Goal: Task Accomplishment & Management: Use online tool/utility

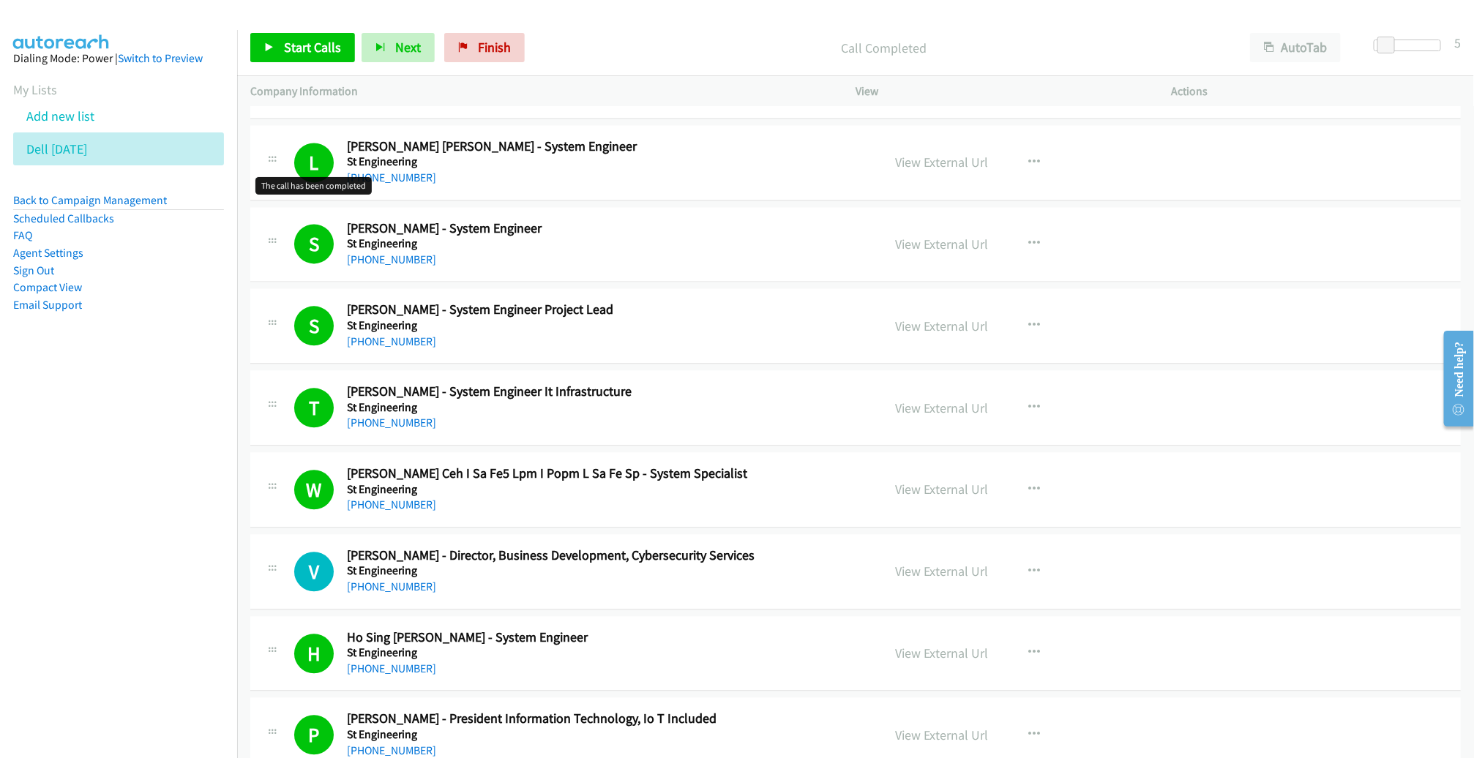
scroll to position [893, 0]
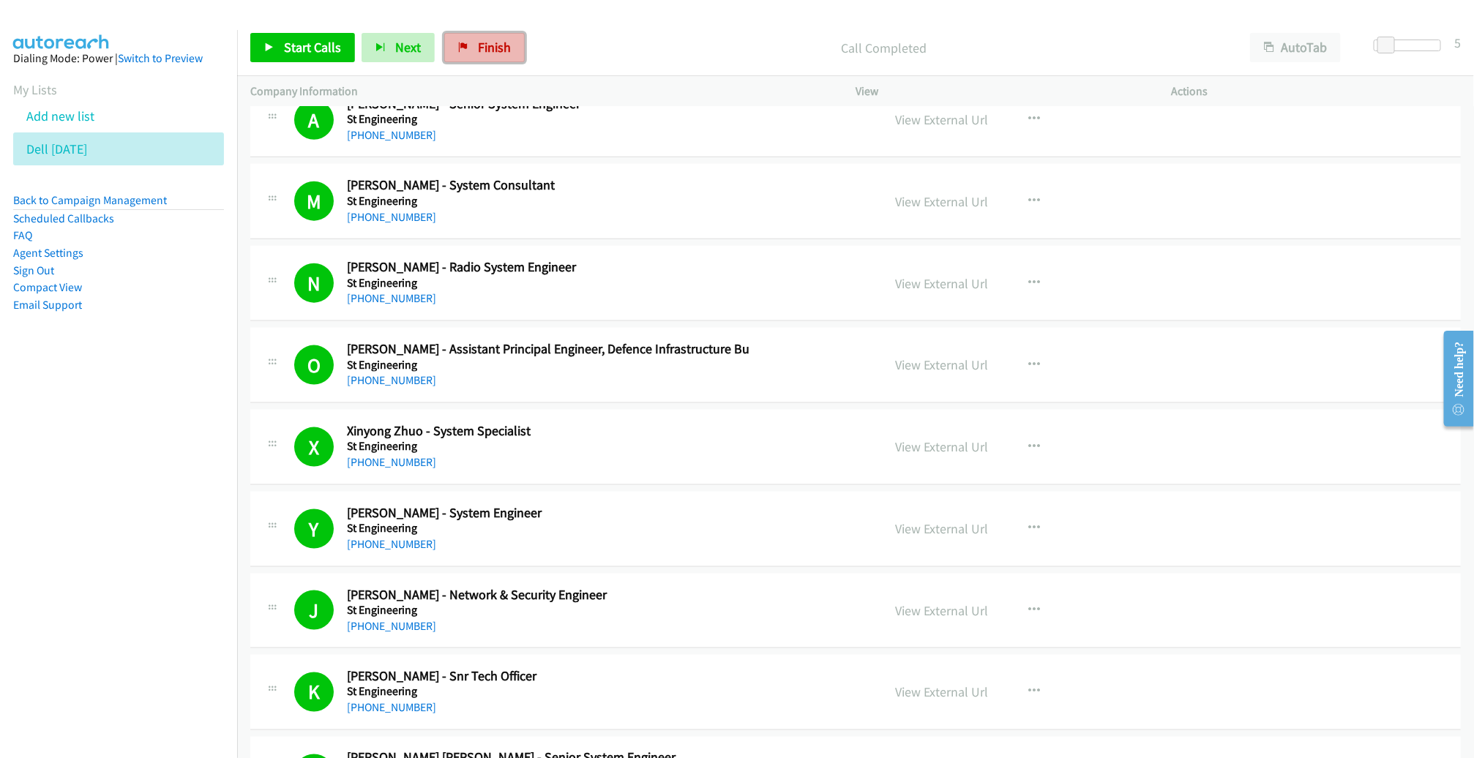
click at [478, 53] on span "Finish" at bounding box center [494, 47] width 33 height 17
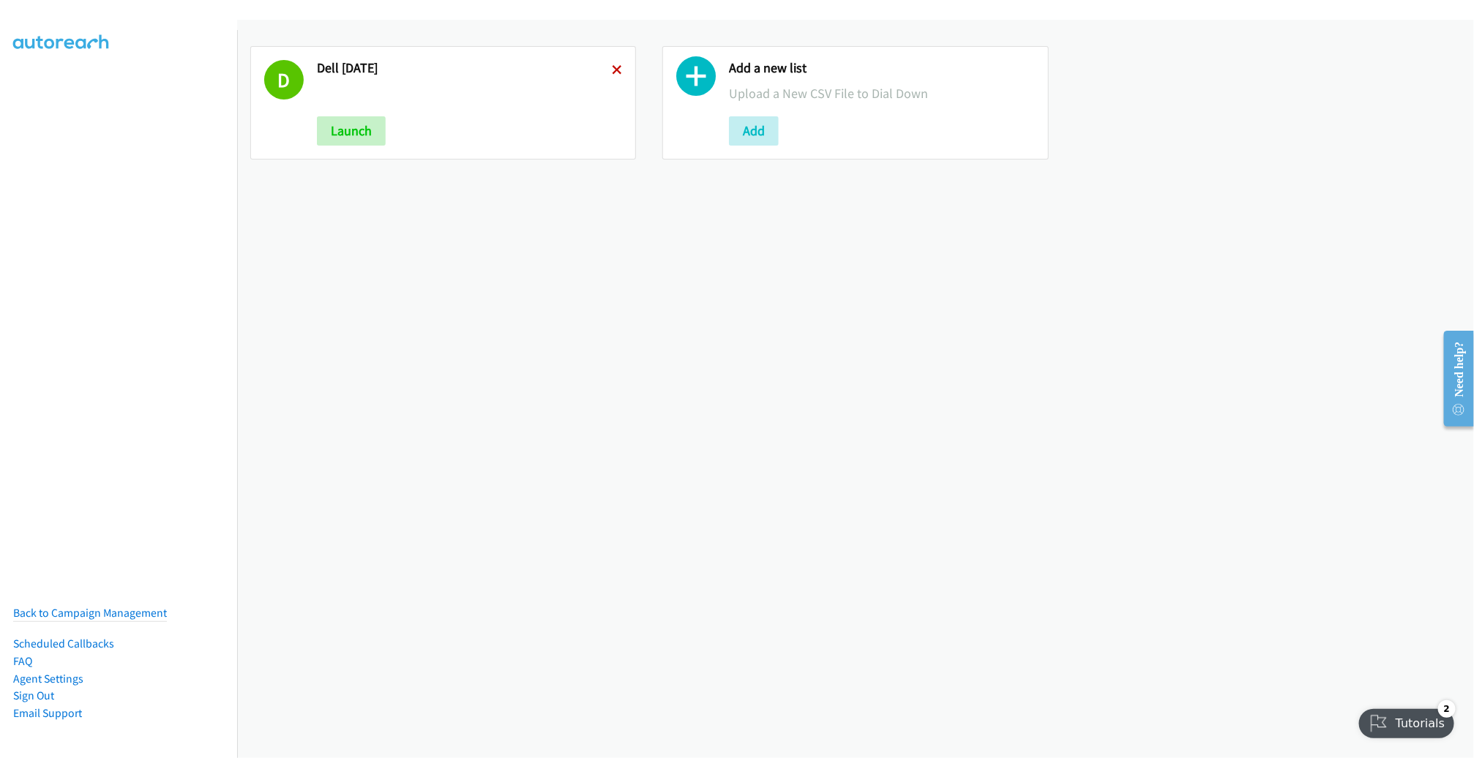
click at [613, 70] on icon at bounding box center [617, 71] width 10 height 10
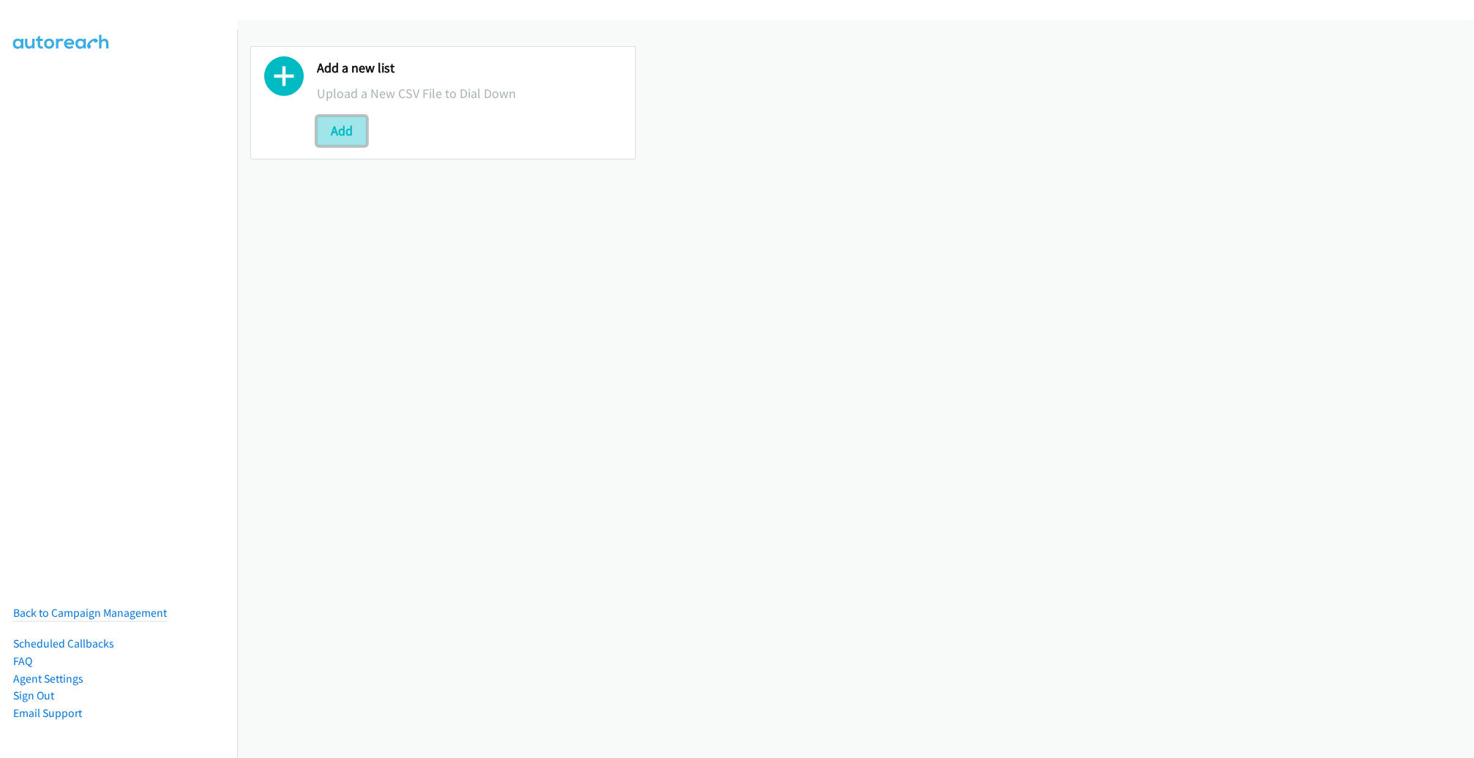
click at [346, 128] on button "Add" at bounding box center [342, 130] width 50 height 29
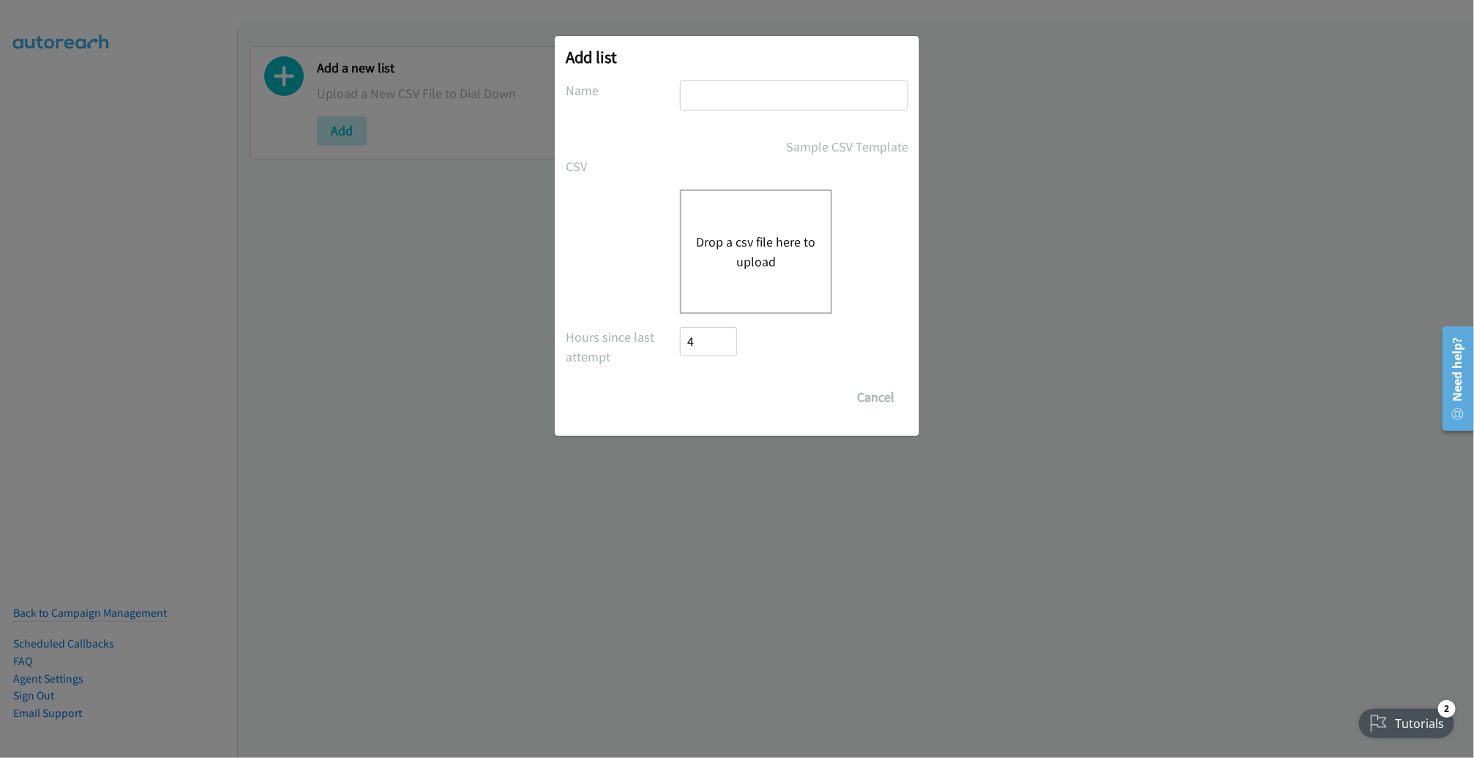
click at [778, 263] on button "Drop a csv file here to upload" at bounding box center [756, 252] width 120 height 40
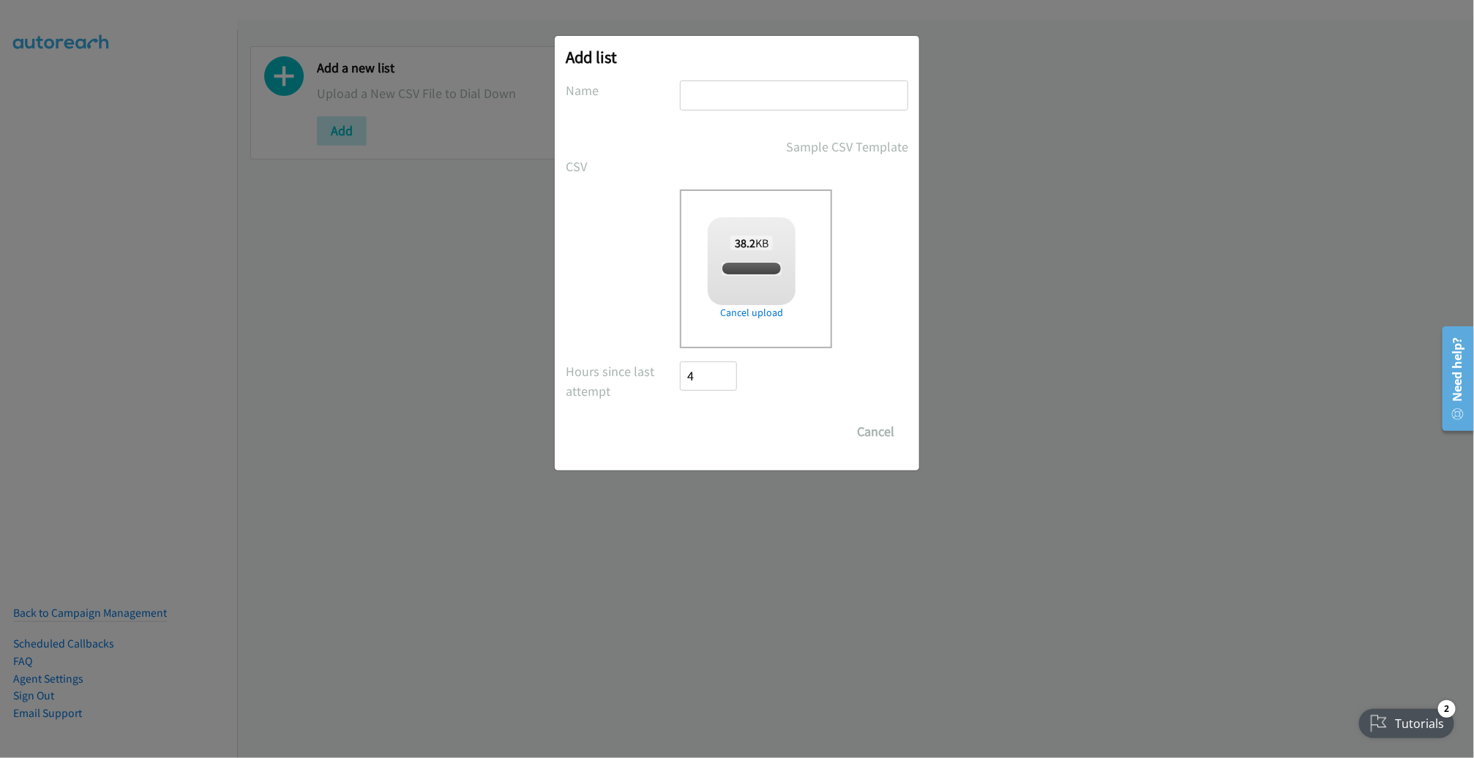
checkbox input "true"
click at [750, 95] on input "text" at bounding box center [794, 96] width 228 height 30
type input "PM"
click at [680, 417] on input "Save List" at bounding box center [718, 431] width 77 height 29
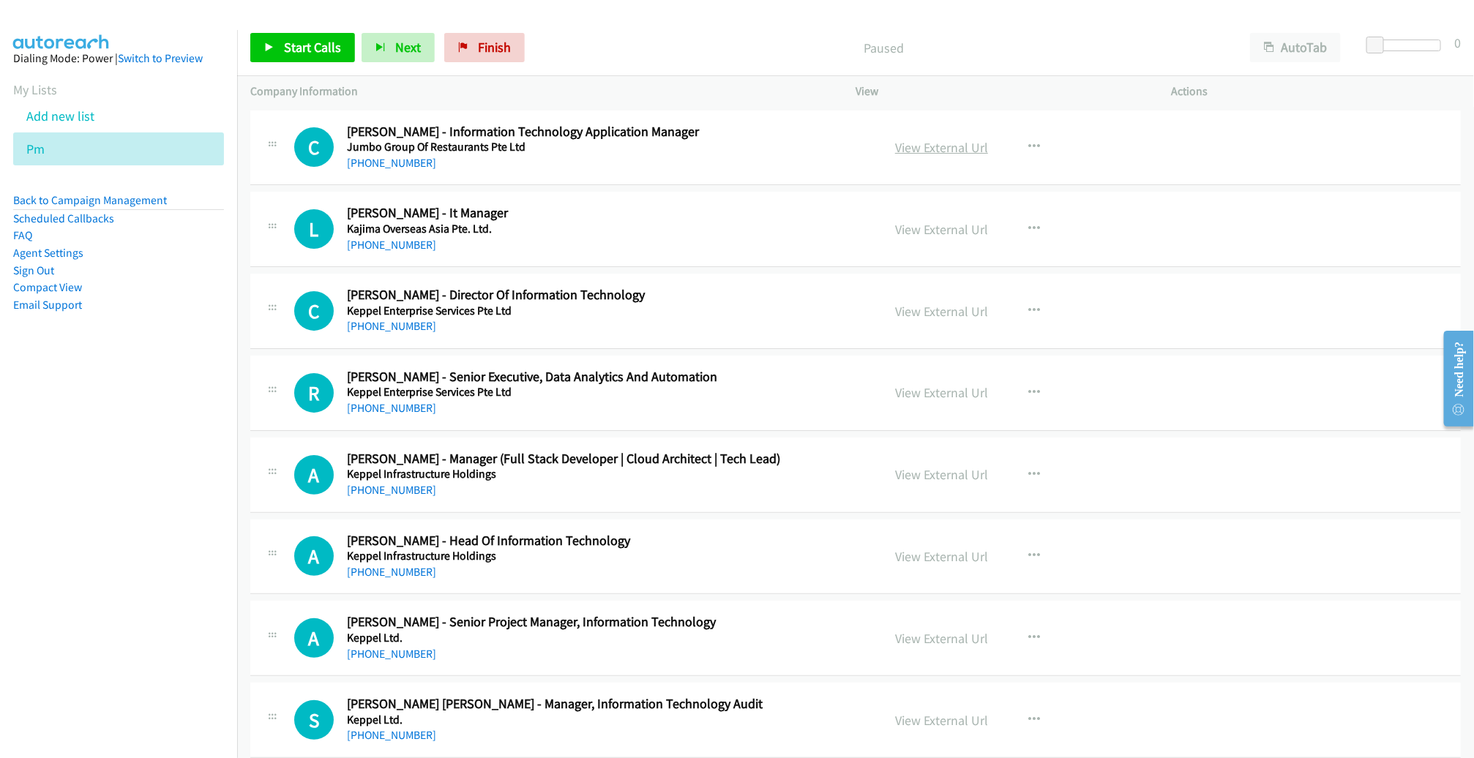
click at [941, 149] on link "View External Url" at bounding box center [941, 147] width 93 height 17
click at [925, 149] on link "View External Url" at bounding box center [941, 147] width 93 height 17
click at [318, 47] on span "Start Calls" at bounding box center [312, 47] width 57 height 17
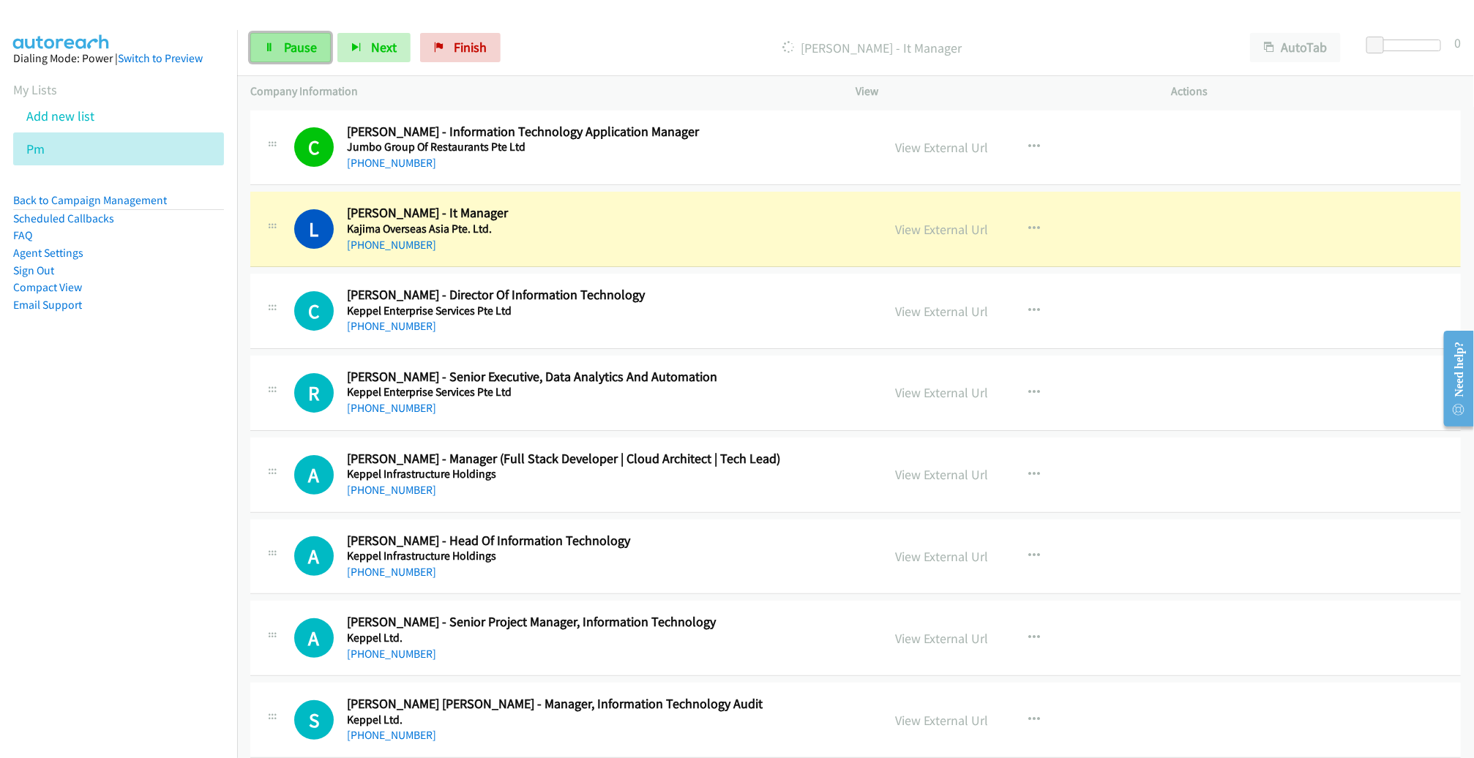
click at [298, 51] on span "Pause" at bounding box center [300, 47] width 33 height 17
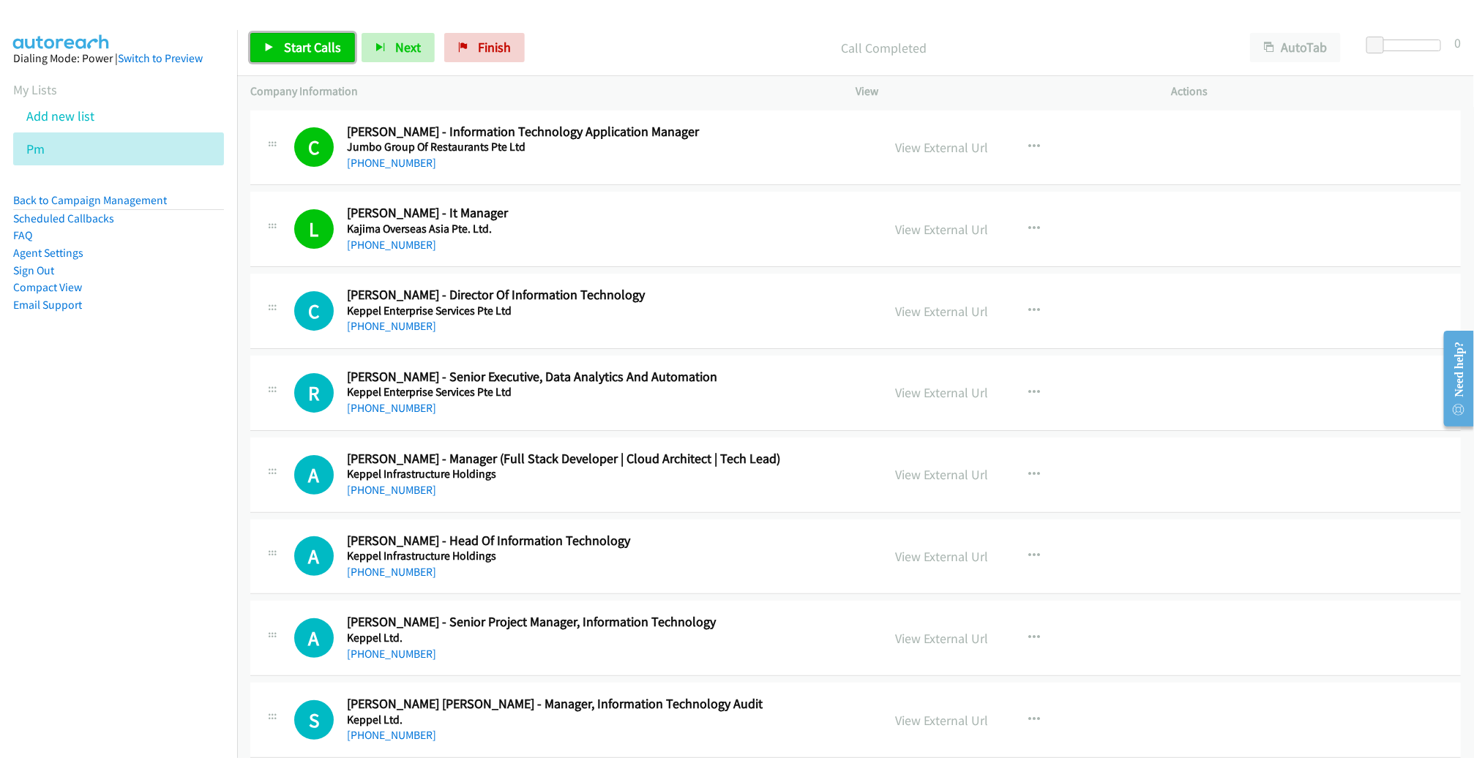
click at [300, 56] on span "Start Calls" at bounding box center [312, 47] width 57 height 17
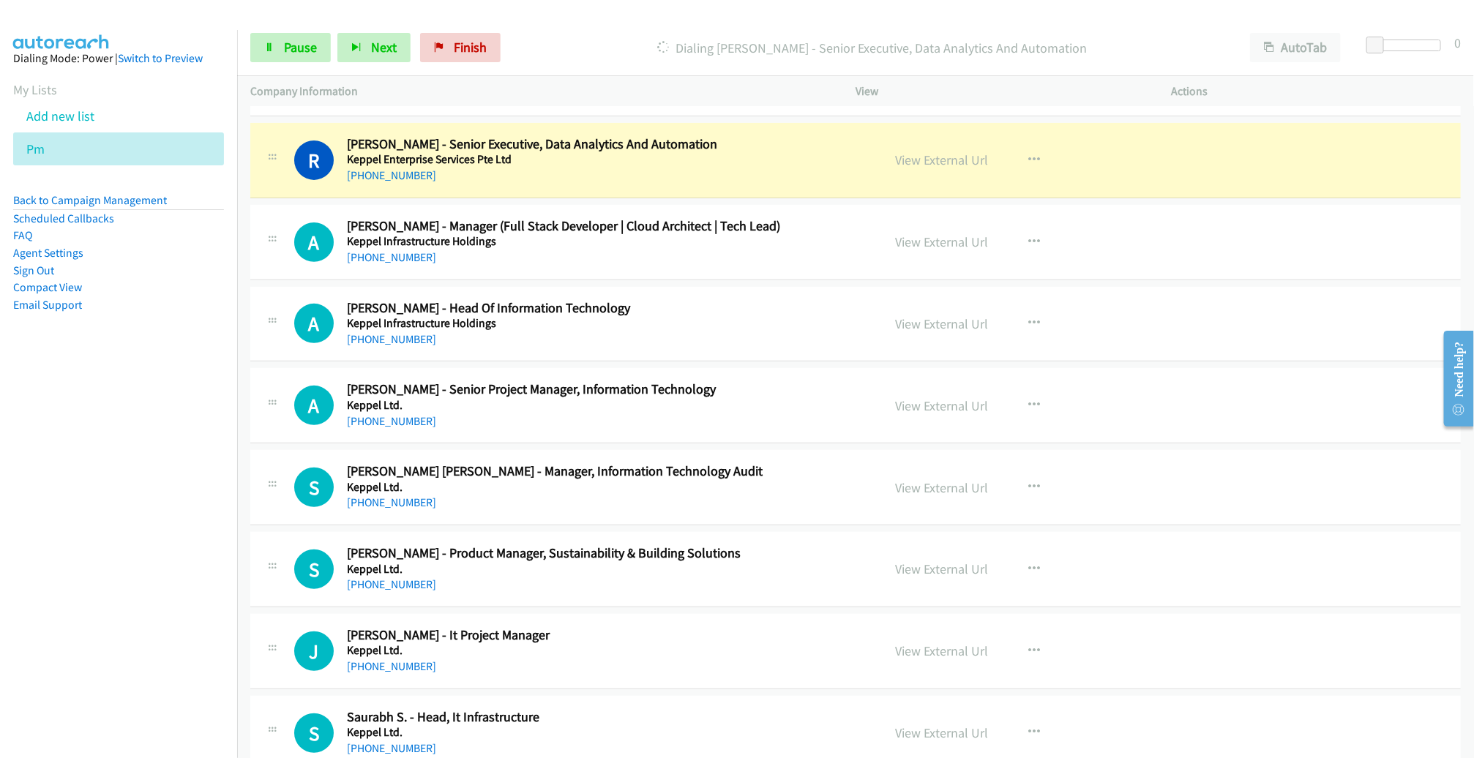
scroll to position [235, 0]
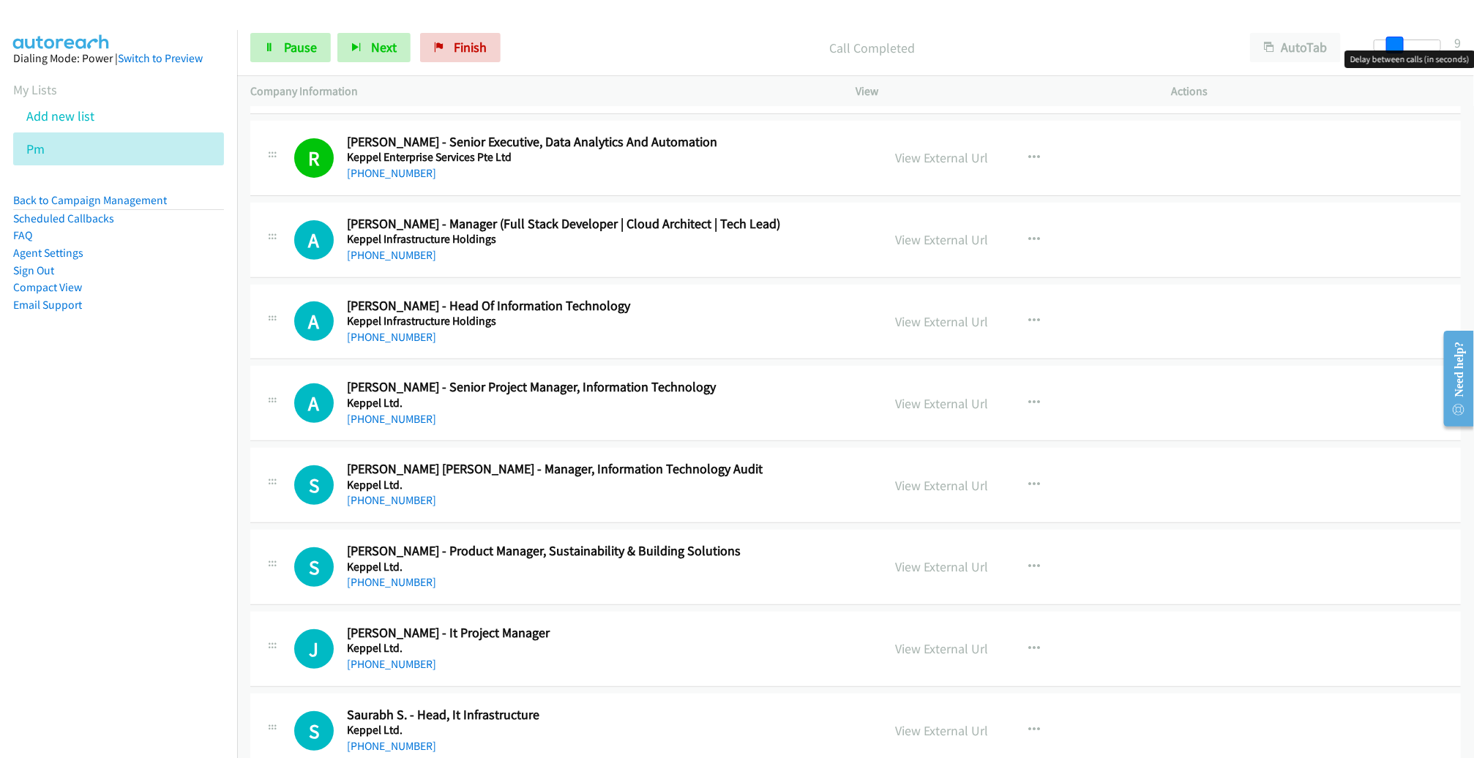
drag, startPoint x: 1378, startPoint y: 45, endPoint x: 1398, endPoint y: 43, distance: 20.5
click at [1398, 43] on span at bounding box center [1395, 46] width 18 height 18
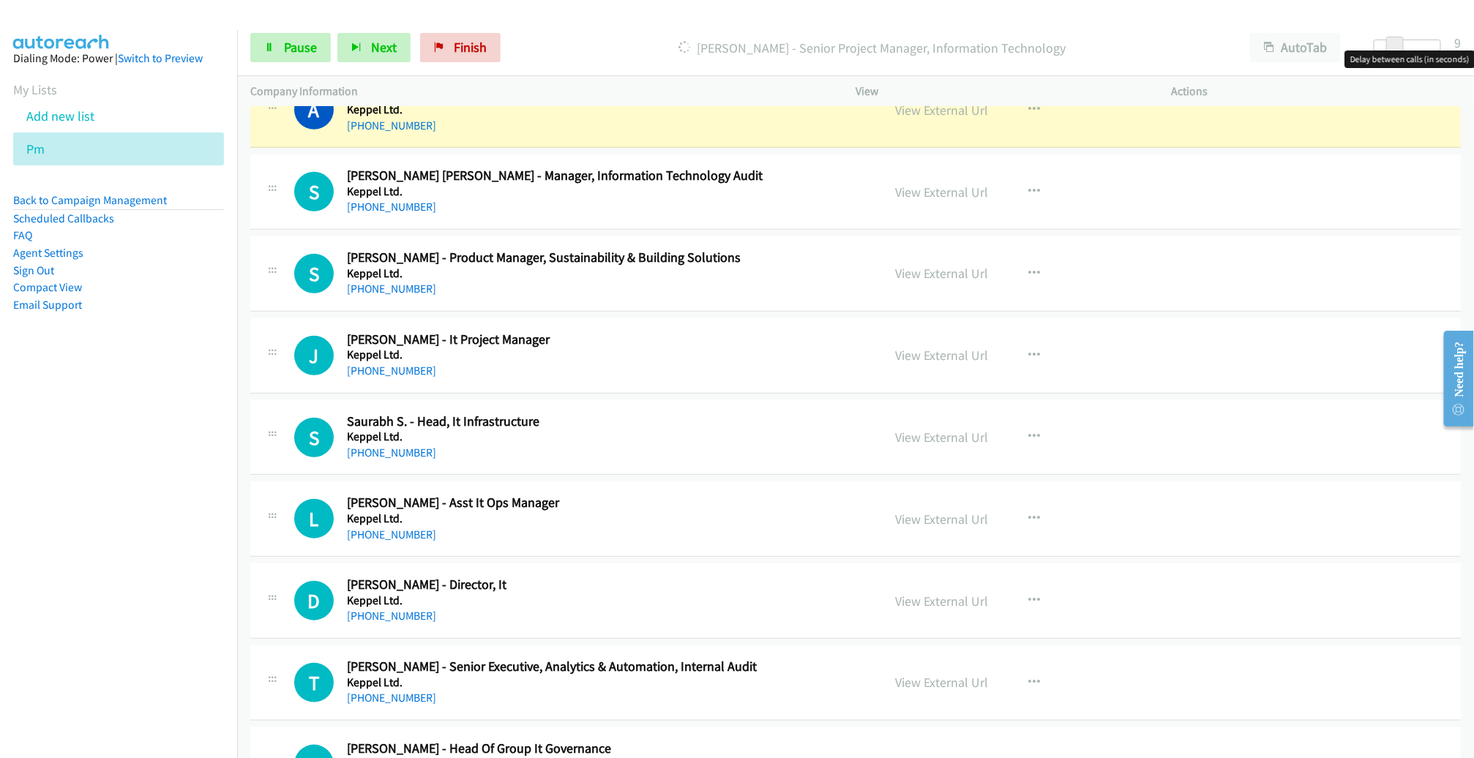
scroll to position [483, 0]
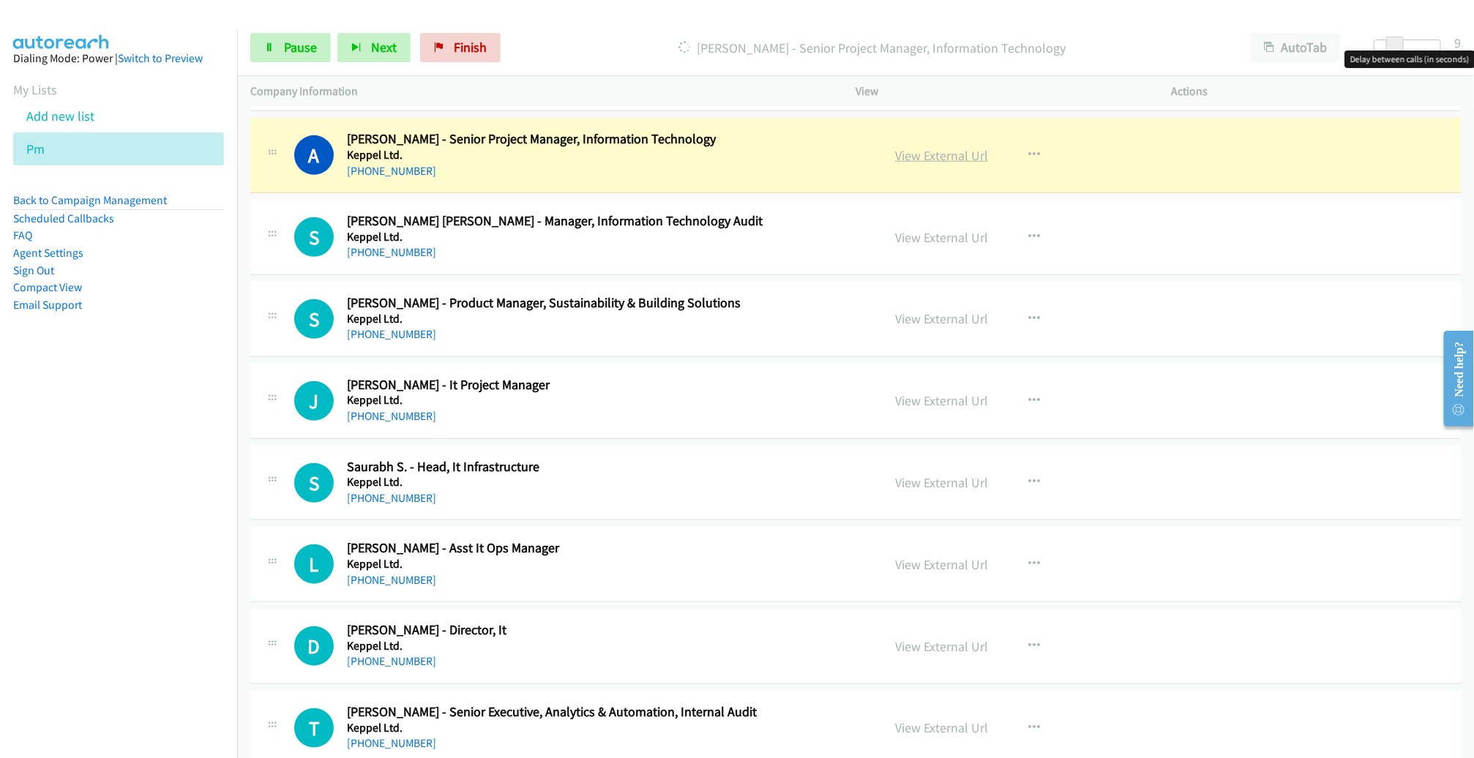
click at [933, 157] on link "View External Url" at bounding box center [941, 155] width 93 height 17
click at [306, 55] on span "Pause" at bounding box center [300, 47] width 33 height 17
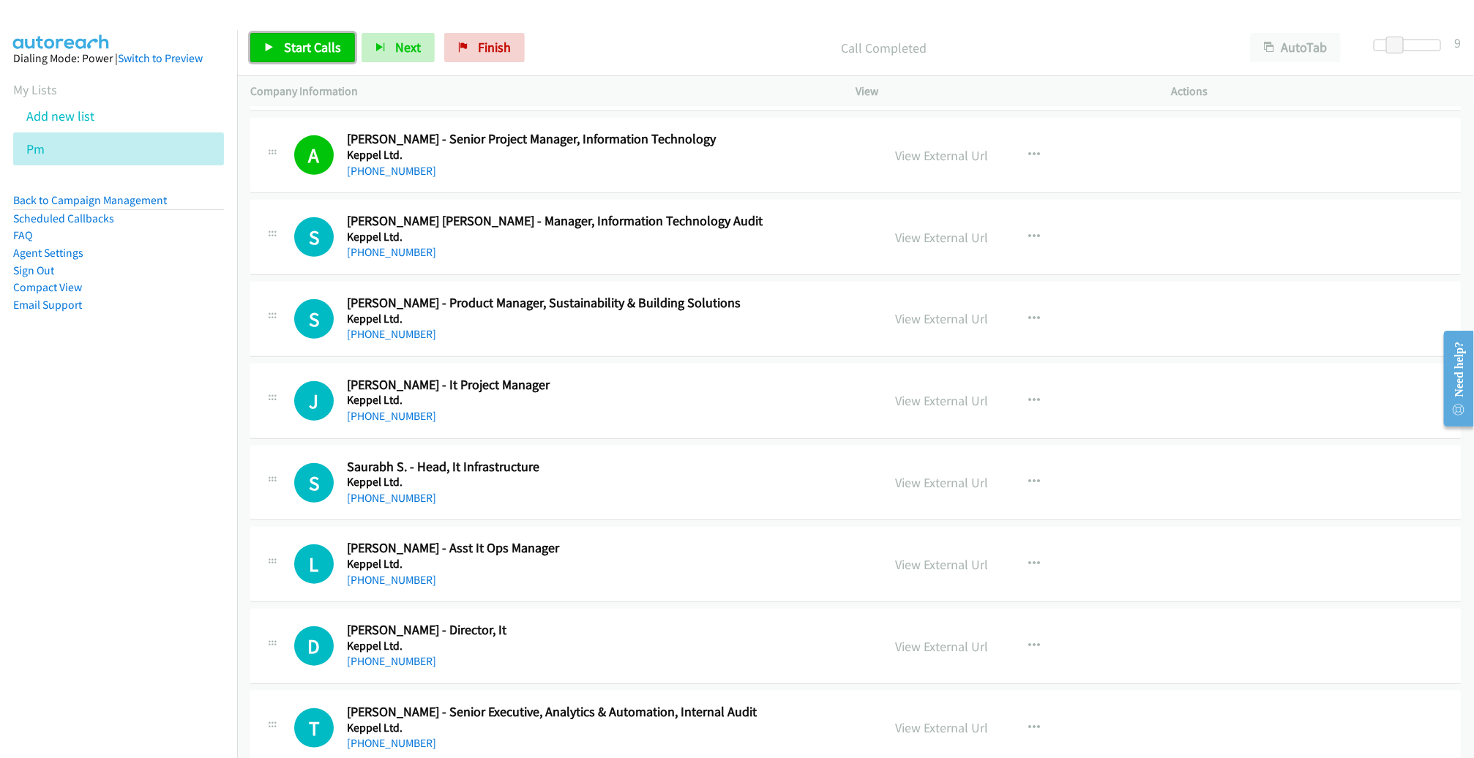
click at [291, 41] on span "Start Calls" at bounding box center [312, 47] width 57 height 17
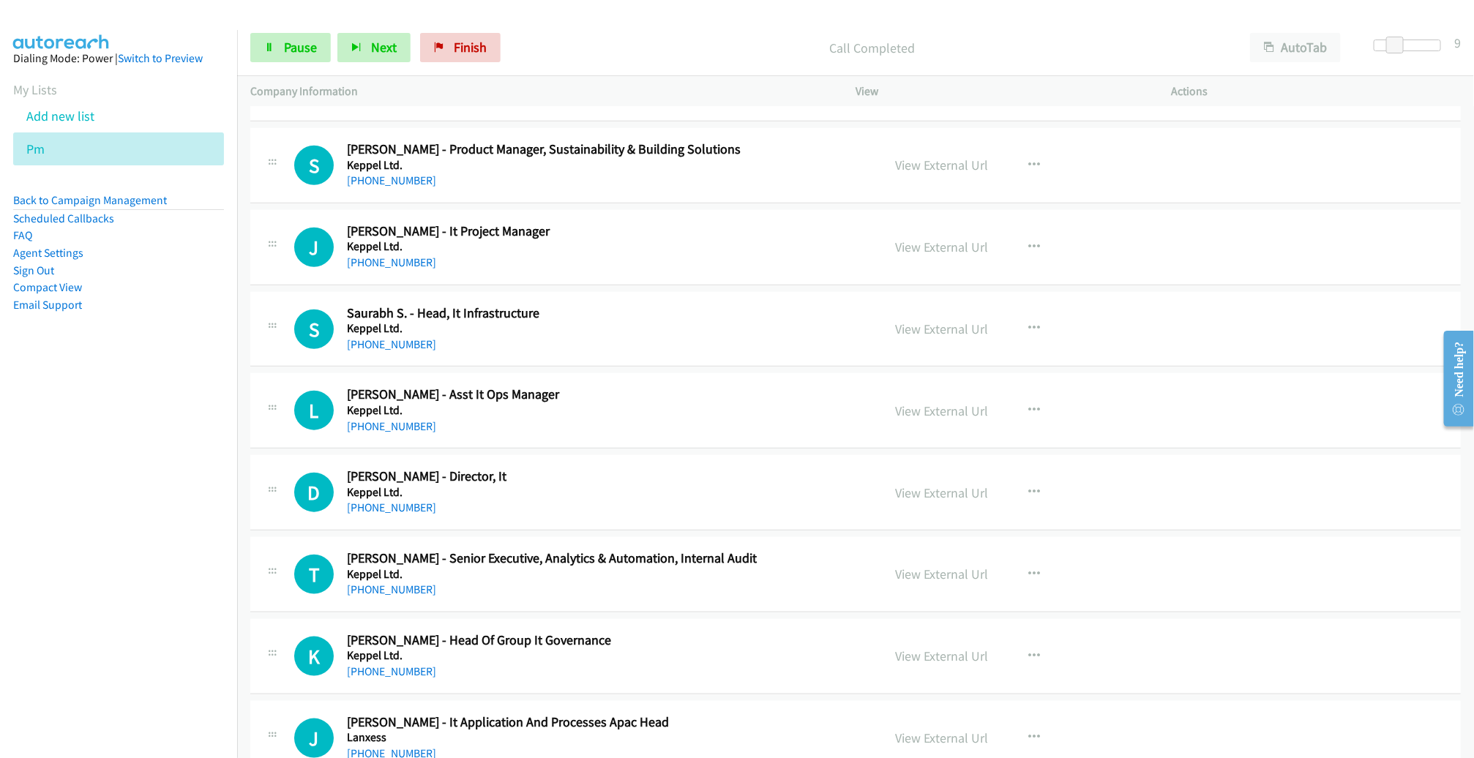
scroll to position [640, 0]
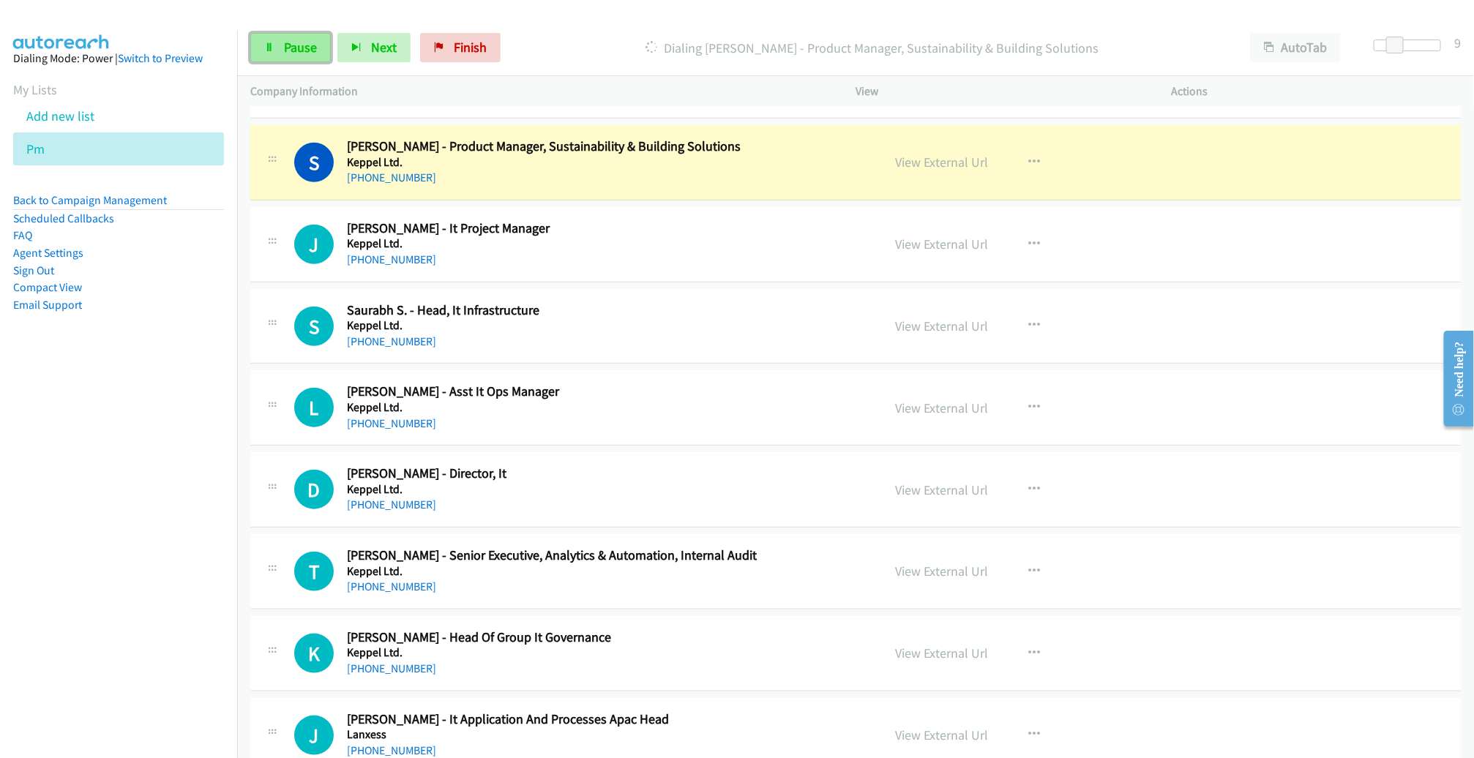
click at [287, 48] on span "Pause" at bounding box center [300, 47] width 33 height 17
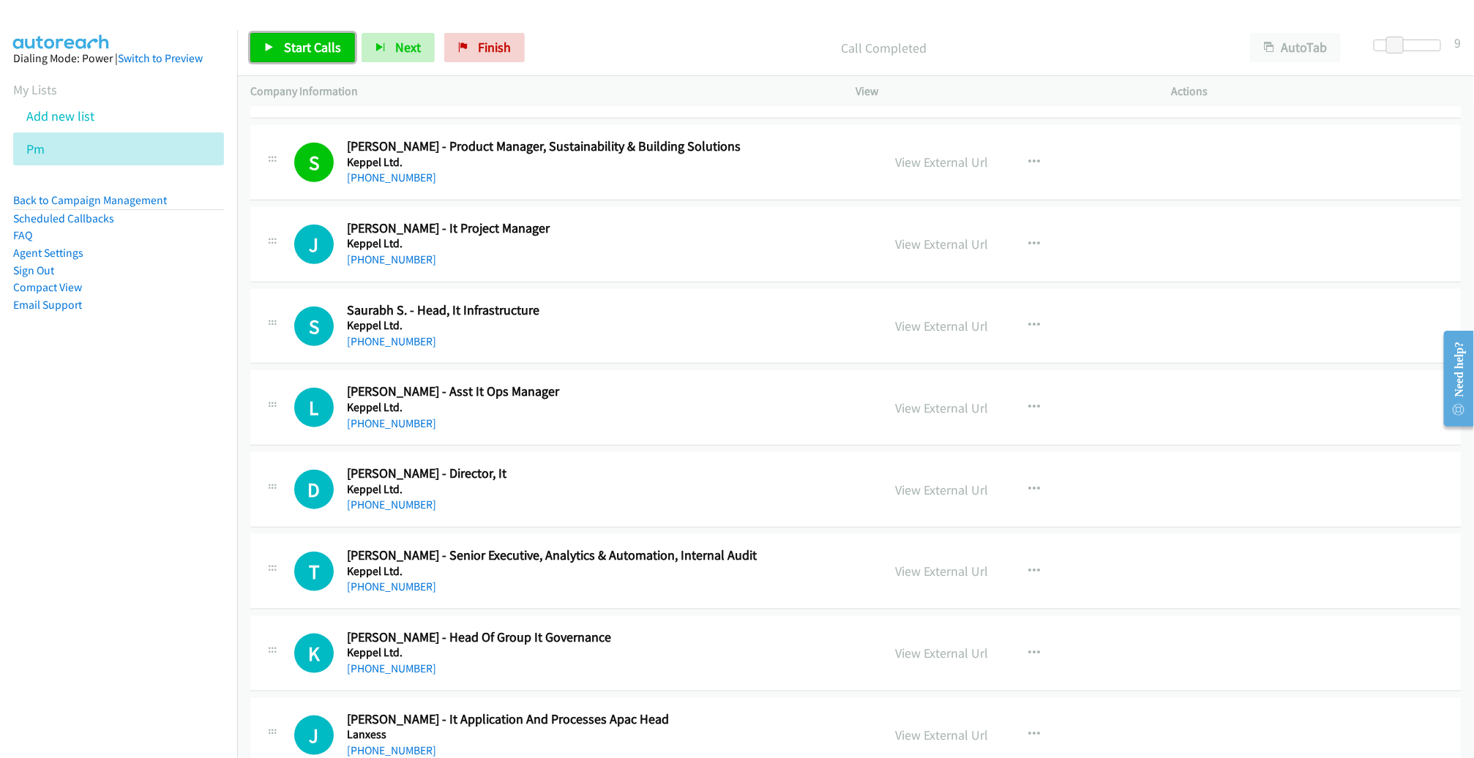
click at [296, 44] on span "Start Calls" at bounding box center [312, 47] width 57 height 17
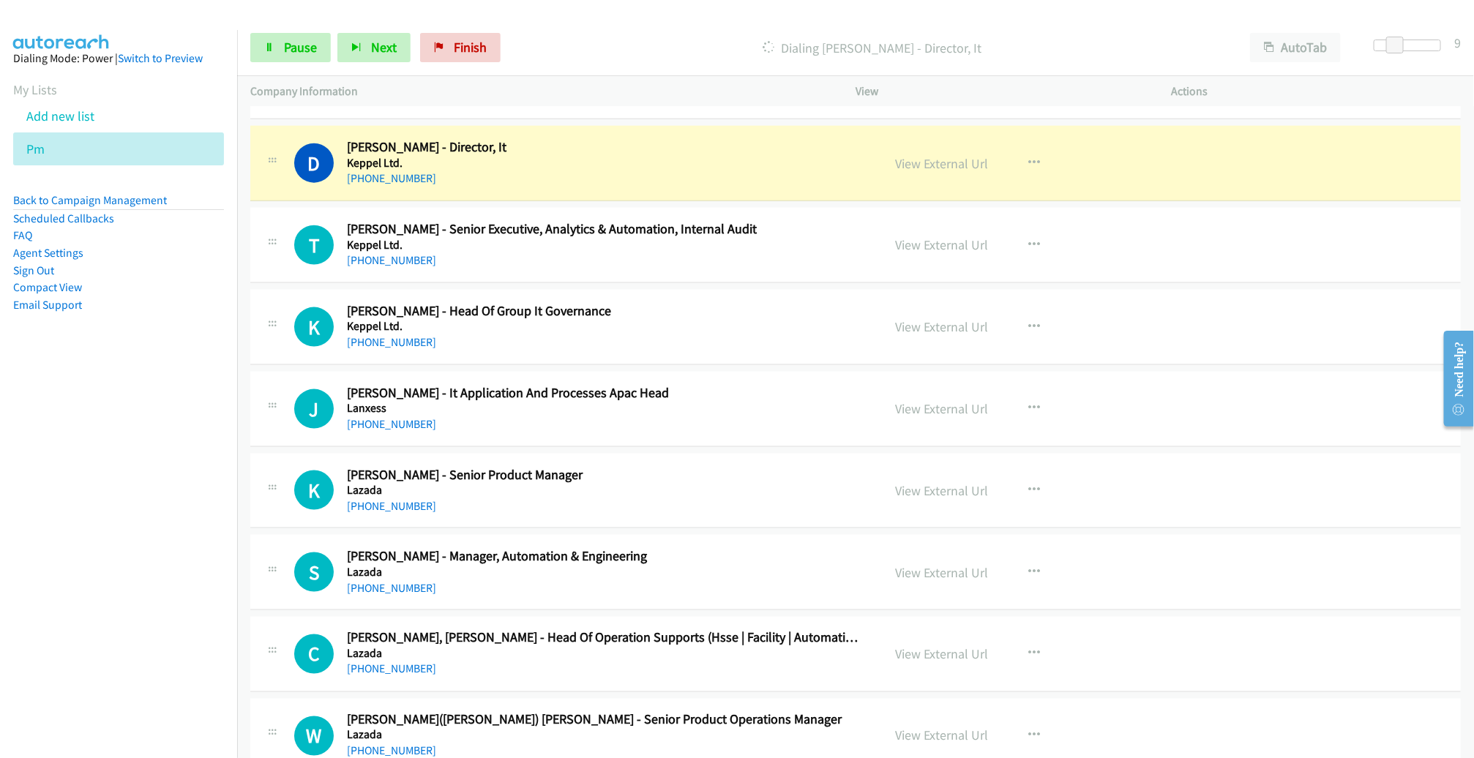
scroll to position [967, 0]
click at [911, 156] on link "View External Url" at bounding box center [941, 162] width 93 height 17
click at [295, 37] on link "Pause" at bounding box center [290, 47] width 81 height 29
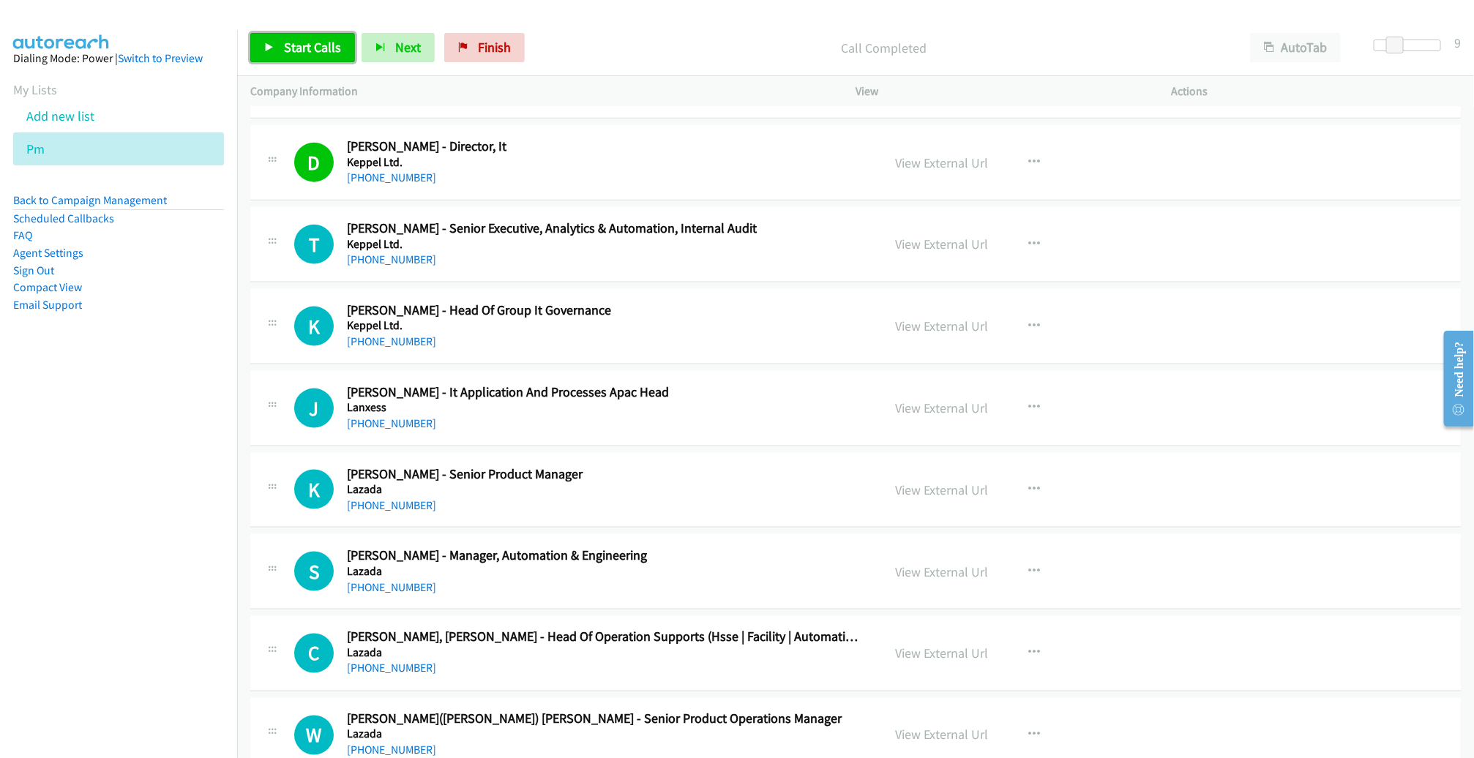
click at [310, 46] on span "Start Calls" at bounding box center [312, 47] width 57 height 17
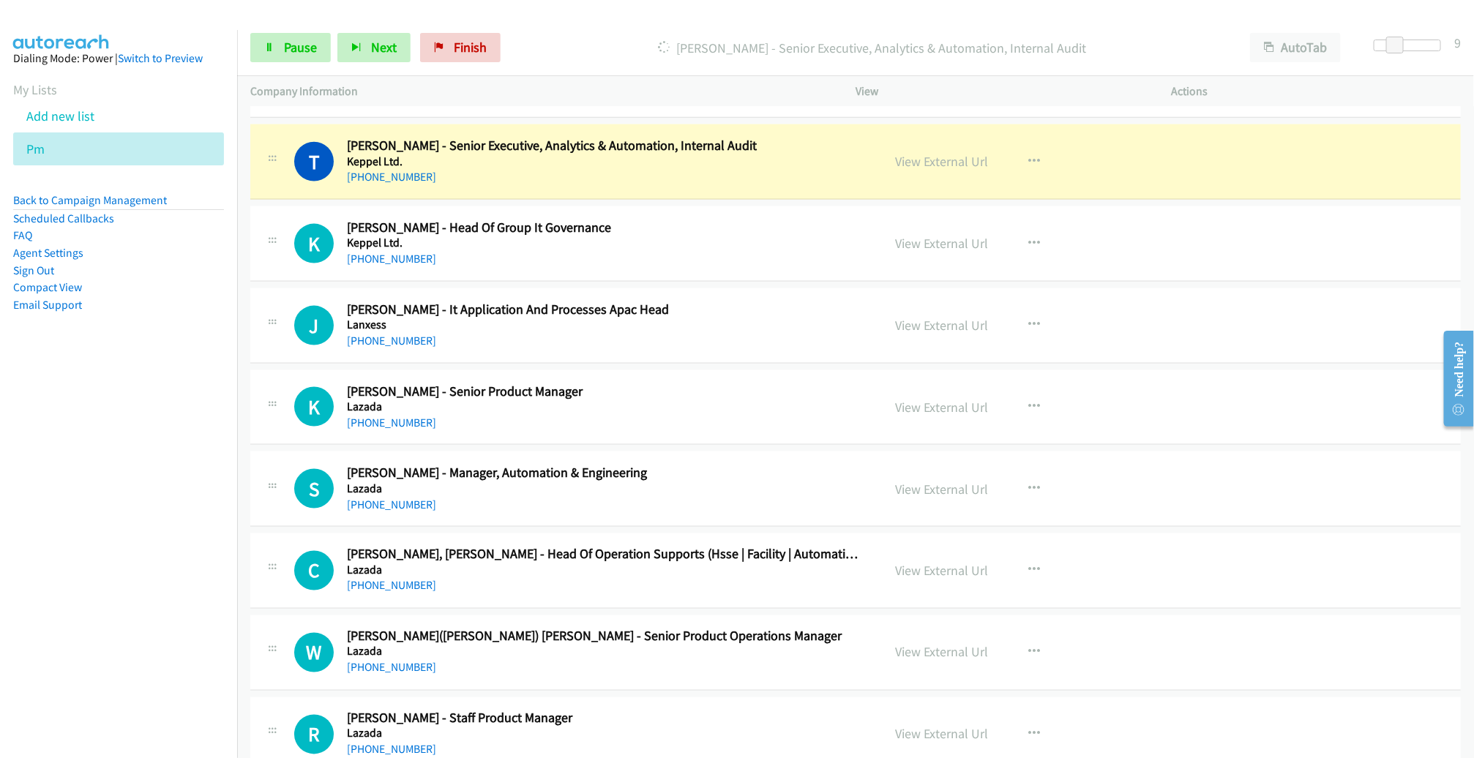
scroll to position [1043, 0]
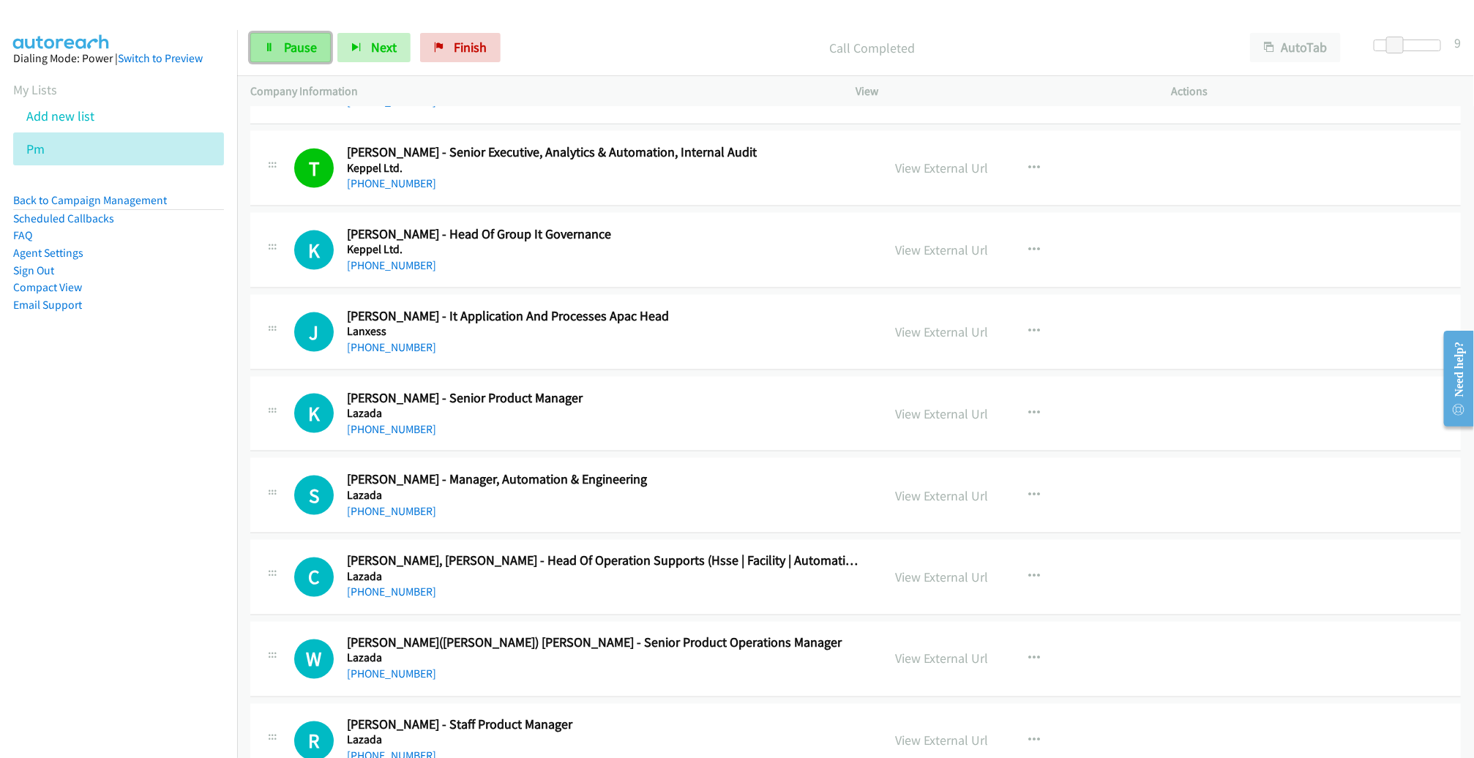
click at [296, 52] on span "Pause" at bounding box center [300, 47] width 33 height 17
click at [305, 43] on span "Start Calls" at bounding box center [312, 47] width 57 height 17
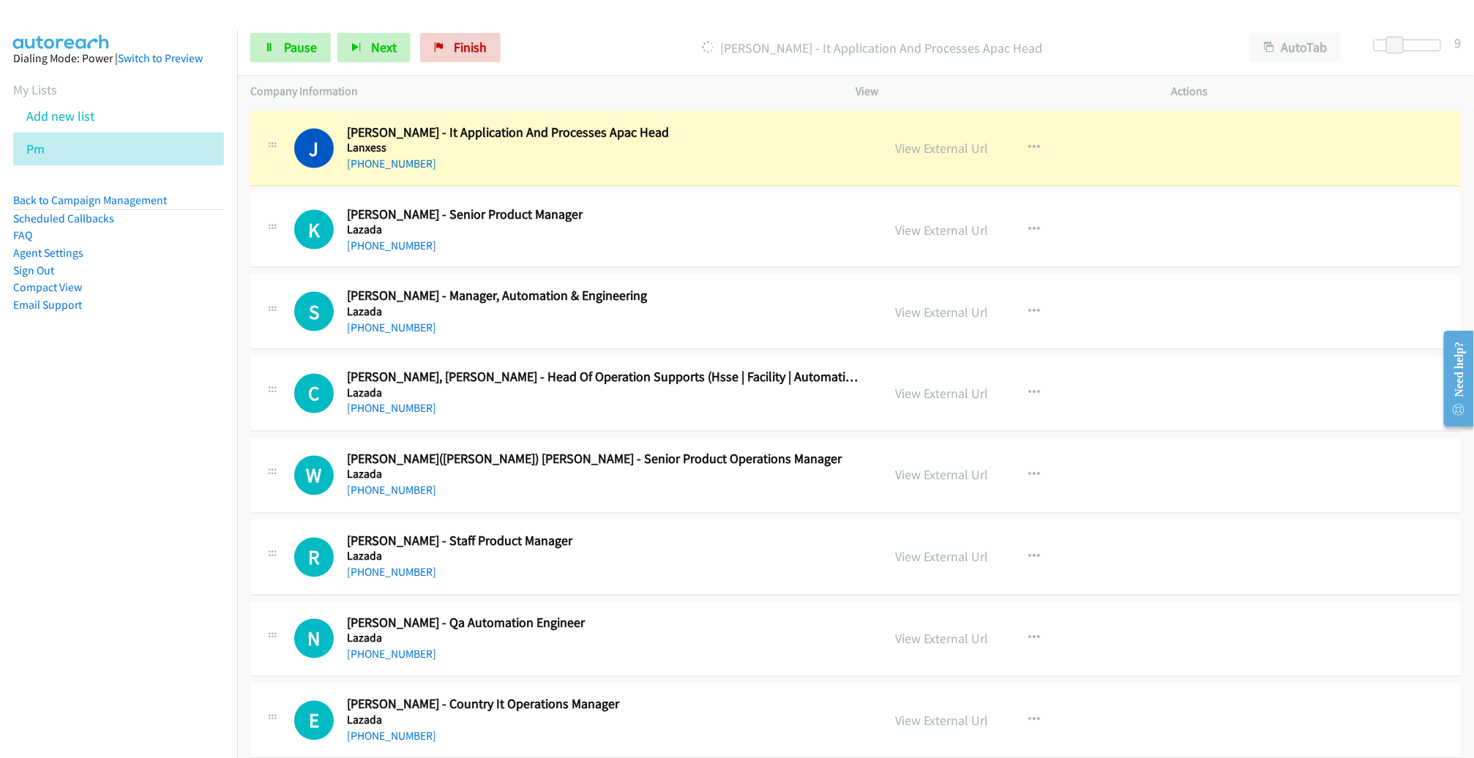
scroll to position [1228, 0]
click at [941, 151] on link "View External Url" at bounding box center [941, 147] width 93 height 17
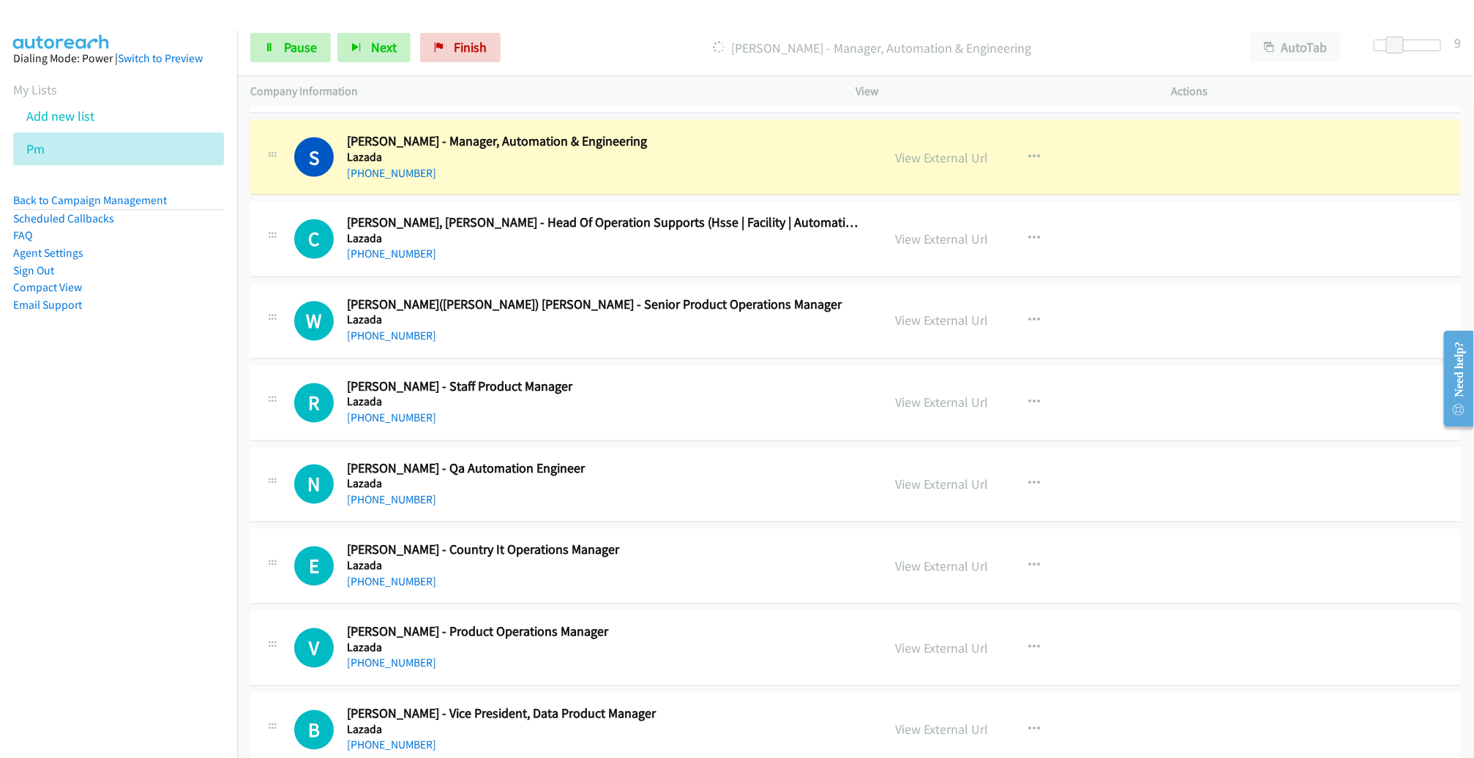
scroll to position [1382, 0]
click at [909, 157] on link "View External Url" at bounding box center [941, 157] width 93 height 17
click at [310, 45] on span "Pause" at bounding box center [300, 47] width 33 height 17
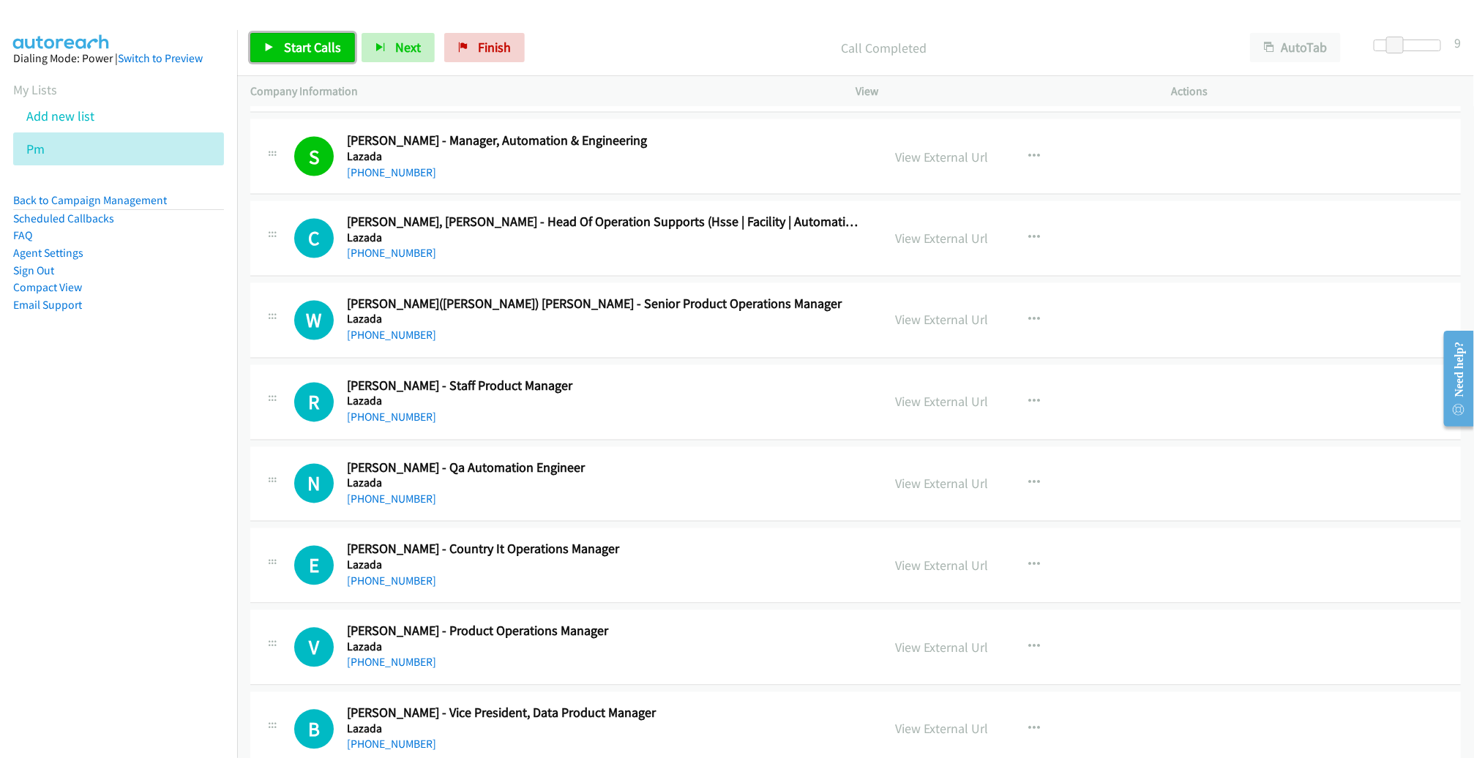
click at [284, 50] on span "Start Calls" at bounding box center [312, 47] width 57 height 17
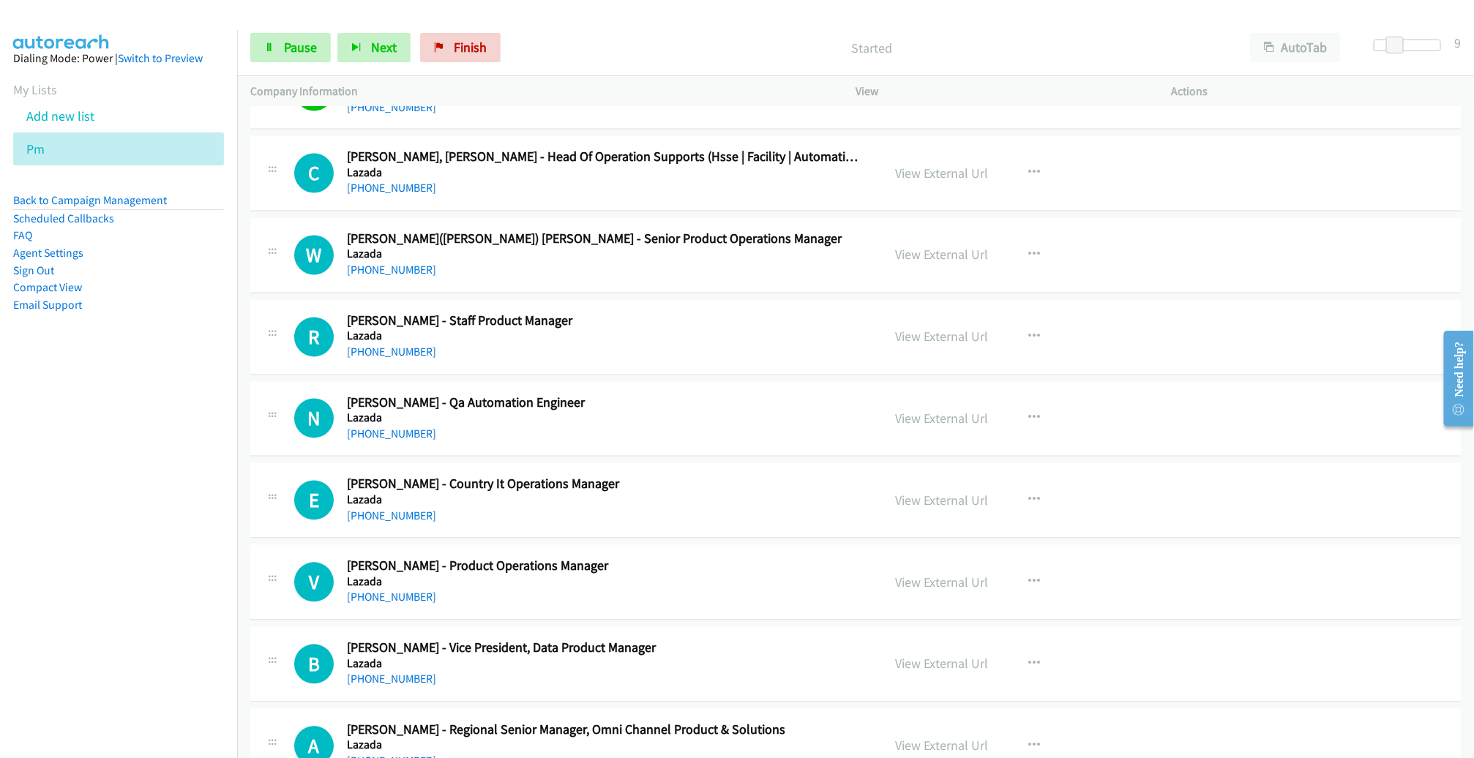
scroll to position [1465, 0]
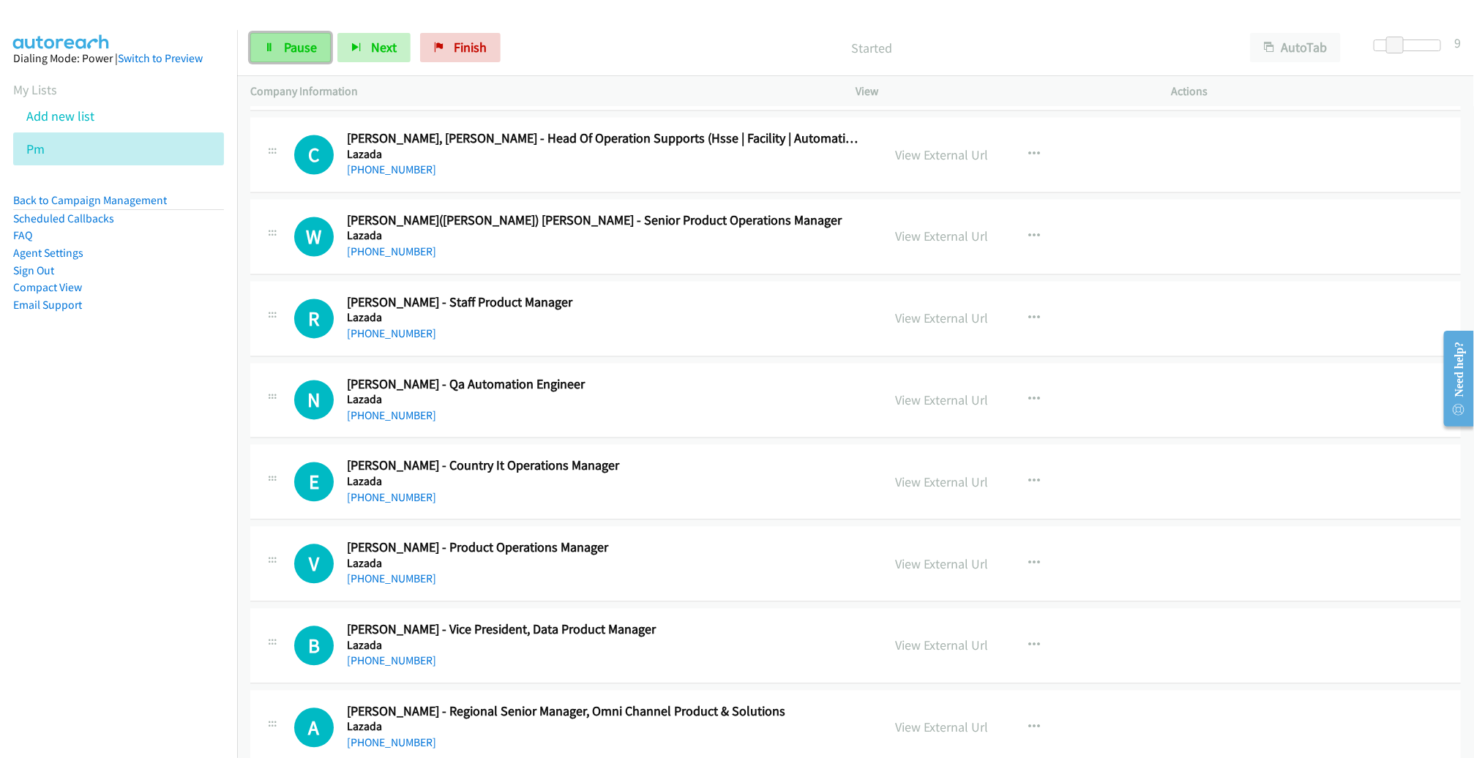
click at [286, 42] on span "Pause" at bounding box center [300, 47] width 33 height 17
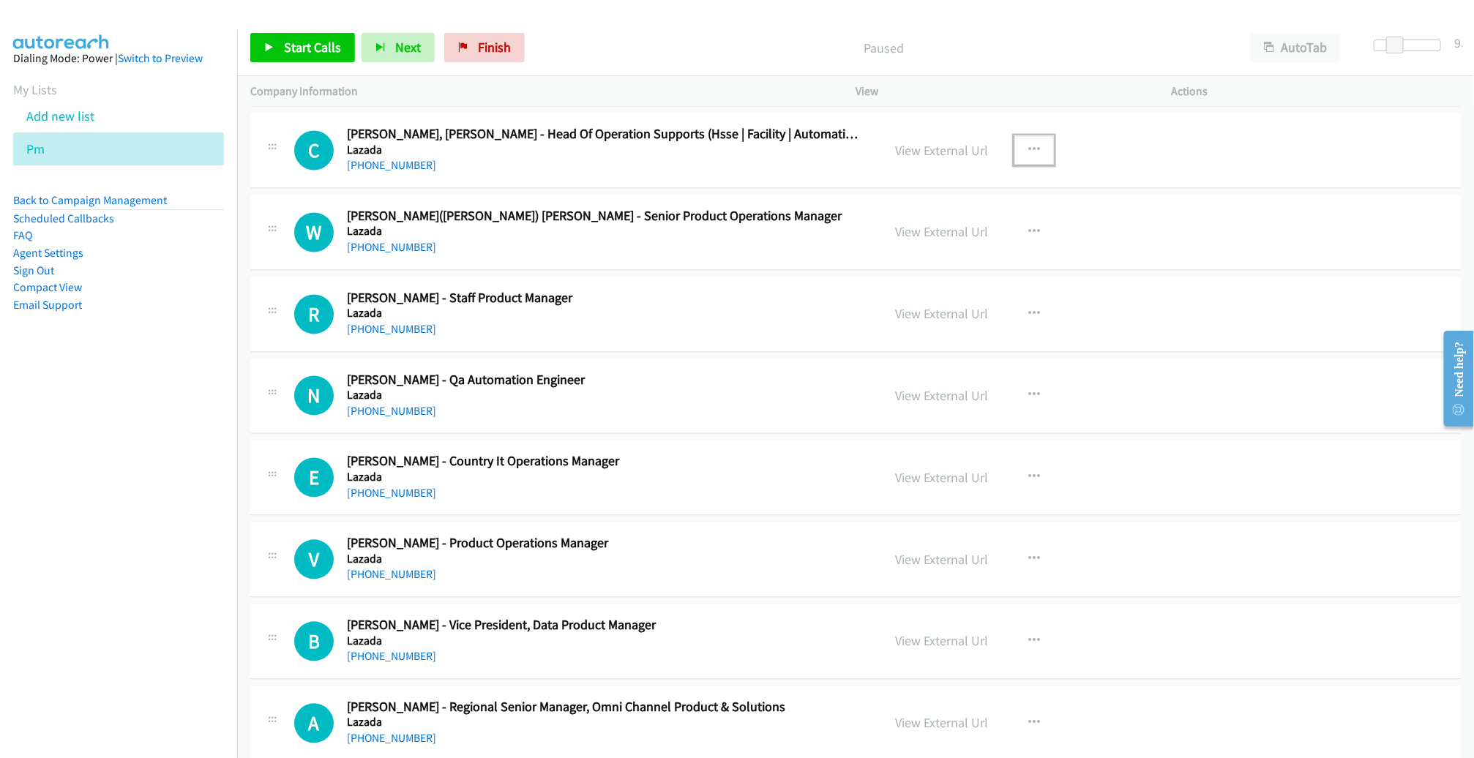
click at [1028, 146] on icon "button" at bounding box center [1034, 151] width 12 height 12
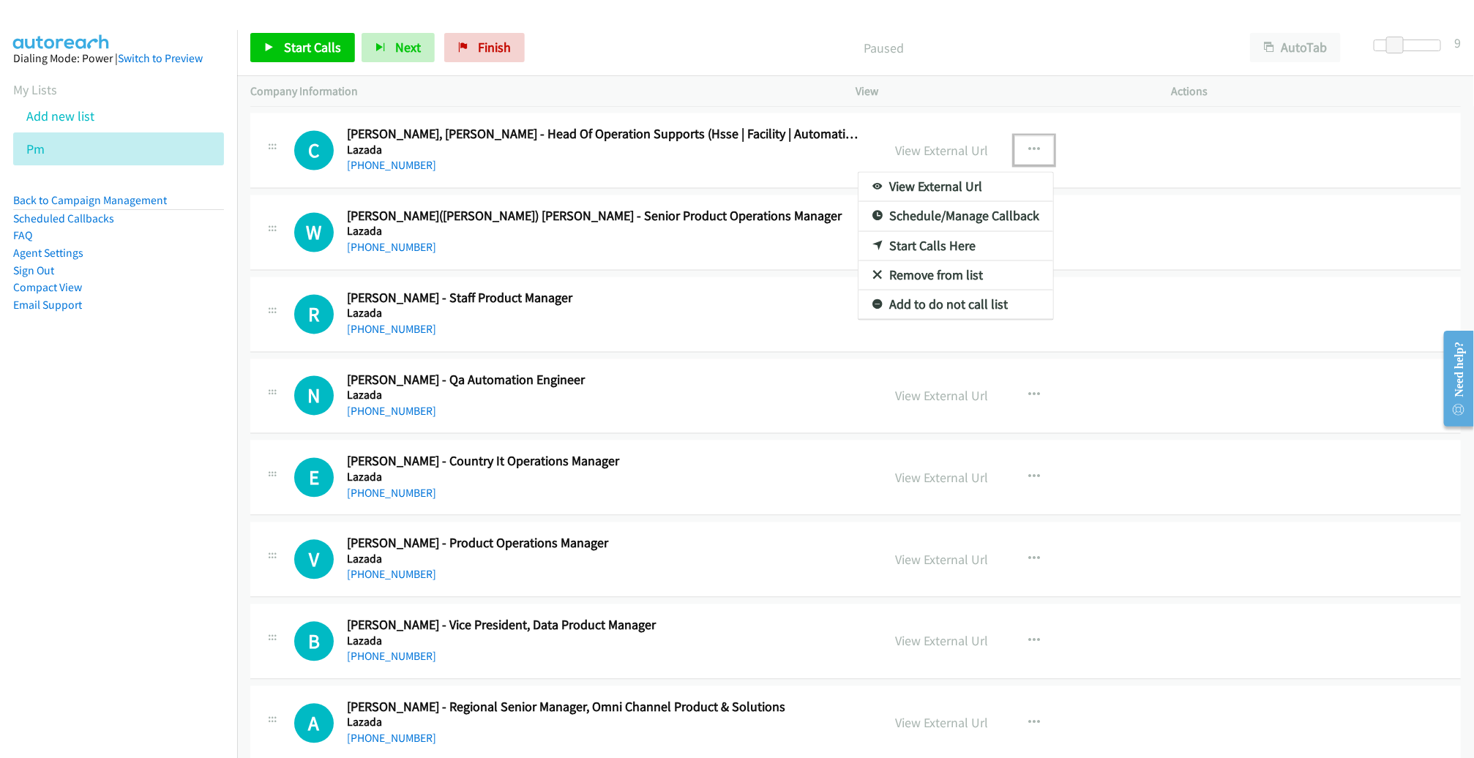
click at [965, 266] on link "Remove from list" at bounding box center [956, 275] width 195 height 29
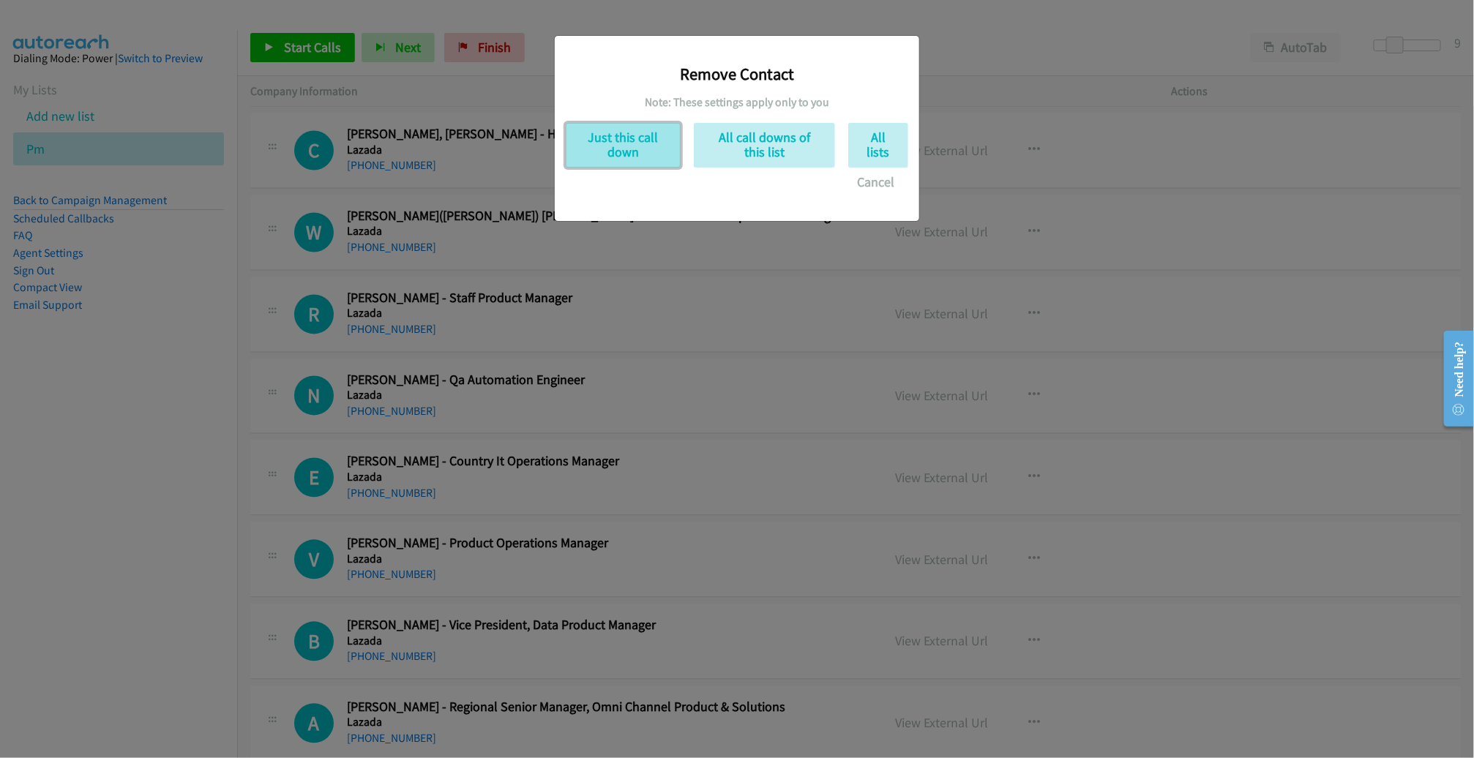
click at [651, 141] on button "Just this call down" at bounding box center [623, 145] width 115 height 45
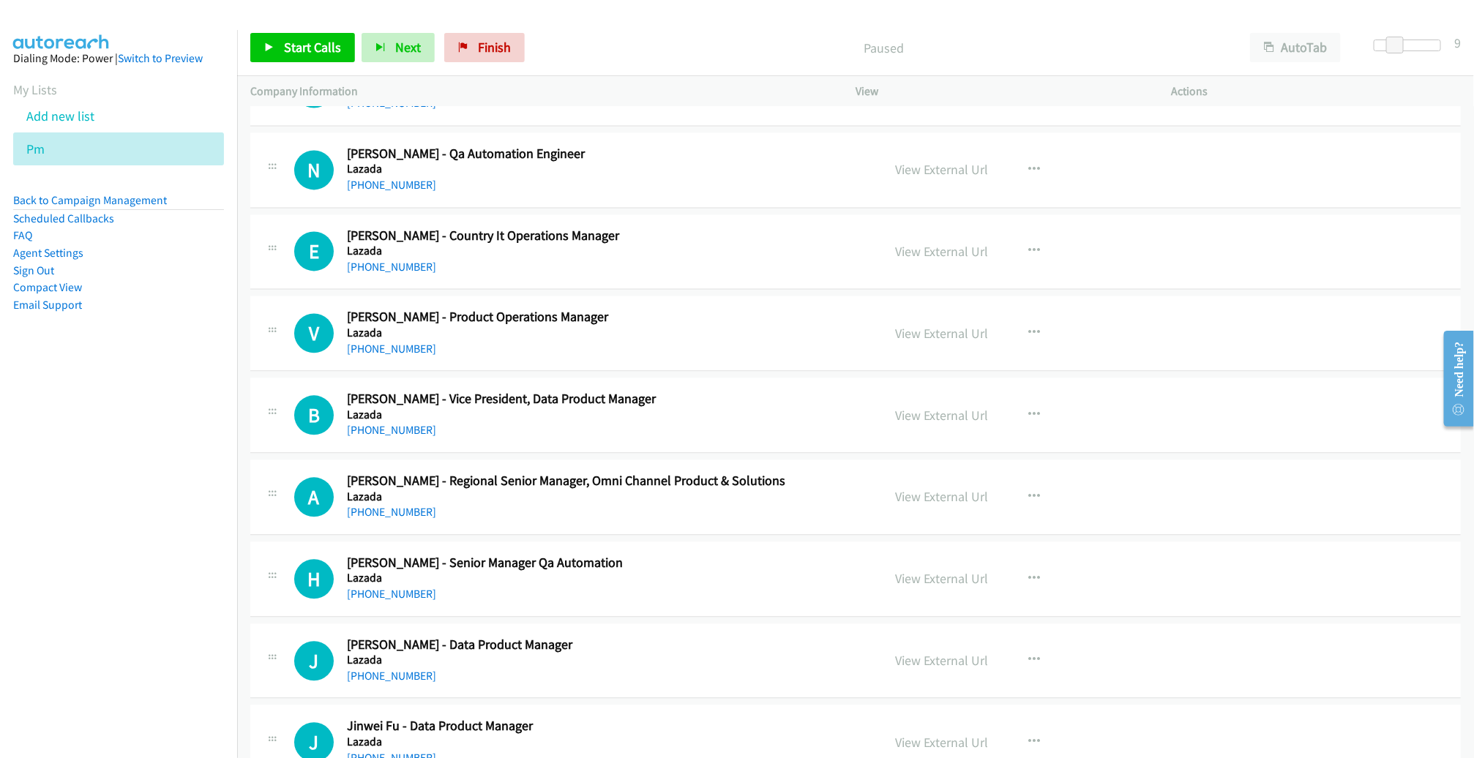
scroll to position [1619, 0]
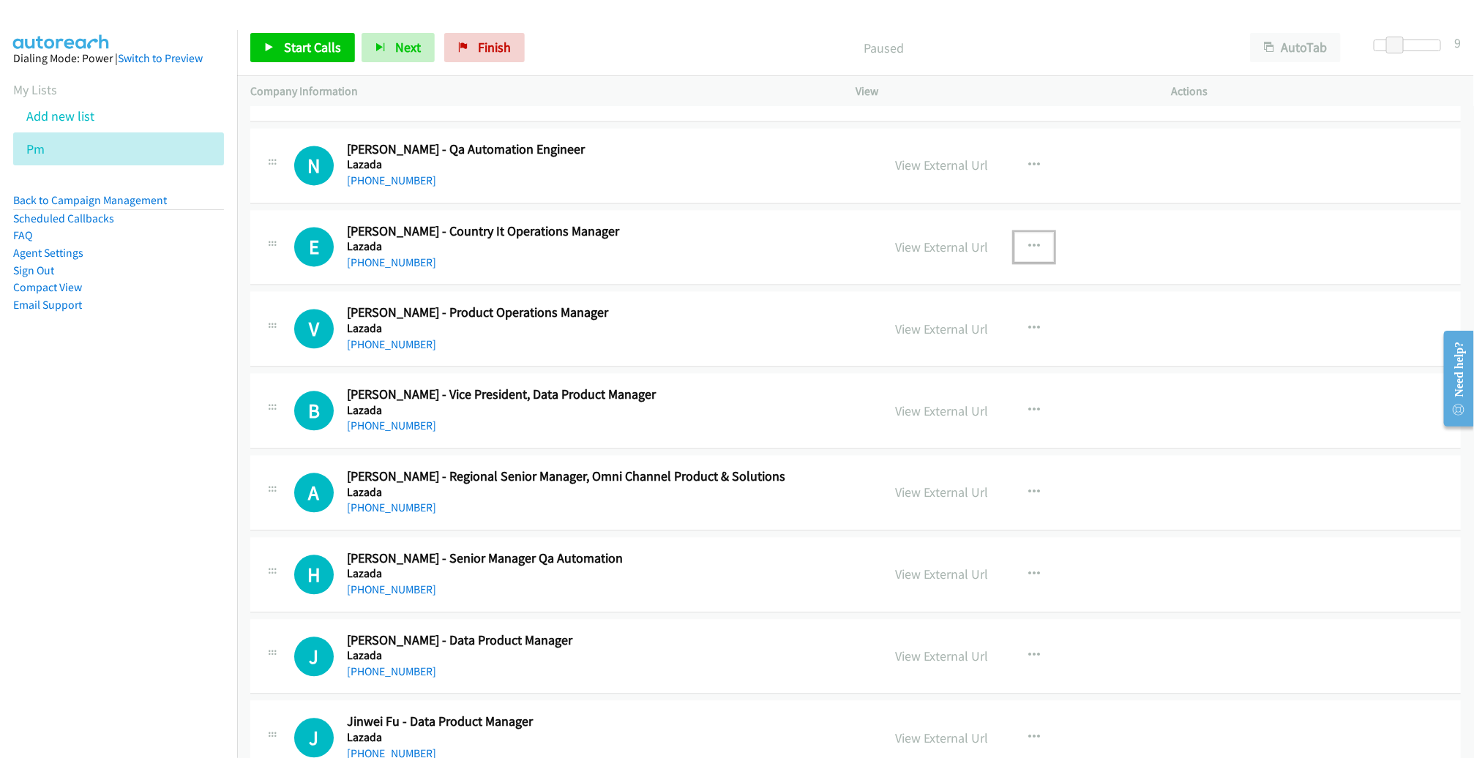
click at [1036, 239] on button "button" at bounding box center [1035, 246] width 40 height 29
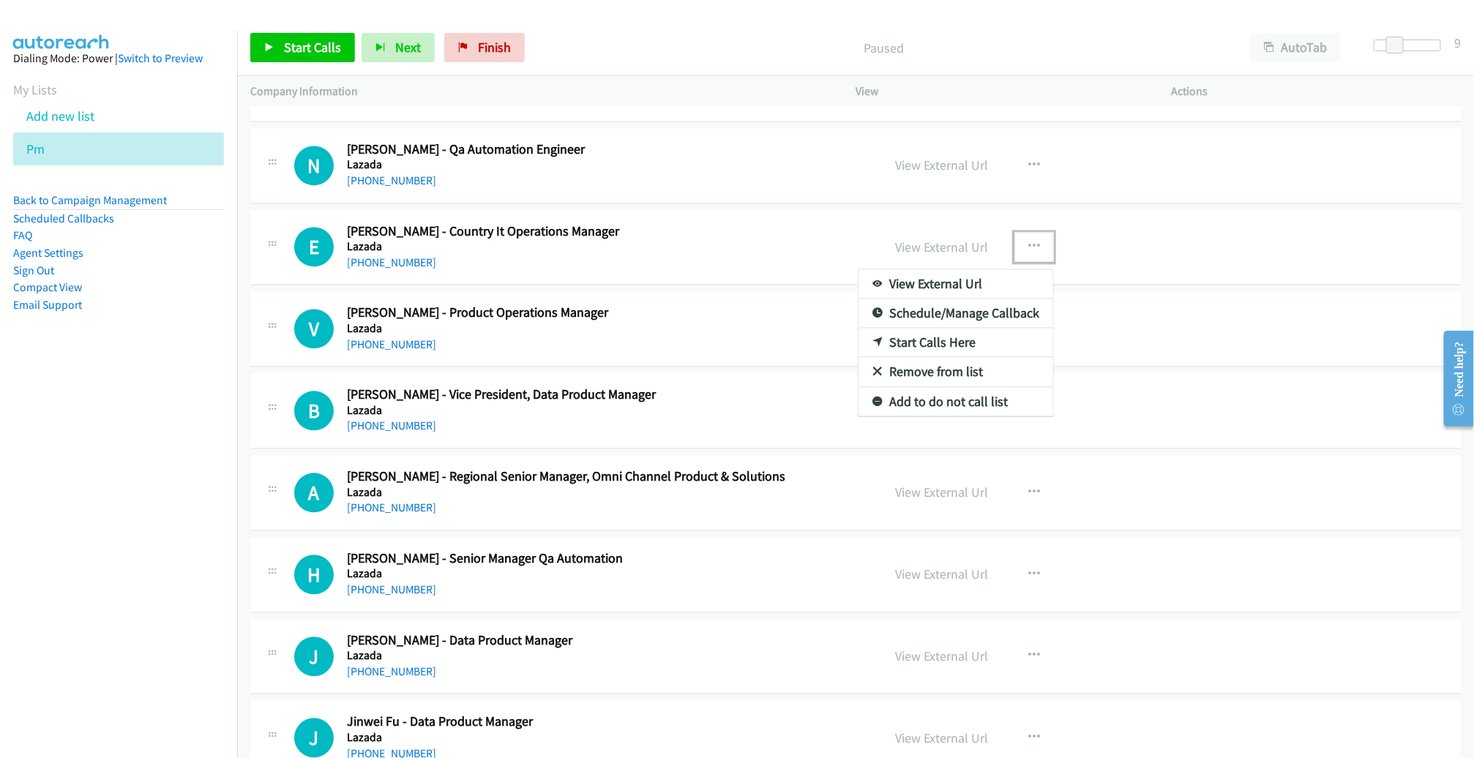
click at [952, 332] on link "Start Calls Here" at bounding box center [956, 342] width 195 height 29
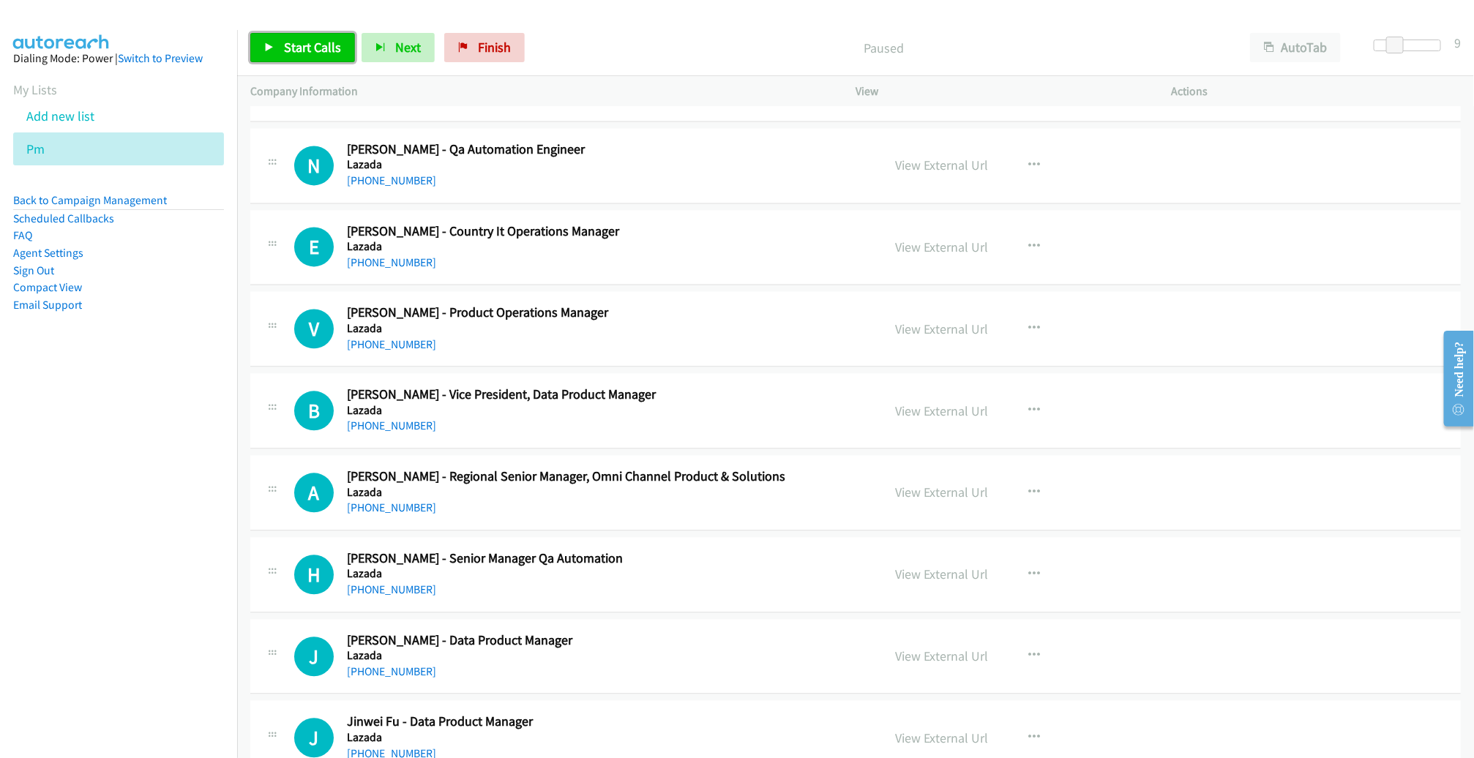
click at [302, 42] on span "Start Calls" at bounding box center [312, 47] width 57 height 17
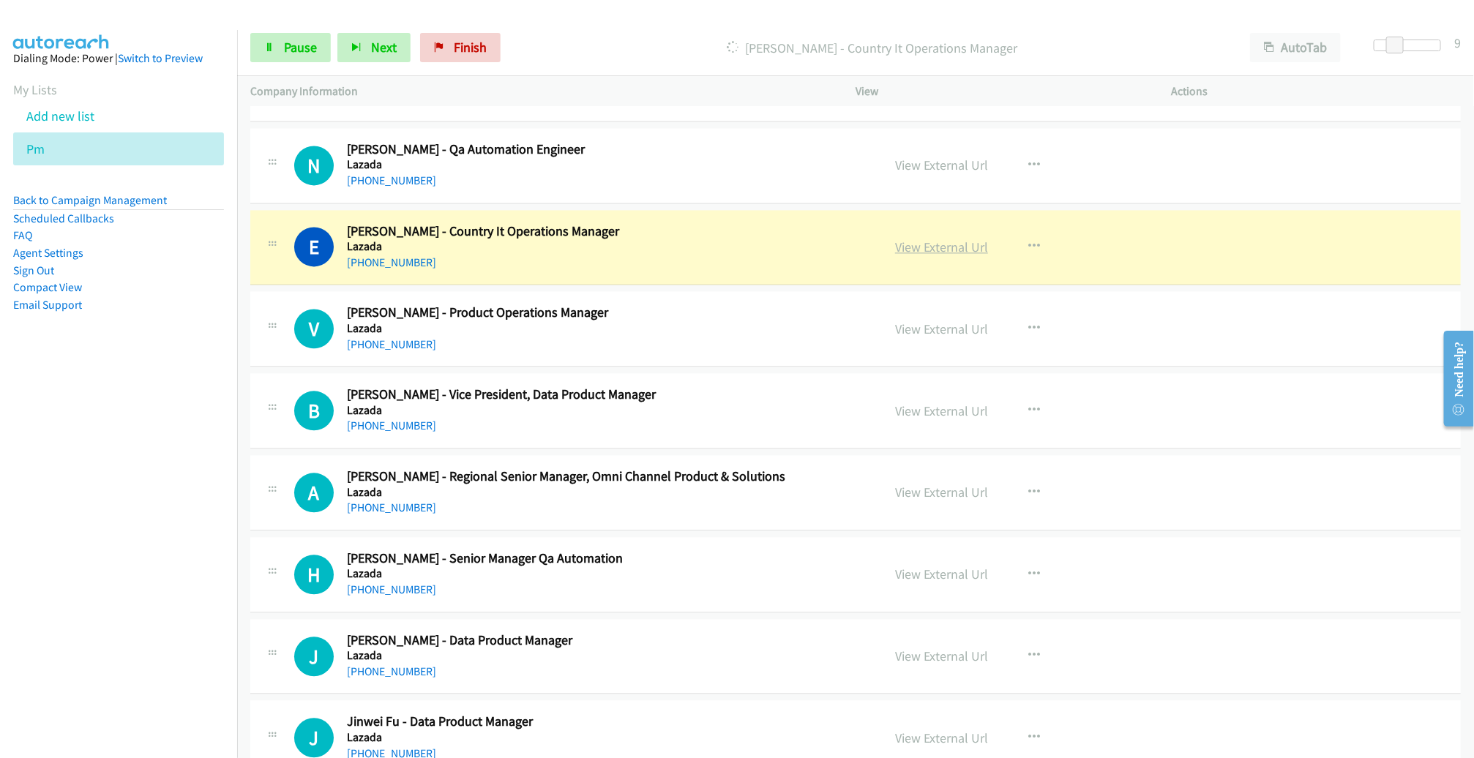
click at [904, 244] on link "View External Url" at bounding box center [941, 247] width 93 height 17
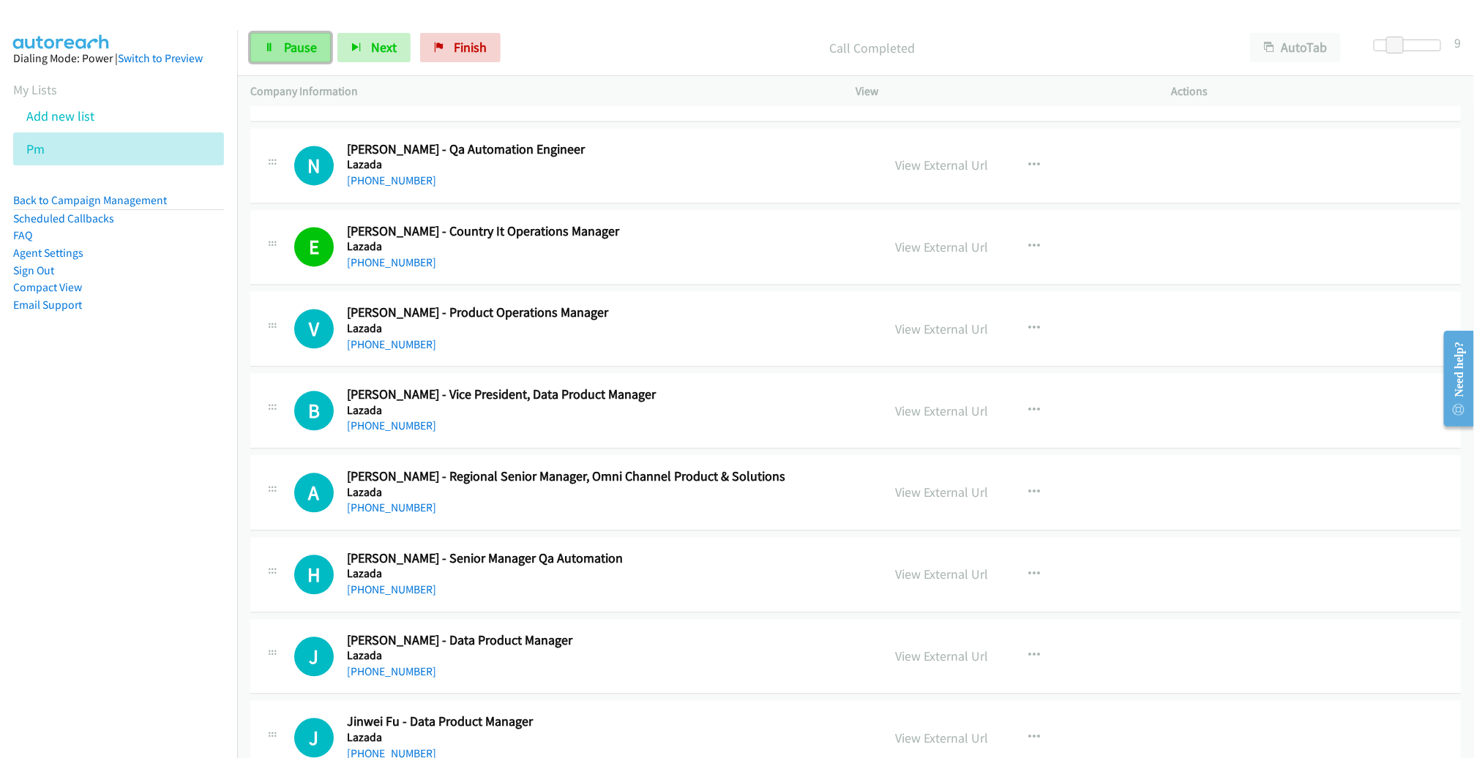
click at [303, 47] on span "Pause" at bounding box center [300, 47] width 33 height 17
click at [305, 42] on span "Start Calls" at bounding box center [312, 47] width 57 height 17
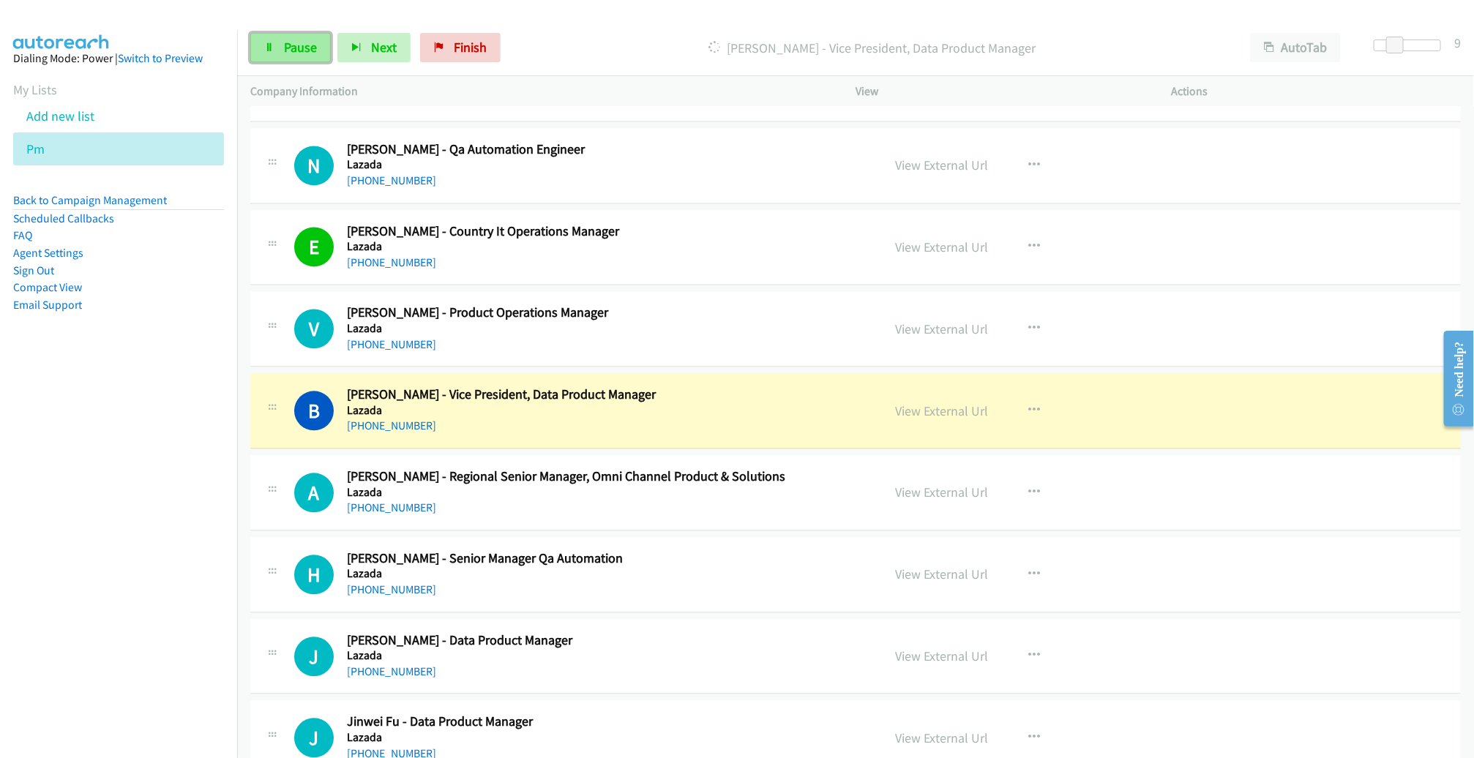
click at [307, 45] on span "Pause" at bounding box center [300, 47] width 33 height 17
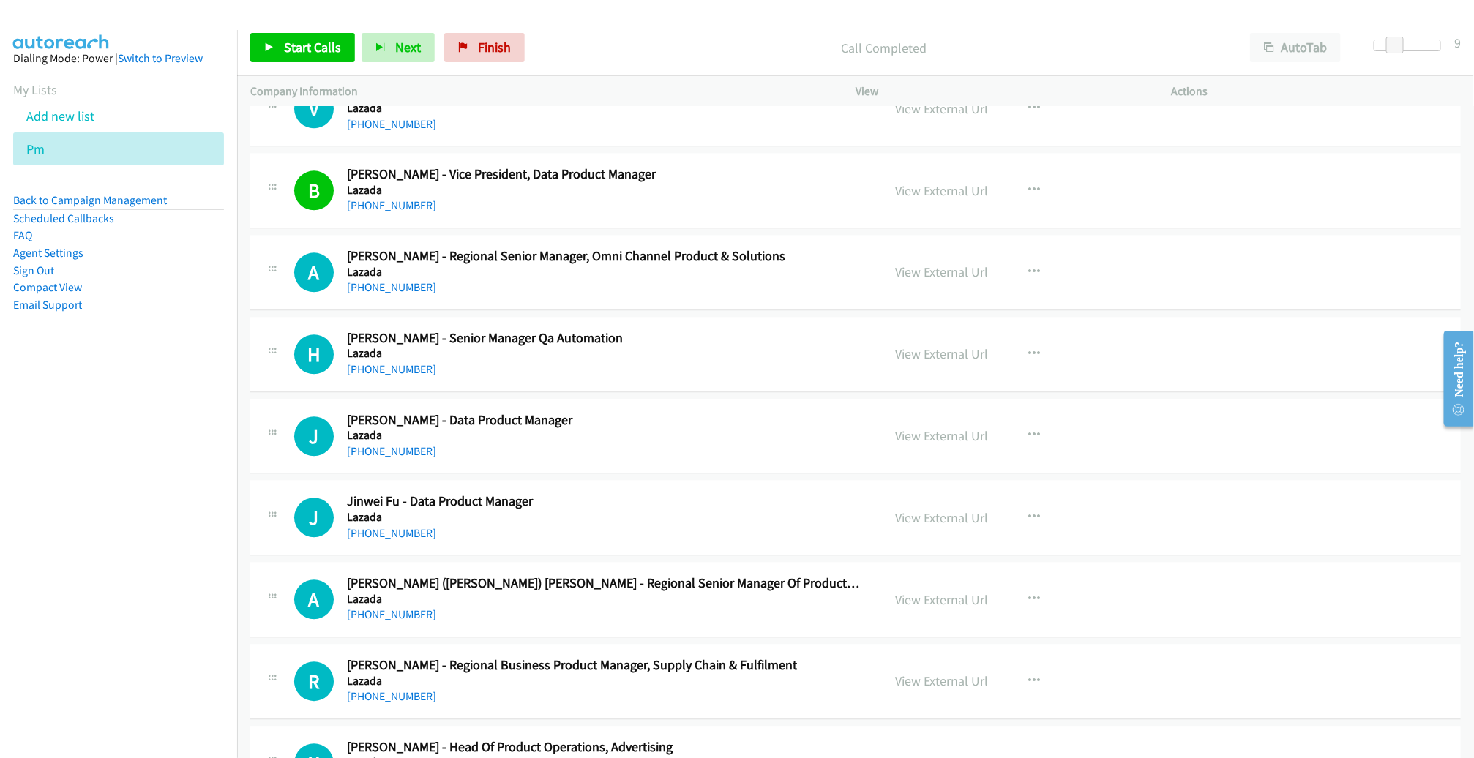
scroll to position [1859, 0]
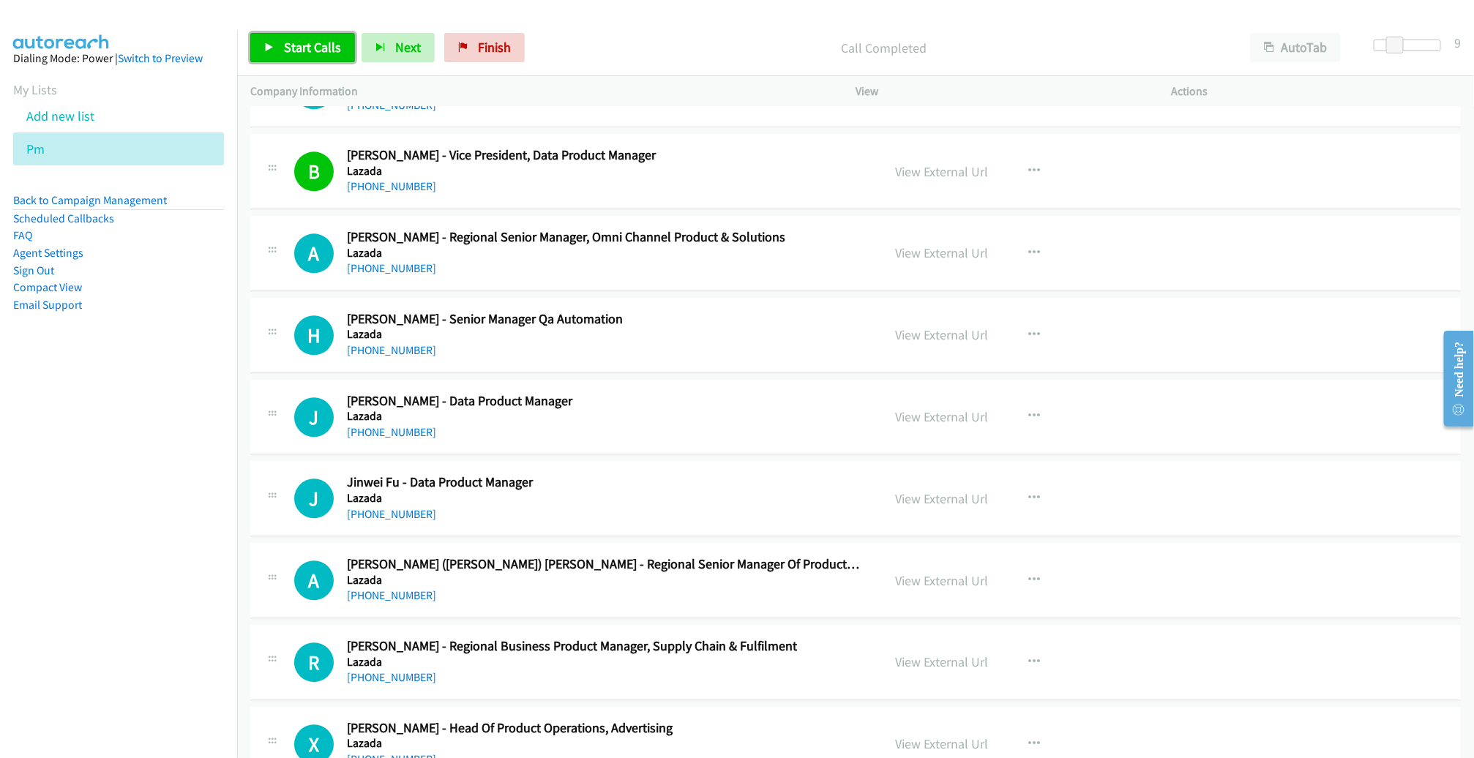
click at [297, 52] on span "Start Calls" at bounding box center [312, 47] width 57 height 17
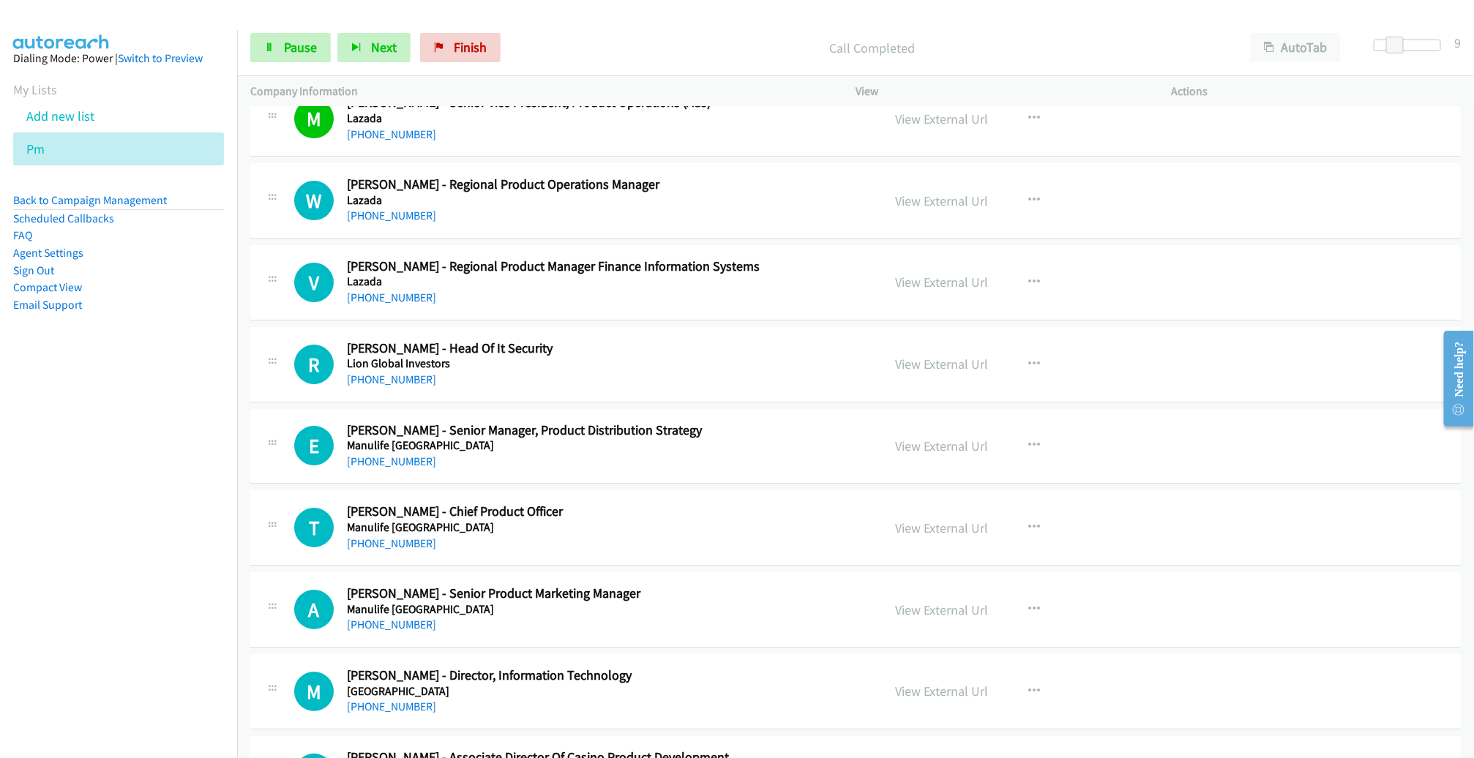
scroll to position [2733, 0]
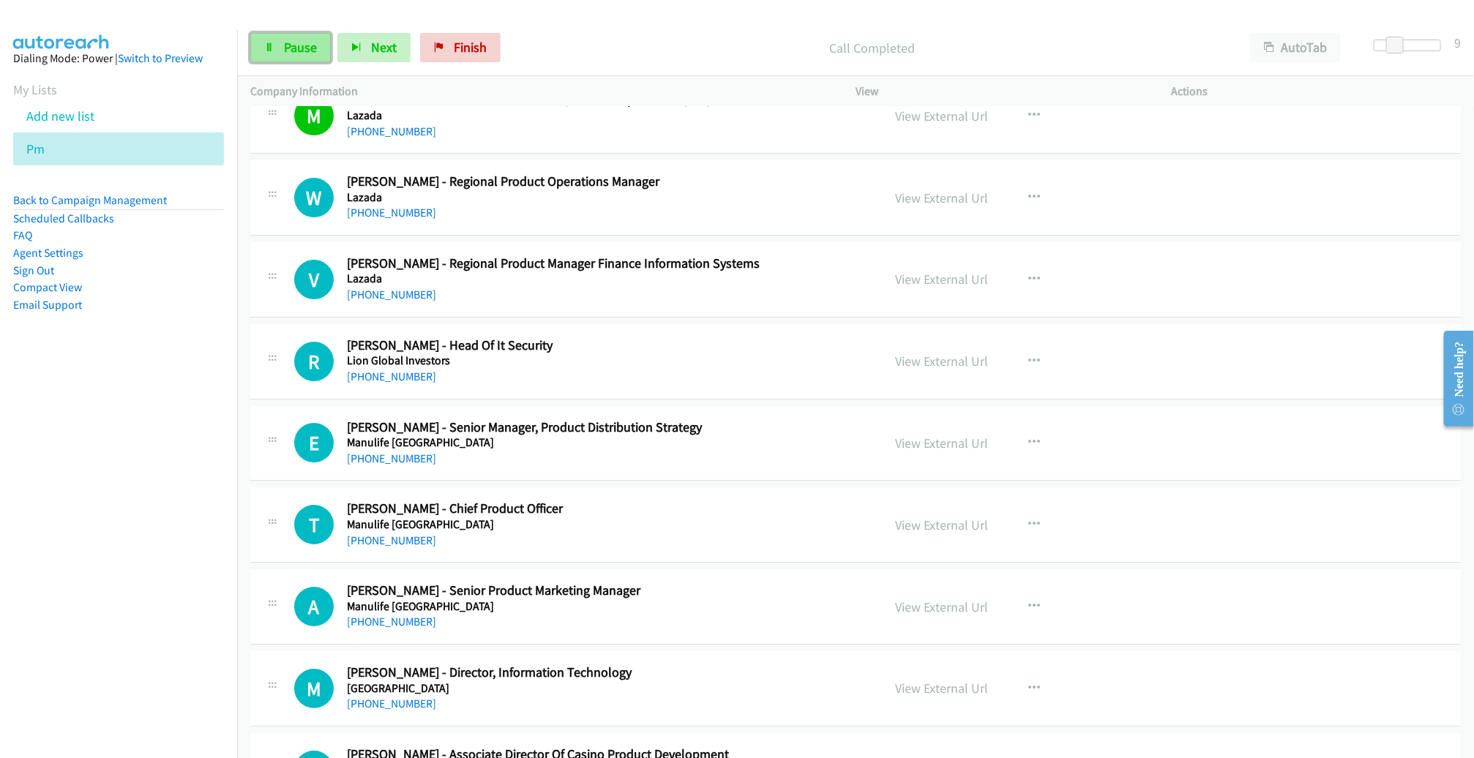
click at [305, 45] on span "Pause" at bounding box center [300, 47] width 33 height 17
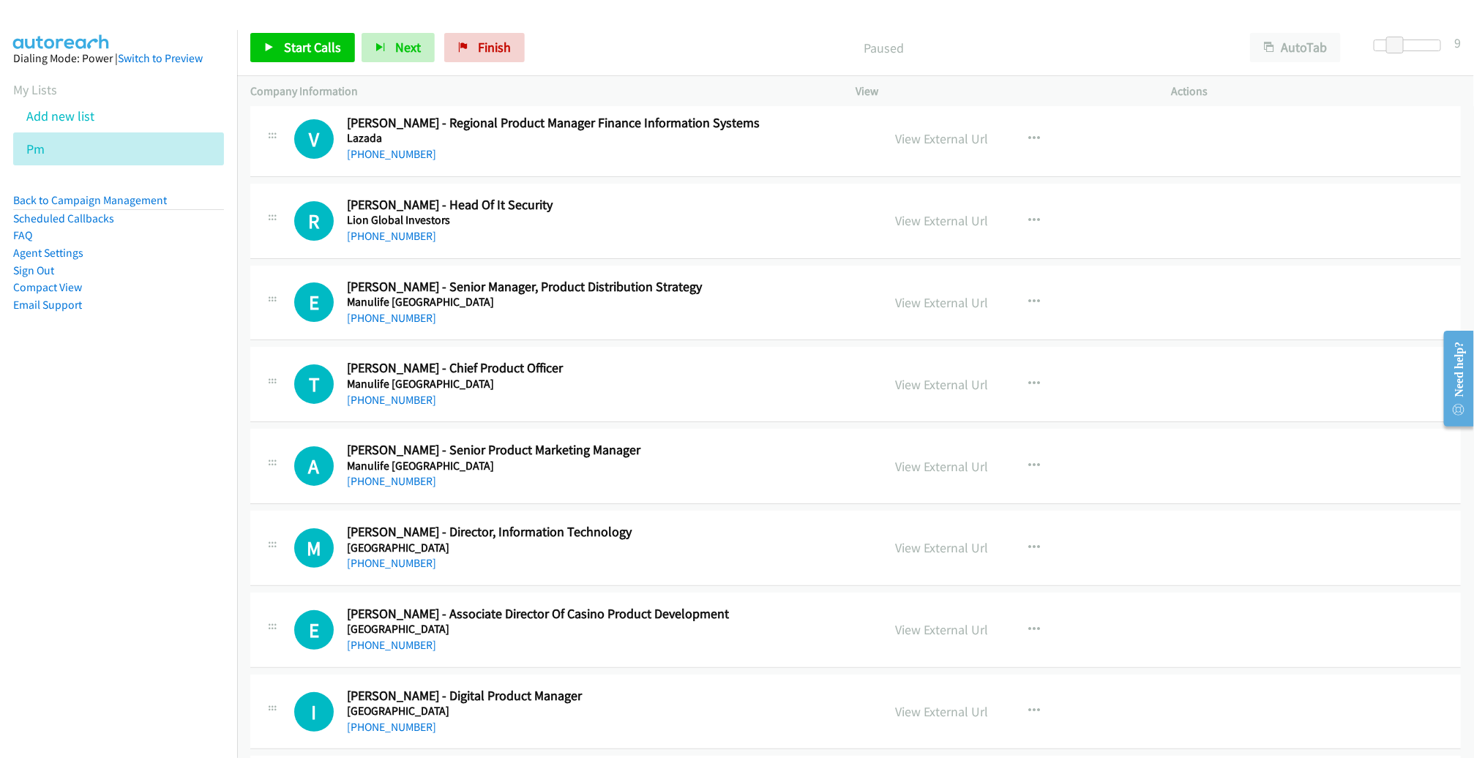
scroll to position [2875, 0]
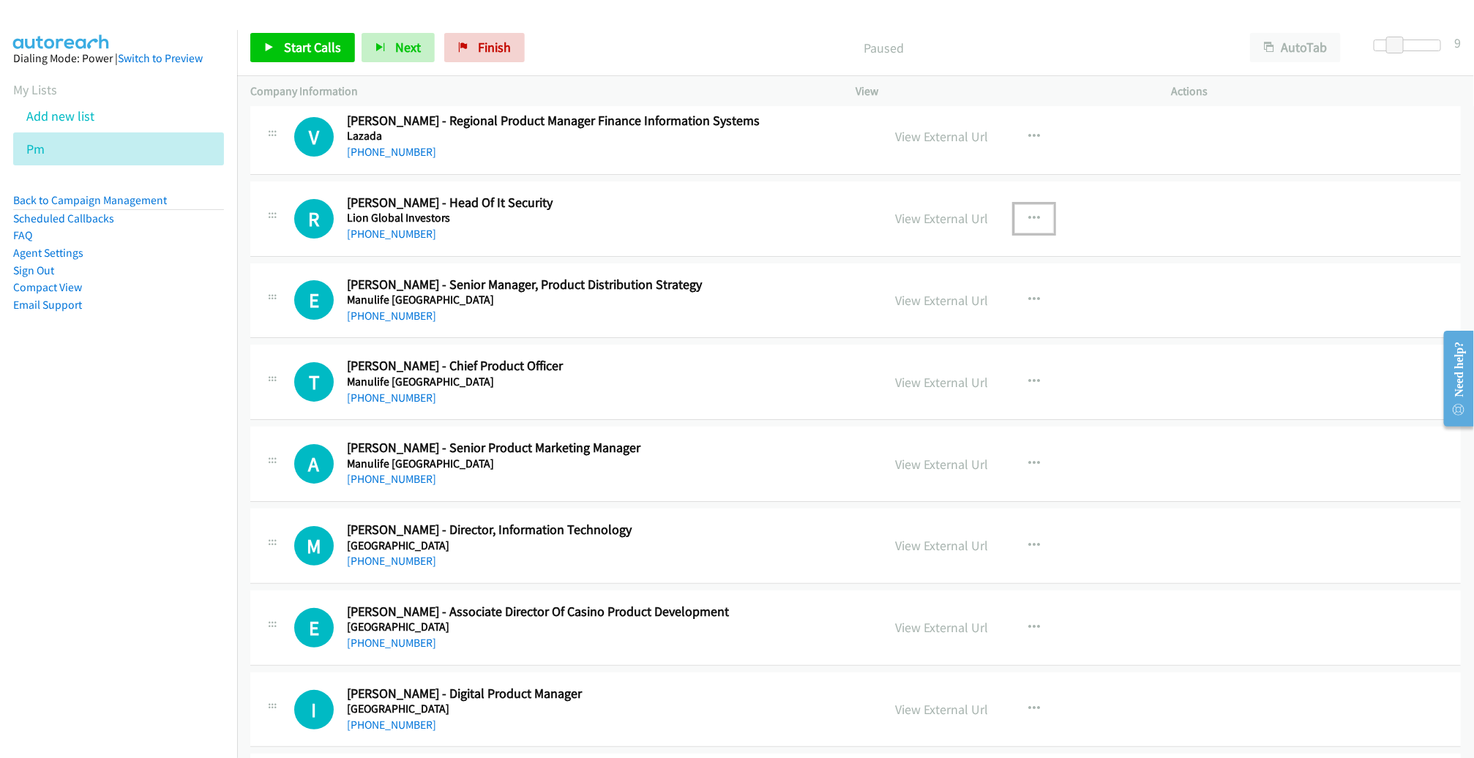
click at [1028, 213] on icon "button" at bounding box center [1034, 219] width 12 height 12
click at [974, 305] on link "Start Calls Here" at bounding box center [956, 313] width 195 height 29
click at [1028, 294] on icon "button" at bounding box center [1034, 300] width 12 height 12
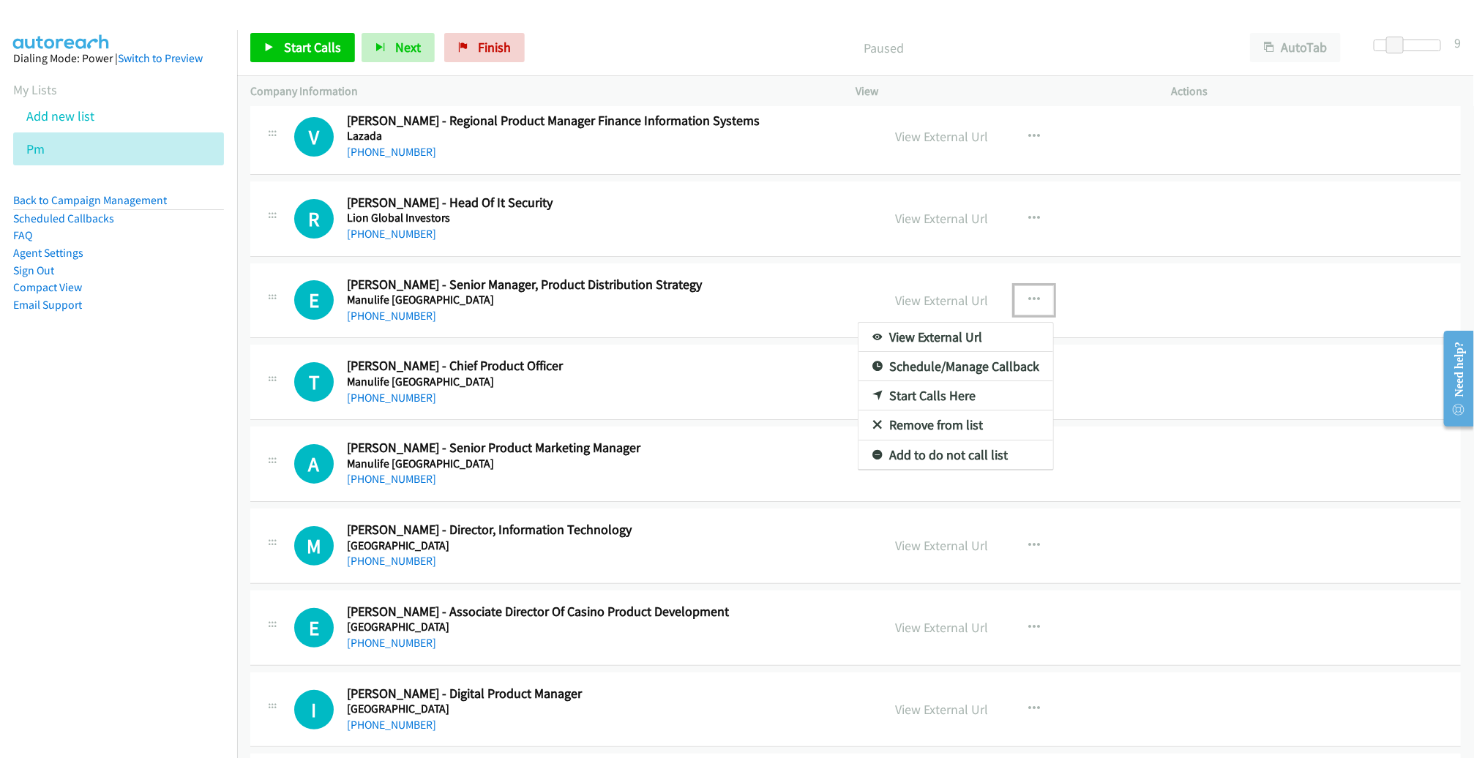
click at [957, 414] on link "Remove from list" at bounding box center [956, 425] width 195 height 29
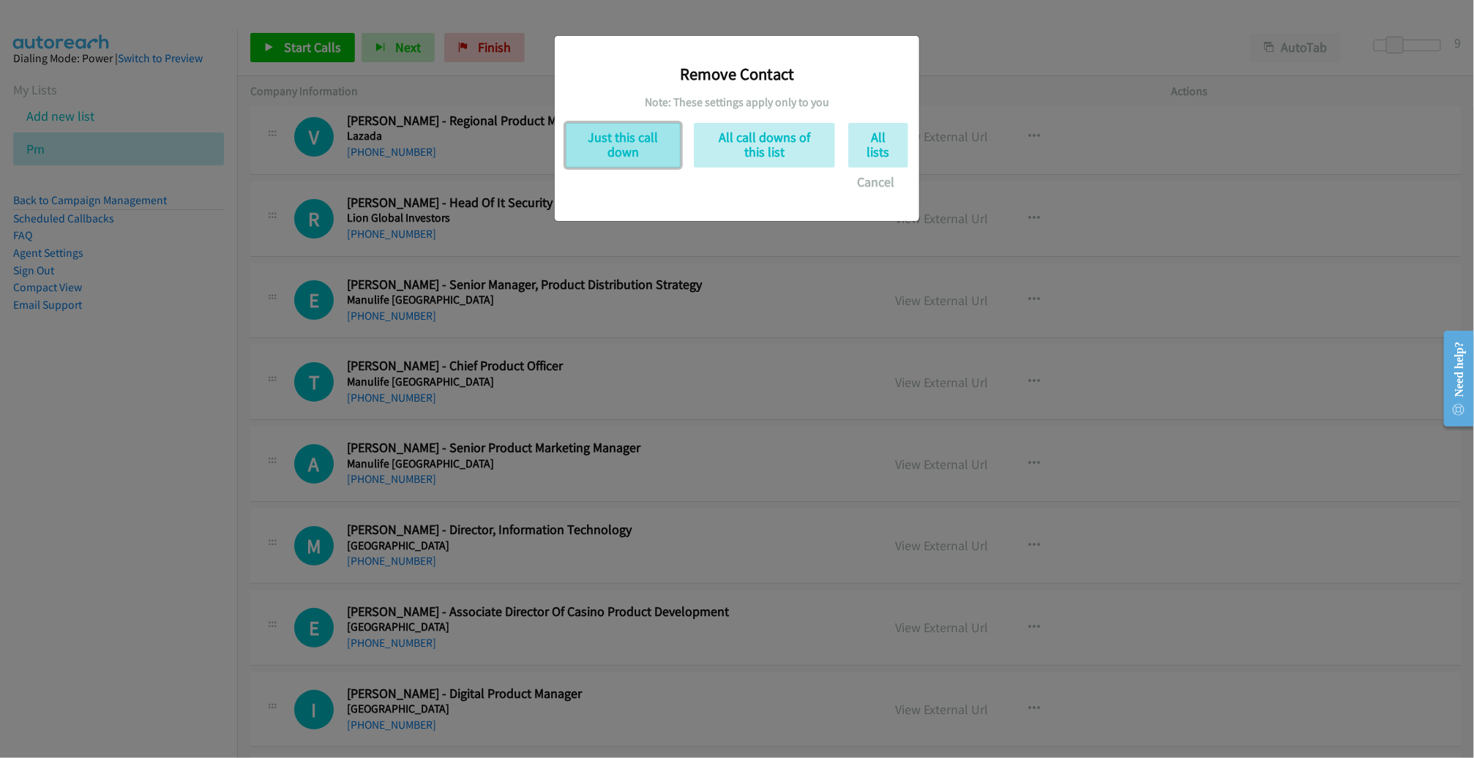
click at [631, 140] on button "Just this call down" at bounding box center [623, 145] width 115 height 45
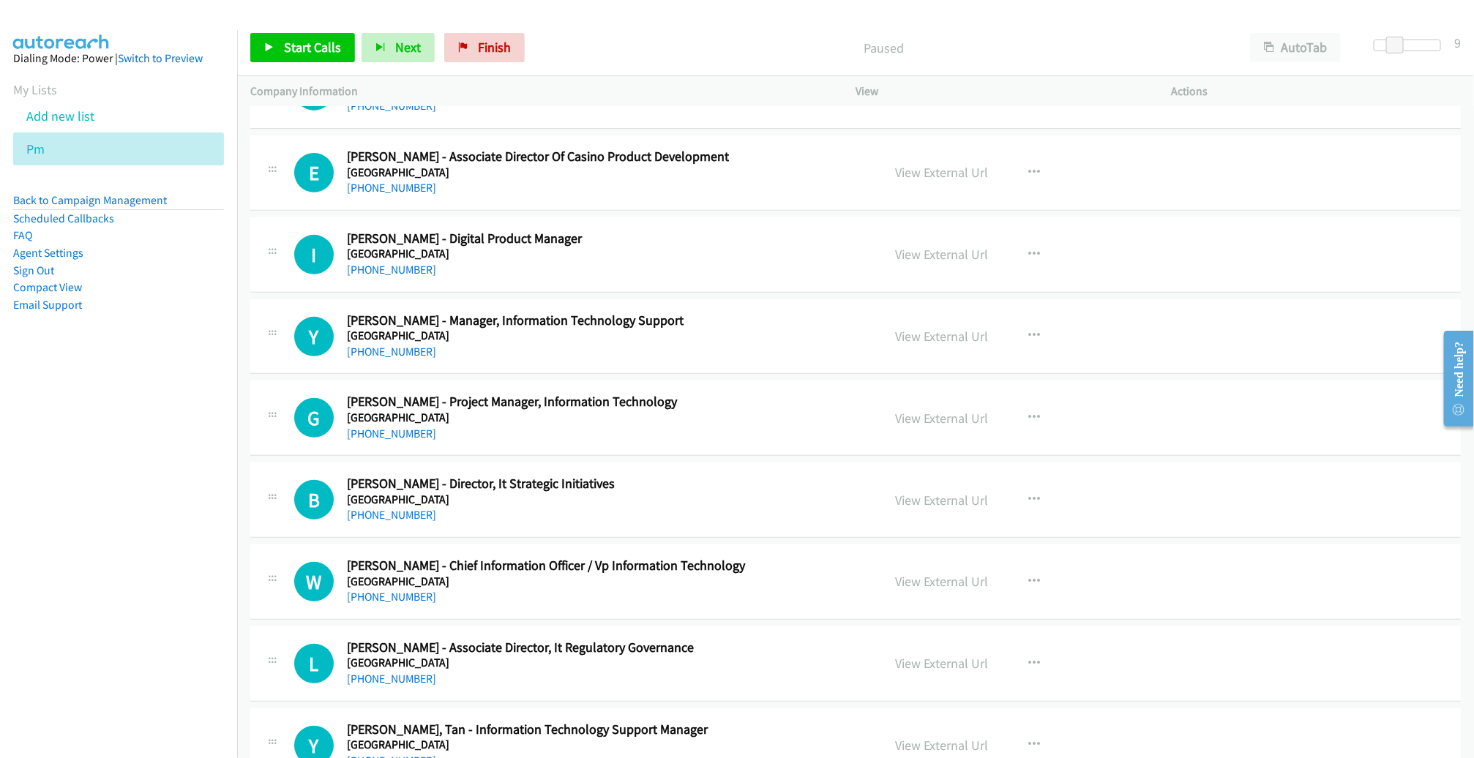
scroll to position [3285, 0]
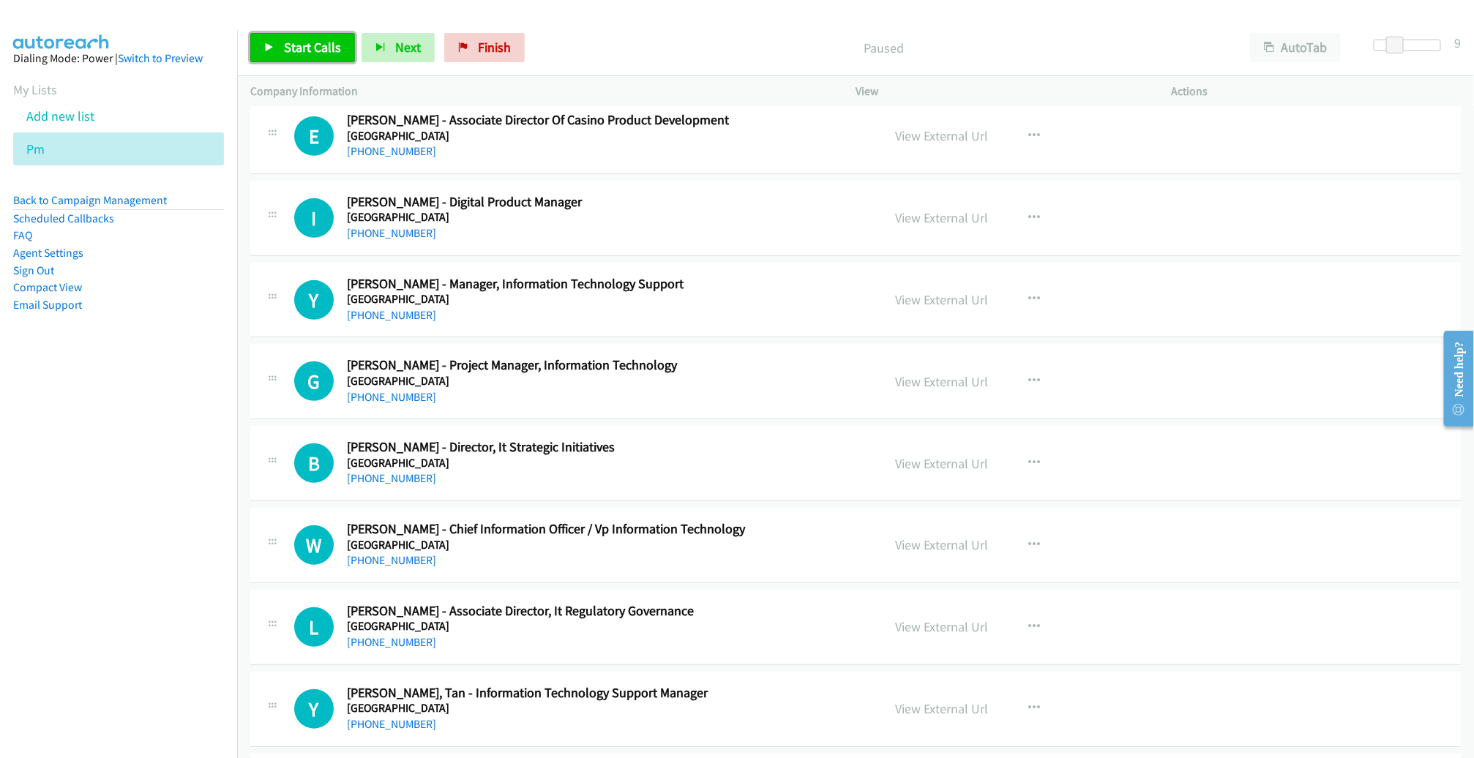
click at [321, 34] on link "Start Calls" at bounding box center [302, 47] width 105 height 29
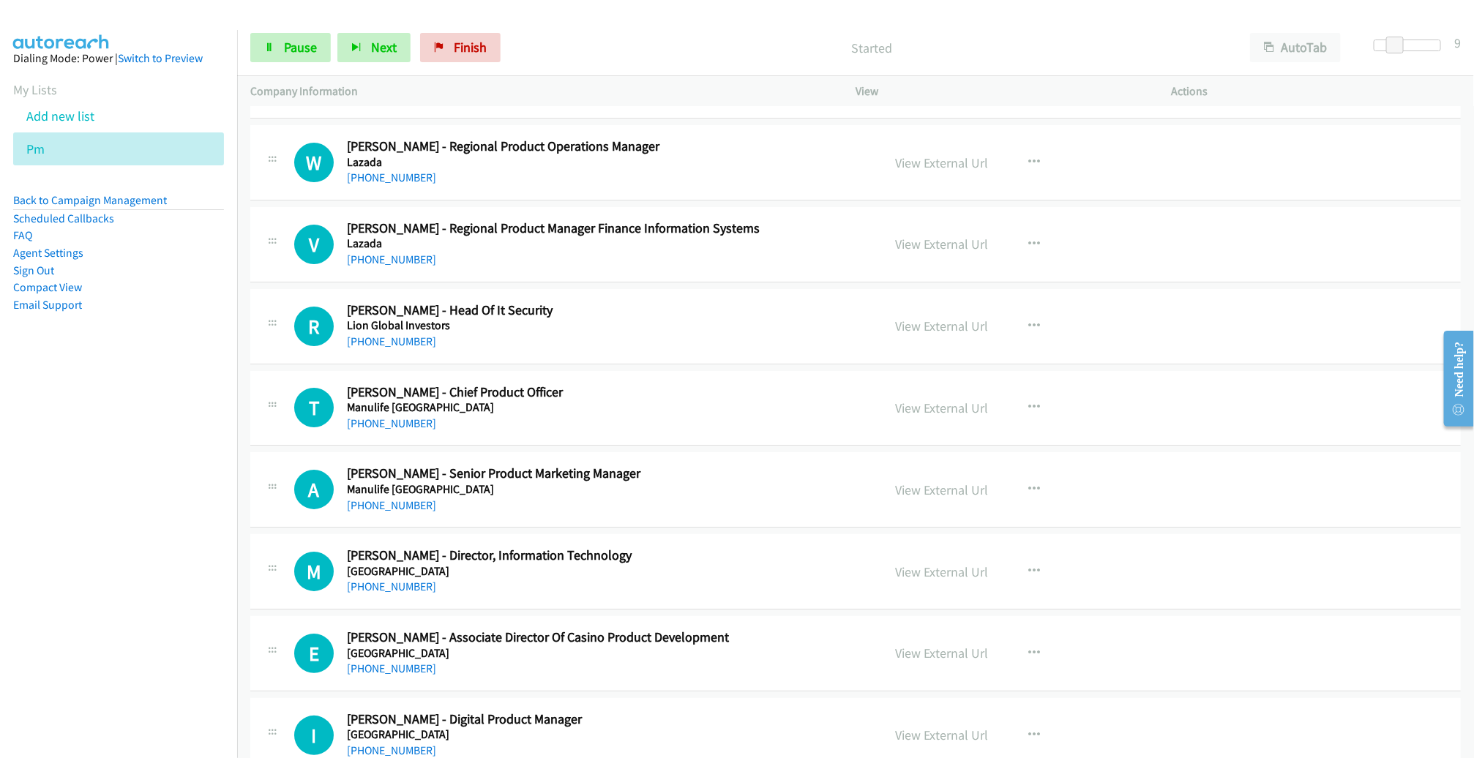
scroll to position [2769, 0]
click at [288, 44] on span "Pause" at bounding box center [300, 47] width 33 height 17
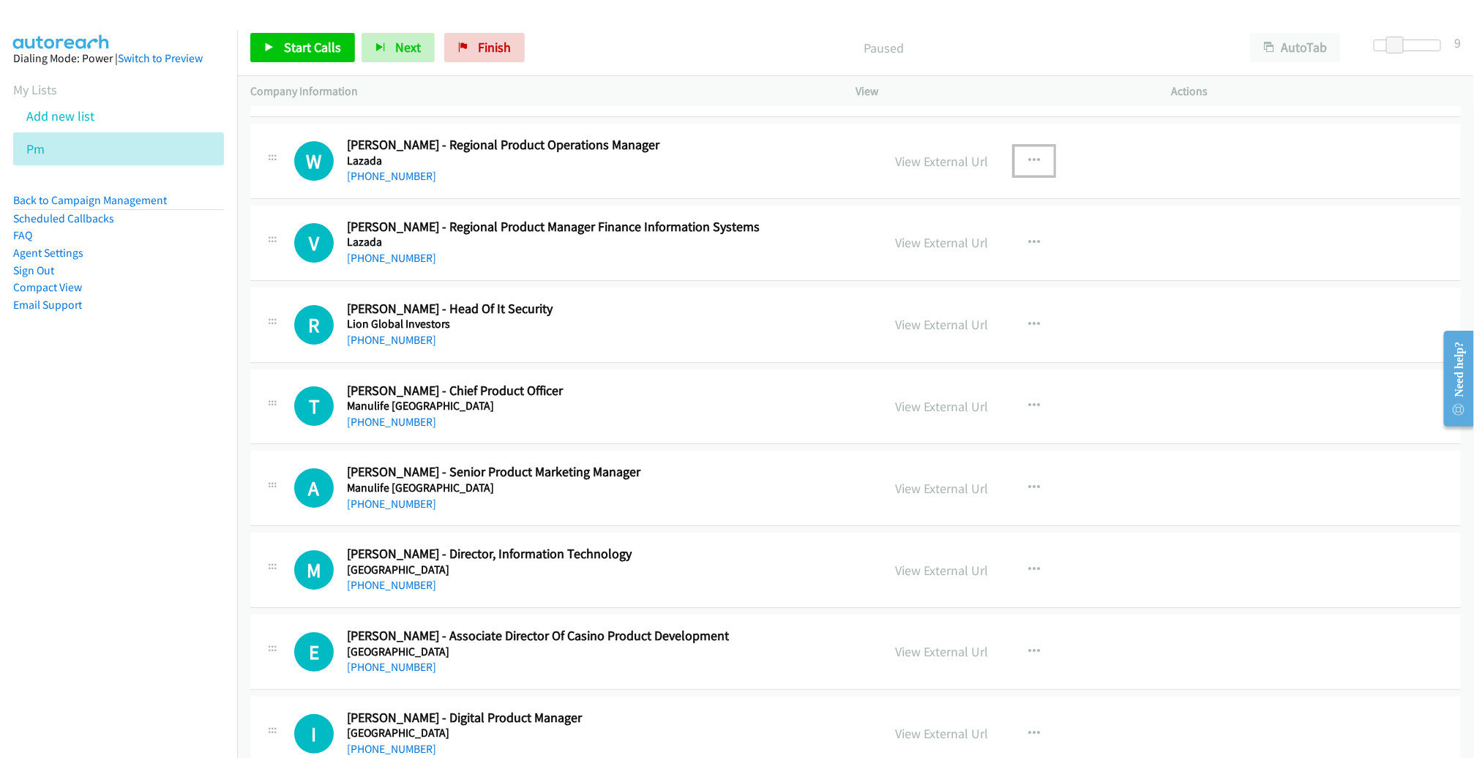
click at [1028, 155] on icon "button" at bounding box center [1034, 161] width 12 height 12
click at [916, 280] on link "Remove from list" at bounding box center [956, 286] width 195 height 29
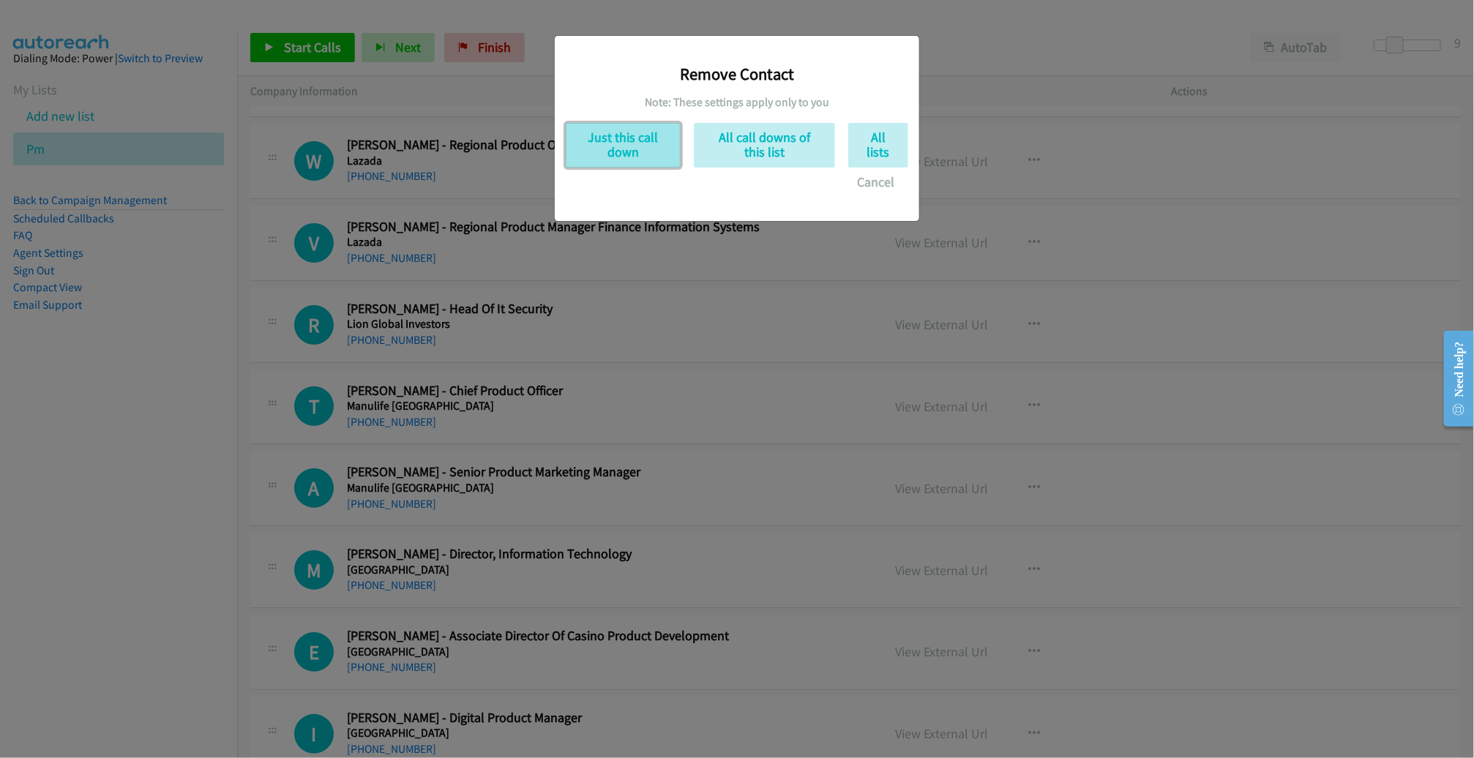
click at [636, 131] on button "Just this call down" at bounding box center [623, 145] width 115 height 45
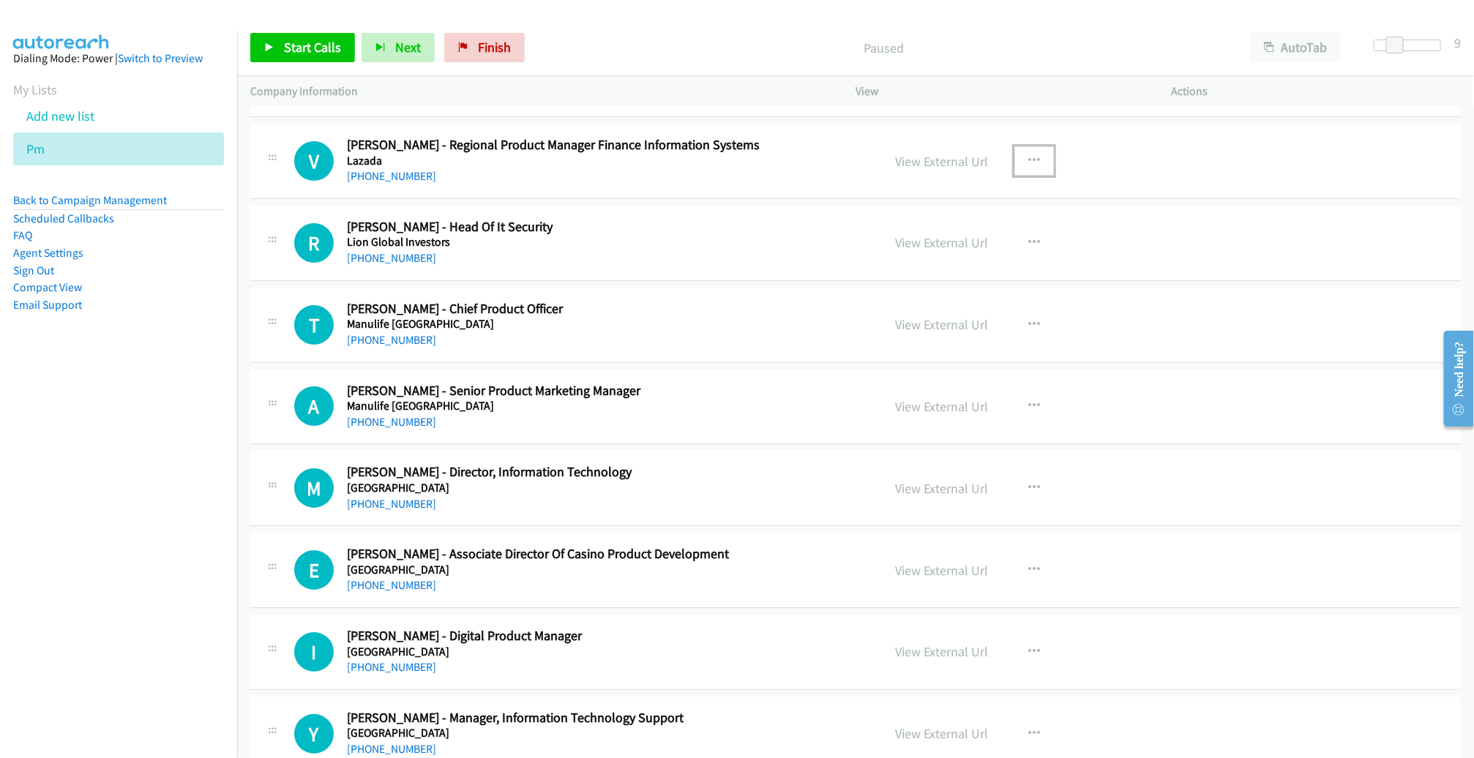
click at [1028, 155] on icon "button" at bounding box center [1034, 161] width 12 height 12
click at [925, 272] on link "Remove from list" at bounding box center [956, 286] width 195 height 29
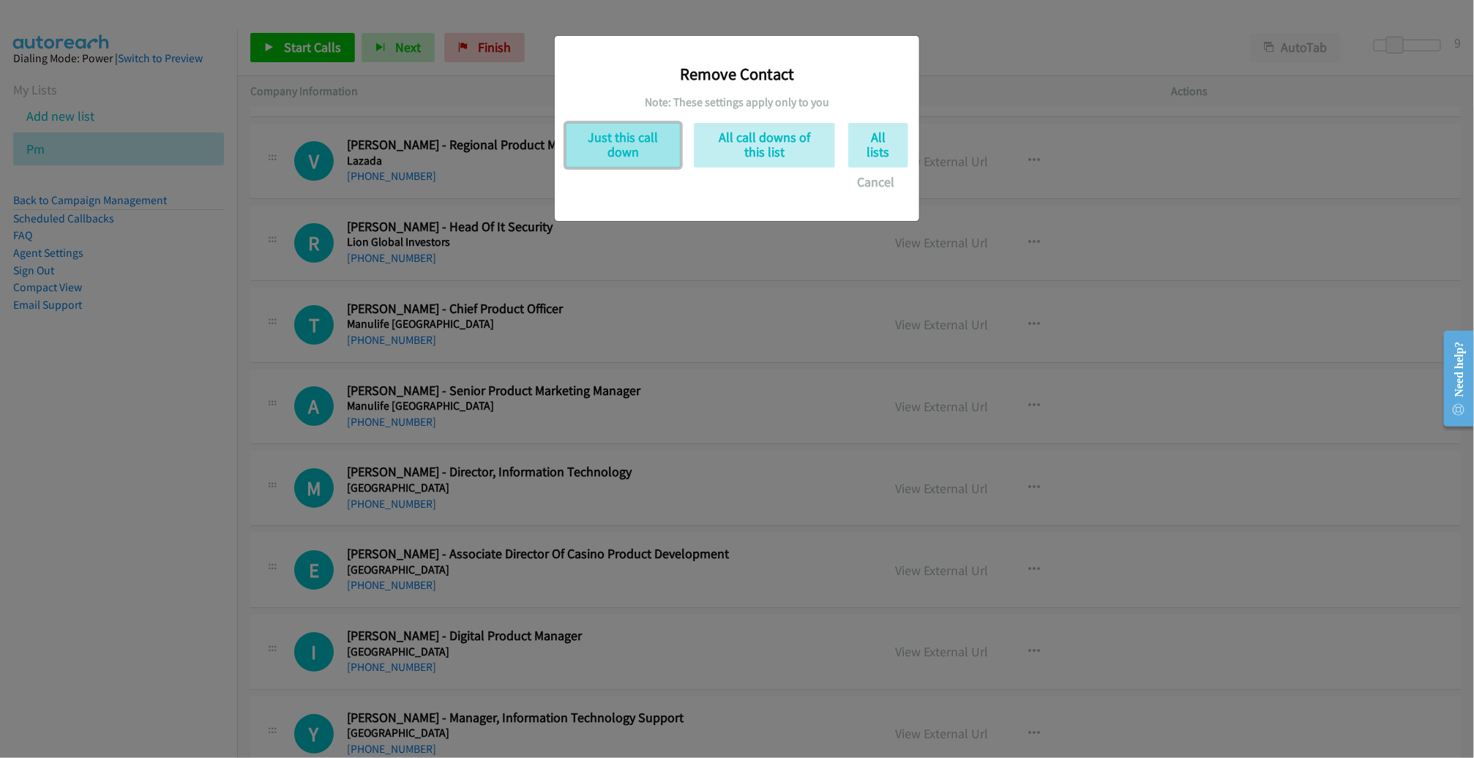
click at [671, 135] on button "Just this call down" at bounding box center [623, 145] width 115 height 45
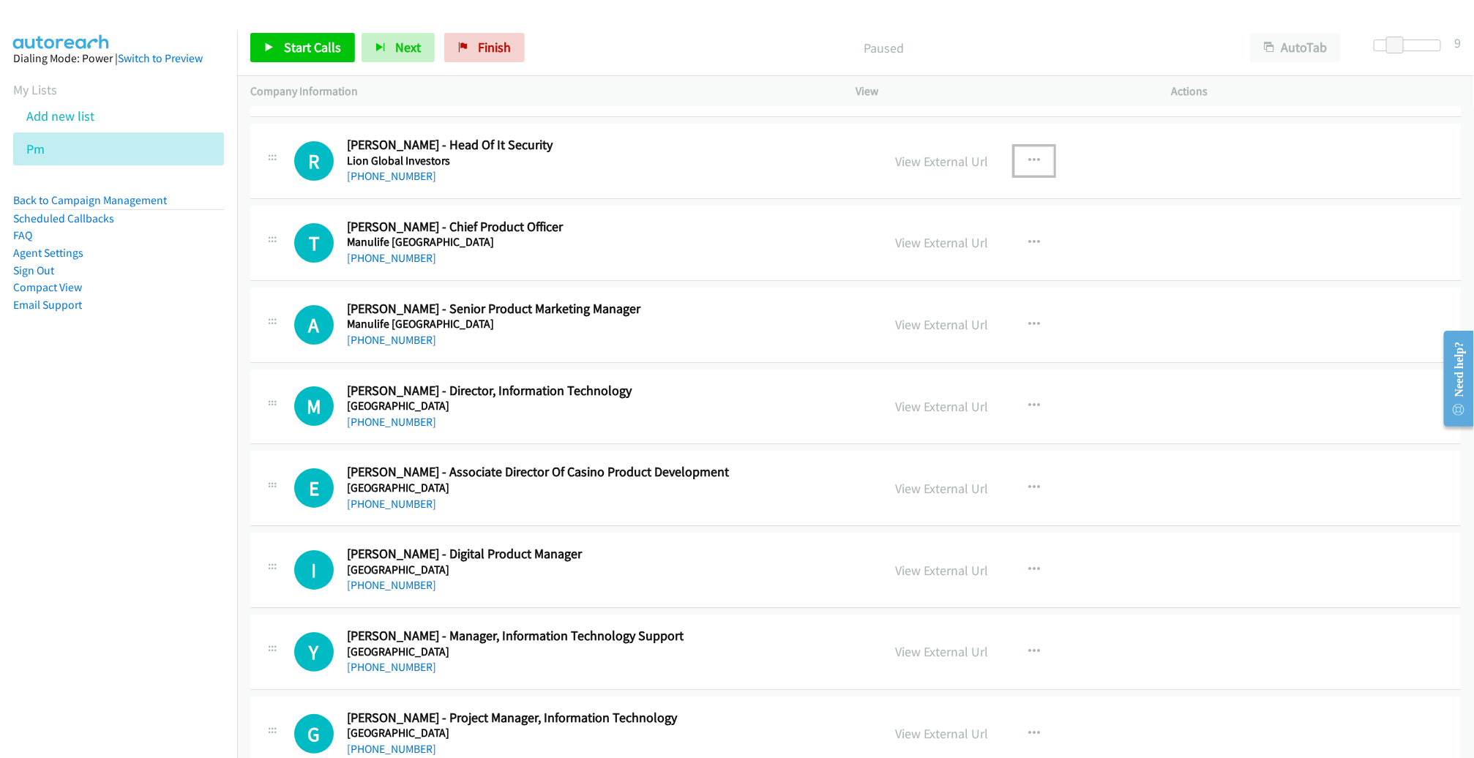
click at [1028, 155] on icon "button" at bounding box center [1034, 161] width 12 height 12
click at [936, 242] on link "Start Calls Here" at bounding box center [956, 256] width 195 height 29
click at [299, 53] on span "Start Calls" at bounding box center [312, 47] width 57 height 17
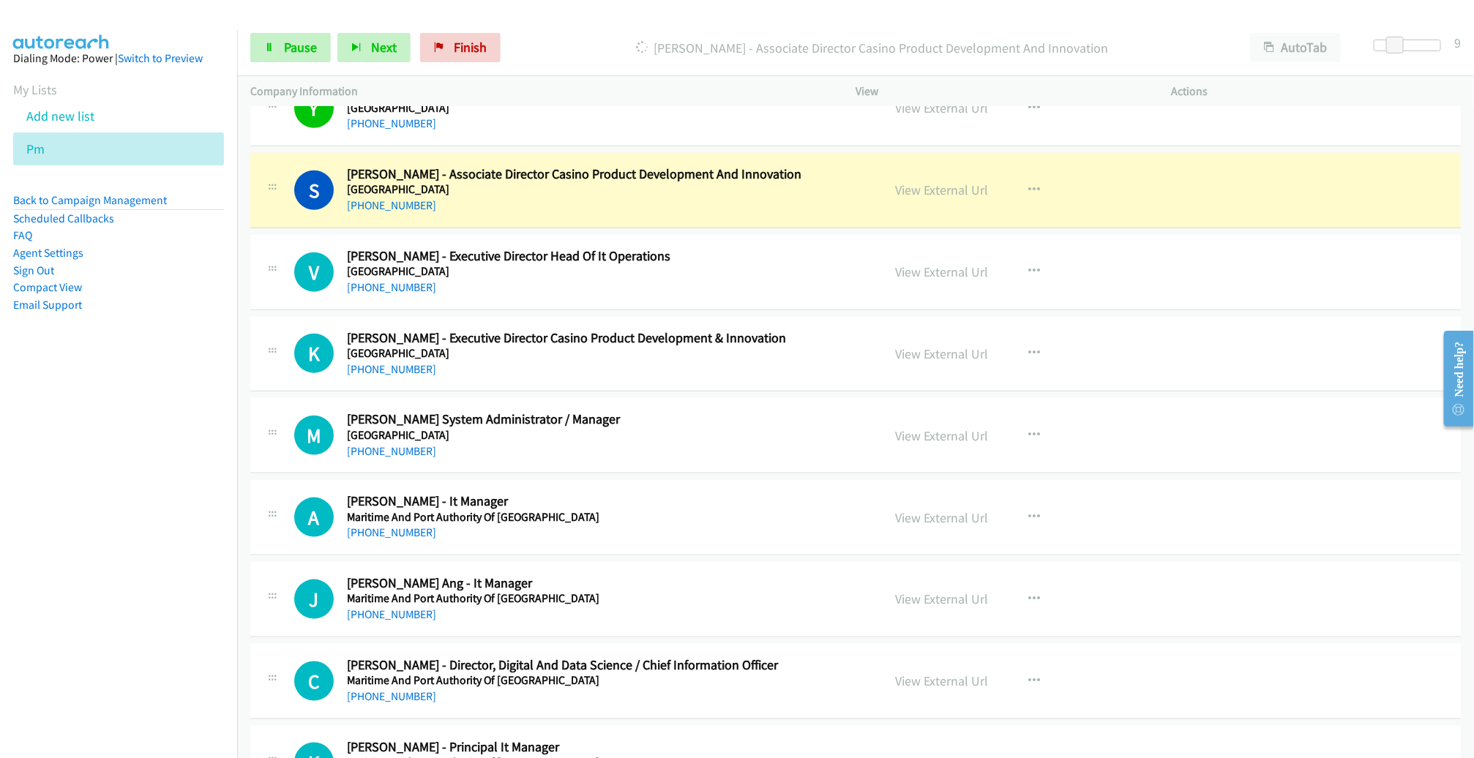
scroll to position [3730, 0]
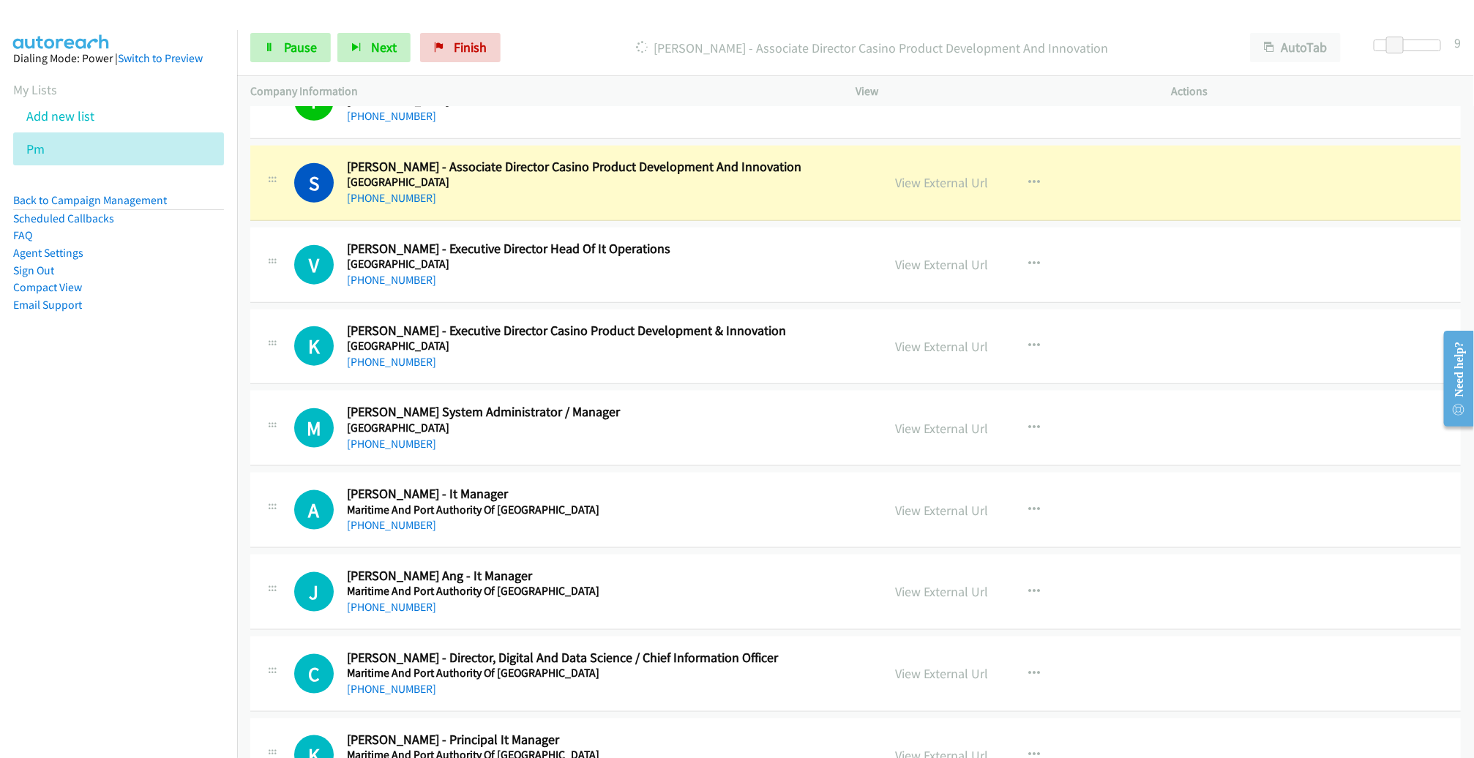
click at [820, 282] on div "V Callback Scheduled Vincent Phua - Executive Director Head Of It Operations Ma…" at bounding box center [855, 265] width 1211 height 75
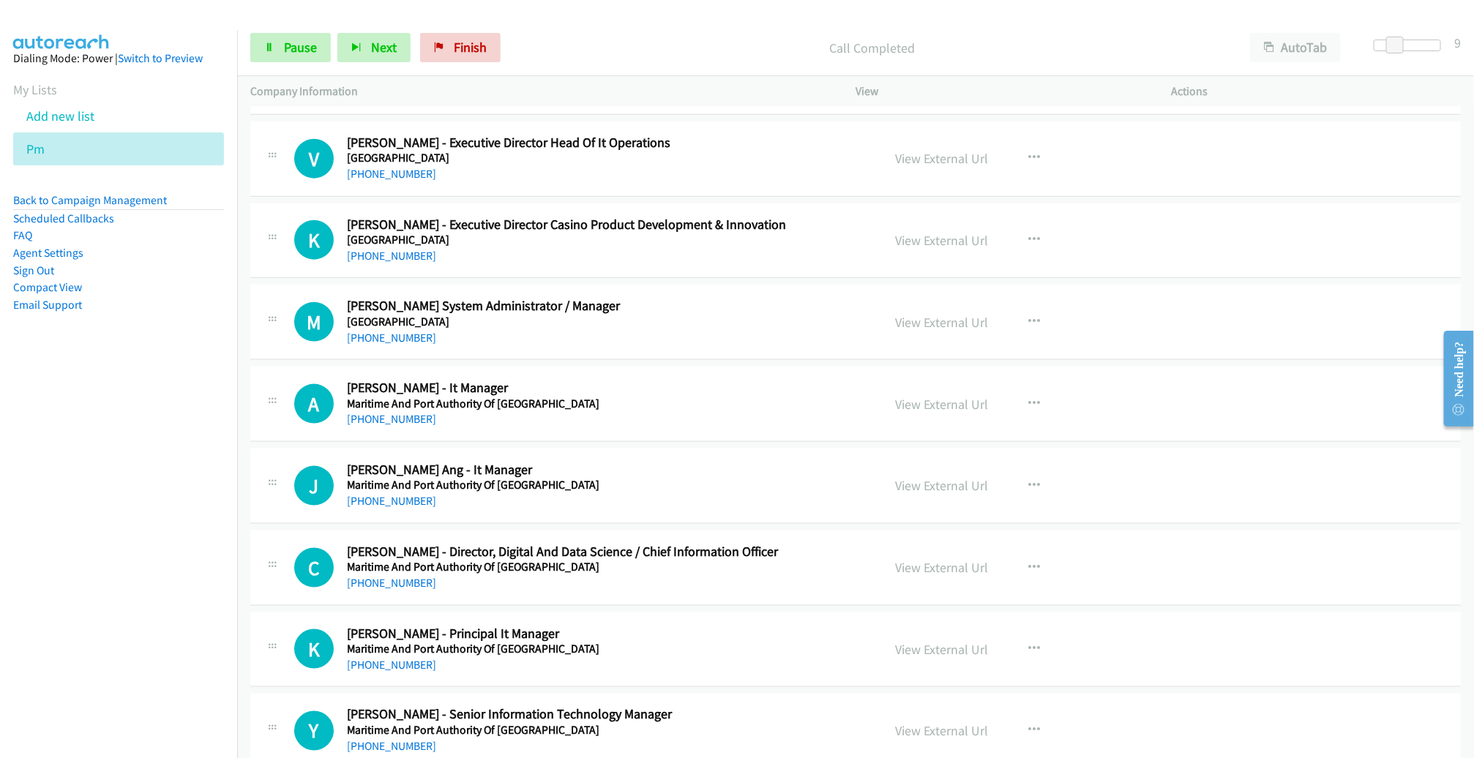
scroll to position [3836, 0]
click at [1017, 228] on button "button" at bounding box center [1035, 239] width 40 height 29
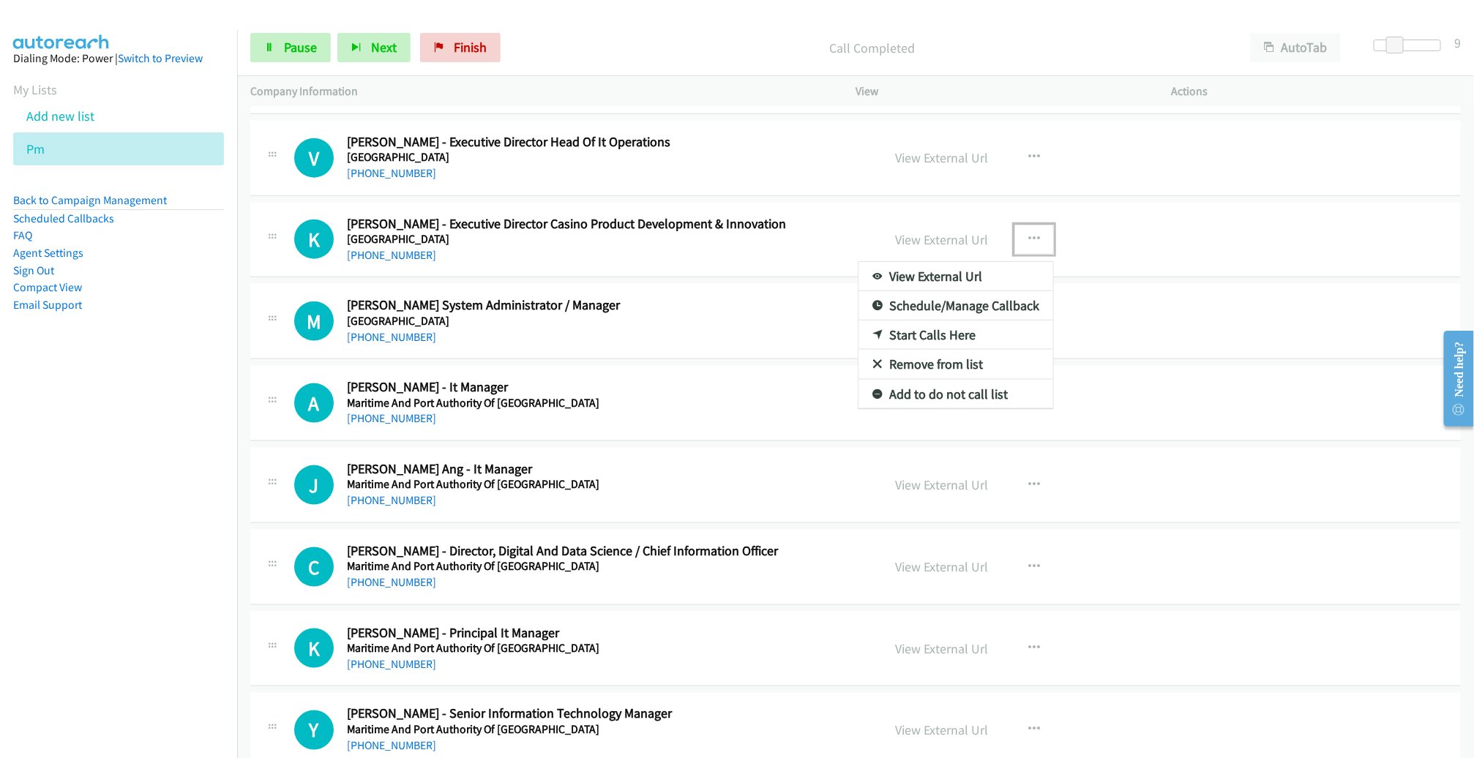
click at [982, 350] on link "Remove from list" at bounding box center [956, 364] width 195 height 29
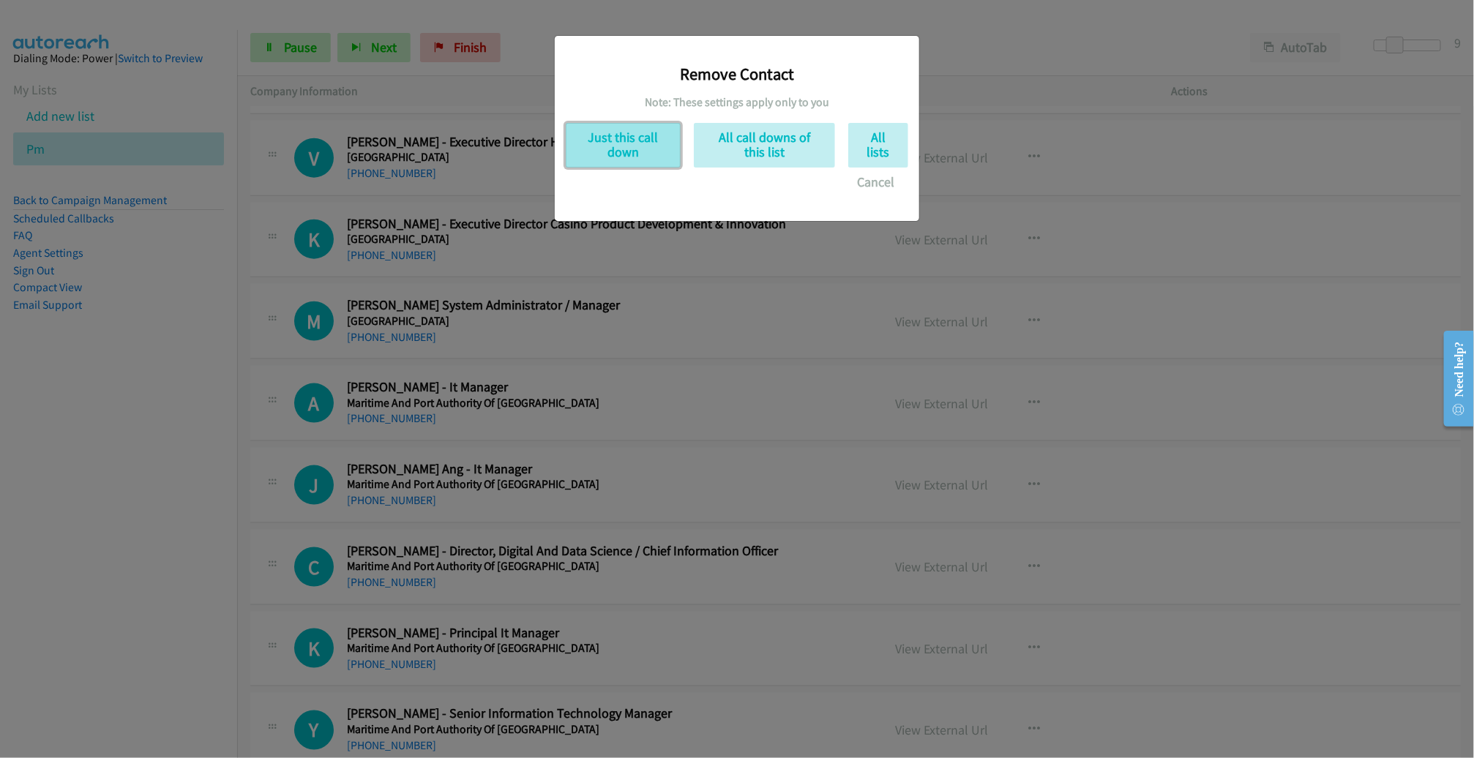
click at [624, 150] on button "Just this call down" at bounding box center [623, 145] width 115 height 45
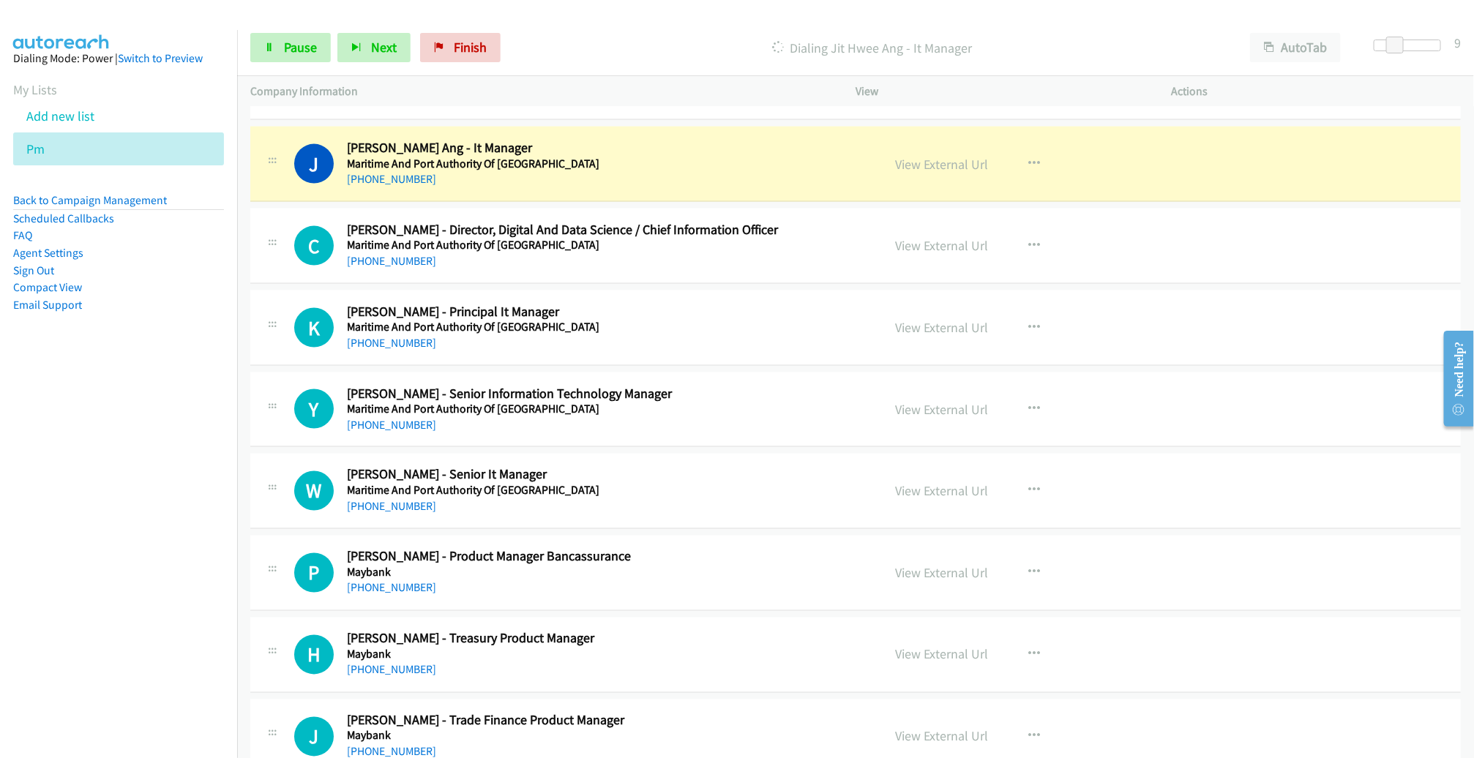
scroll to position [4080, 0]
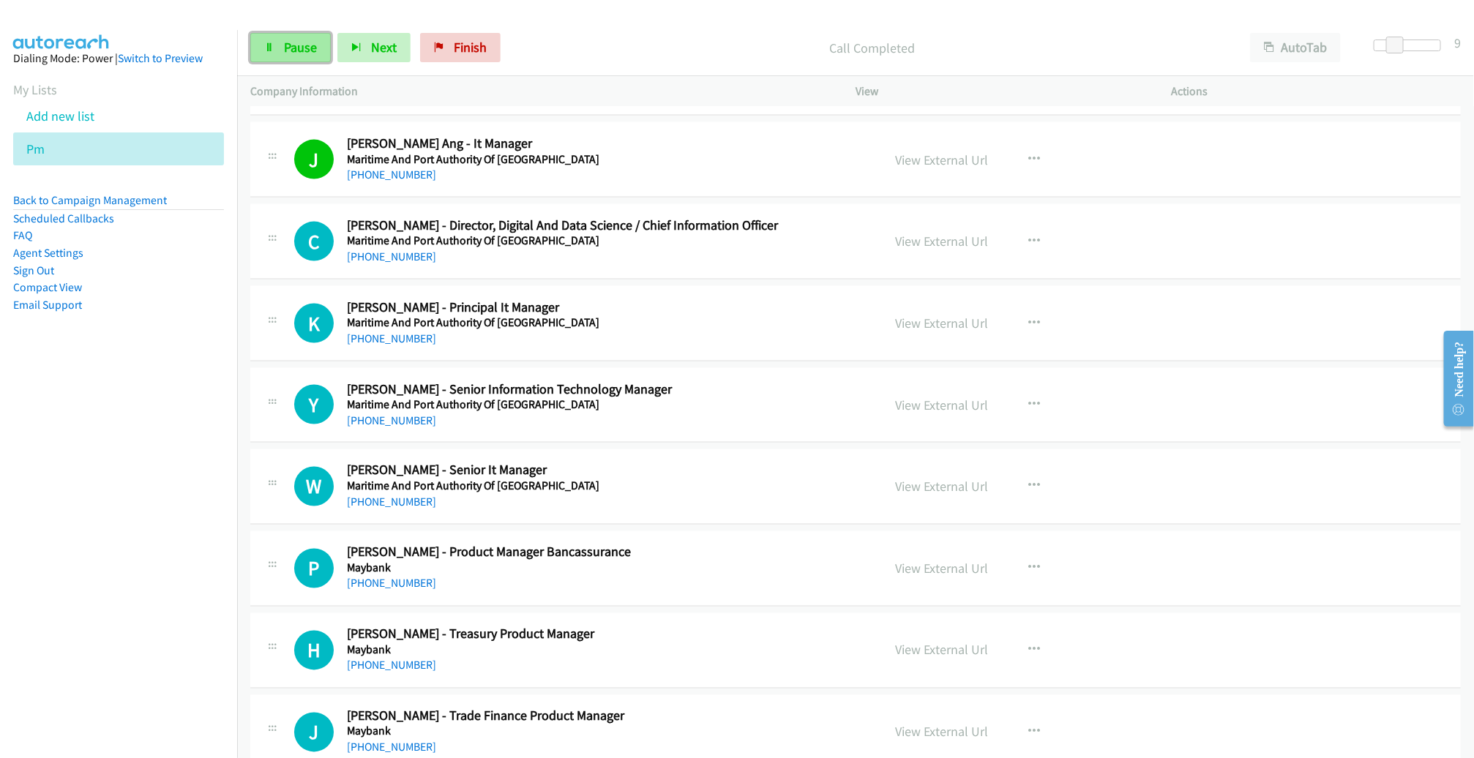
click at [310, 45] on span "Pause" at bounding box center [300, 47] width 33 height 17
click at [324, 49] on span "Start Calls" at bounding box center [312, 47] width 57 height 17
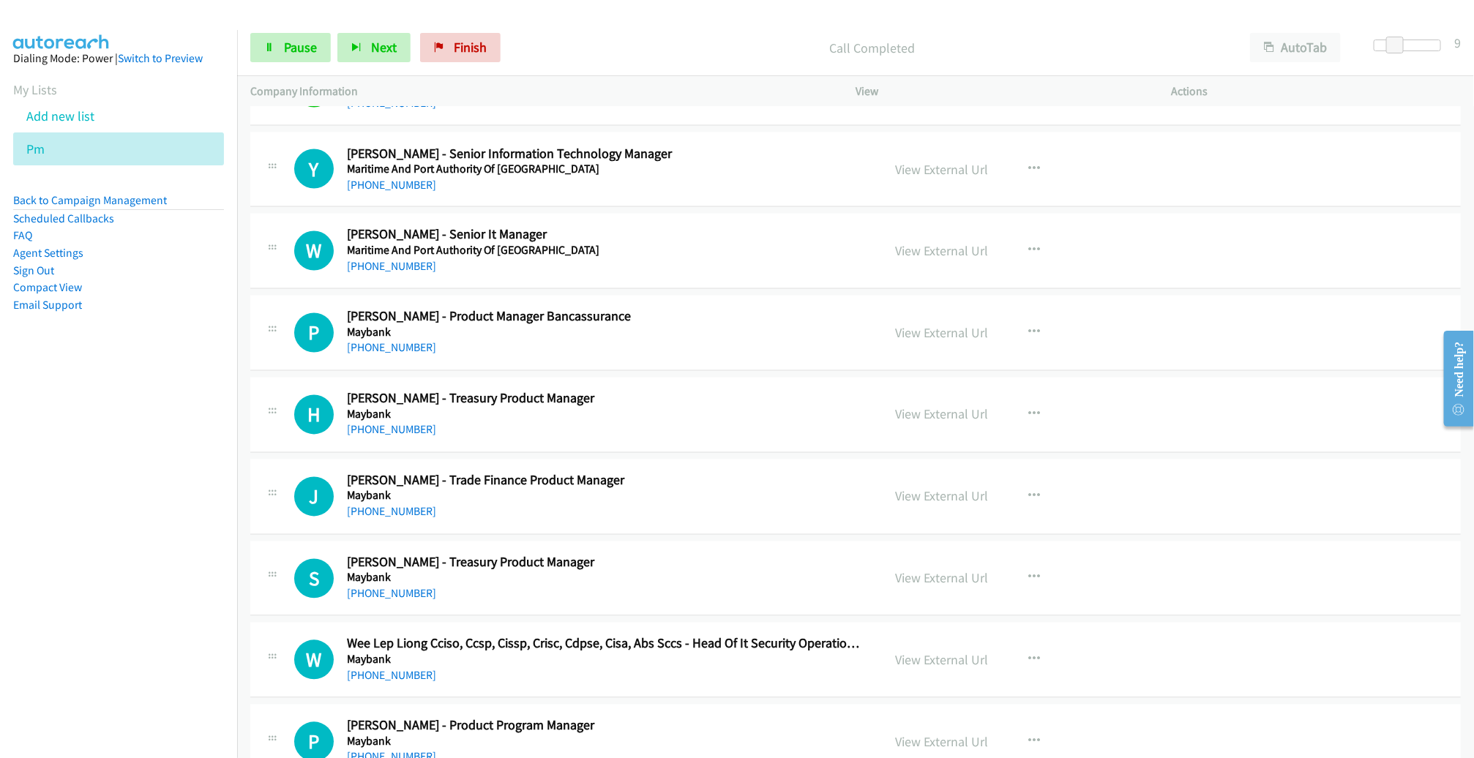
scroll to position [4317, 0]
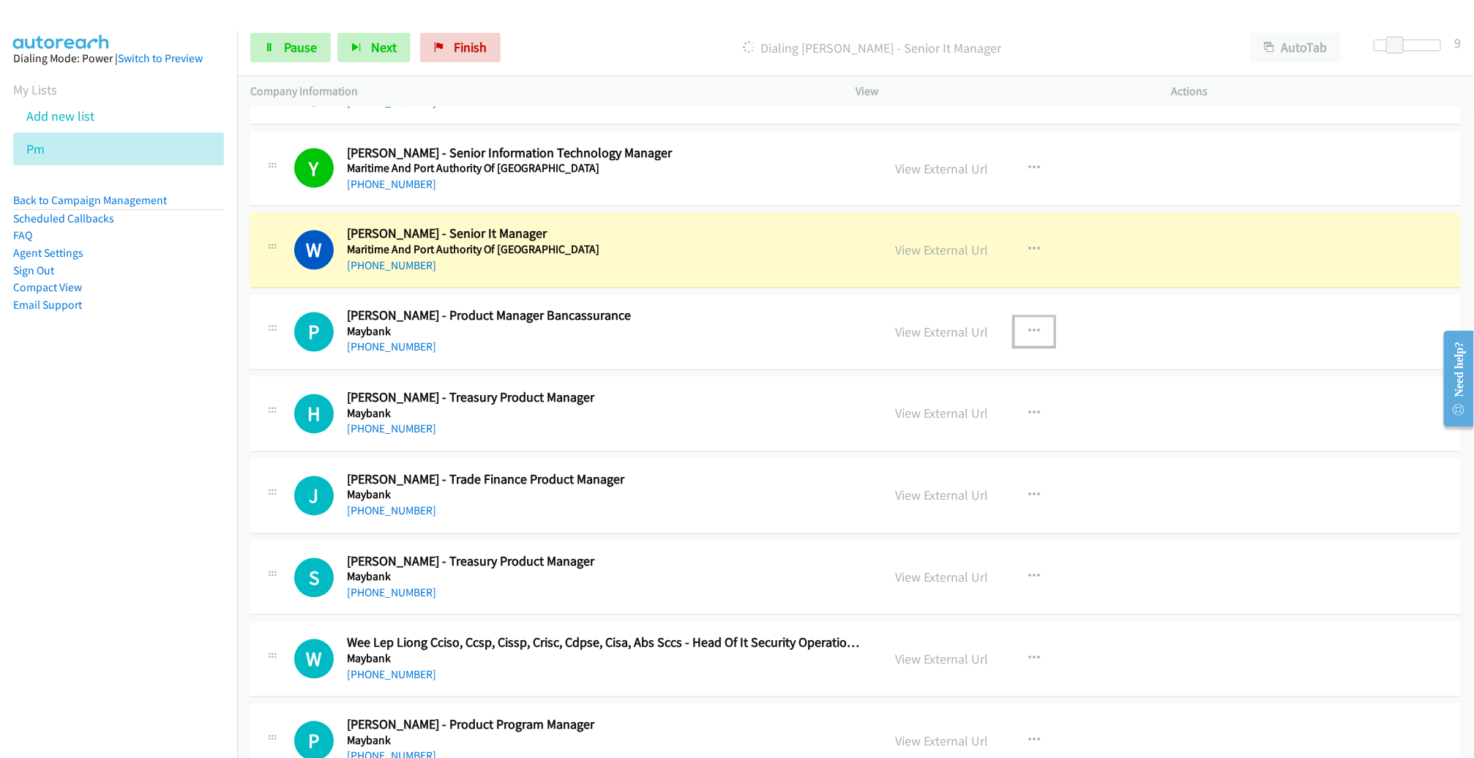
click at [1028, 326] on icon "button" at bounding box center [1034, 332] width 12 height 12
click at [941, 443] on link "Remove from list" at bounding box center [956, 457] width 195 height 29
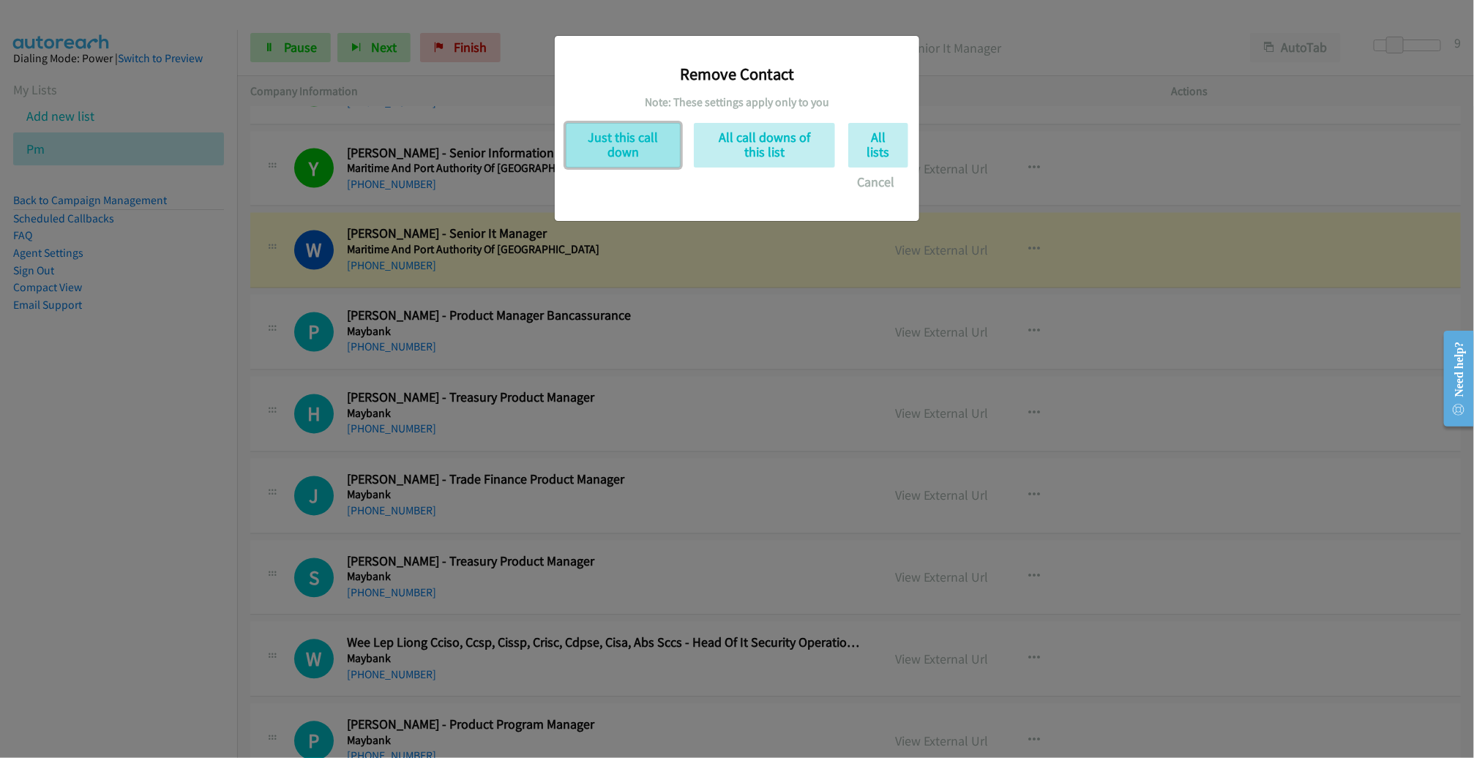
click at [629, 138] on button "Just this call down" at bounding box center [623, 145] width 115 height 45
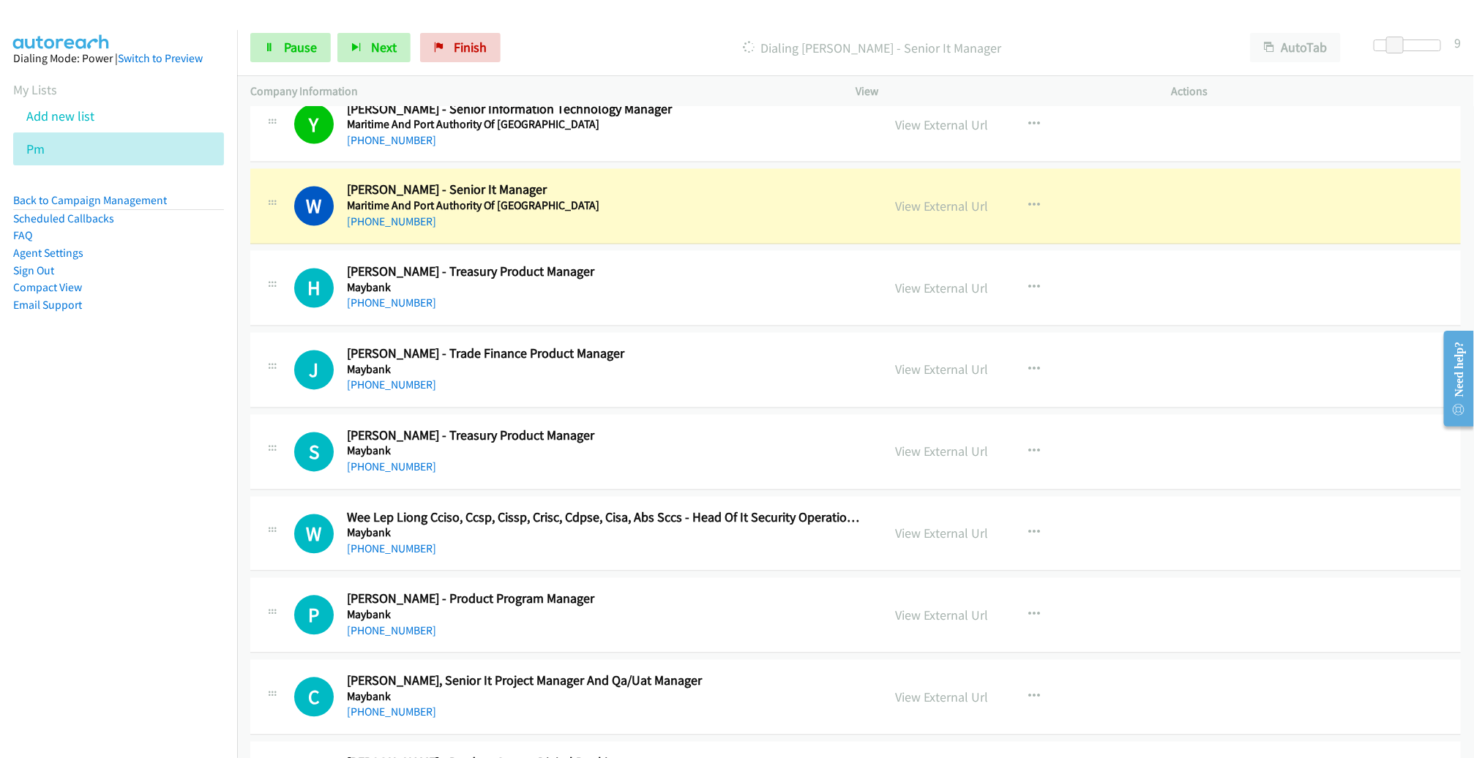
scroll to position [4392, 0]
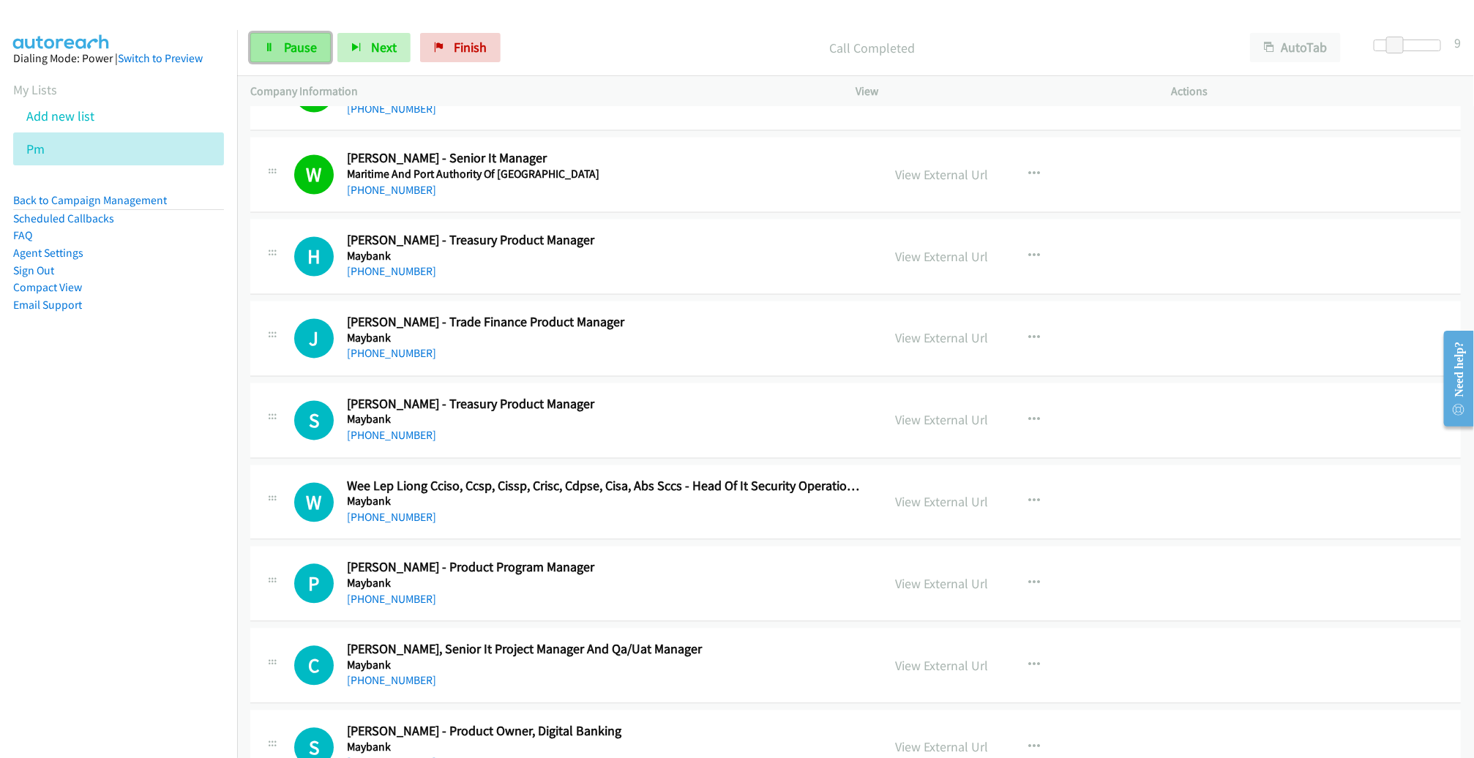
click at [305, 45] on span "Pause" at bounding box center [300, 47] width 33 height 17
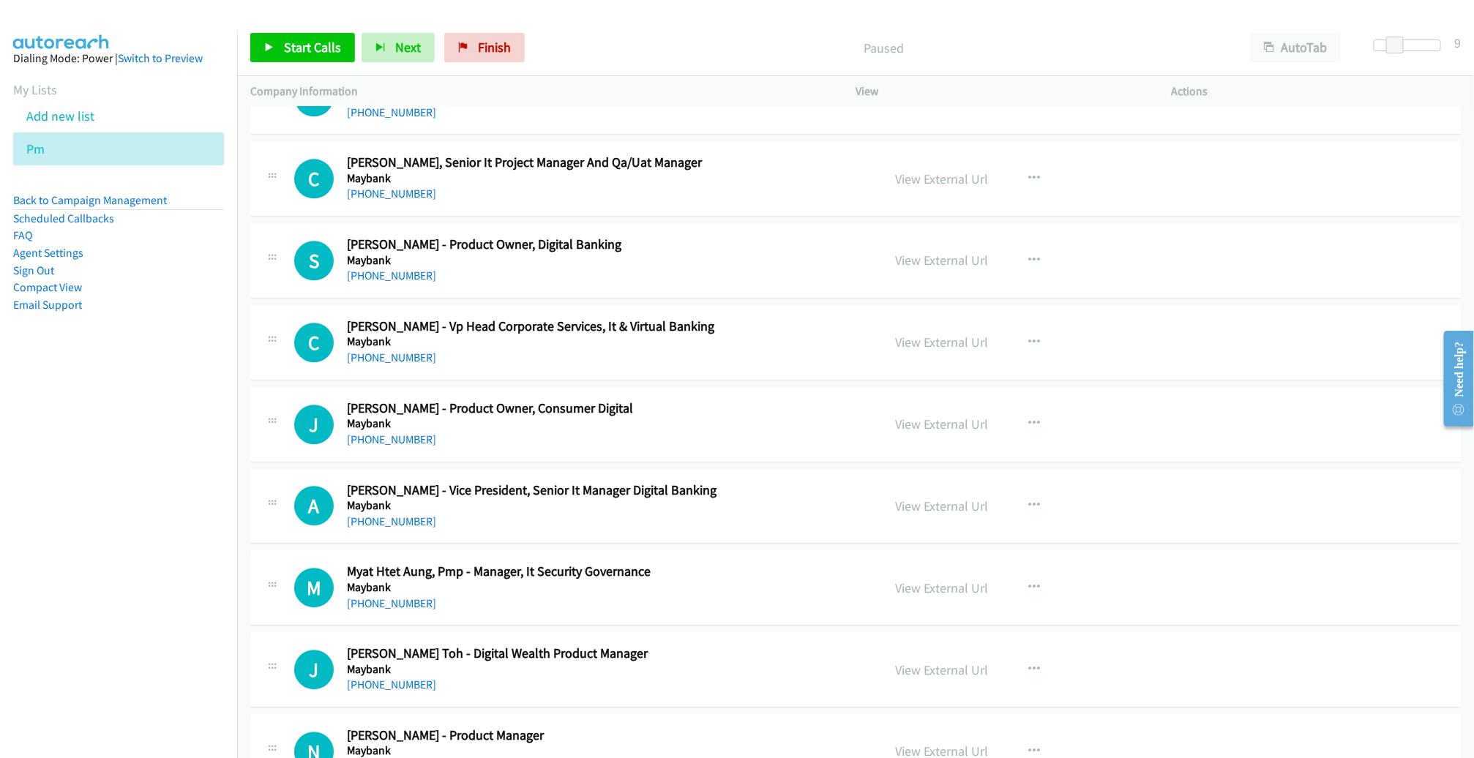
scroll to position [4882, 0]
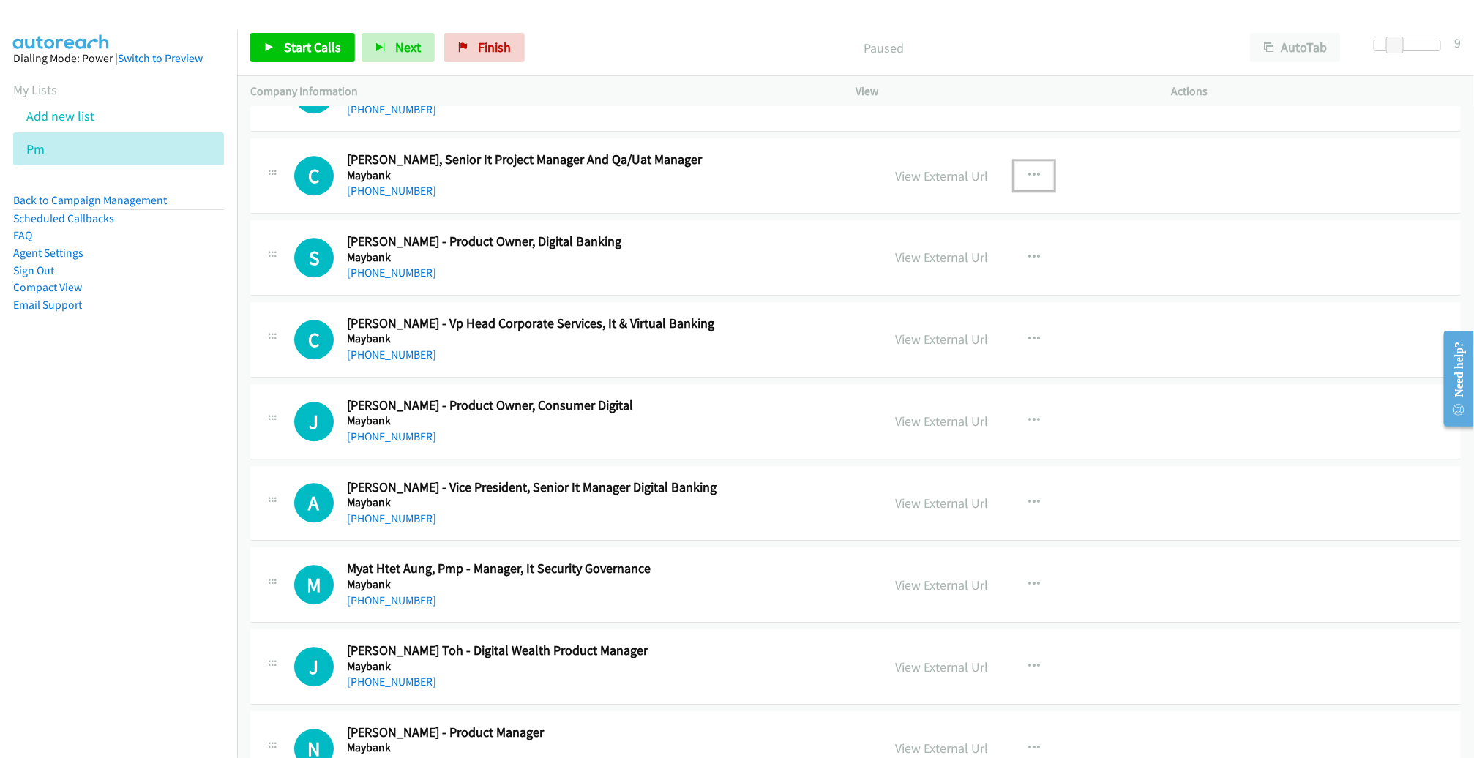
click at [1033, 168] on button "button" at bounding box center [1035, 175] width 40 height 29
click at [974, 257] on link "Start Calls Here" at bounding box center [956, 271] width 195 height 29
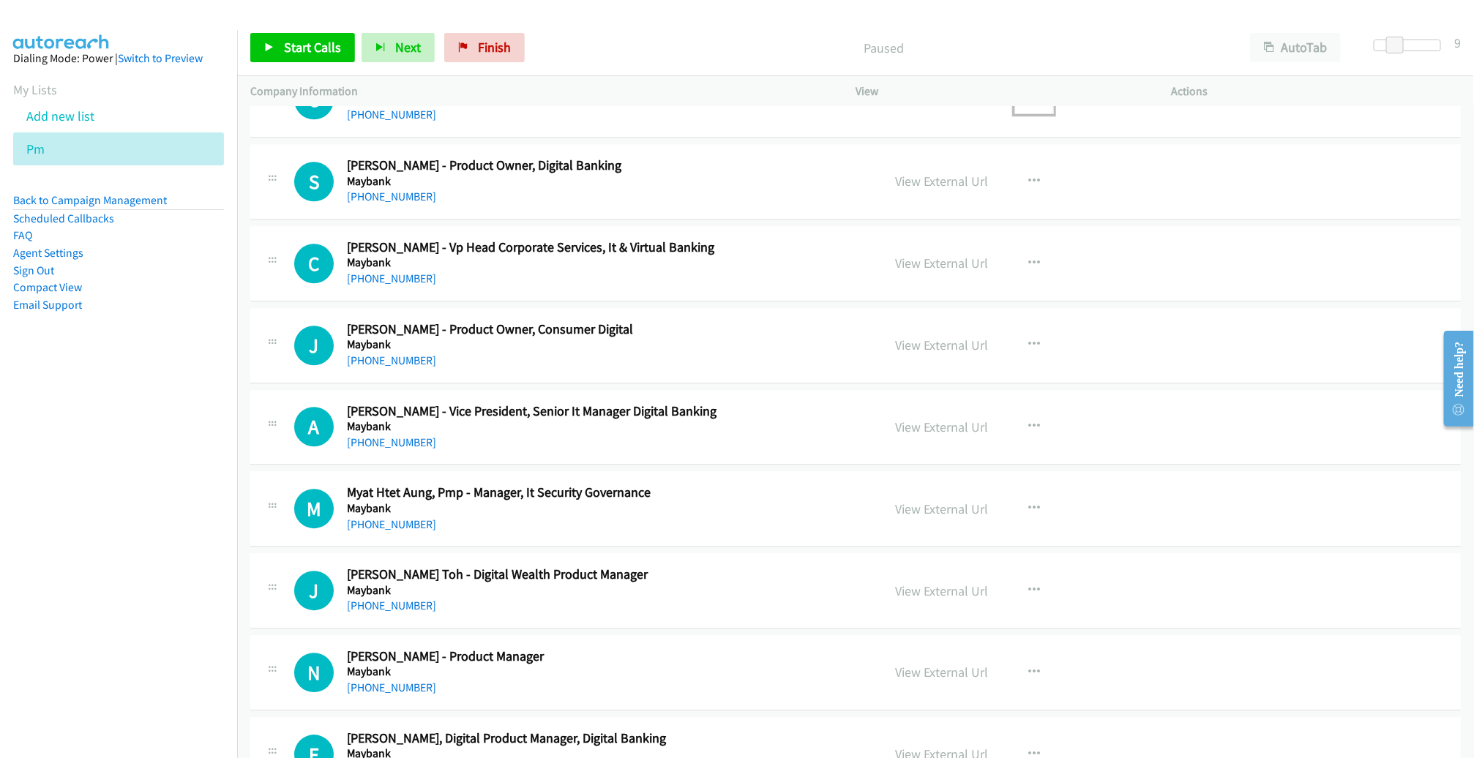
scroll to position [4960, 0]
click at [293, 56] on link "Start Calls" at bounding box center [302, 47] width 105 height 29
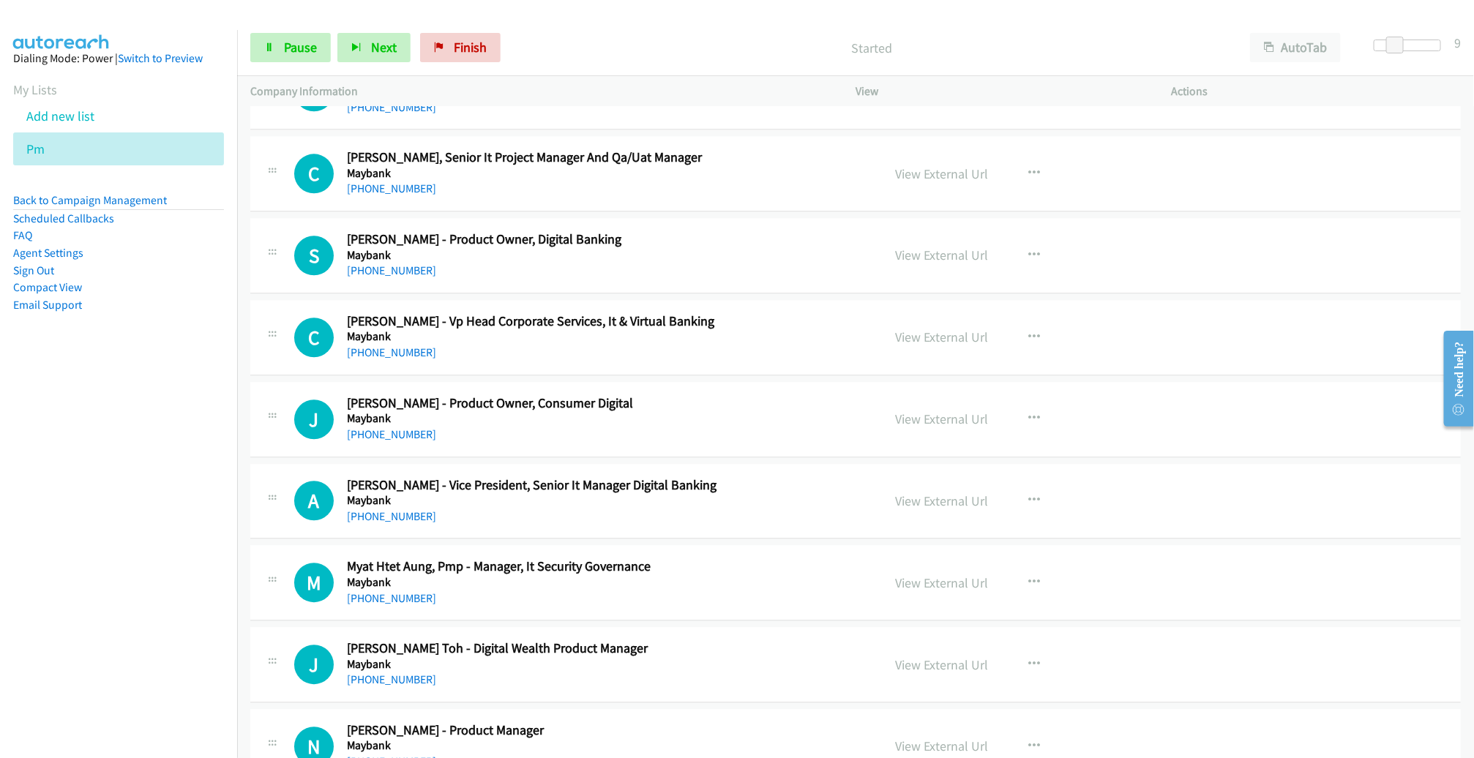
scroll to position [4838, 0]
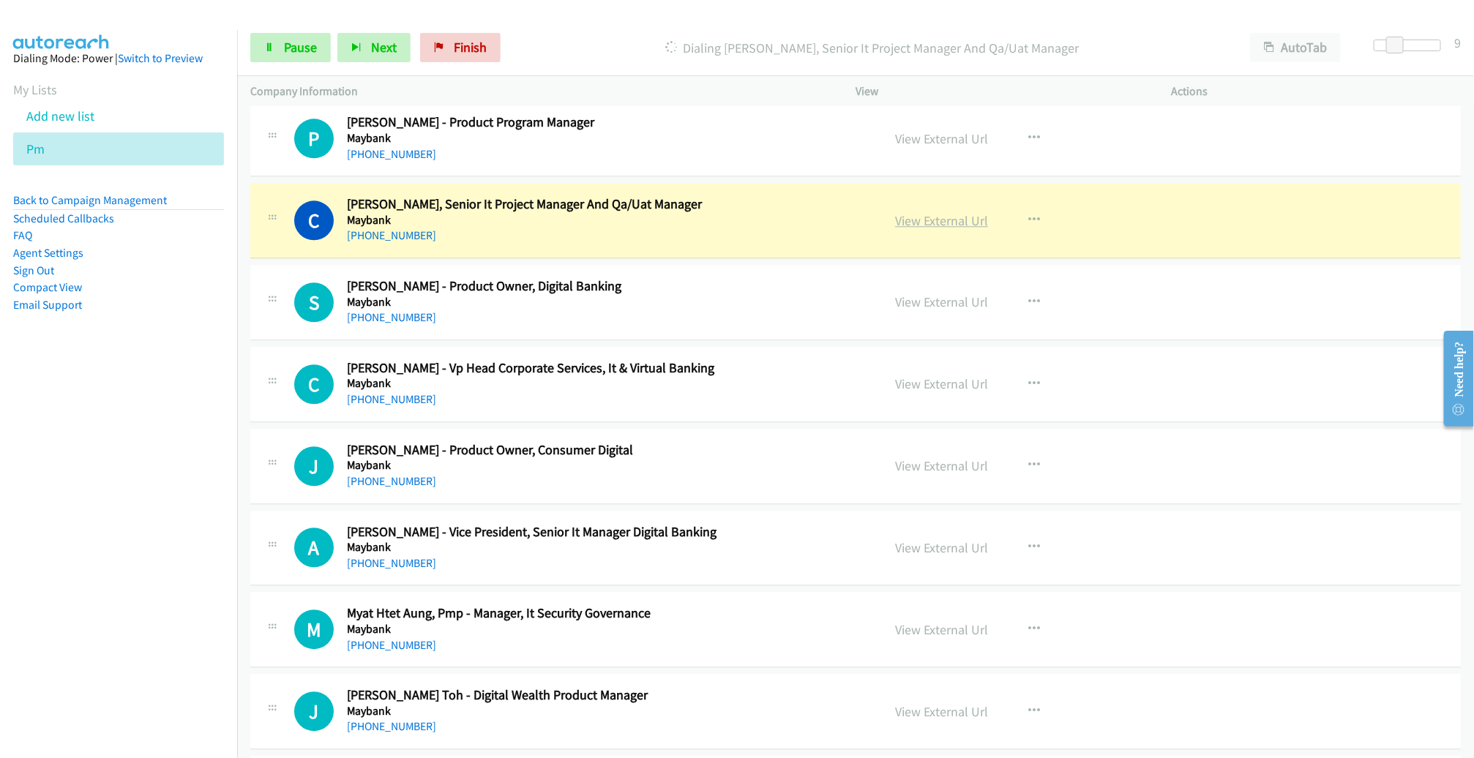
click at [941, 212] on link "View External Url" at bounding box center [941, 220] width 93 height 17
click at [308, 41] on span "Pause" at bounding box center [300, 47] width 33 height 17
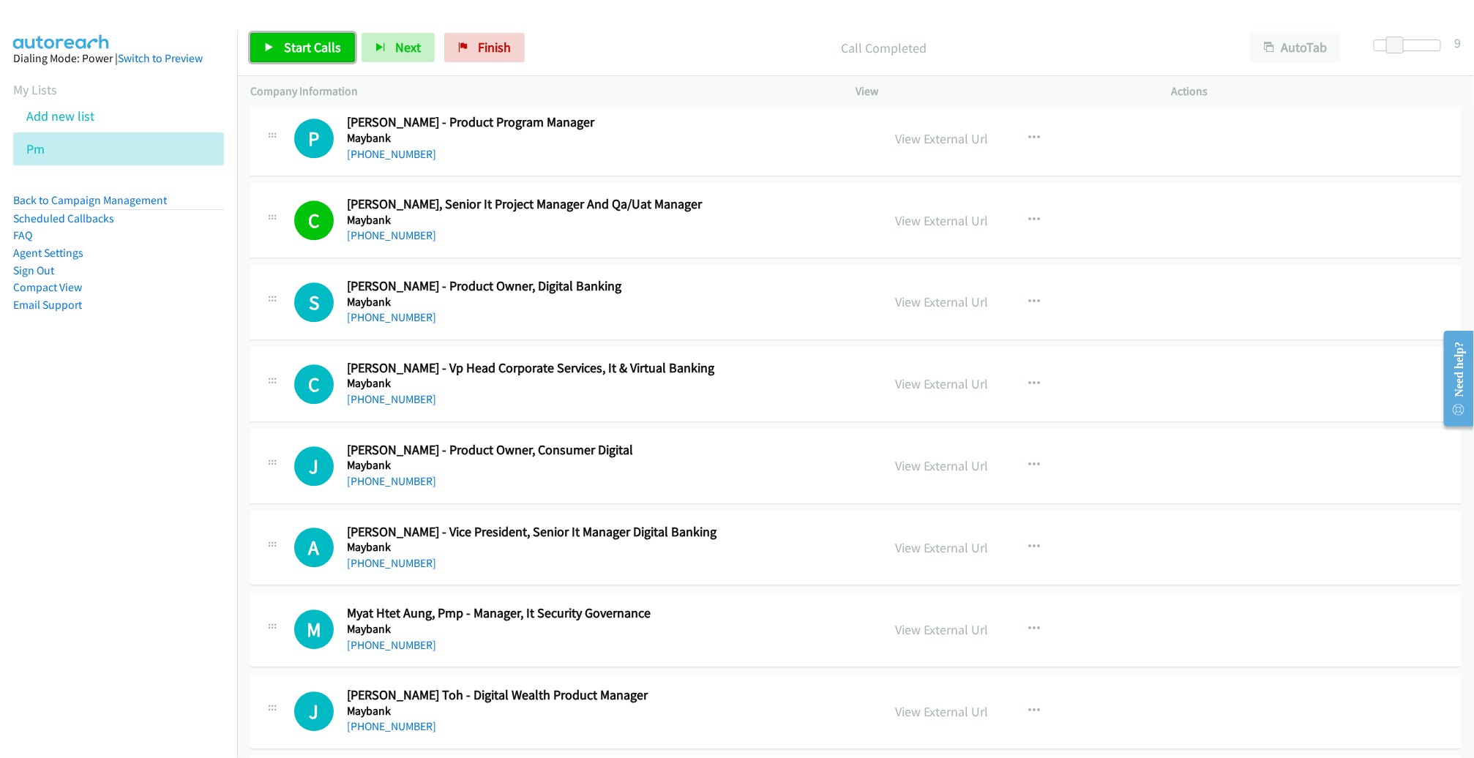
click at [313, 48] on span "Start Calls" at bounding box center [312, 47] width 57 height 17
drag, startPoint x: 1395, startPoint y: 47, endPoint x: 1446, endPoint y: 44, distance: 51.3
click at [1446, 44] on div at bounding box center [1401, 51] width 94 height 23
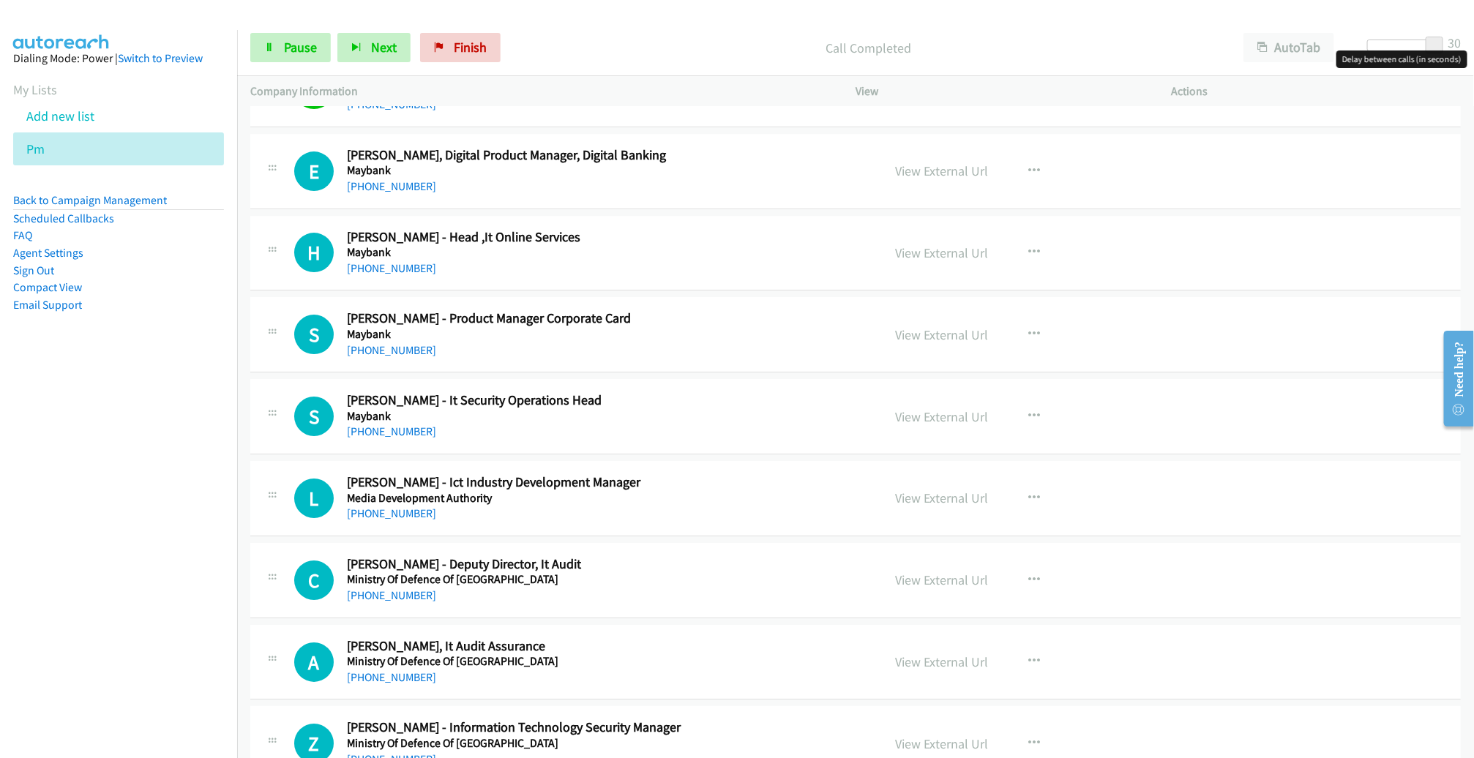
scroll to position [5543, 0]
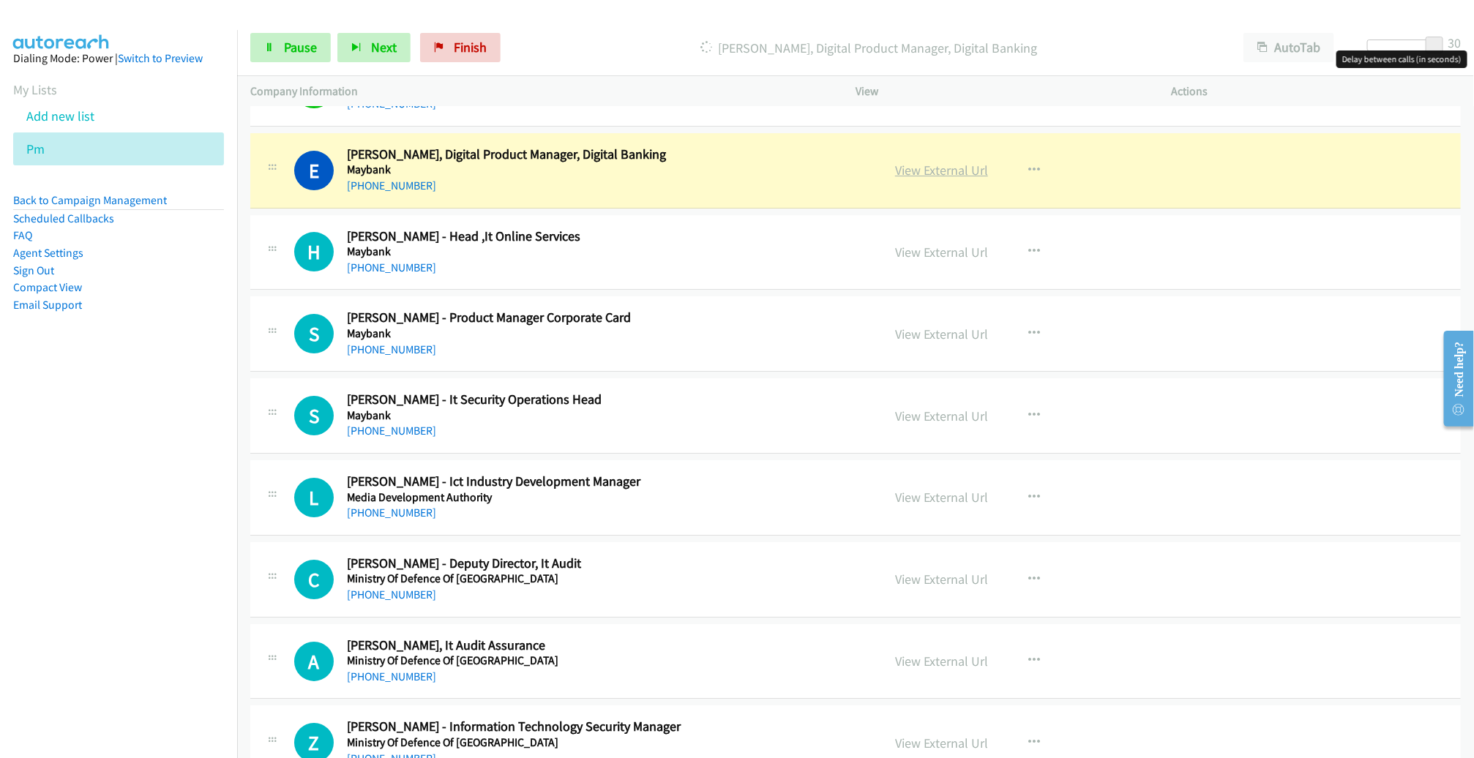
click at [943, 162] on link "View External Url" at bounding box center [941, 170] width 93 height 17
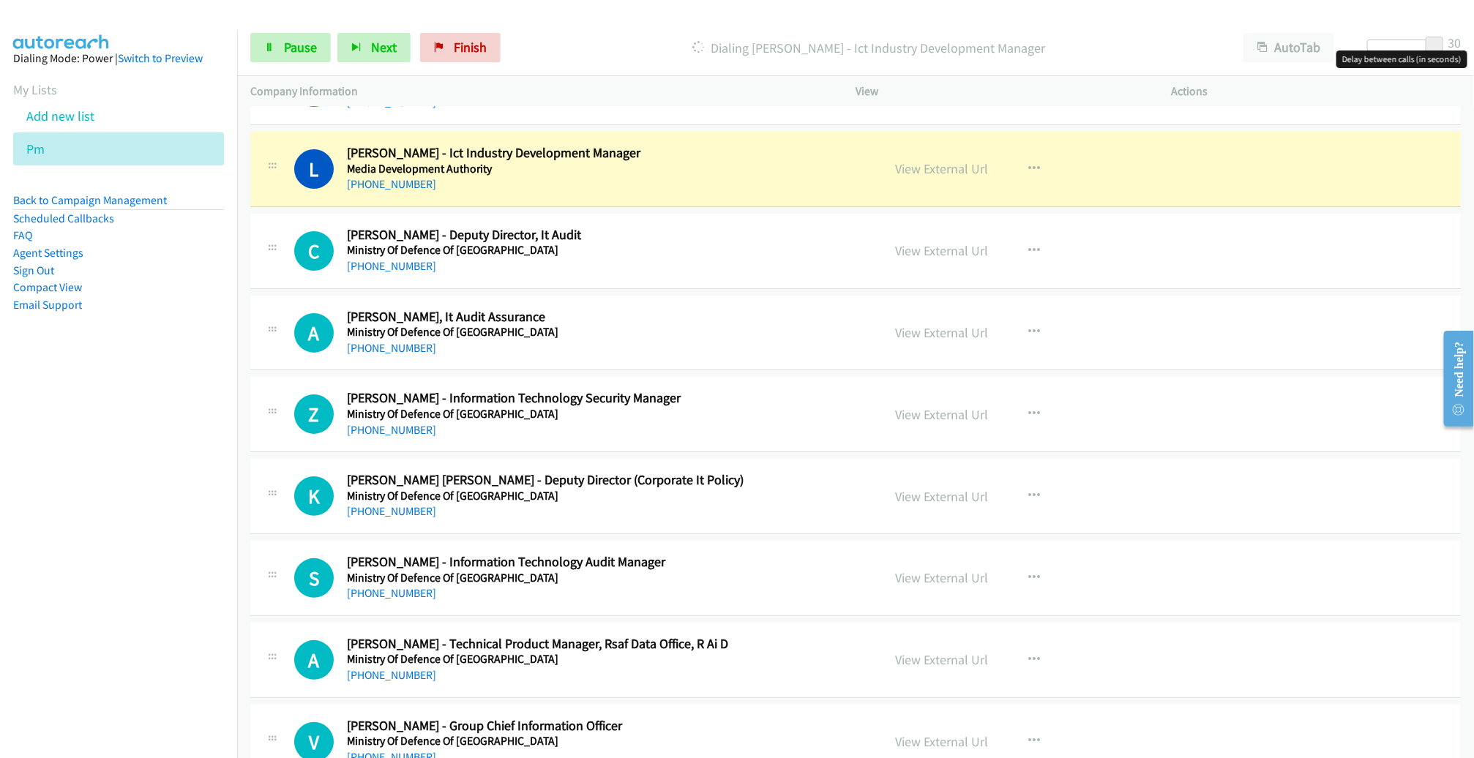
scroll to position [5871, 0]
click at [748, 214] on div "C Callback Scheduled Ching Loon Chua - Deputy Director, It Audit Ministry Of De…" at bounding box center [855, 251] width 1211 height 75
click at [936, 161] on link "View External Url" at bounding box center [941, 169] width 93 height 17
click at [300, 47] on span "Pause" at bounding box center [300, 47] width 33 height 17
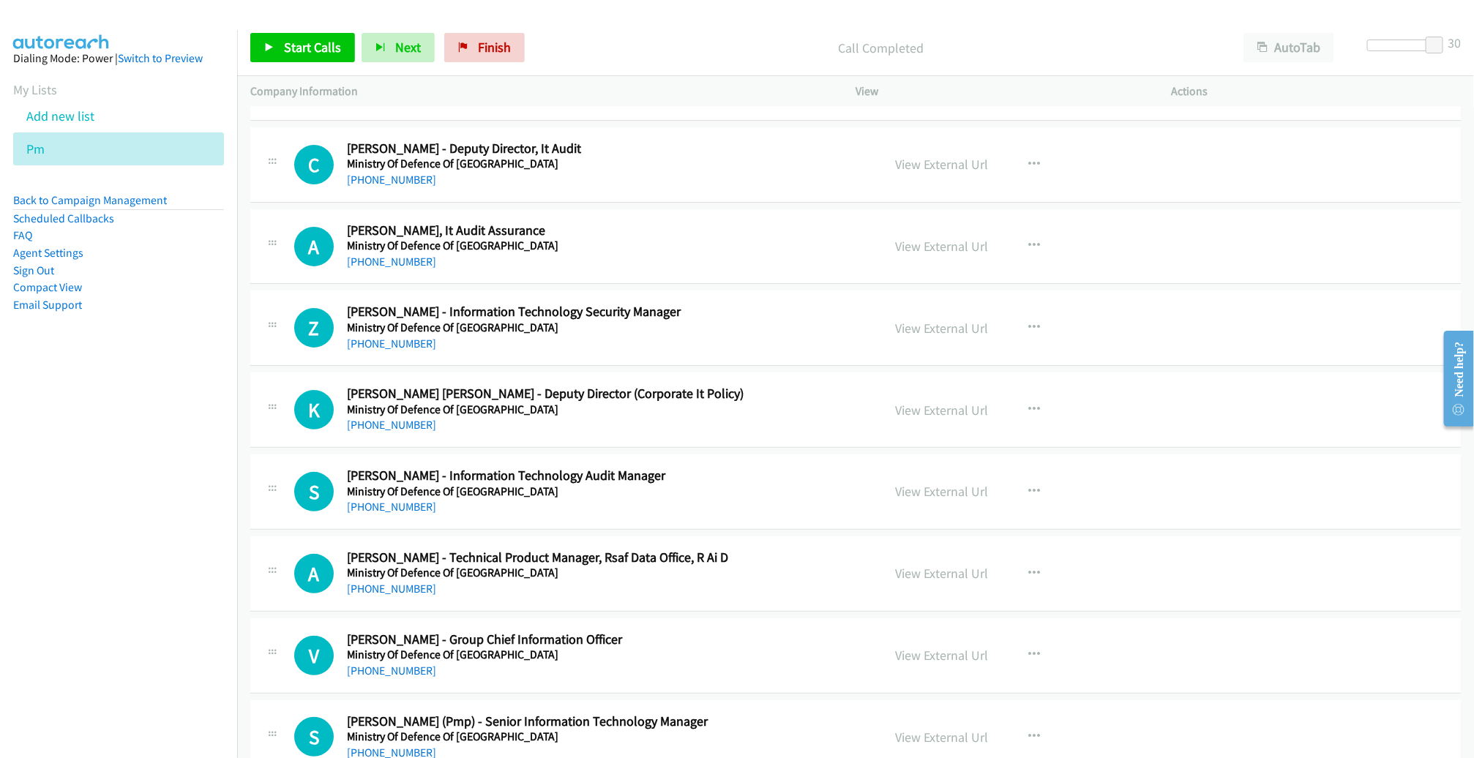
scroll to position [5958, 0]
click at [1033, 154] on button "button" at bounding box center [1035, 164] width 40 height 29
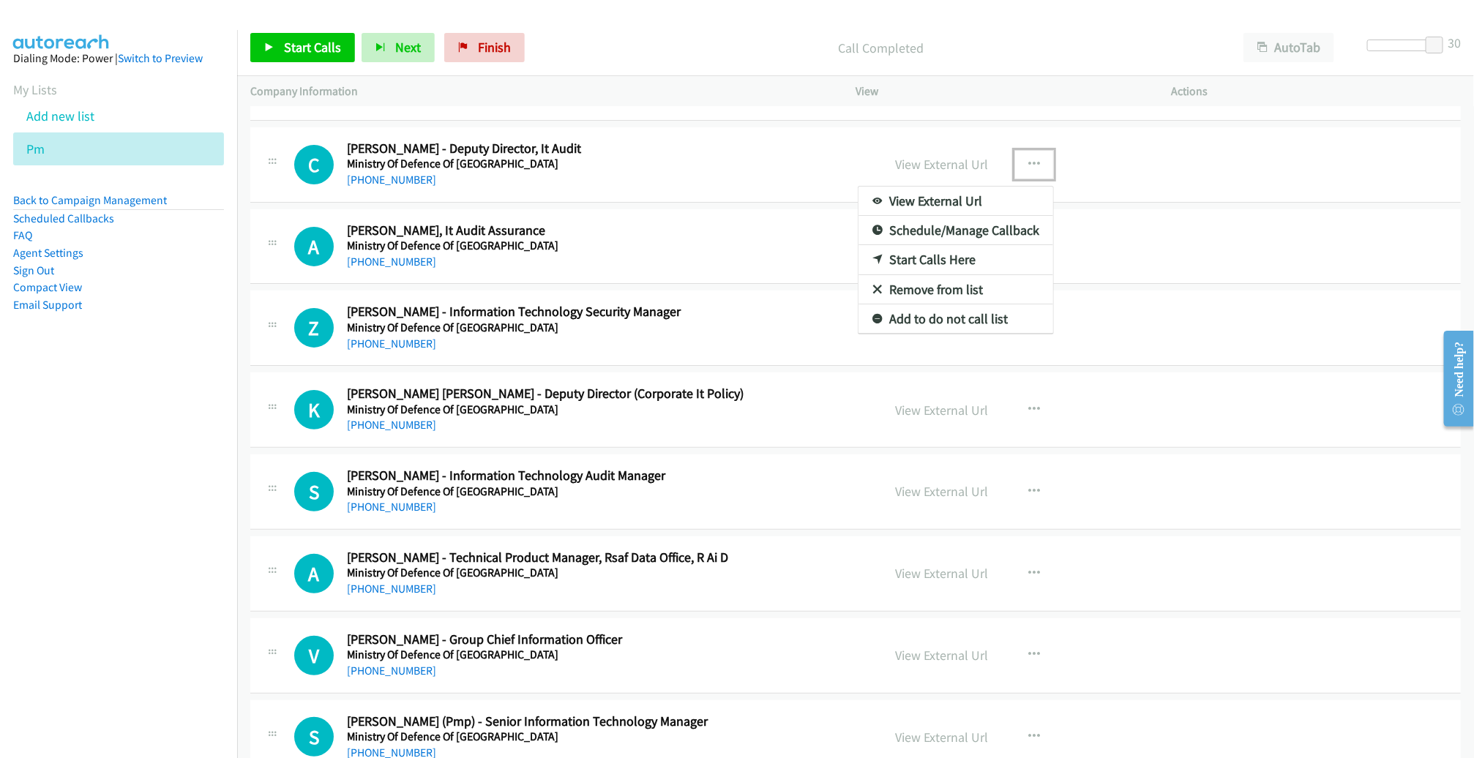
click at [967, 248] on link "Start Calls Here" at bounding box center [956, 259] width 195 height 29
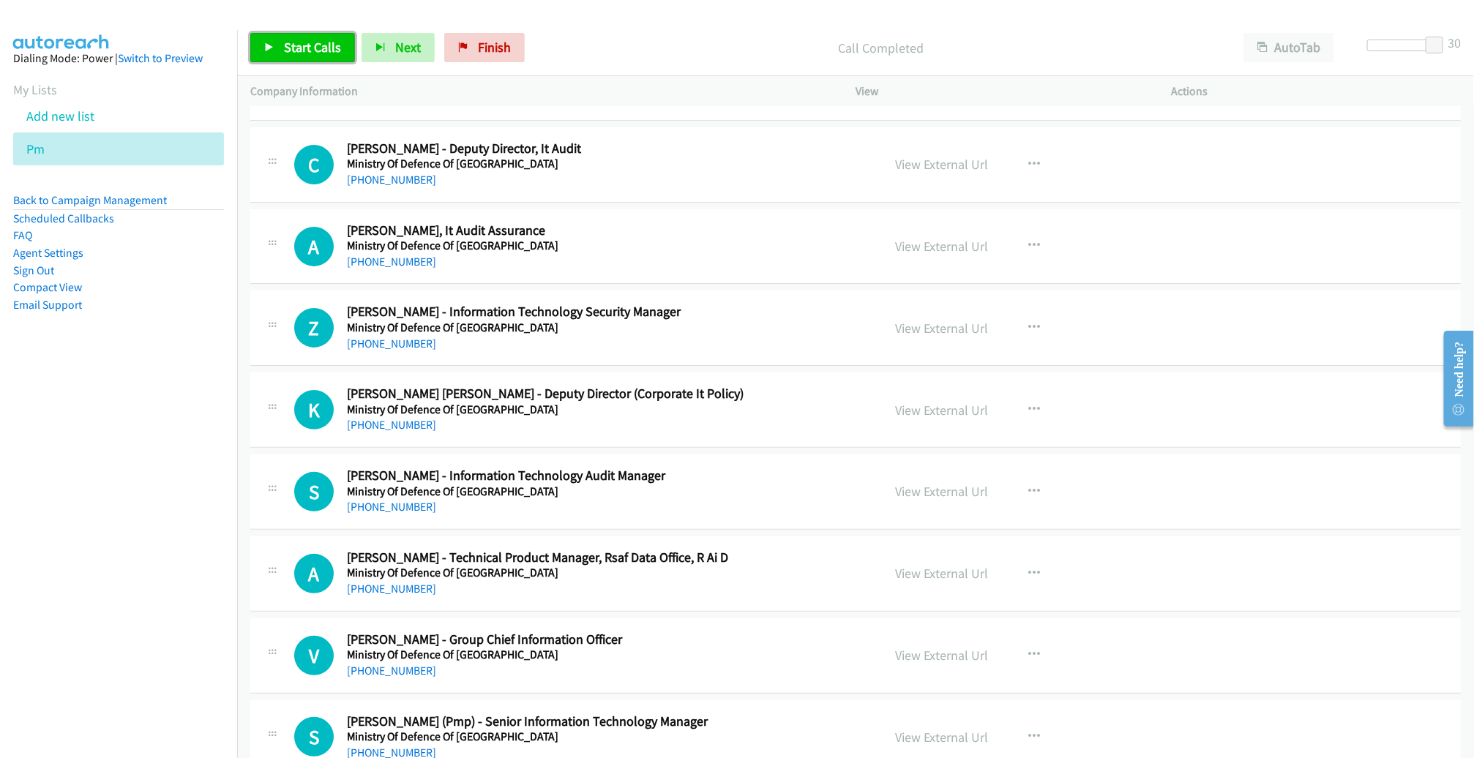
click at [286, 43] on span "Start Calls" at bounding box center [312, 47] width 57 height 17
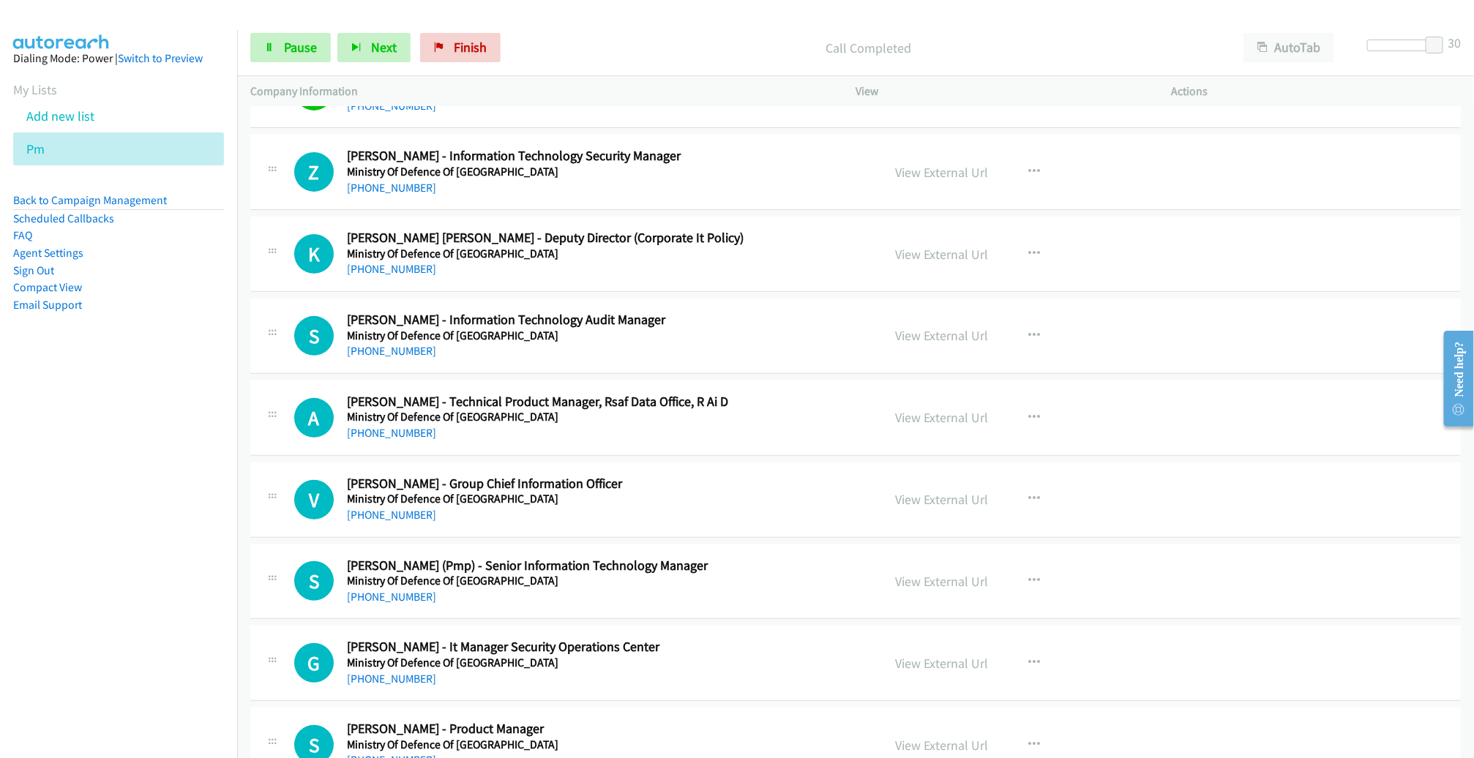
scroll to position [6118, 0]
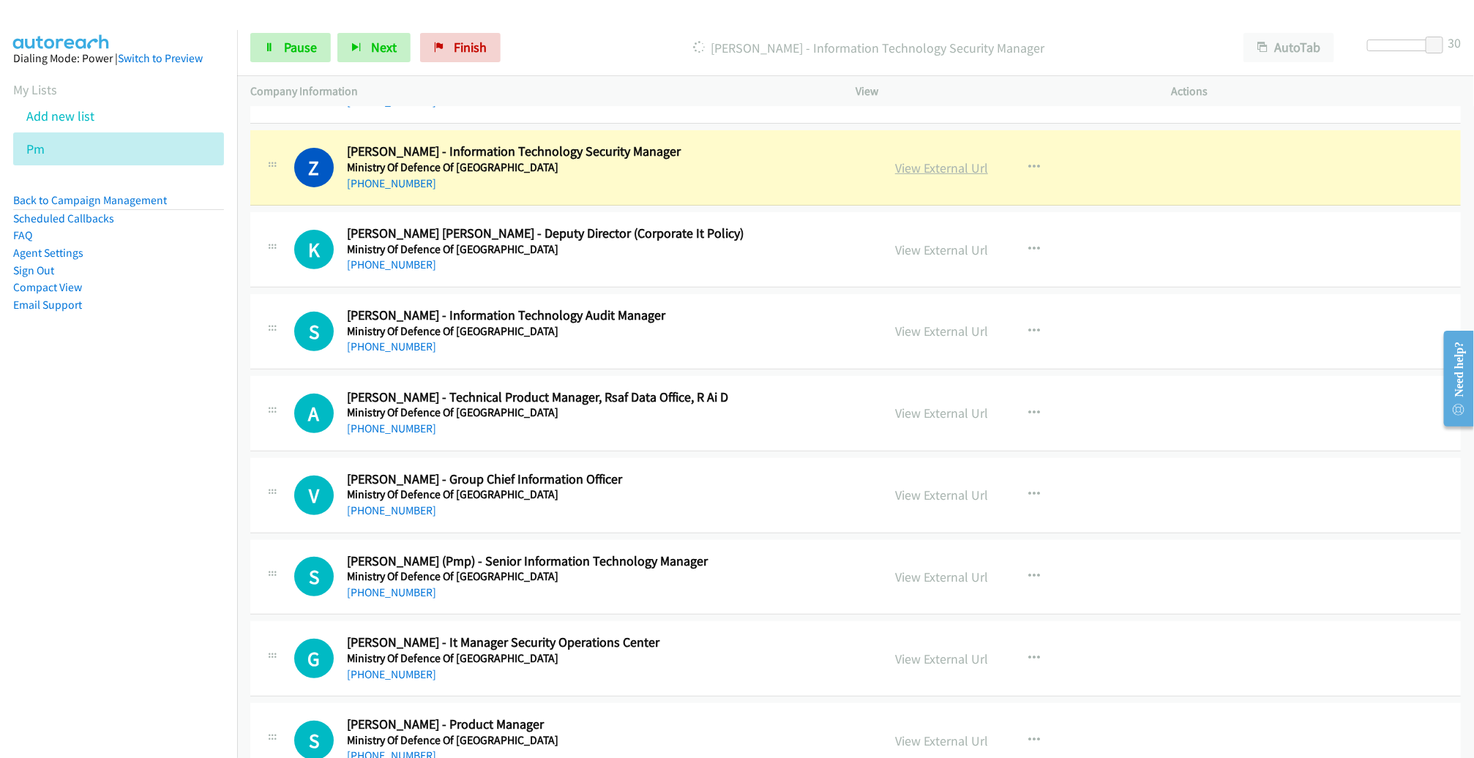
click at [955, 160] on link "View External Url" at bounding box center [941, 168] width 93 height 17
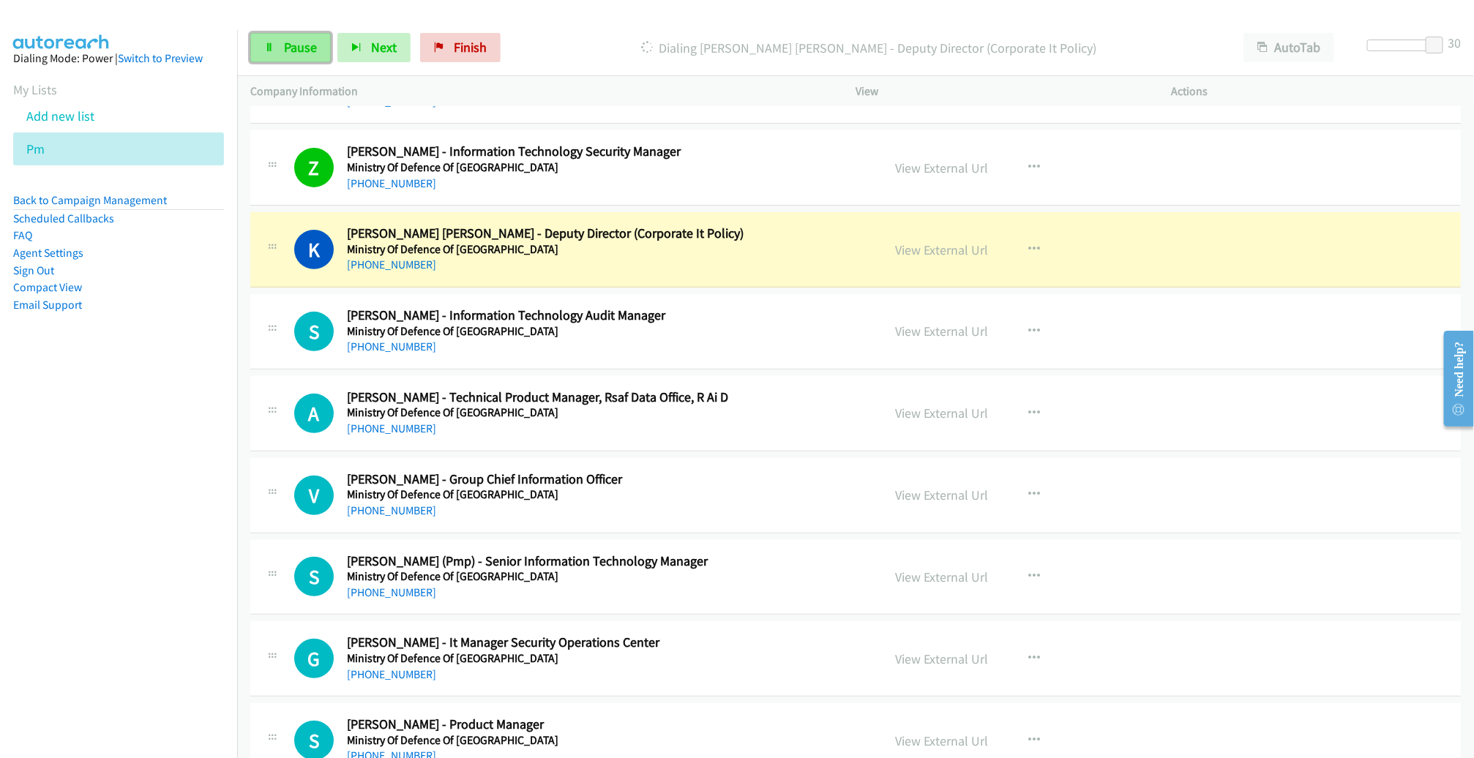
click at [310, 45] on span "Pause" at bounding box center [300, 47] width 33 height 17
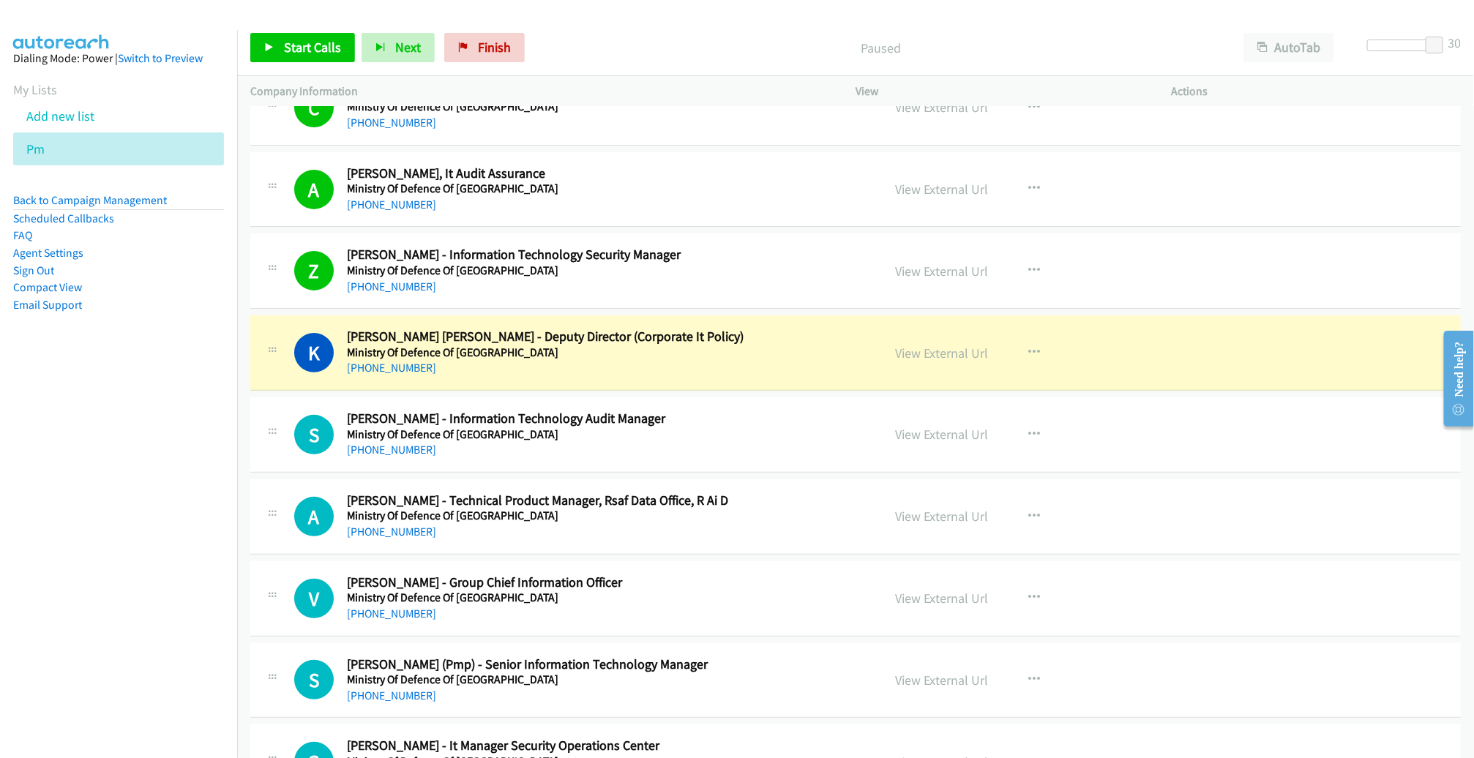
scroll to position [6174, 0]
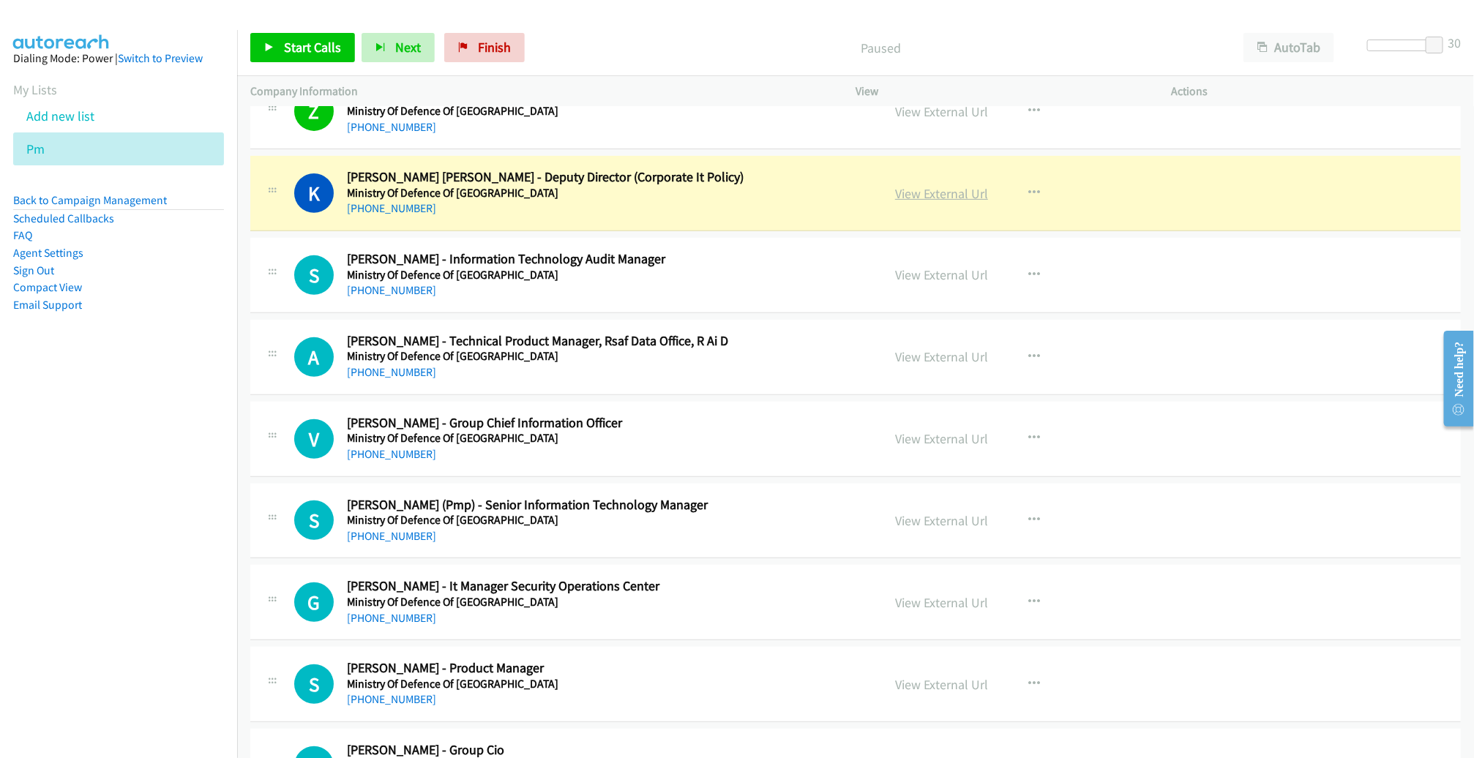
click at [911, 185] on link "View External Url" at bounding box center [941, 193] width 93 height 17
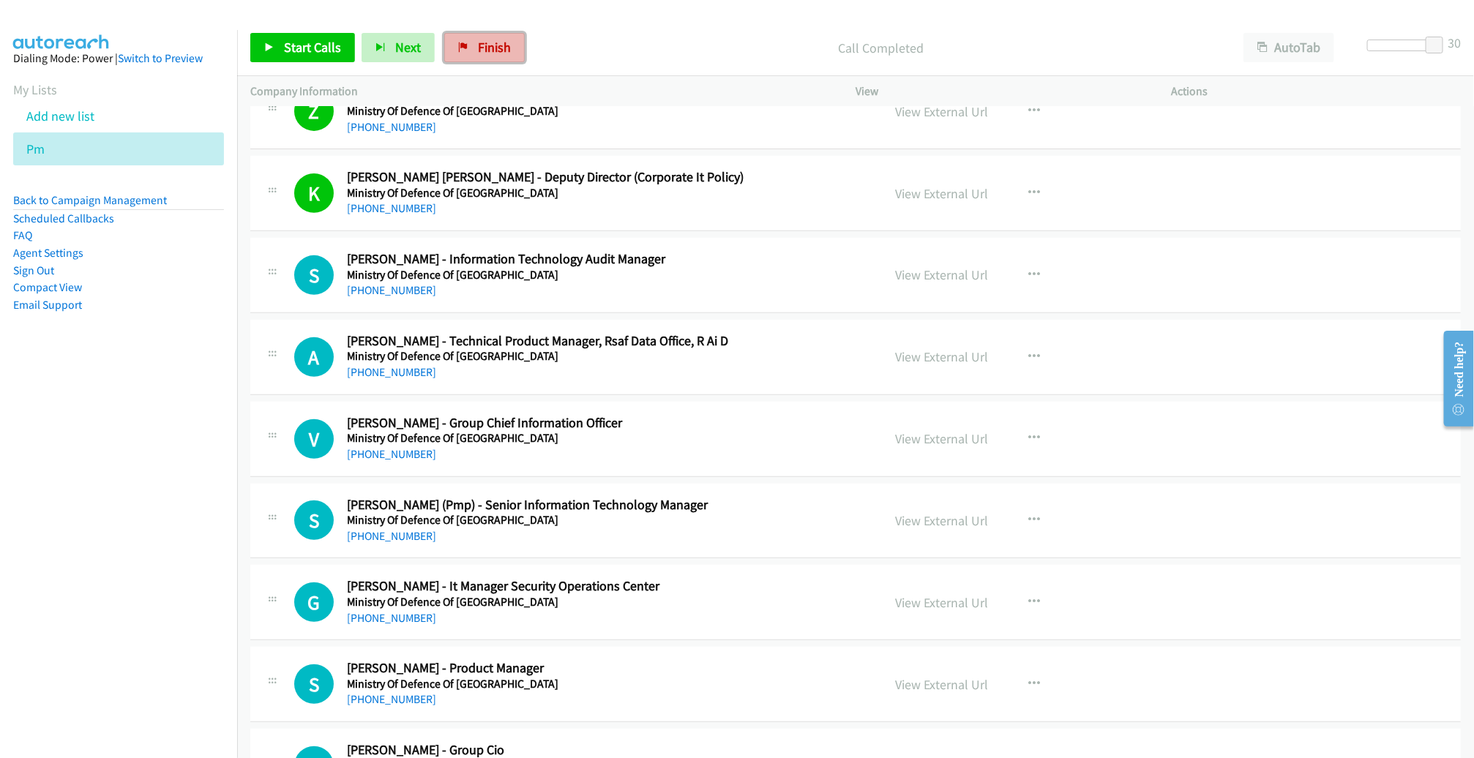
click at [494, 38] on link "Finish" at bounding box center [484, 47] width 81 height 29
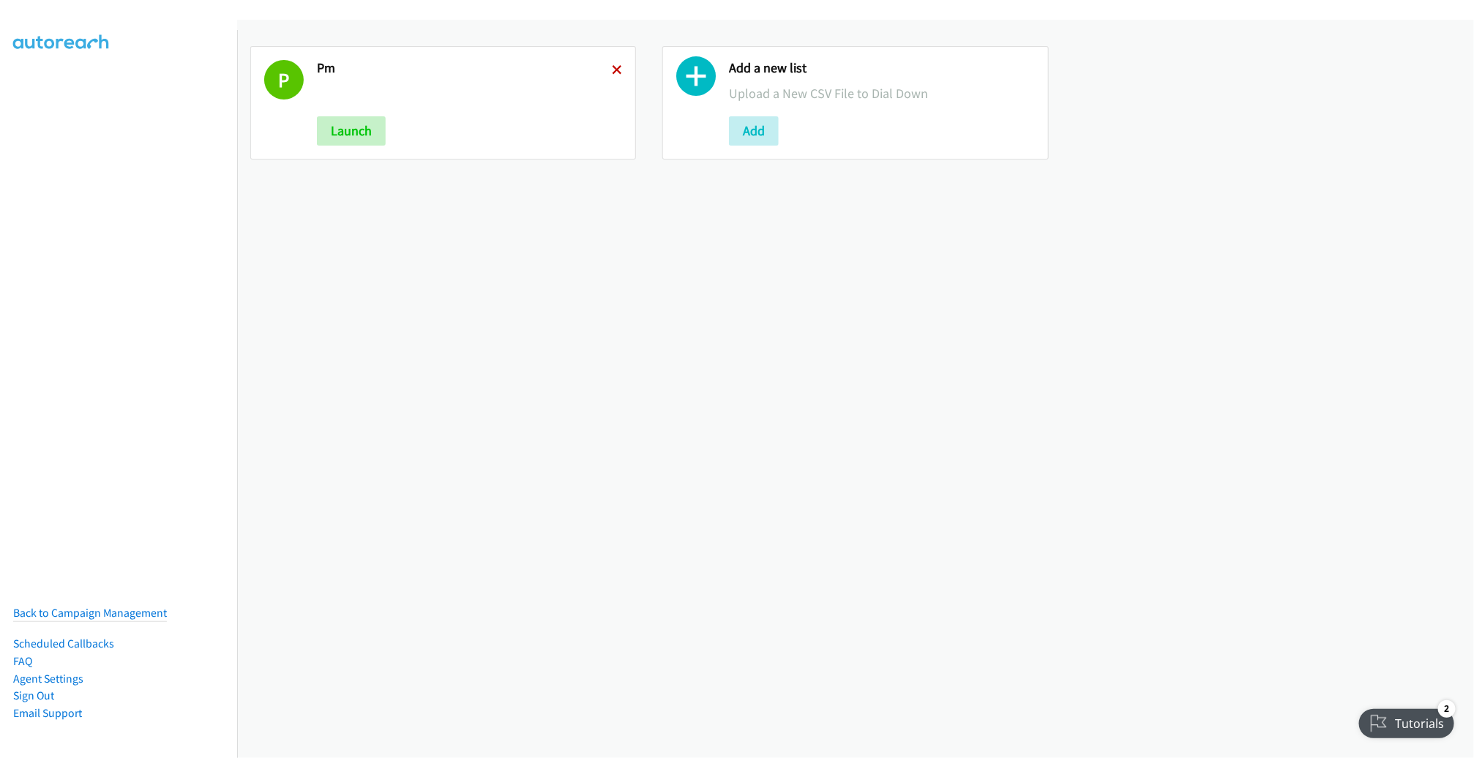
click at [612, 66] on icon at bounding box center [617, 71] width 10 height 10
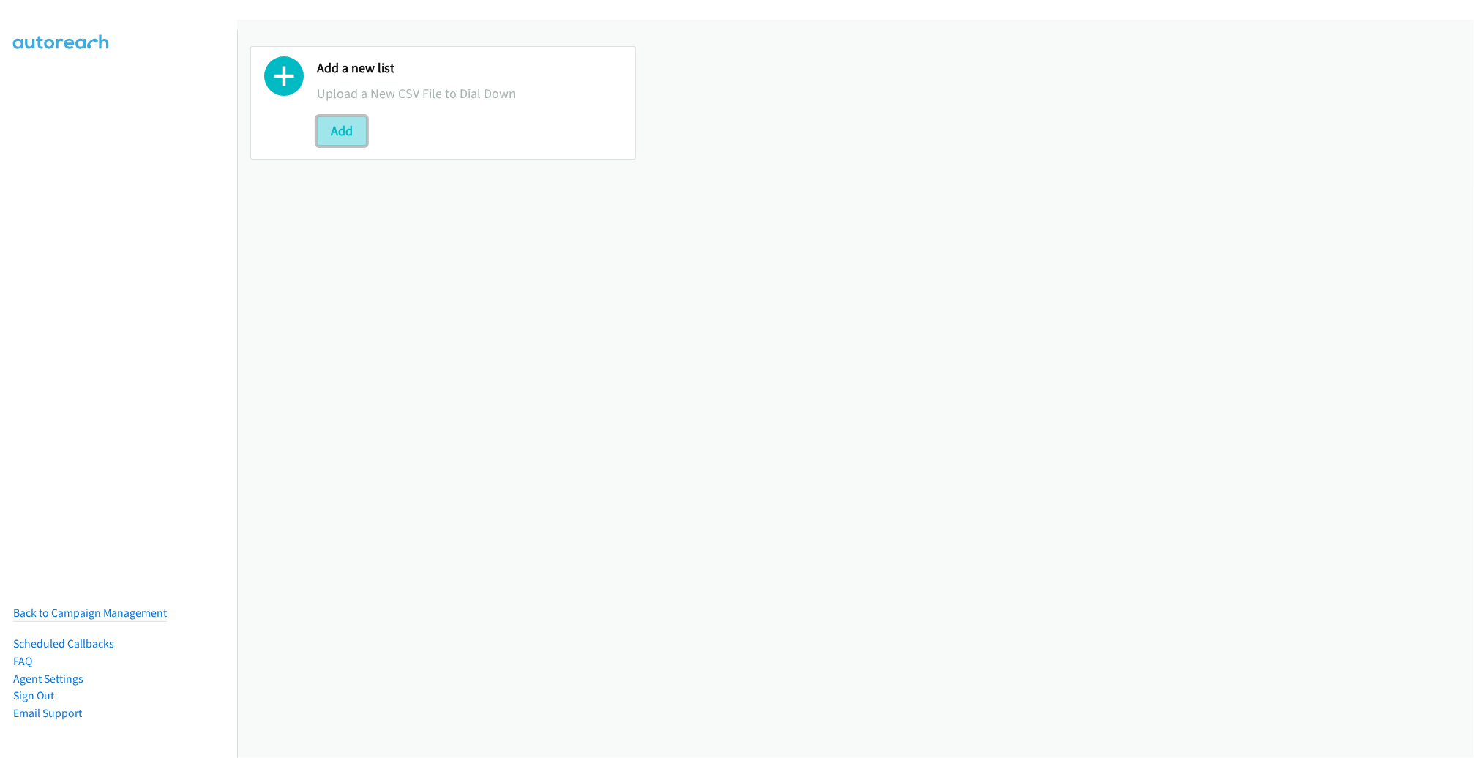
click at [343, 126] on button "Add" at bounding box center [342, 130] width 50 height 29
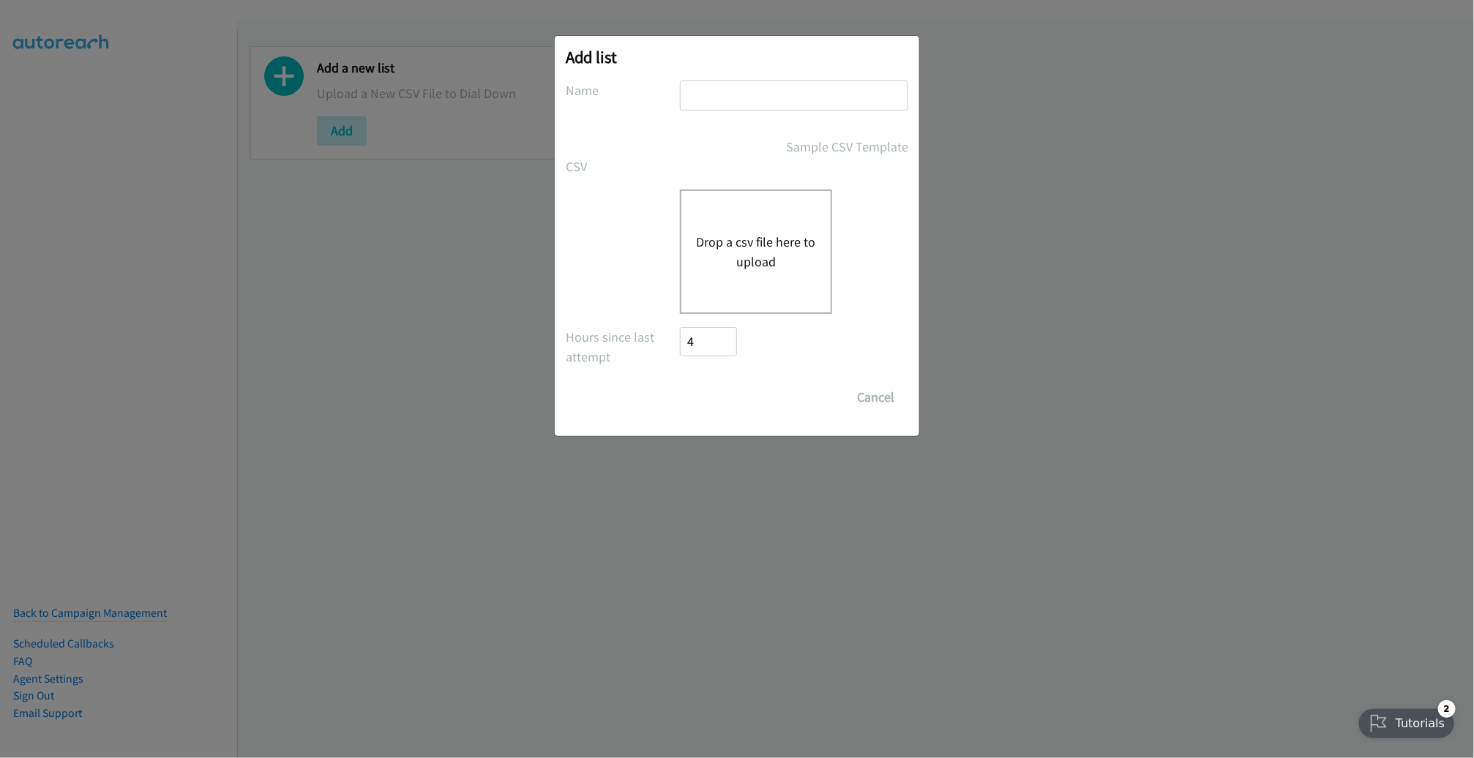
click at [705, 92] on input "text" at bounding box center [794, 96] width 228 height 30
type input "OT"
click at [751, 252] on button "Drop a csv file here to upload" at bounding box center [756, 252] width 120 height 40
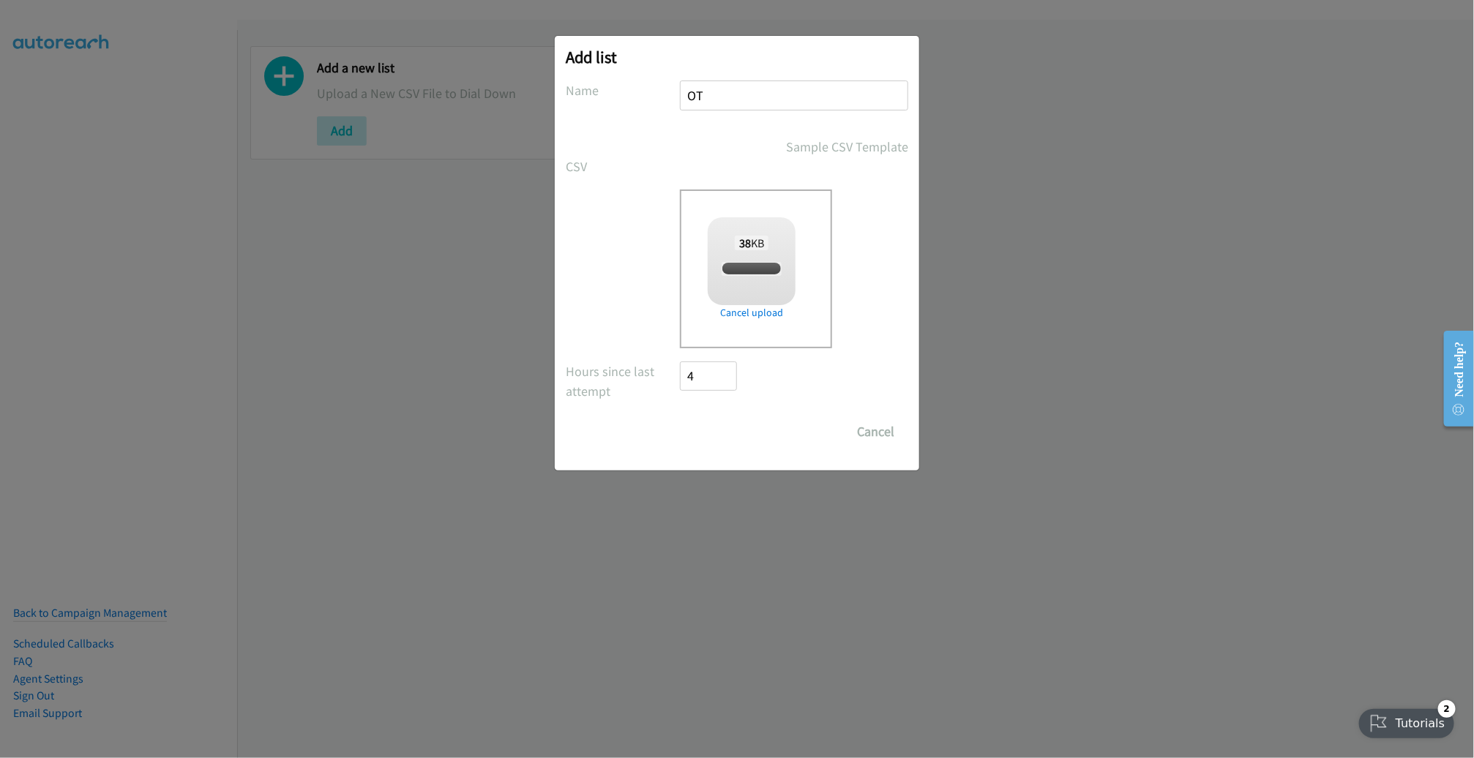
checkbox input "true"
click at [721, 428] on input "Save List" at bounding box center [718, 431] width 77 height 29
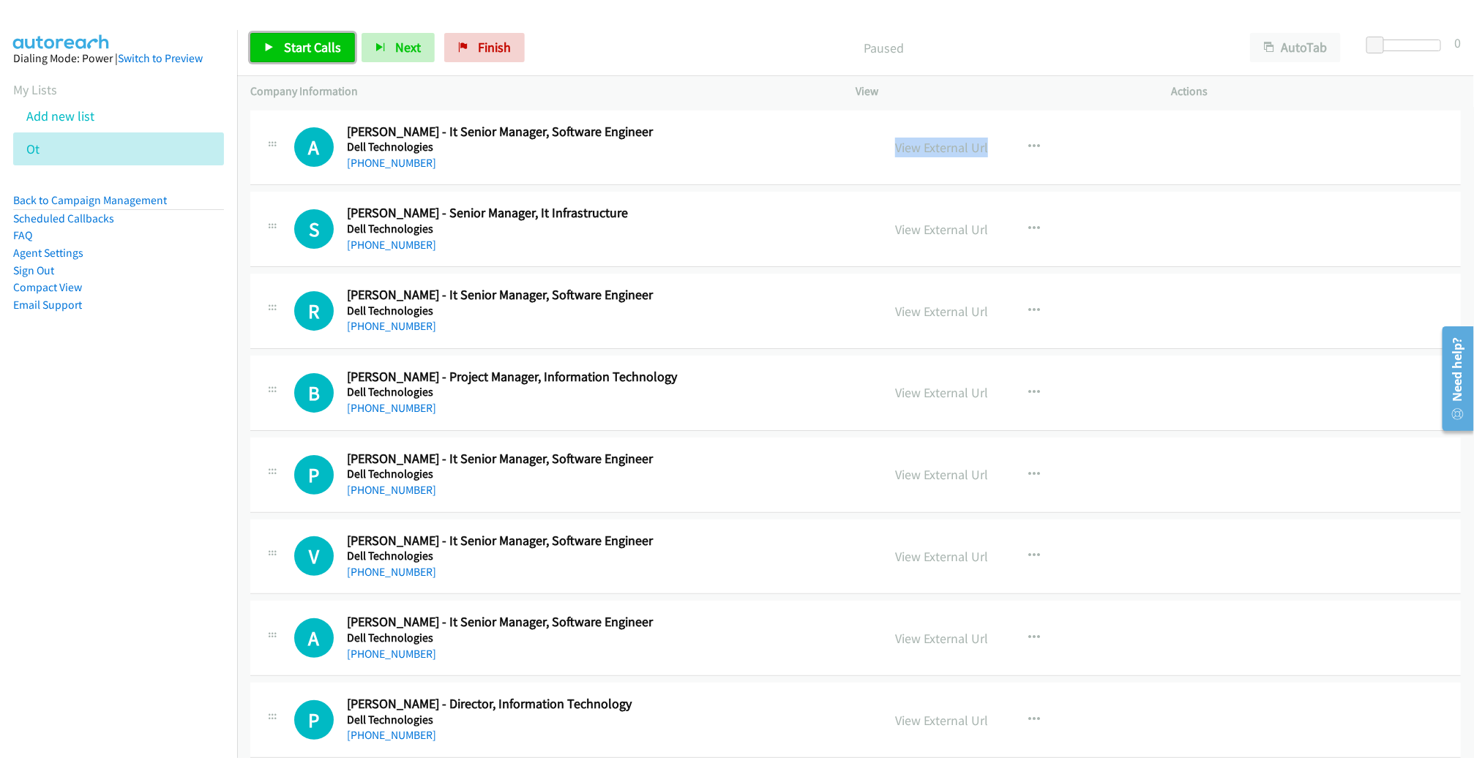
click at [307, 53] on span "Start Calls" at bounding box center [312, 47] width 57 height 17
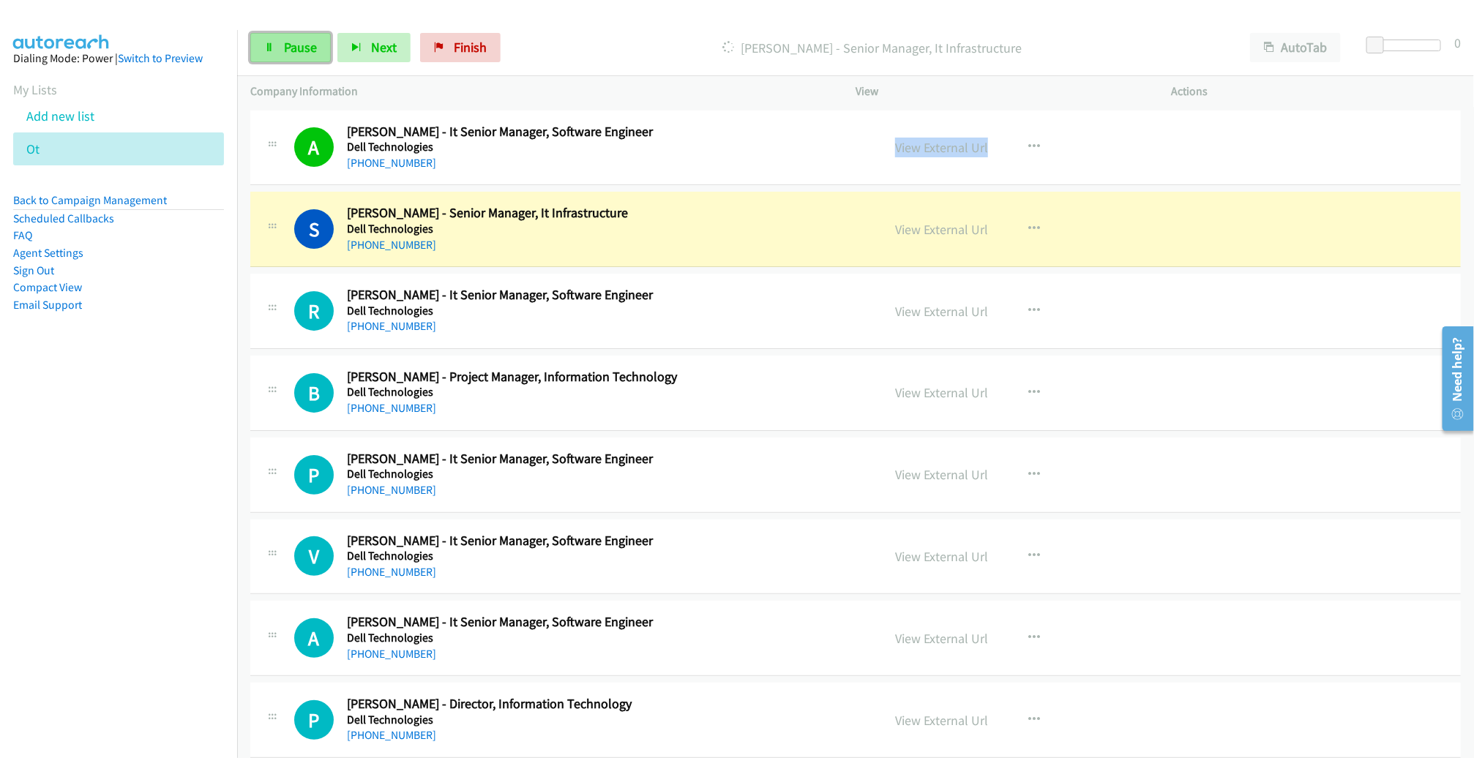
click at [284, 45] on span "Pause" at bounding box center [300, 47] width 33 height 17
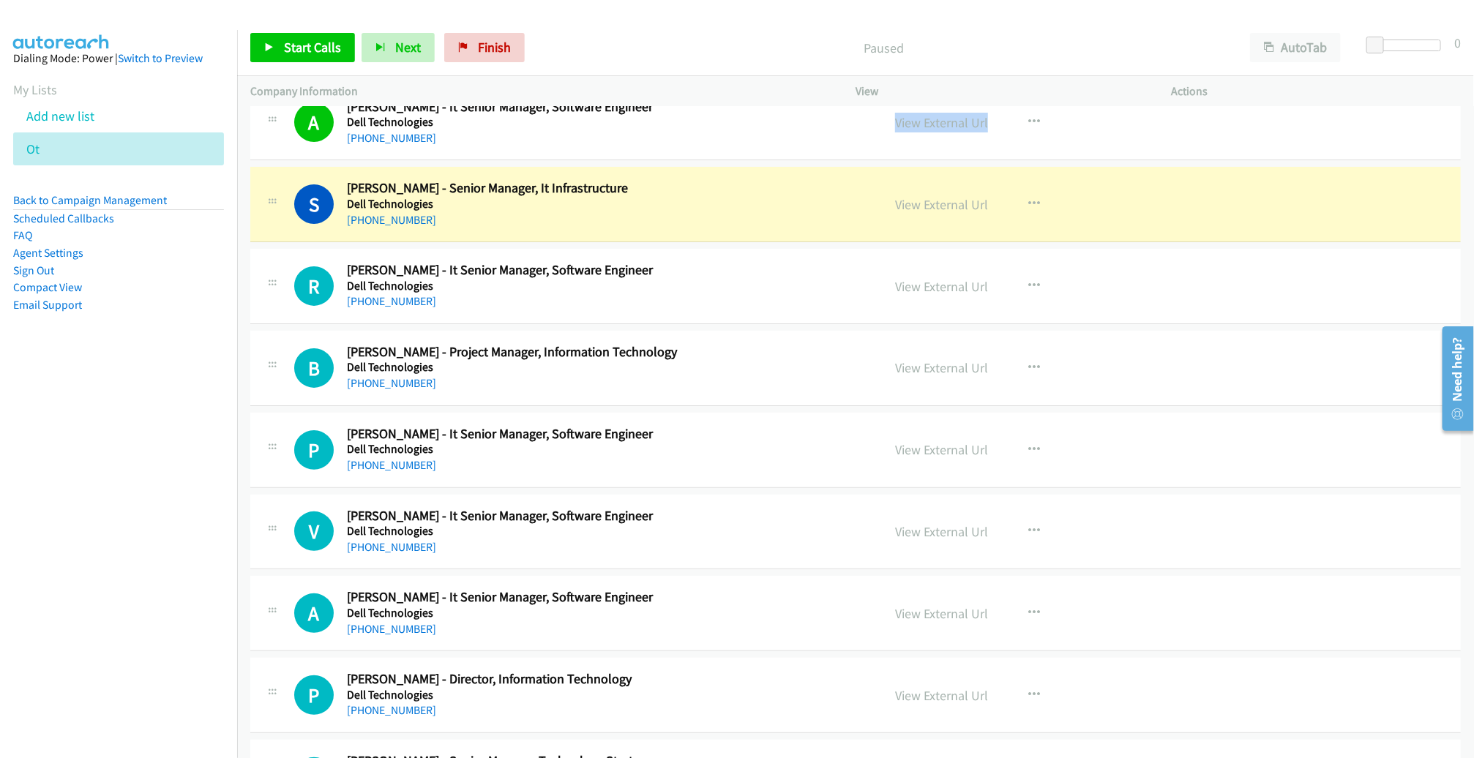
scroll to position [59, 0]
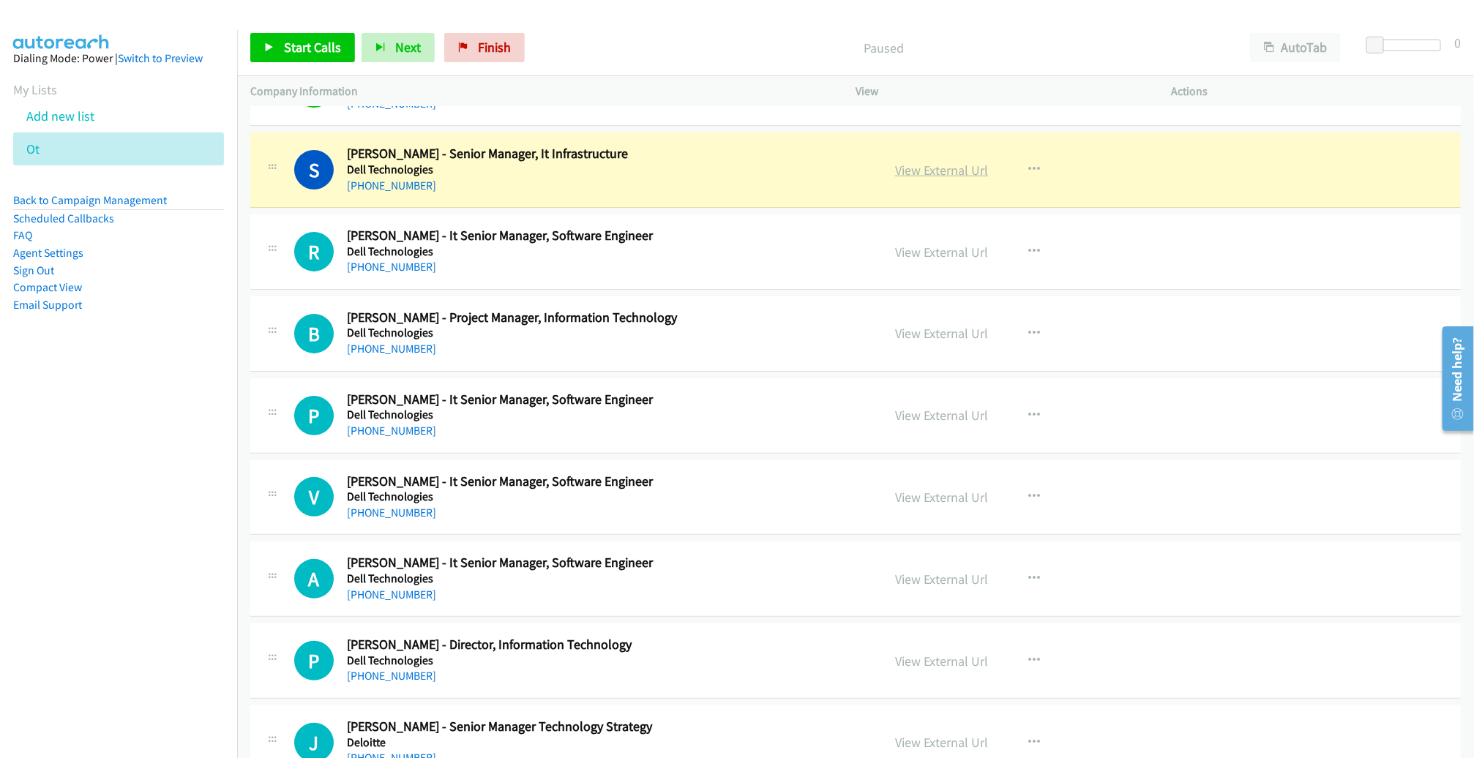
click at [955, 167] on link "View External Url" at bounding box center [941, 170] width 93 height 17
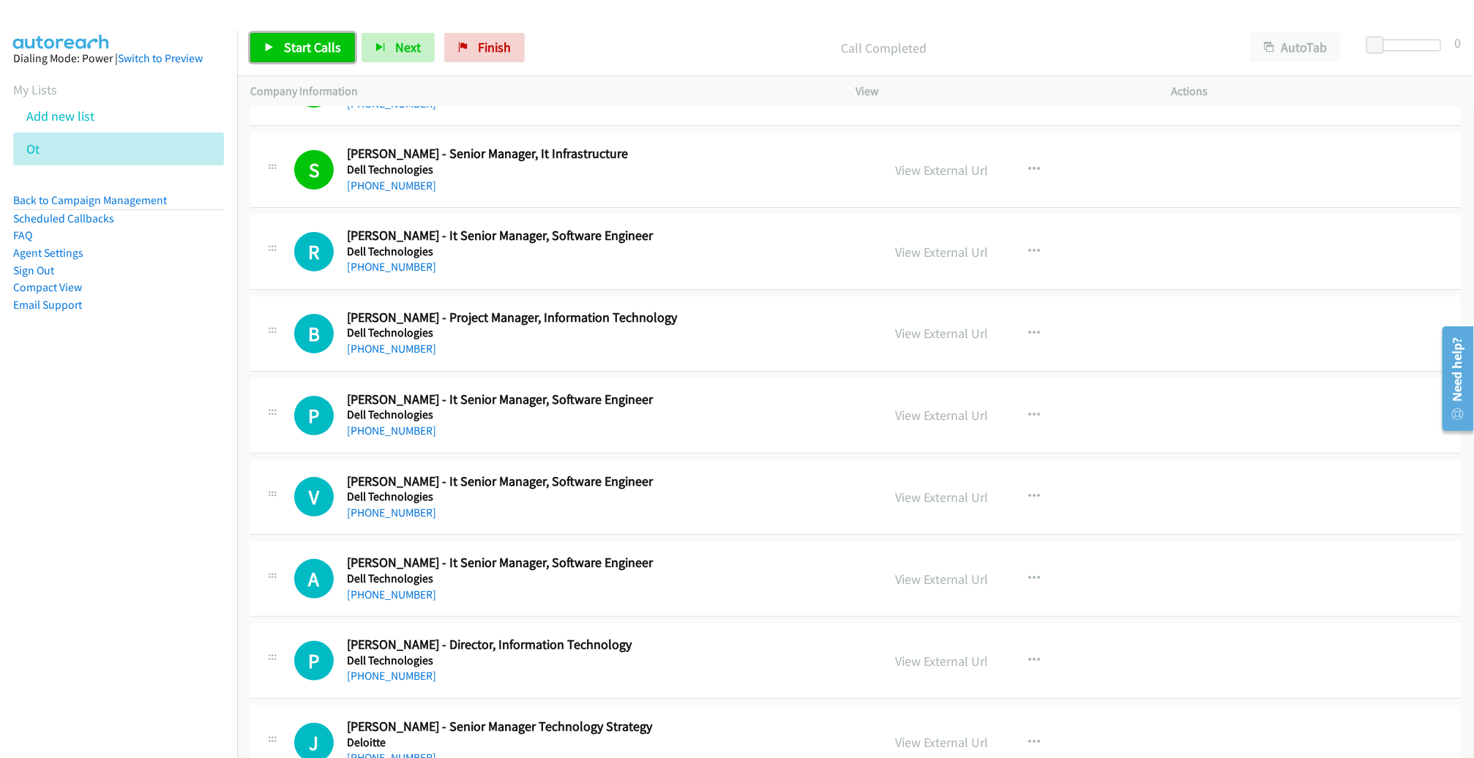
click at [305, 46] on span "Start Calls" at bounding box center [312, 47] width 57 height 17
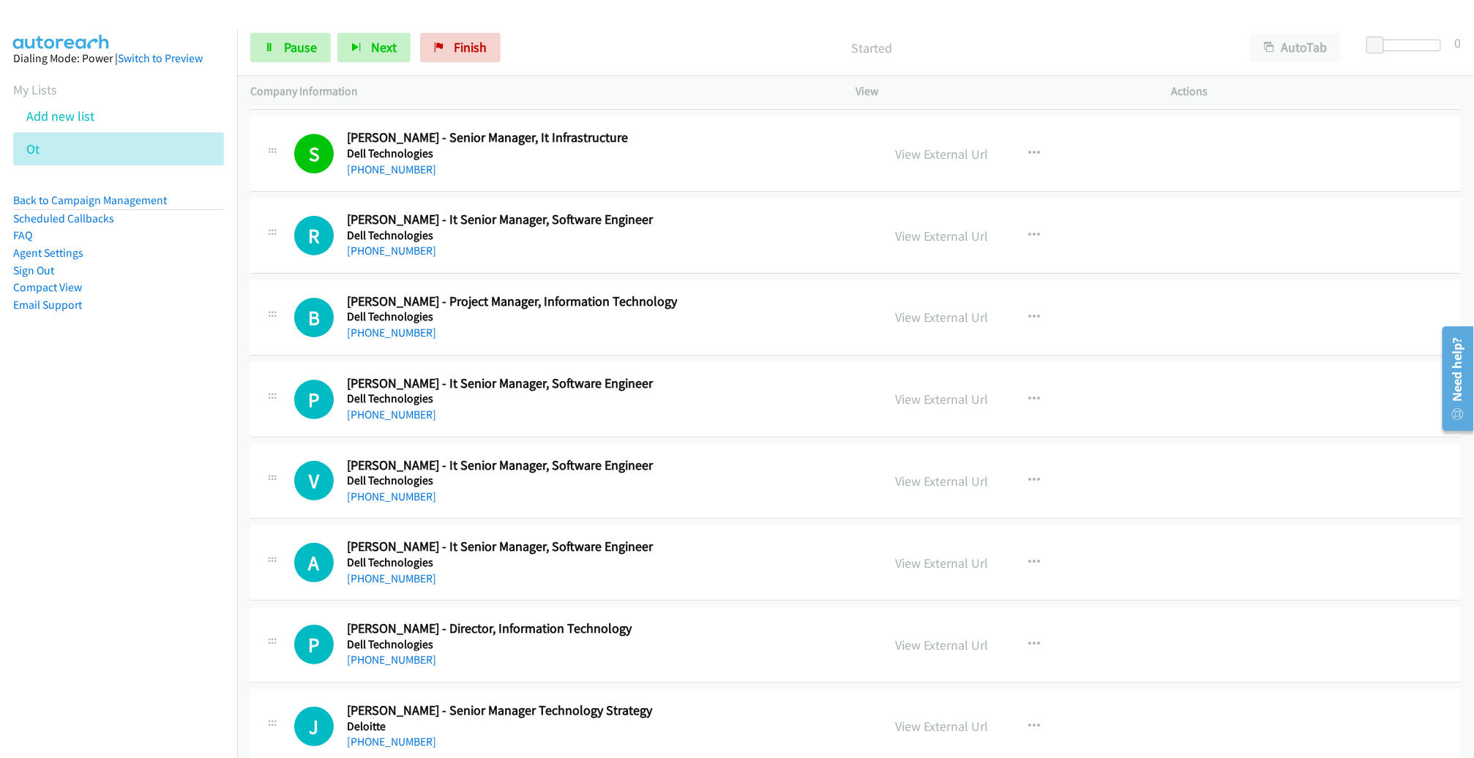
scroll to position [77, 0]
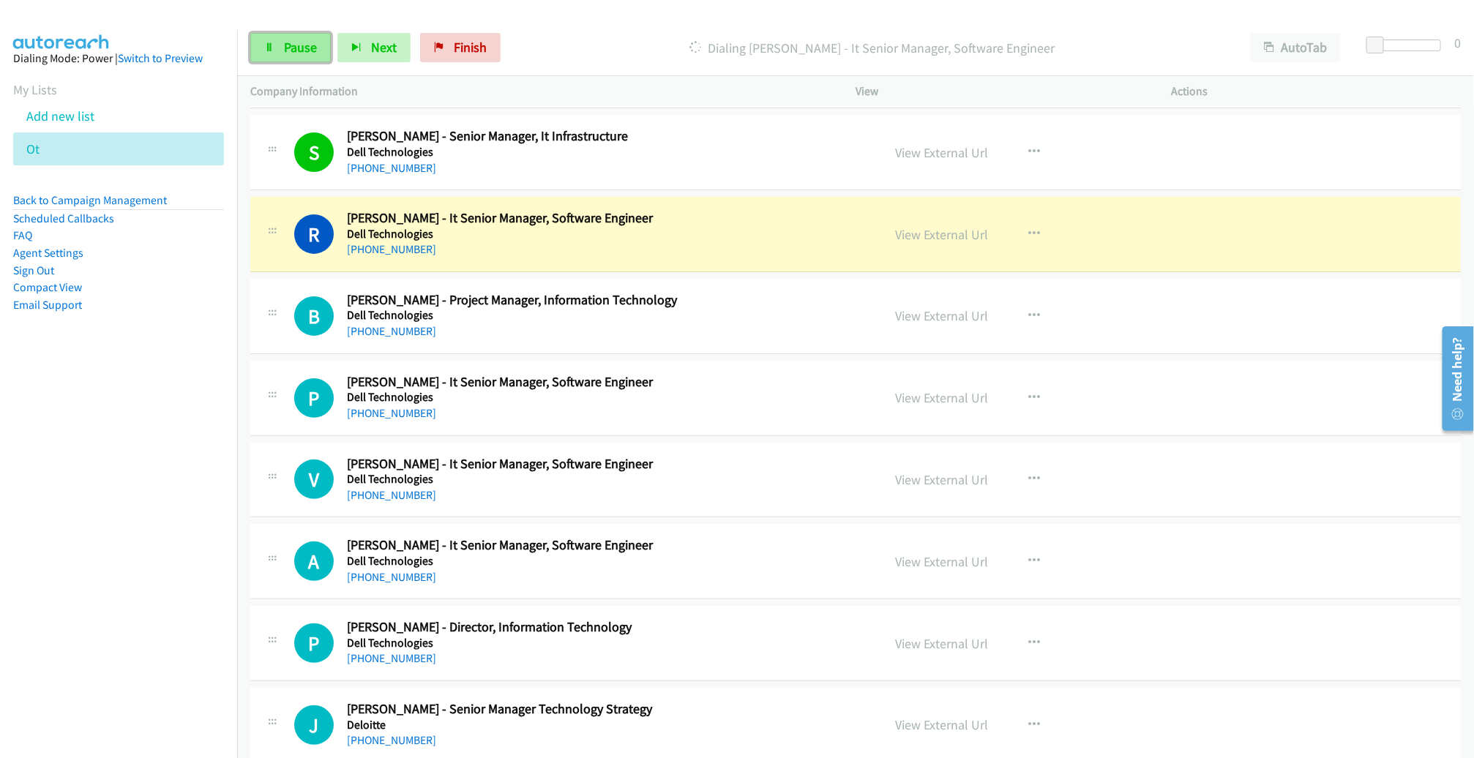
click at [299, 59] on link "Pause" at bounding box center [290, 47] width 81 height 29
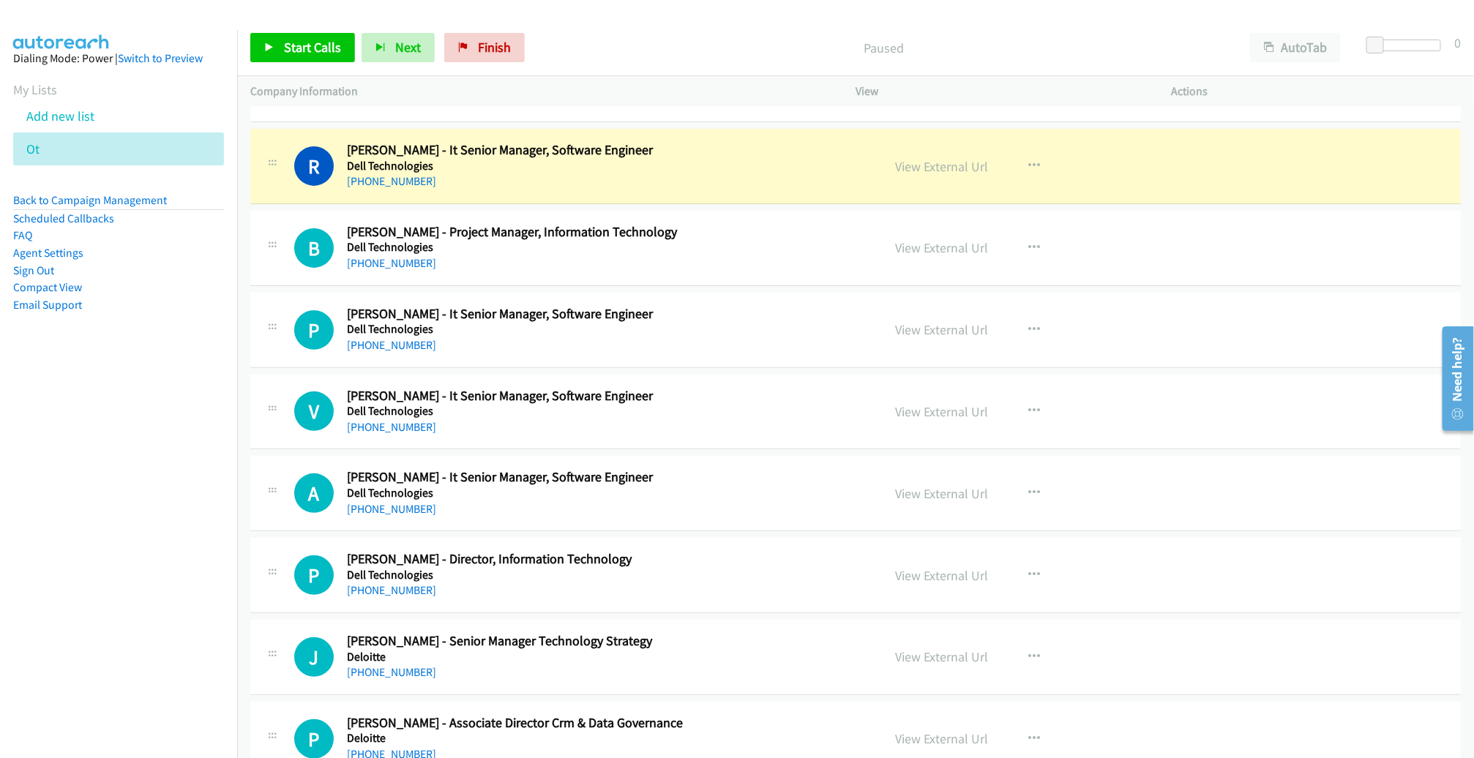
scroll to position [149, 0]
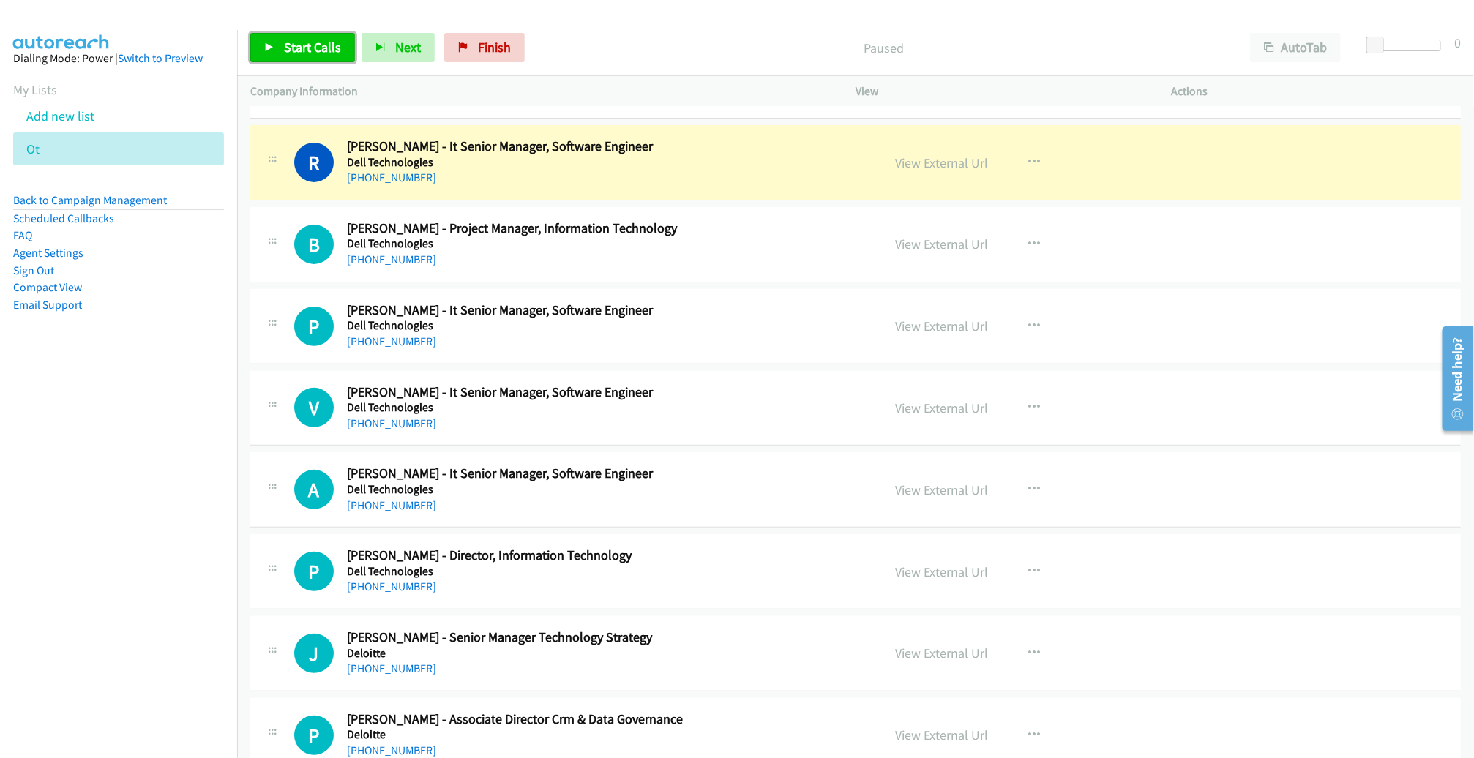
click at [292, 46] on span "Start Calls" at bounding box center [312, 47] width 57 height 17
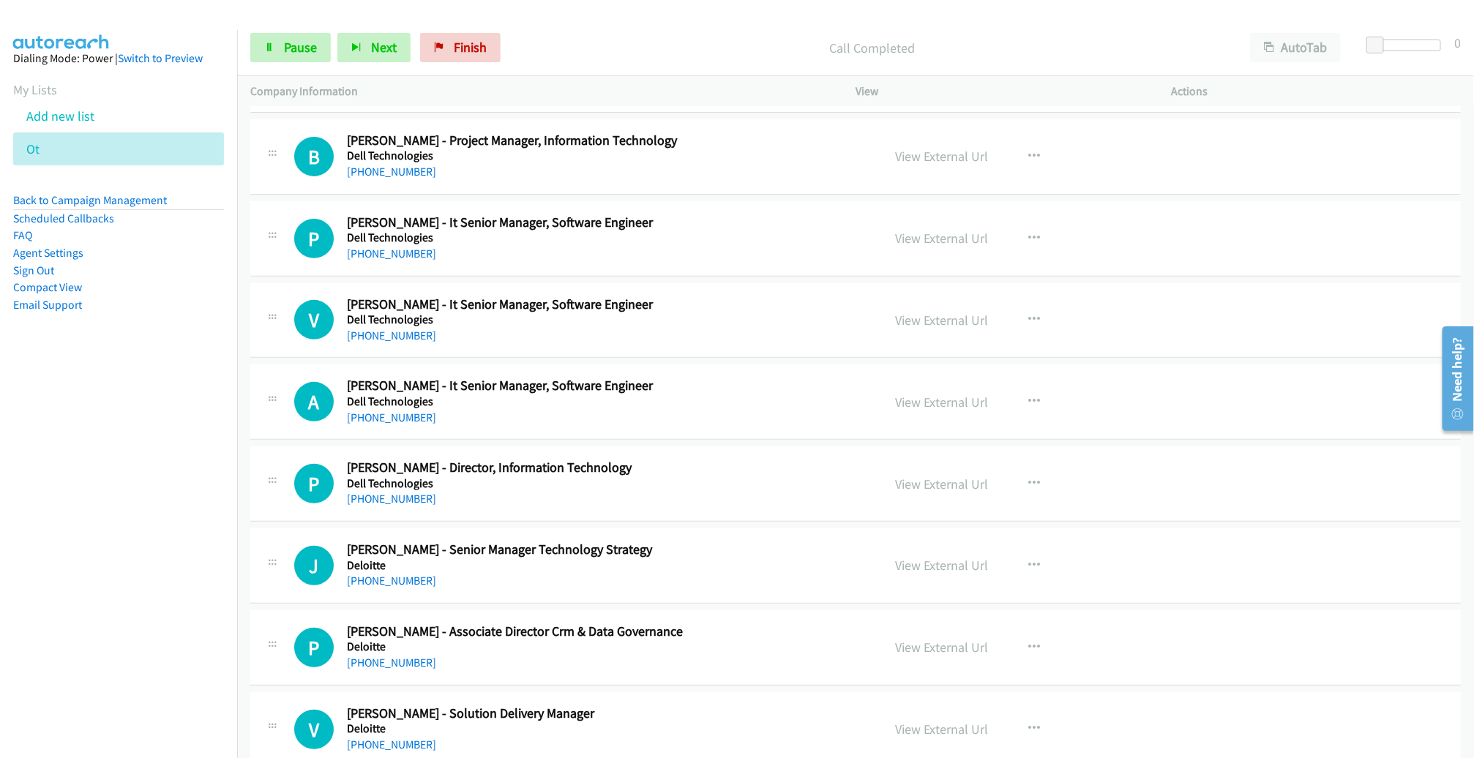
scroll to position [234, 0]
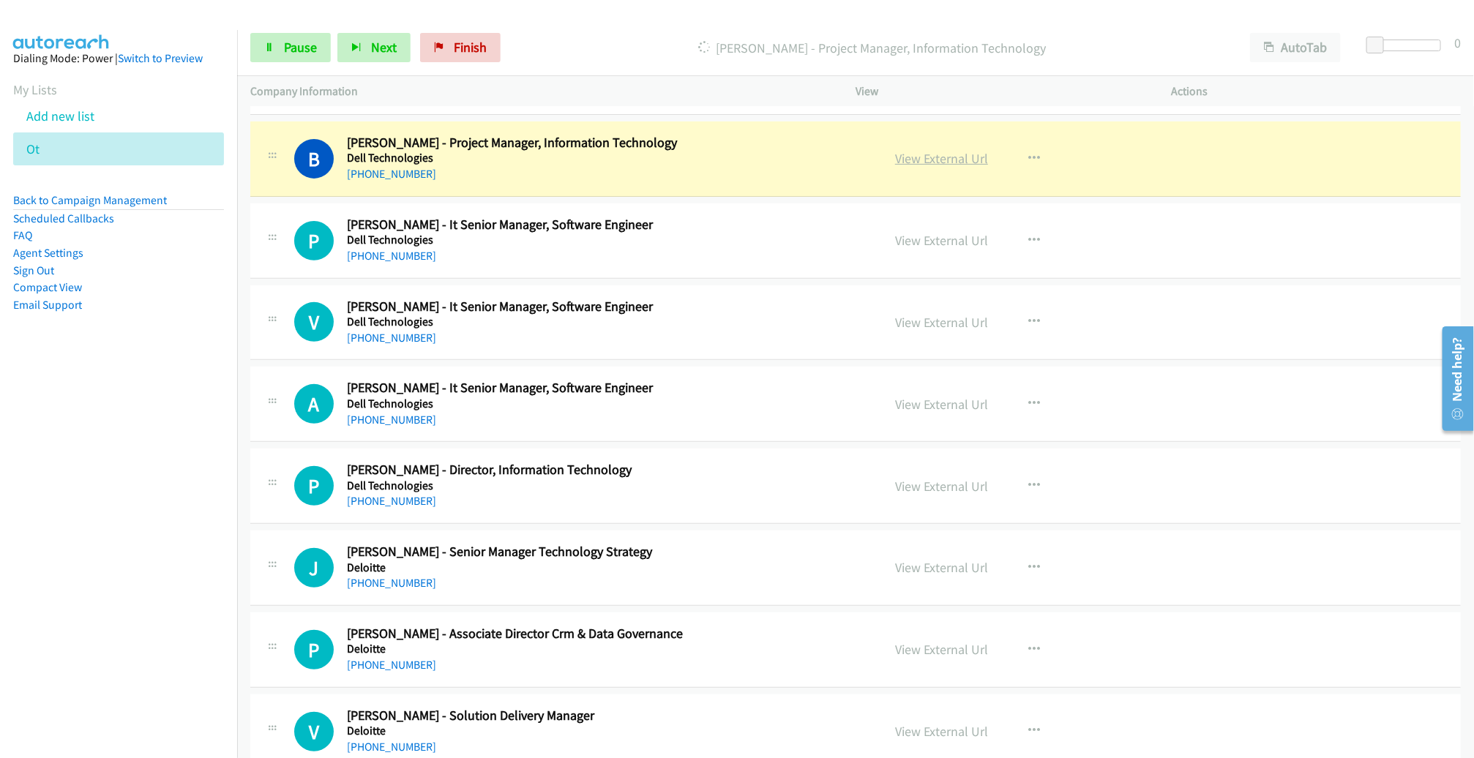
click at [955, 158] on link "View External Url" at bounding box center [941, 158] width 93 height 17
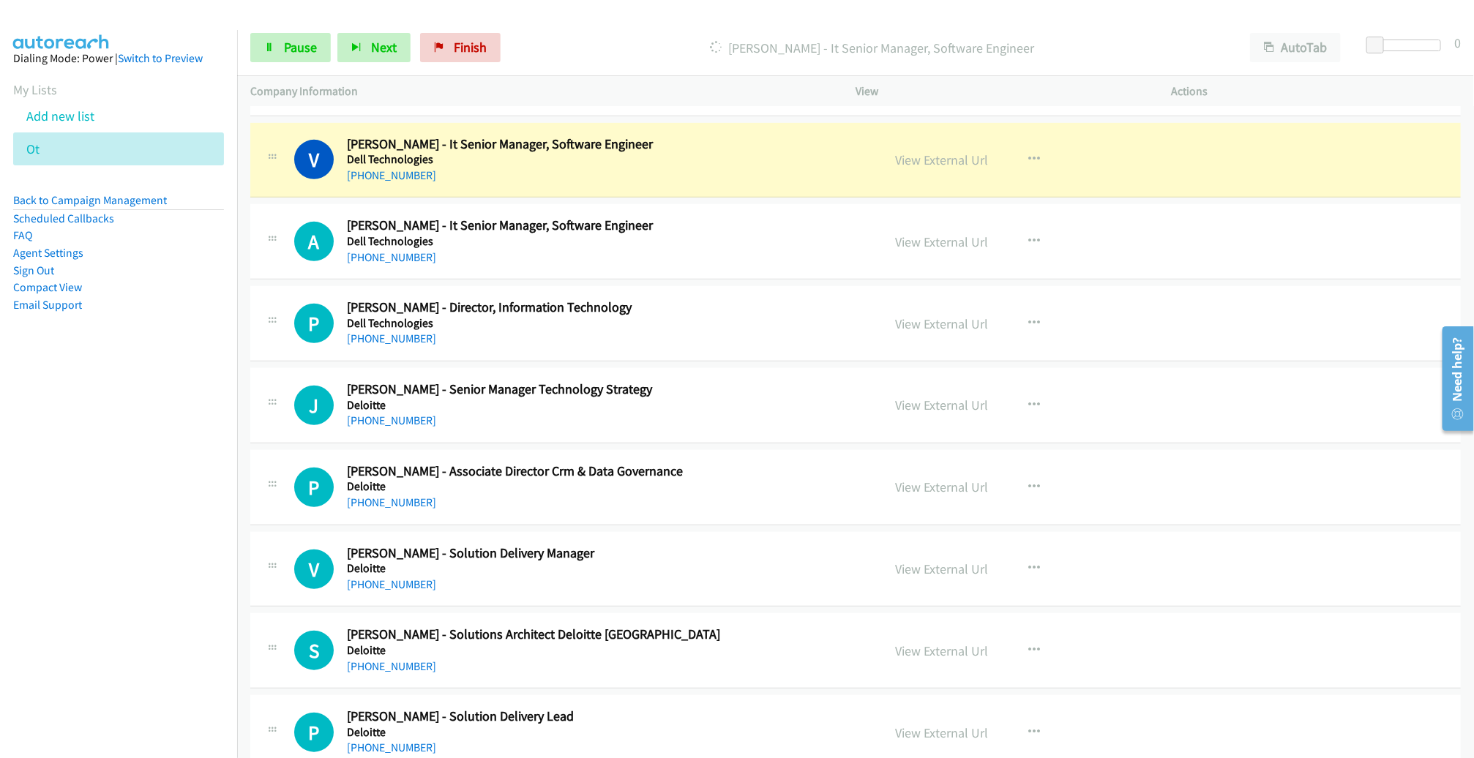
scroll to position [401, 0]
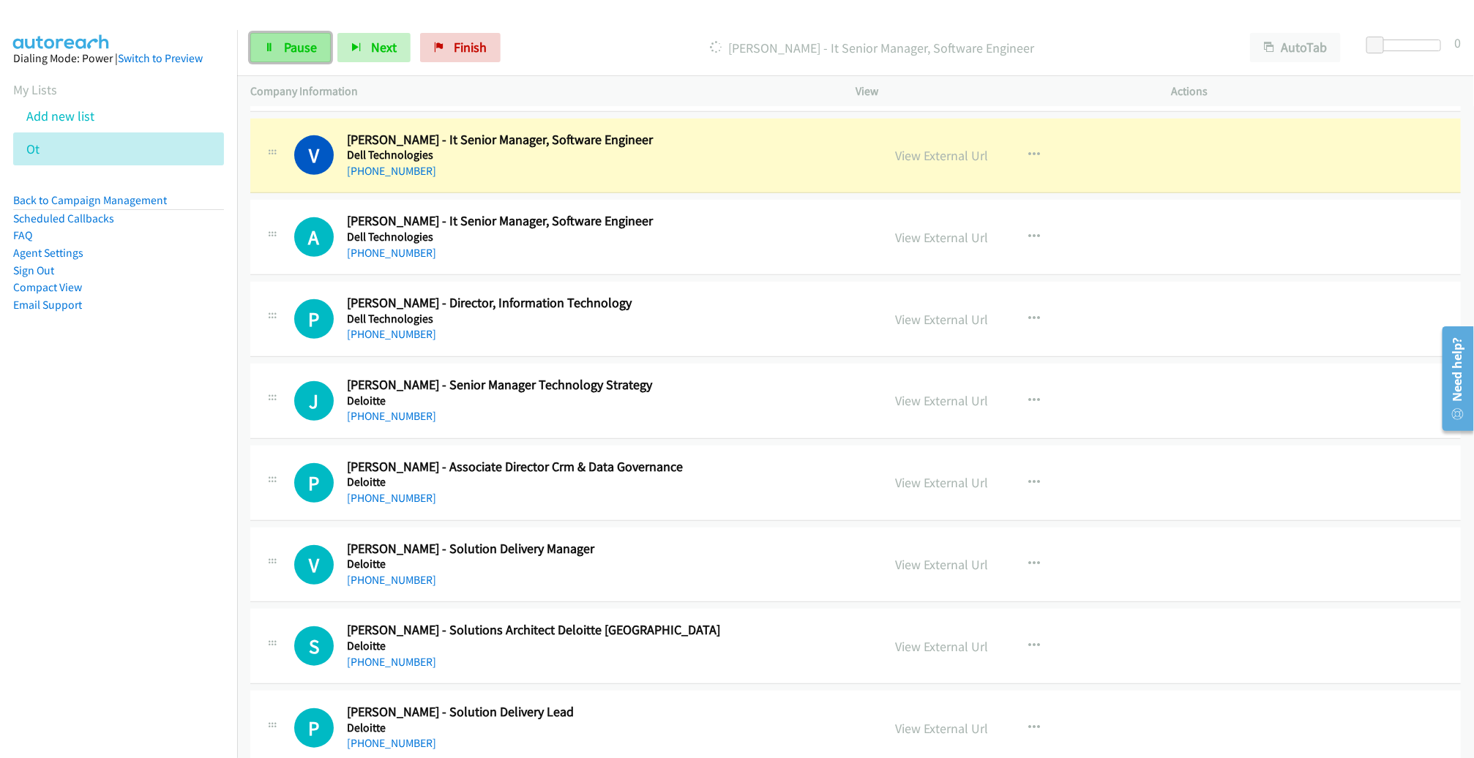
click at [275, 56] on link "Pause" at bounding box center [290, 47] width 81 height 29
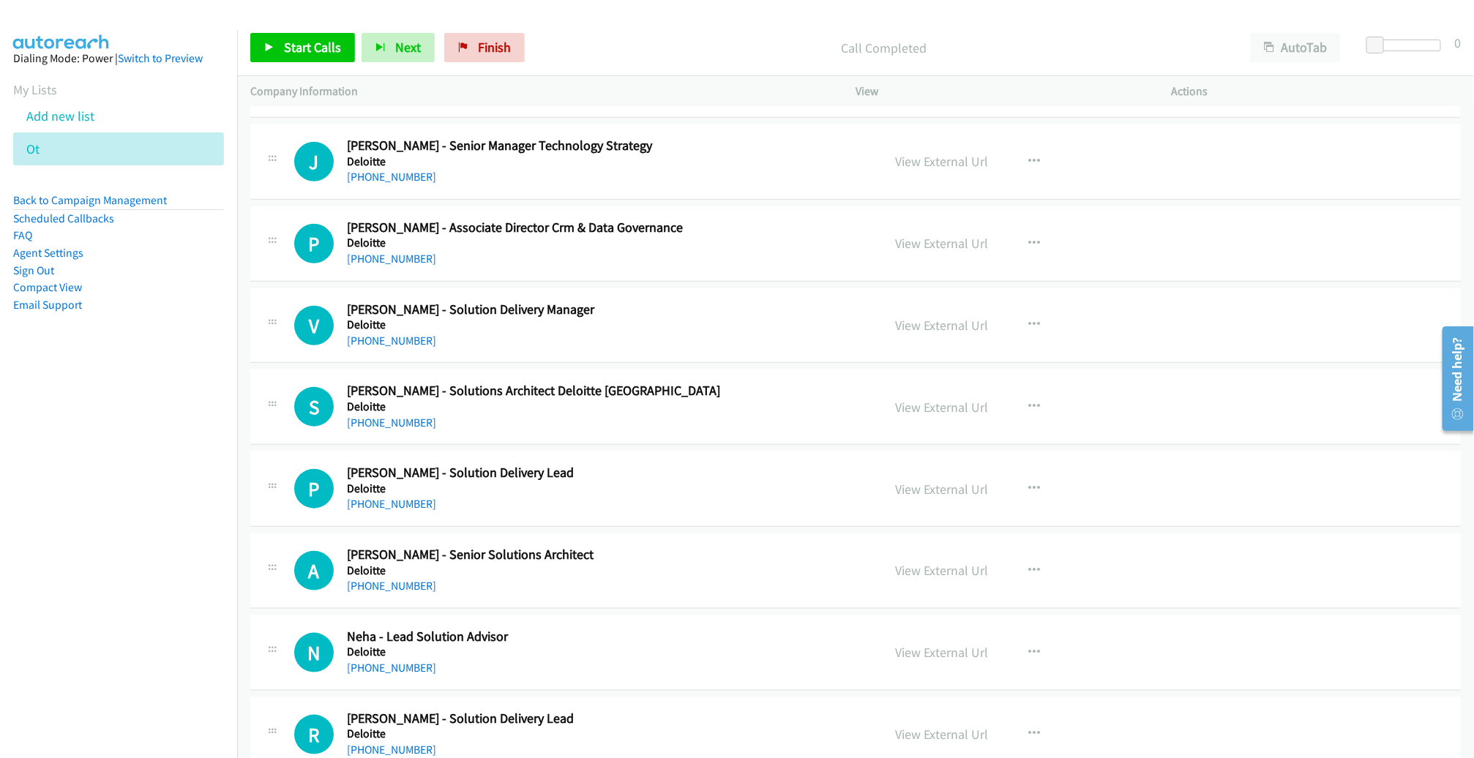
scroll to position [646, 0]
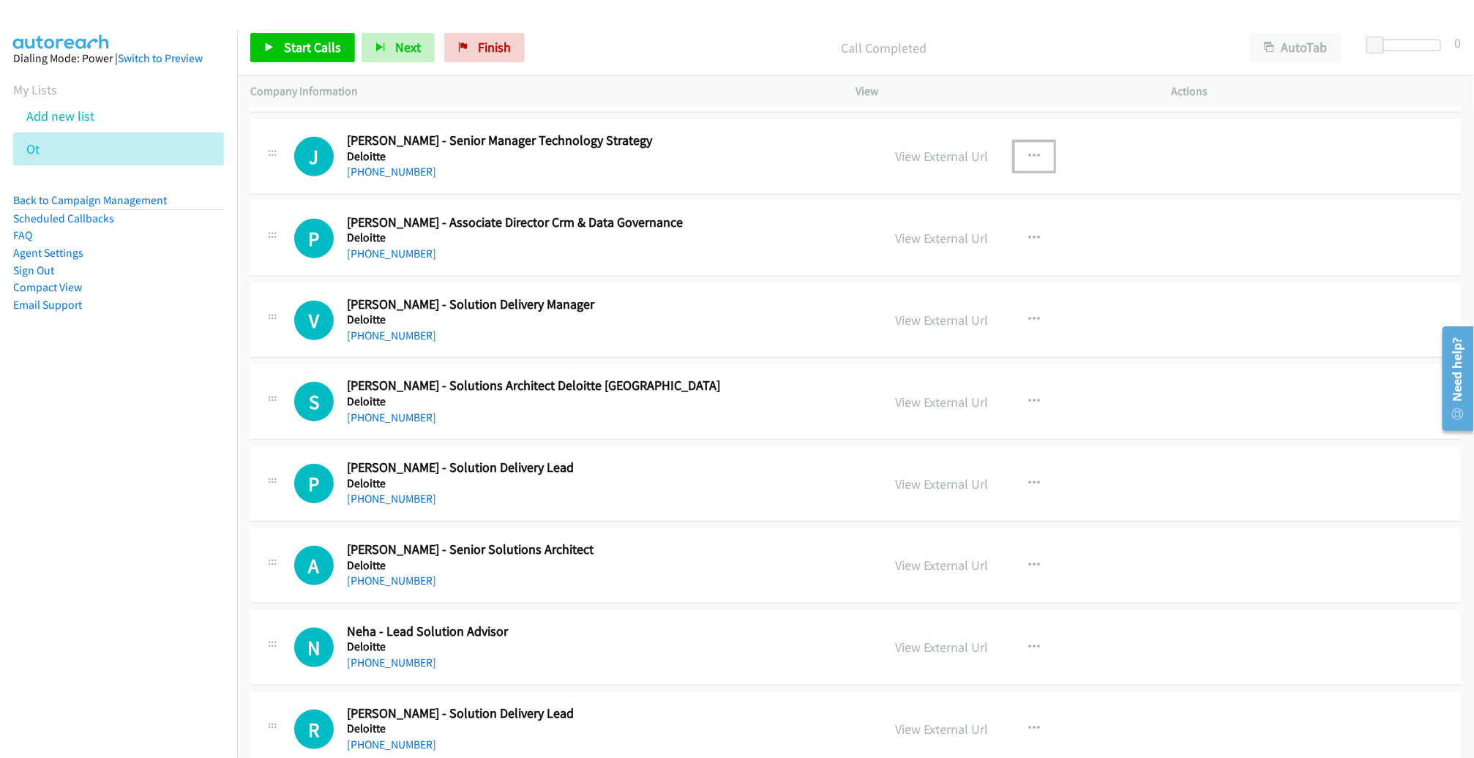
click at [1028, 157] on icon "button" at bounding box center [1034, 157] width 12 height 12
click at [903, 249] on link "Start Calls Here" at bounding box center [956, 252] width 195 height 29
click at [320, 49] on span "Start Calls" at bounding box center [312, 47] width 57 height 17
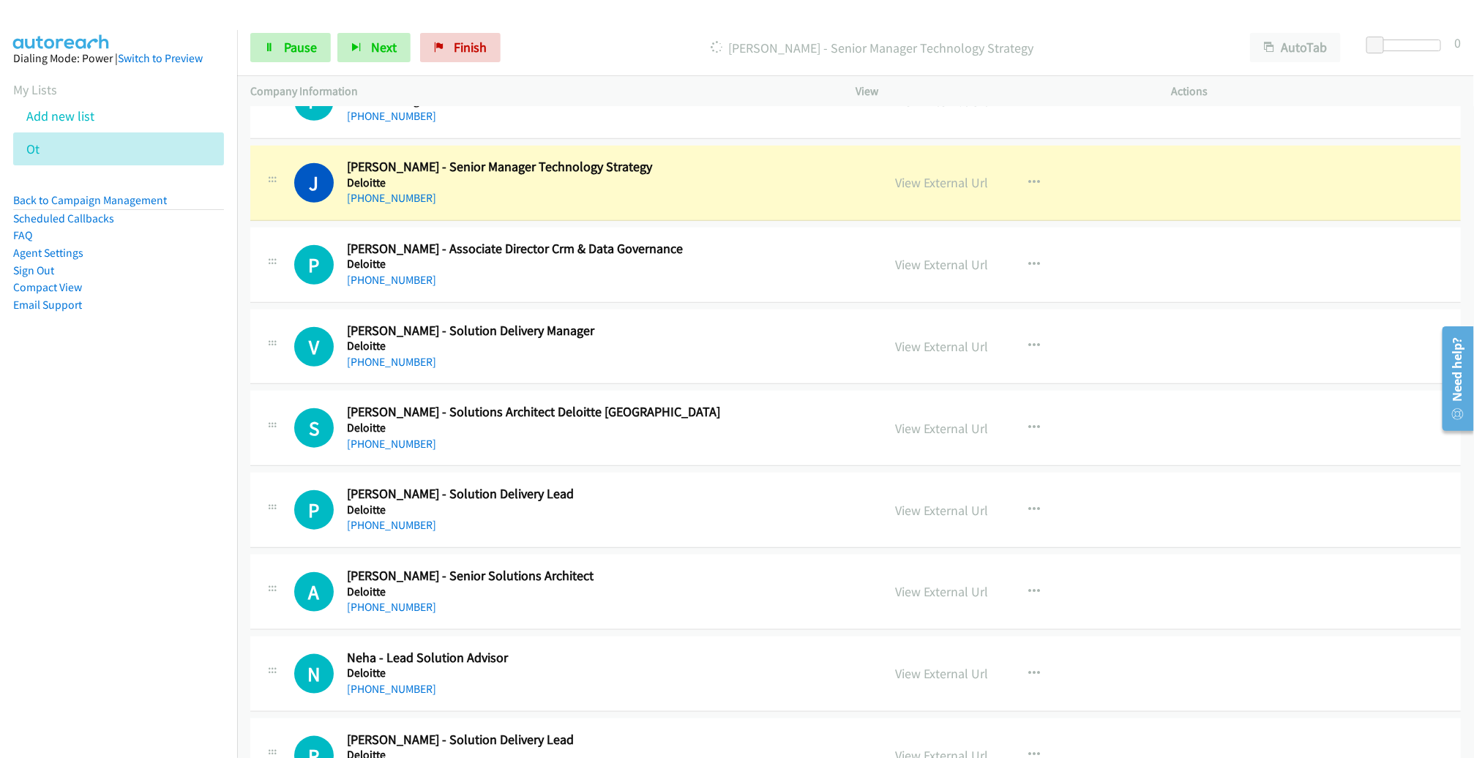
scroll to position [657, 0]
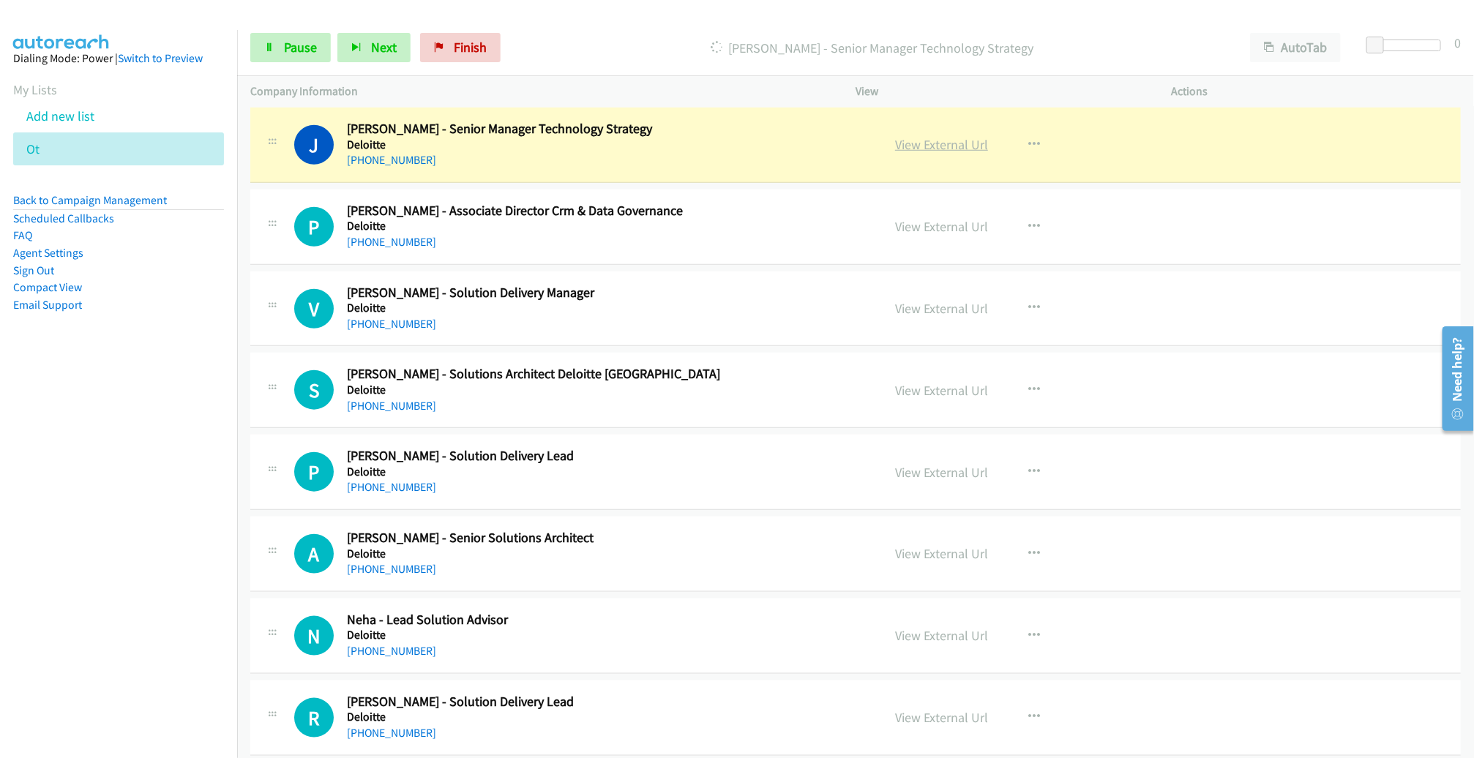
click at [919, 139] on link "View External Url" at bounding box center [941, 144] width 93 height 17
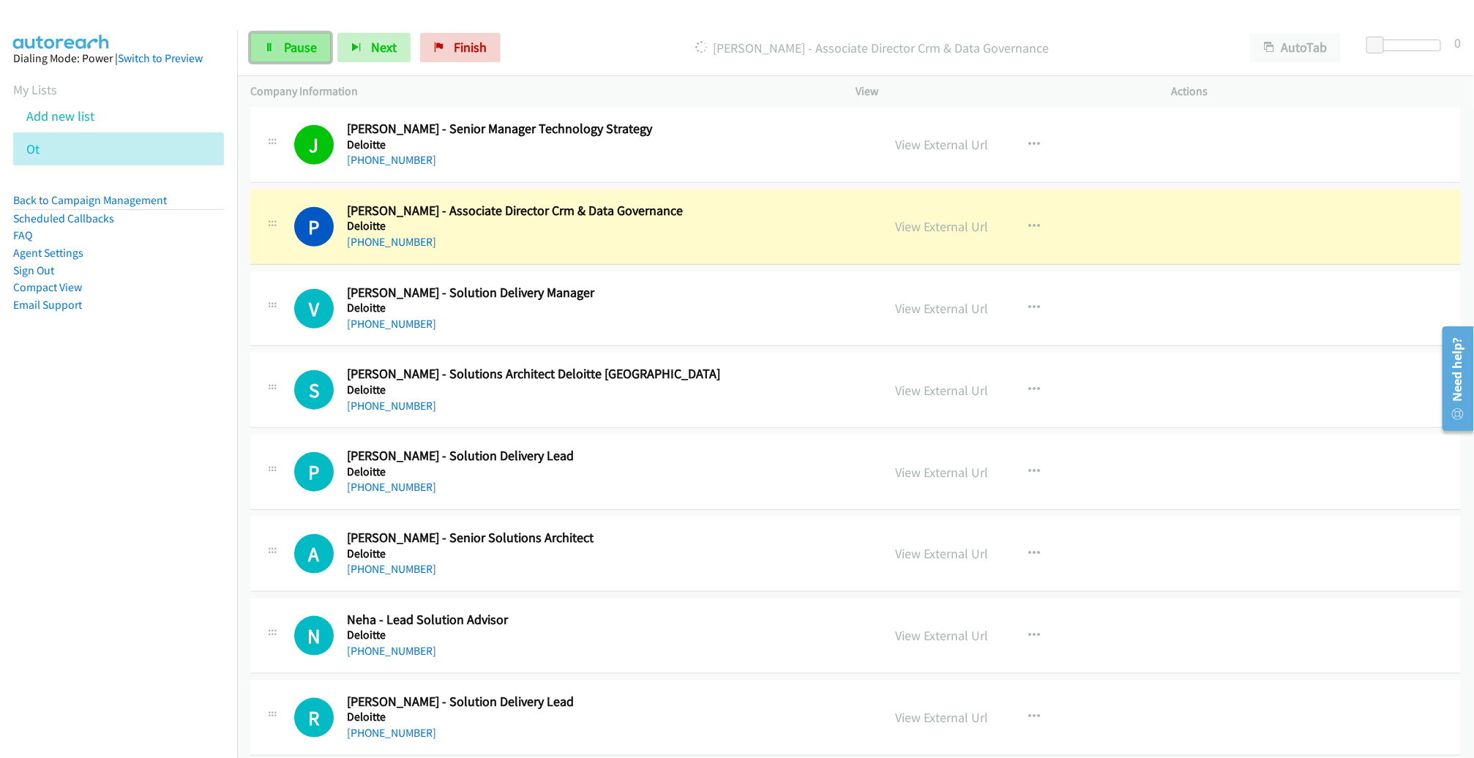
click at [288, 53] on span "Pause" at bounding box center [300, 47] width 33 height 17
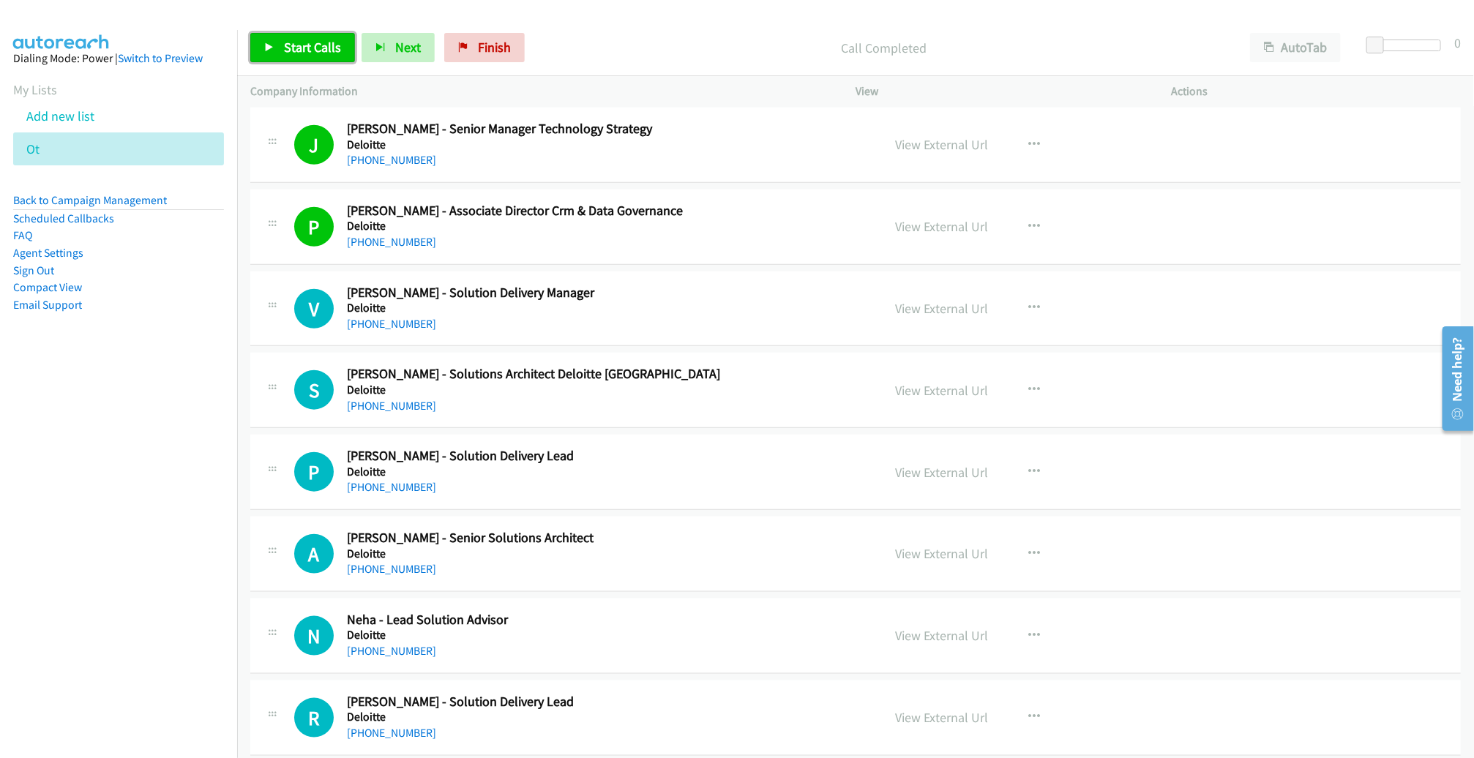
click at [314, 57] on link "Start Calls" at bounding box center [302, 47] width 105 height 29
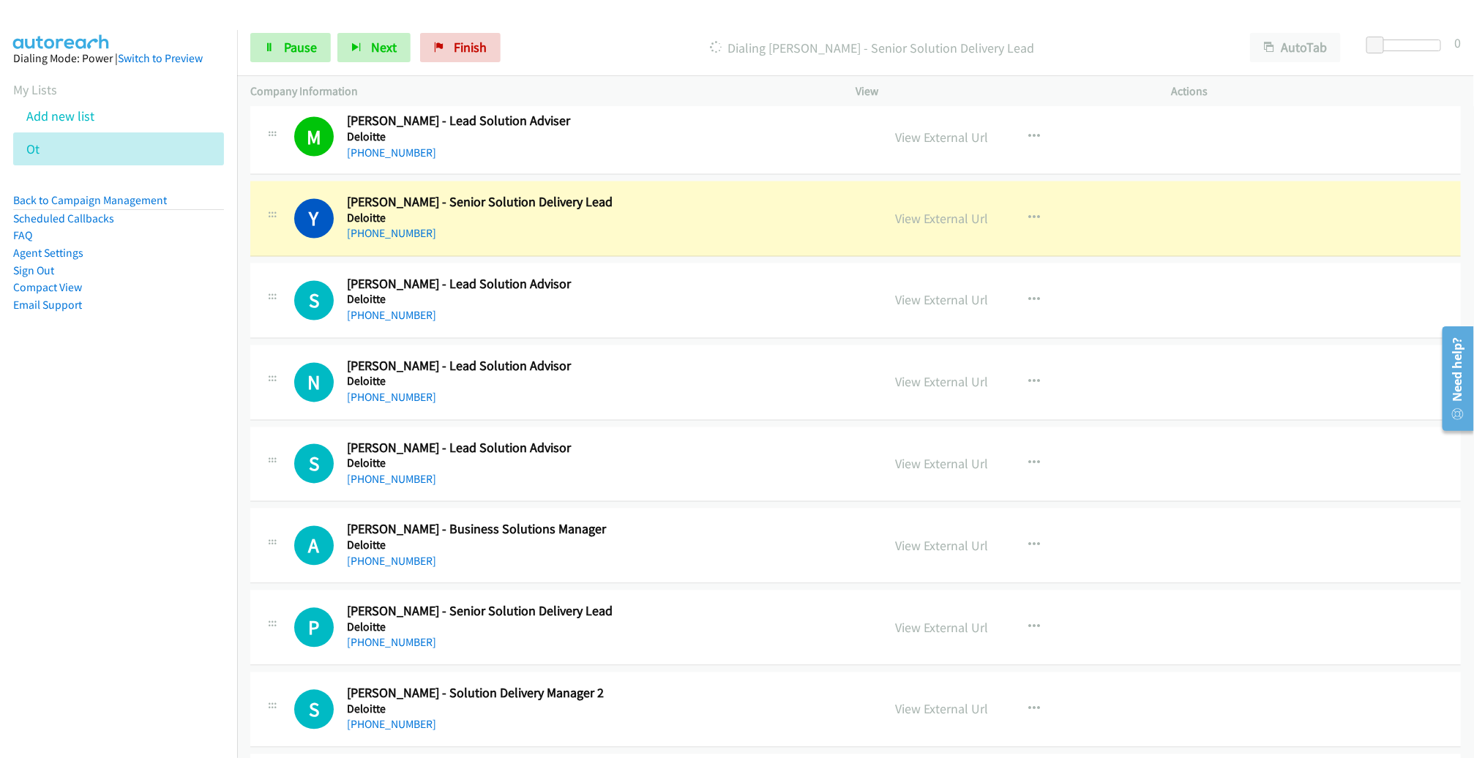
scroll to position [1449, 0]
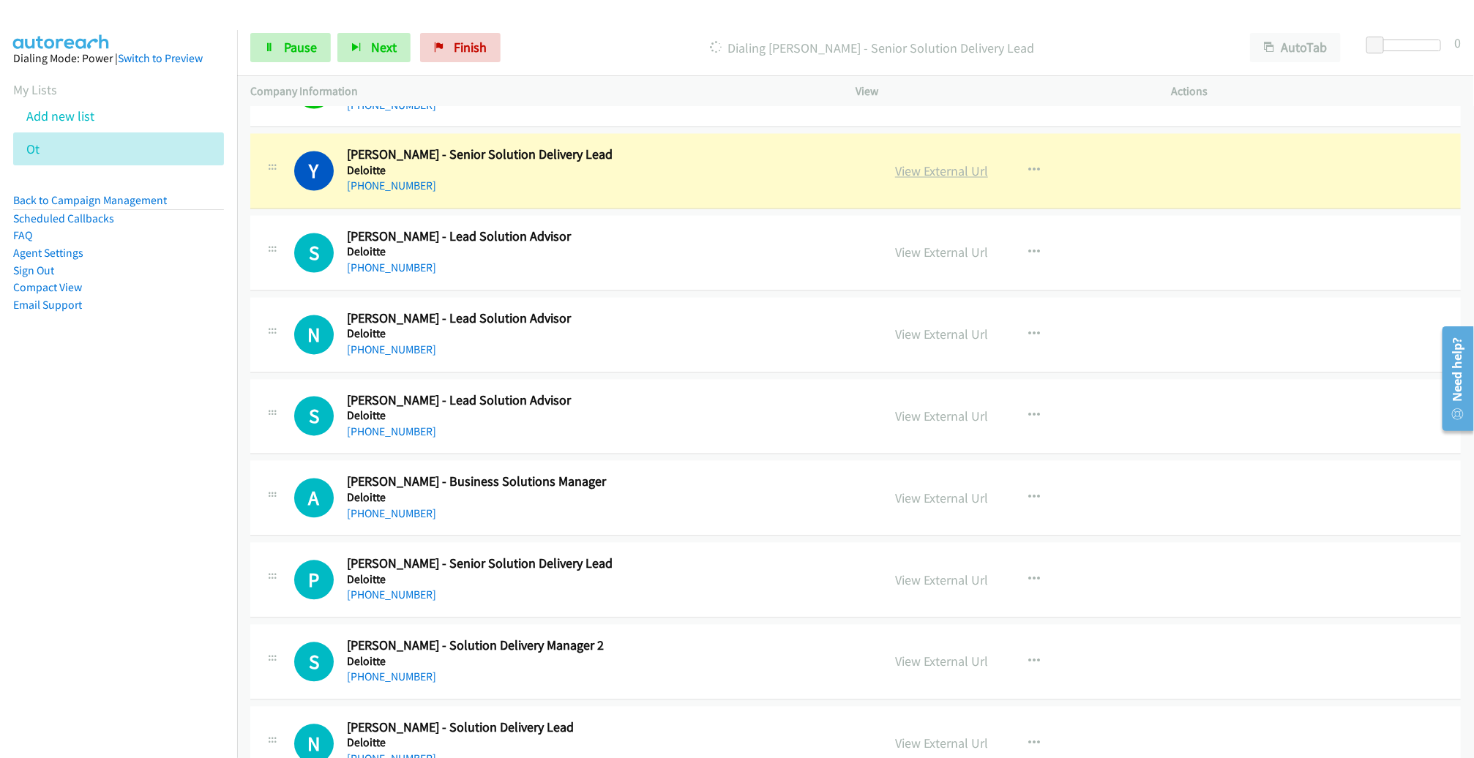
click at [908, 168] on link "View External Url" at bounding box center [941, 171] width 93 height 17
click at [286, 39] on span "Pause" at bounding box center [300, 47] width 33 height 17
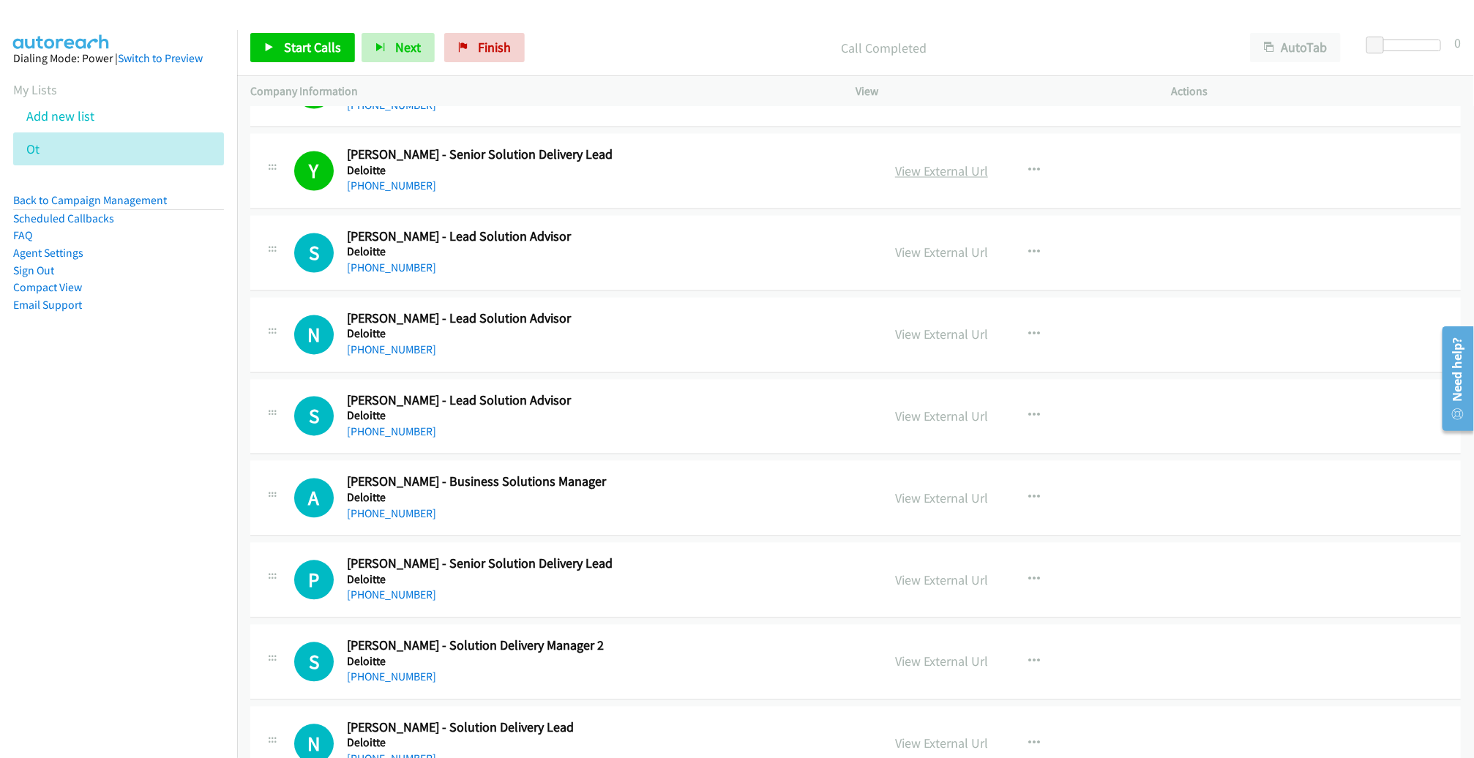
click at [930, 164] on link "View External Url" at bounding box center [941, 171] width 93 height 17
click at [328, 51] on span "Start Calls" at bounding box center [312, 47] width 57 height 17
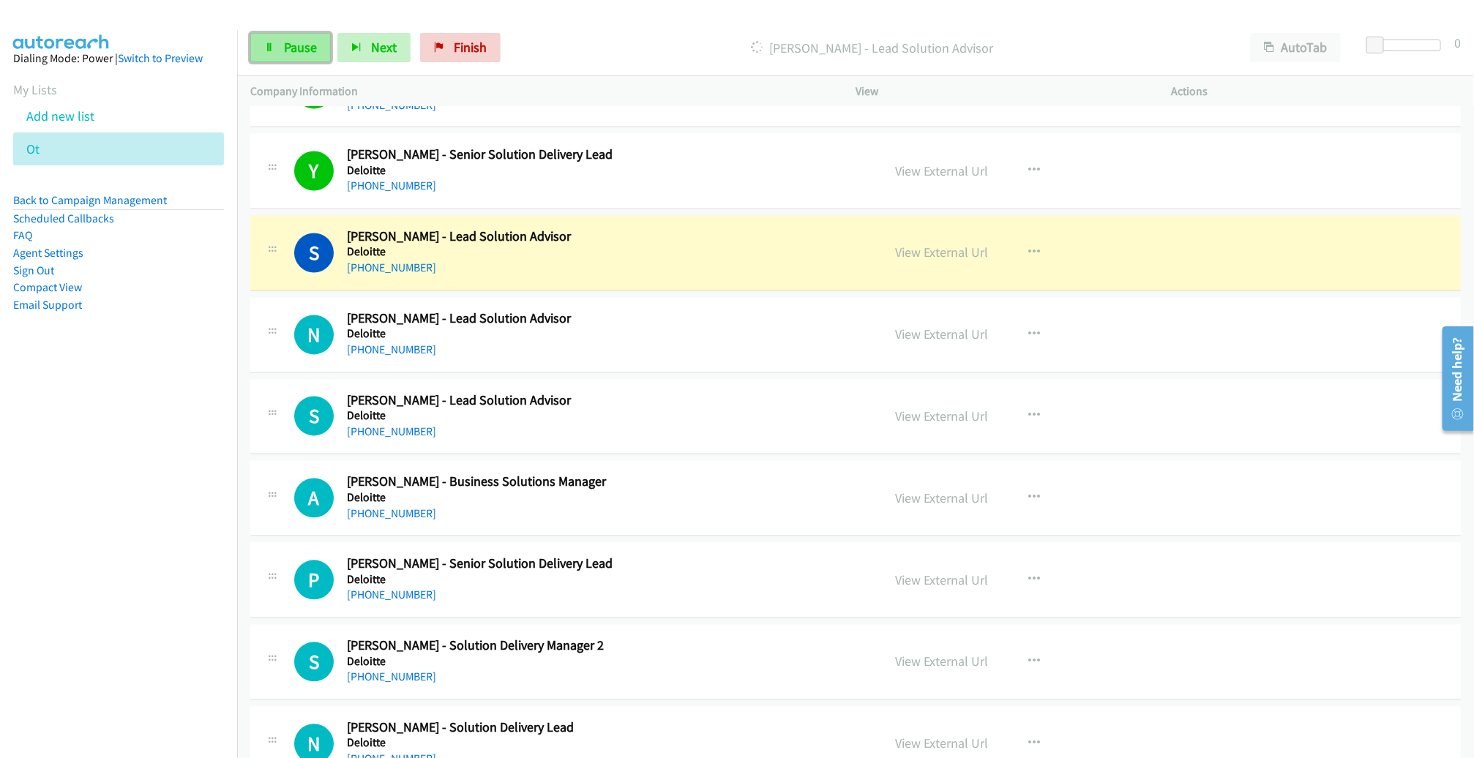
click at [304, 54] on span "Pause" at bounding box center [300, 47] width 33 height 17
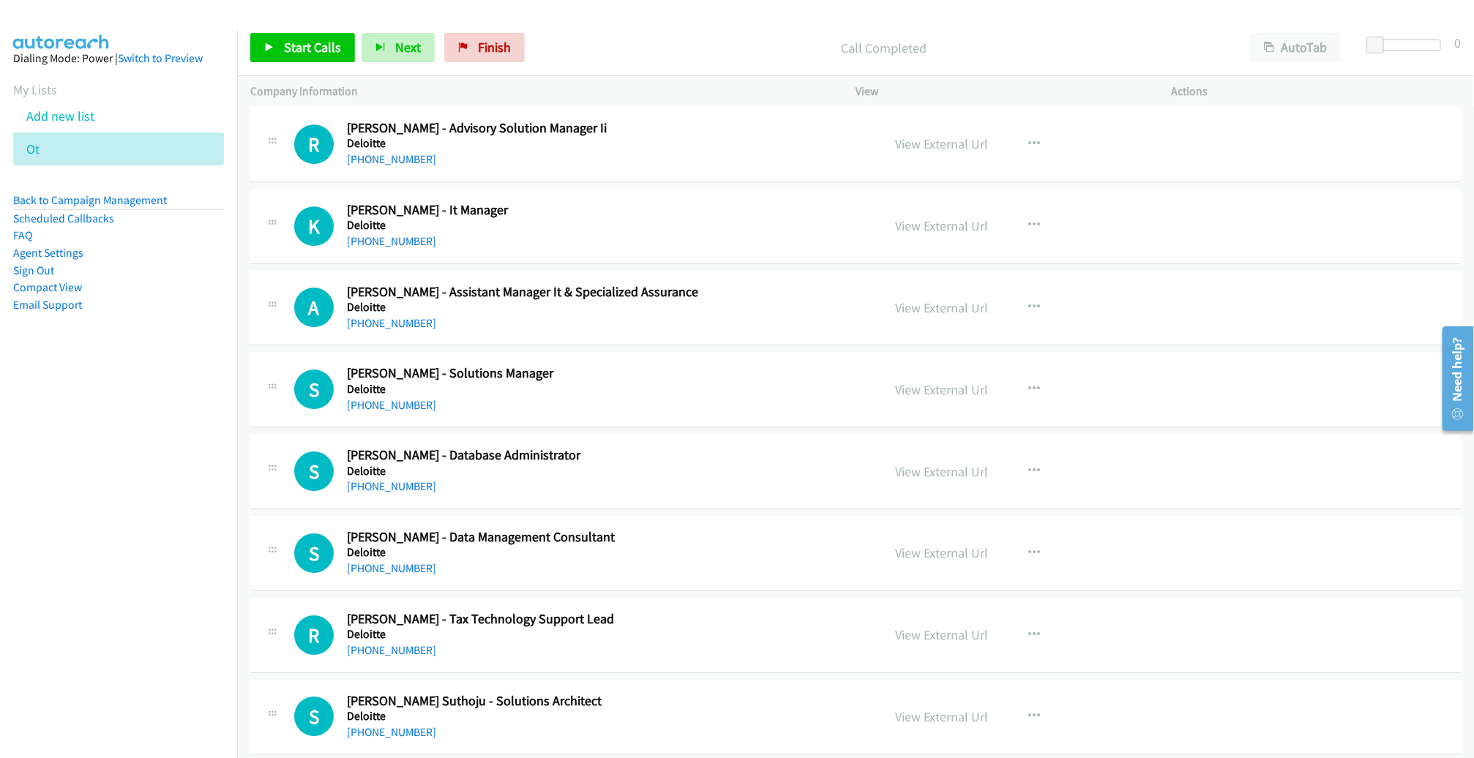
scroll to position [2510, 0]
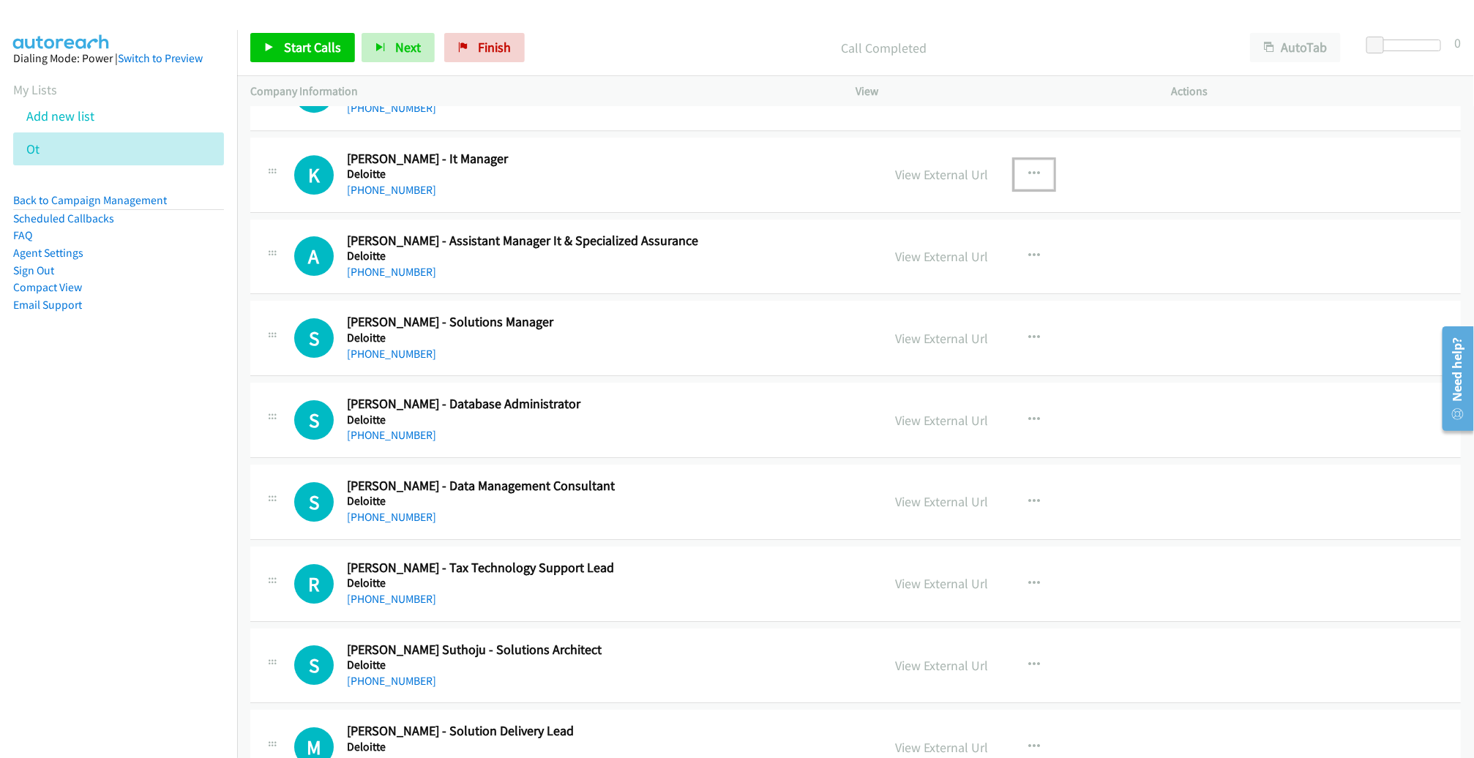
click at [1031, 169] on button "button" at bounding box center [1035, 174] width 40 height 29
click at [949, 266] on link "Start Calls Here" at bounding box center [956, 269] width 195 height 29
click at [284, 42] on span "Start Calls" at bounding box center [312, 47] width 57 height 17
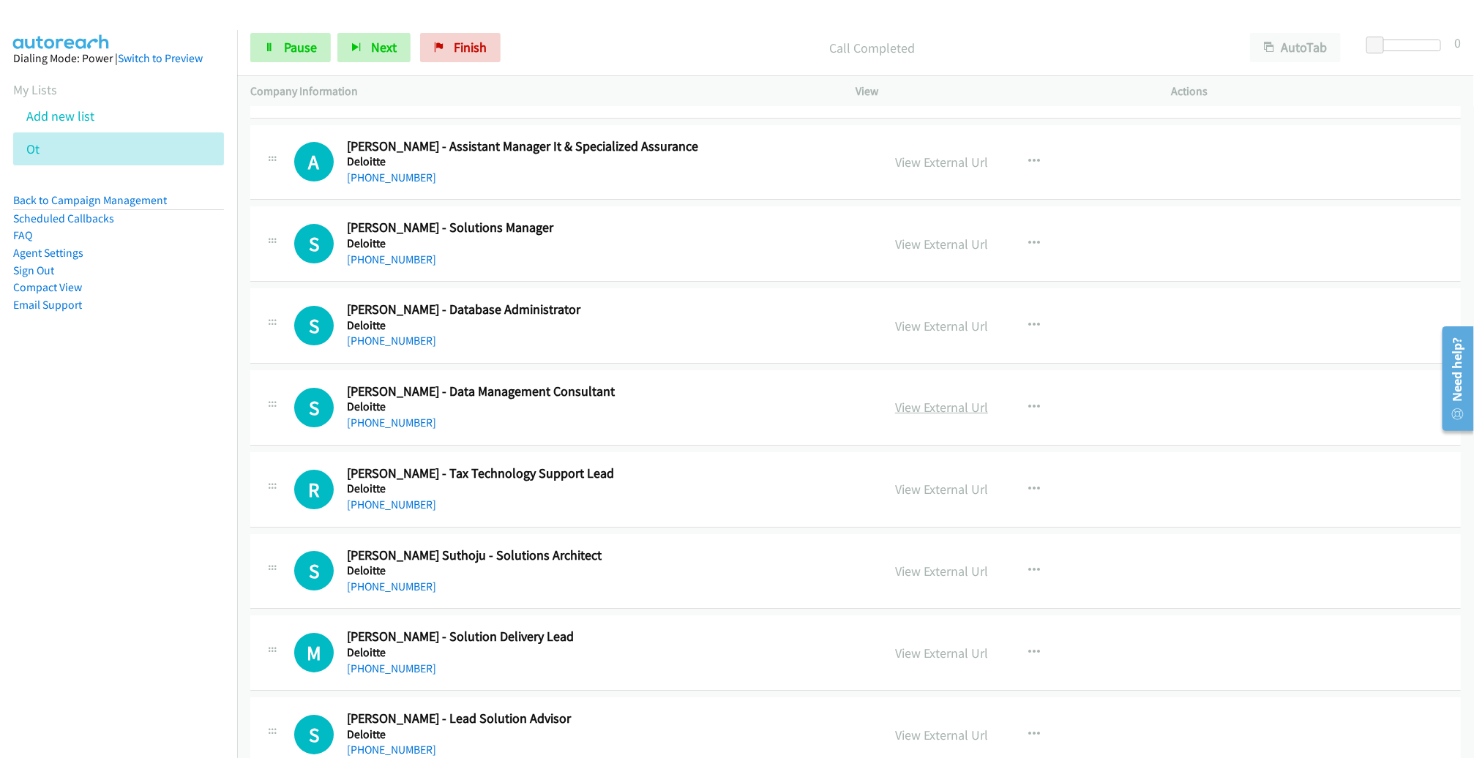
scroll to position [2604, 0]
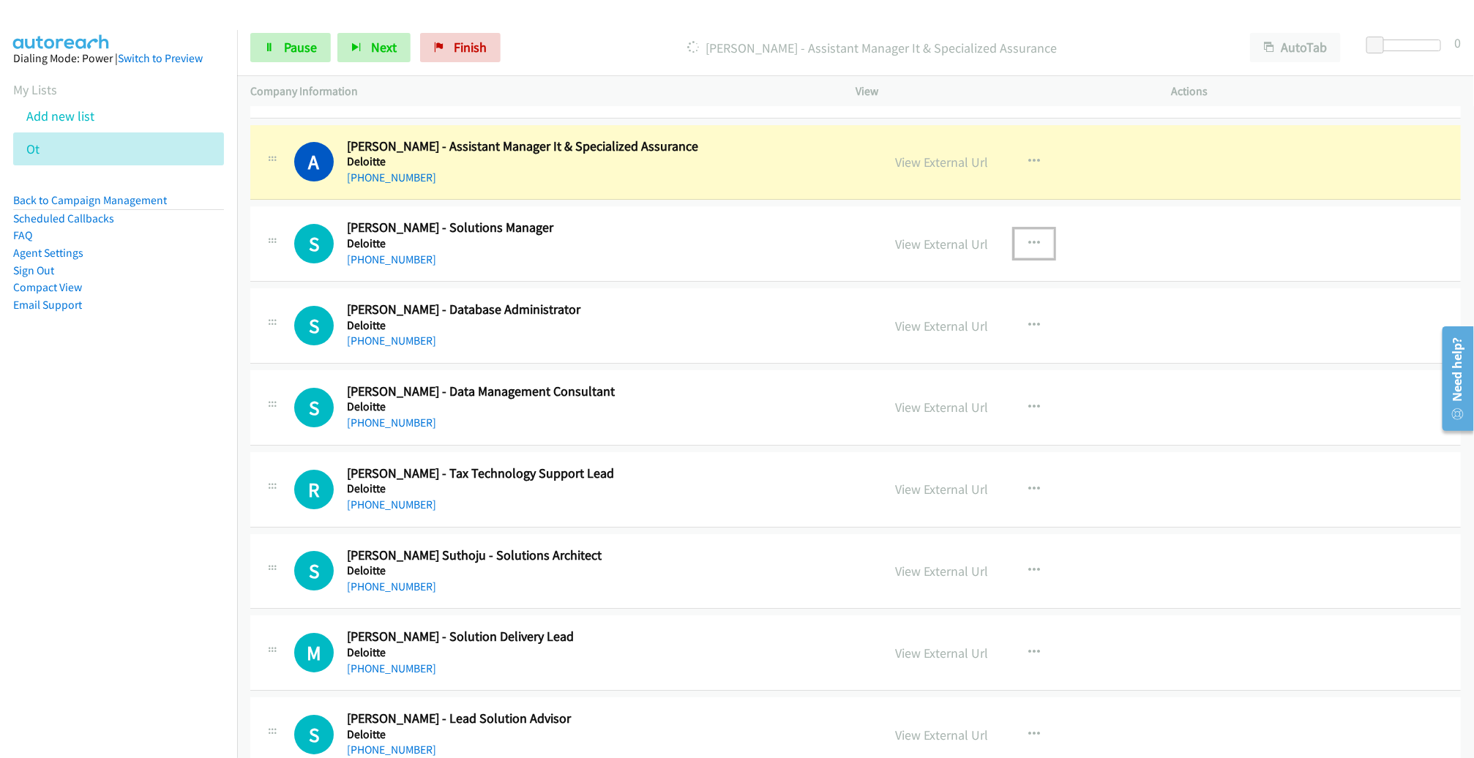
click at [1028, 238] on icon "button" at bounding box center [1034, 244] width 12 height 12
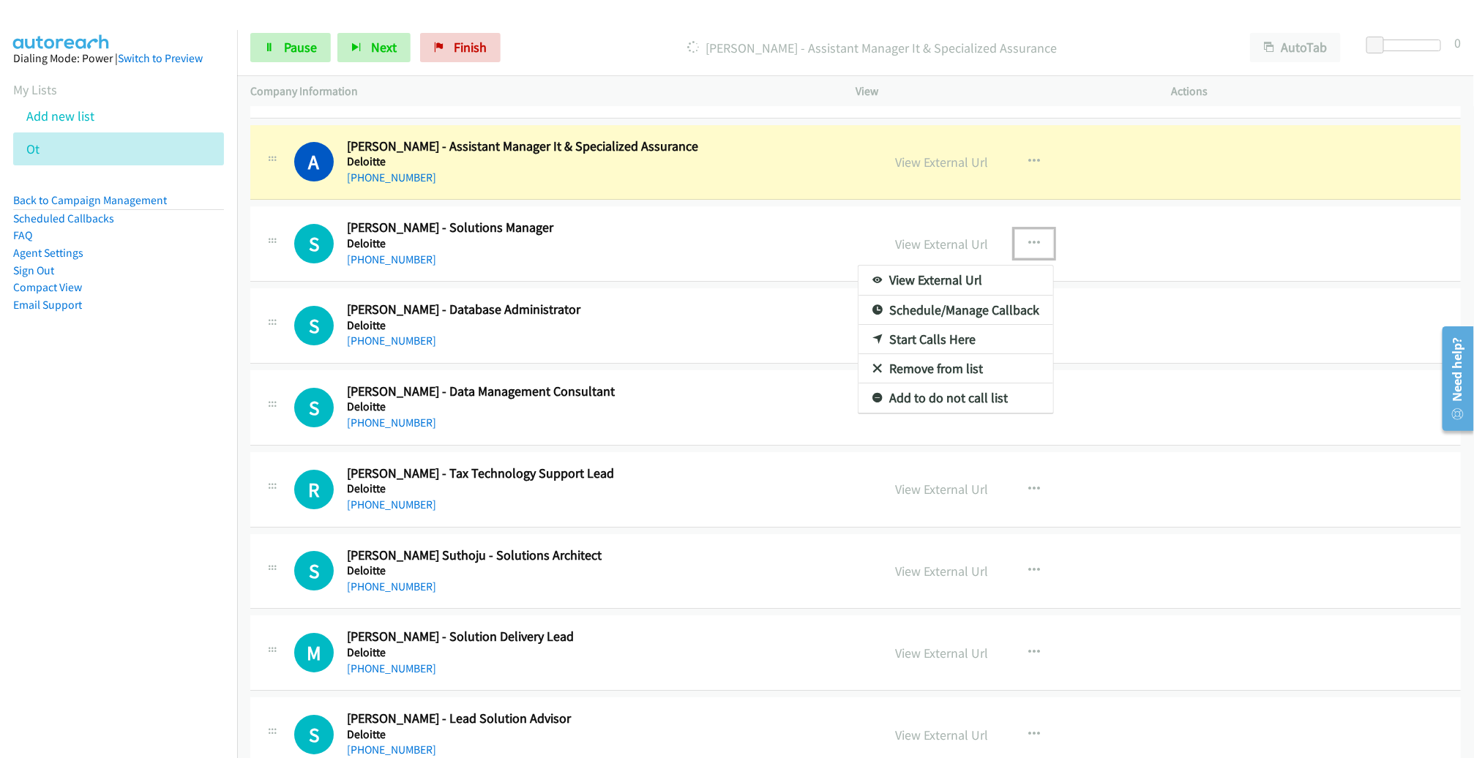
click at [969, 355] on link "Remove from list" at bounding box center [956, 368] width 195 height 29
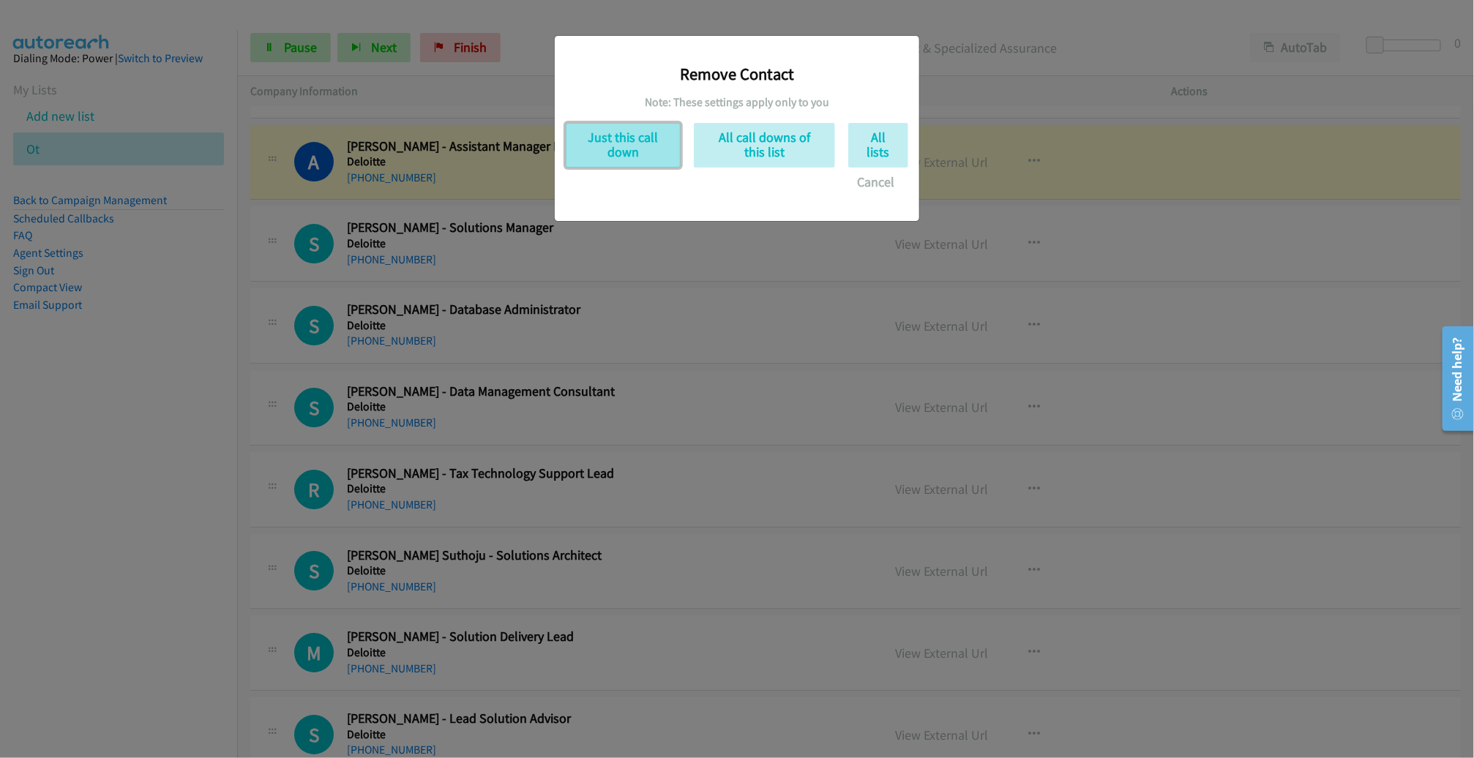
click at [641, 141] on button "Just this call down" at bounding box center [623, 145] width 115 height 45
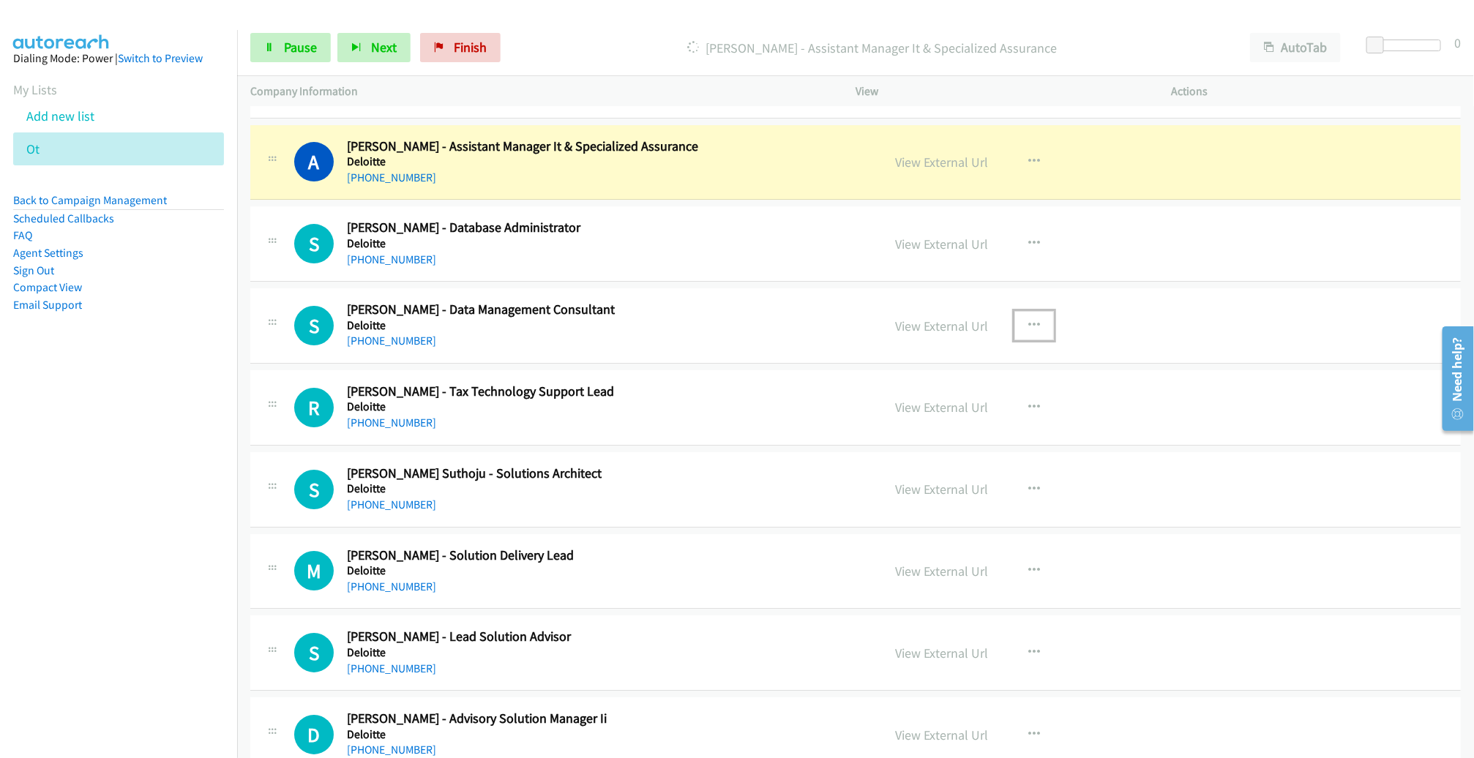
click at [1019, 321] on button "button" at bounding box center [1035, 325] width 40 height 29
click at [948, 436] on link "Remove from list" at bounding box center [956, 450] width 195 height 29
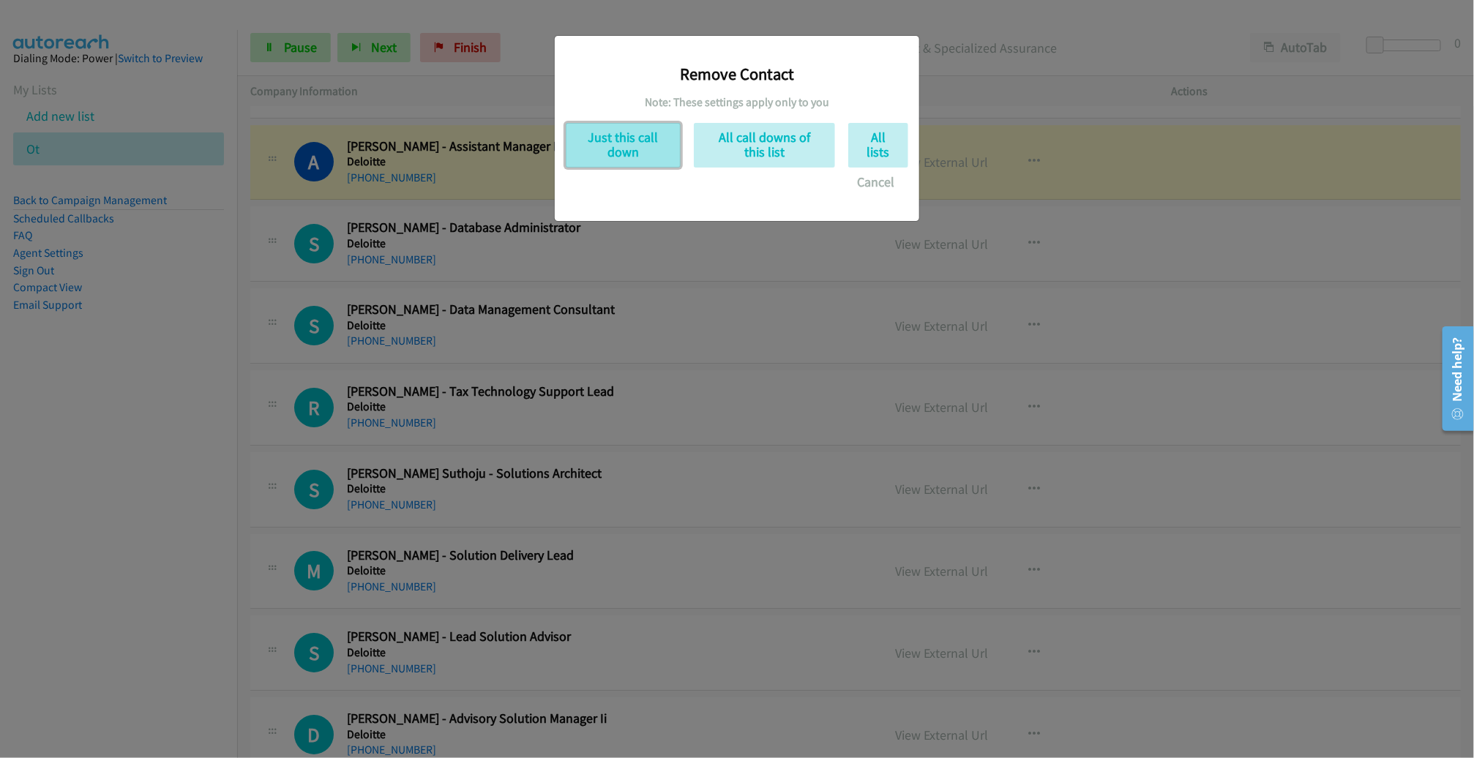
click at [647, 152] on button "Just this call down" at bounding box center [623, 145] width 115 height 45
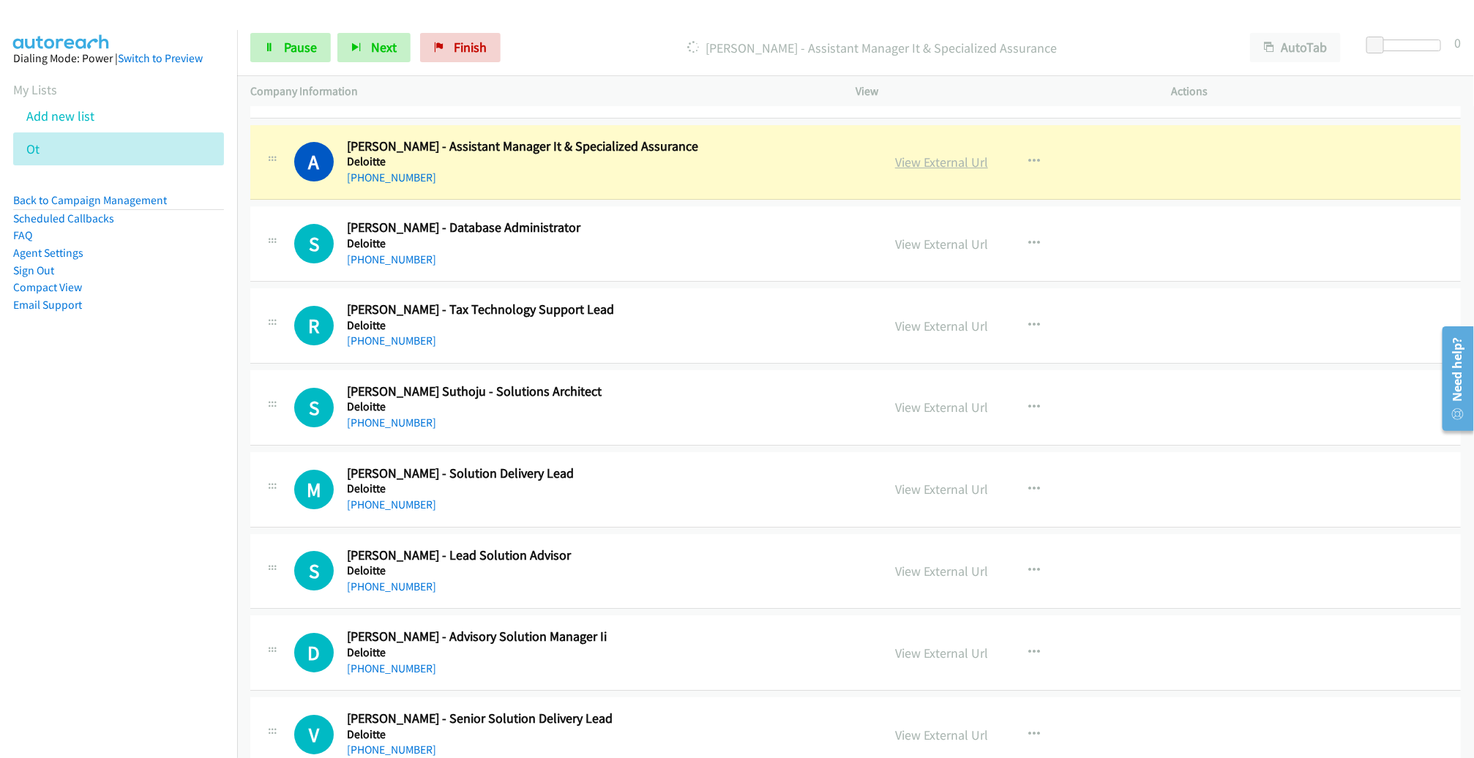
click at [911, 159] on link "View External Url" at bounding box center [941, 162] width 93 height 17
click at [294, 52] on span "Pause" at bounding box center [300, 47] width 33 height 17
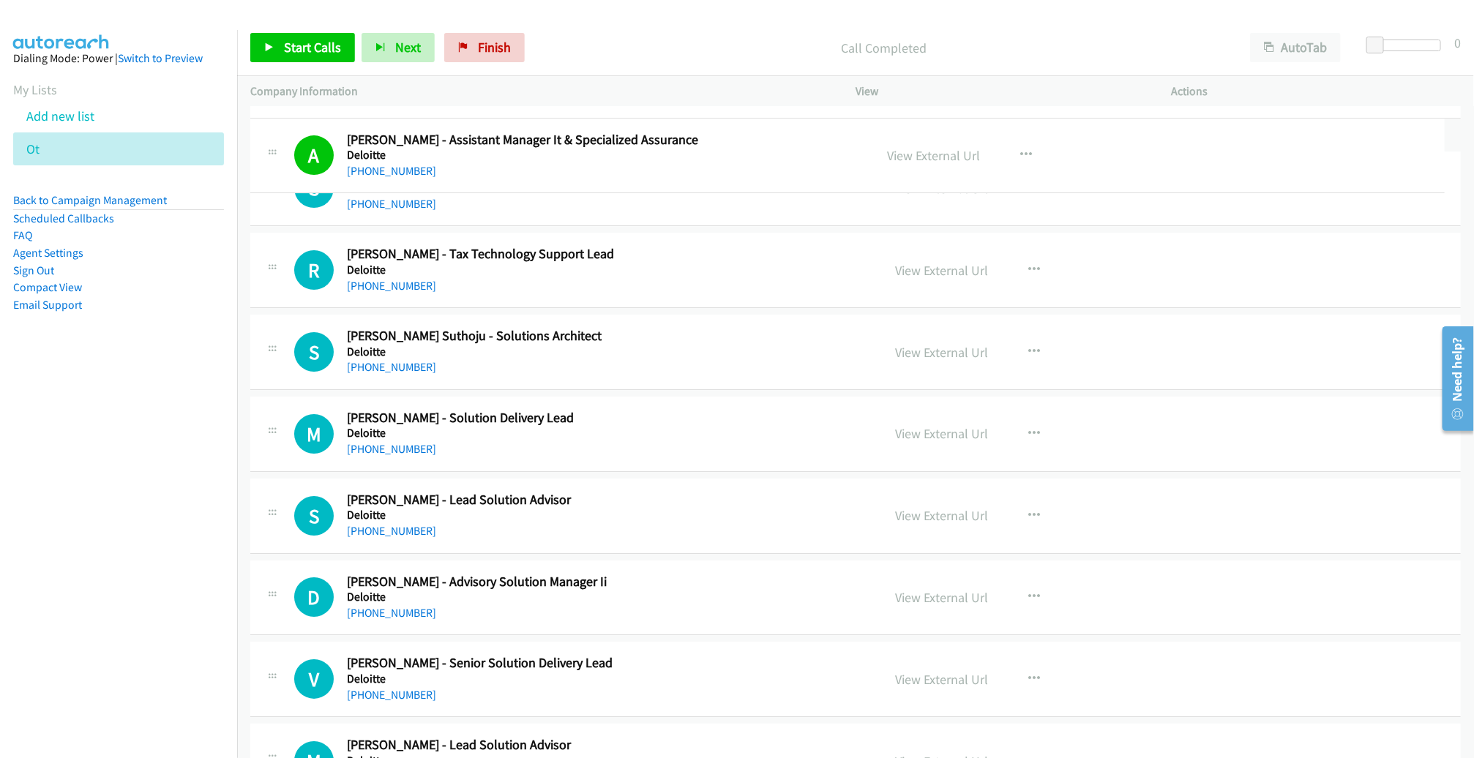
drag, startPoint x: 343, startPoint y: 137, endPoint x: 410, endPoint y: 136, distance: 66.6
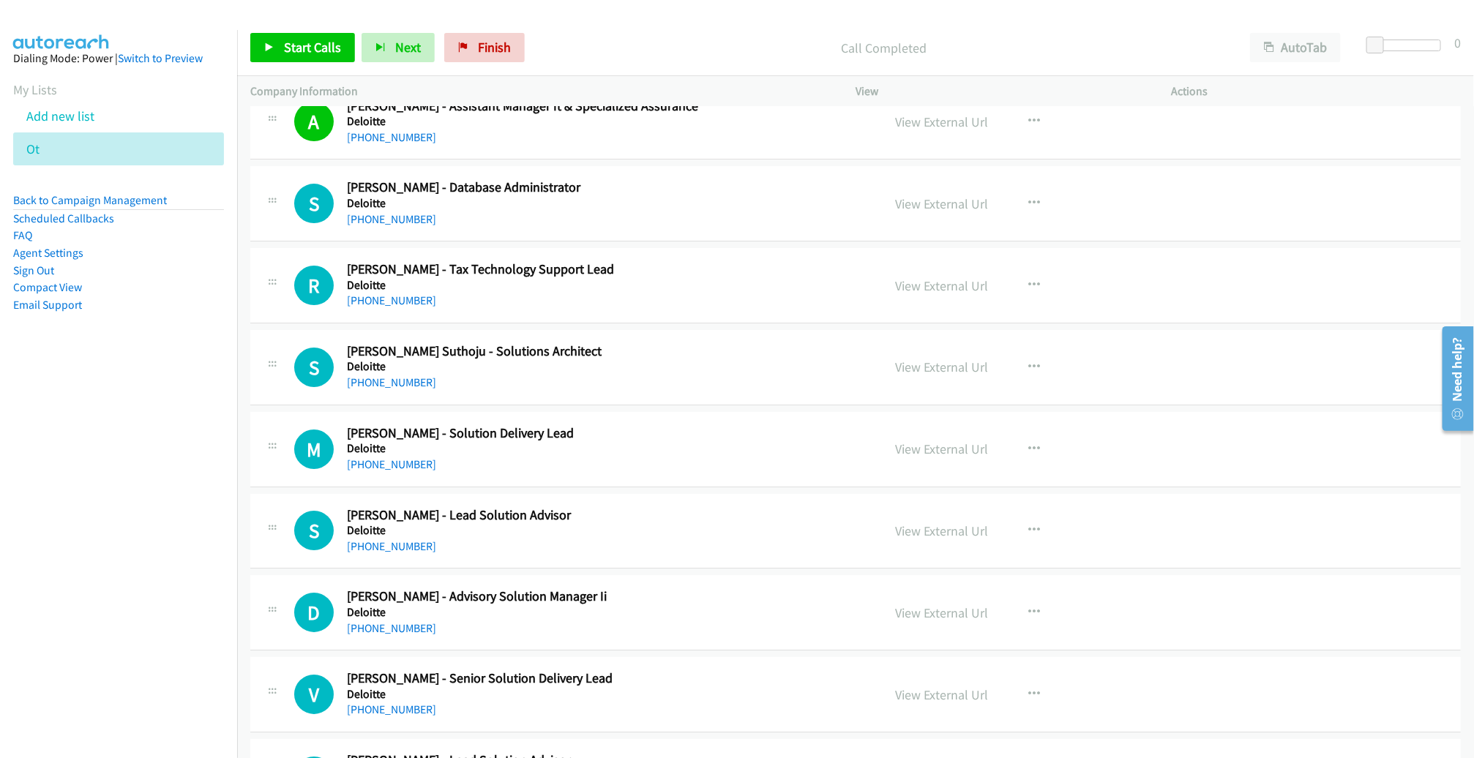
scroll to position [2651, 0]
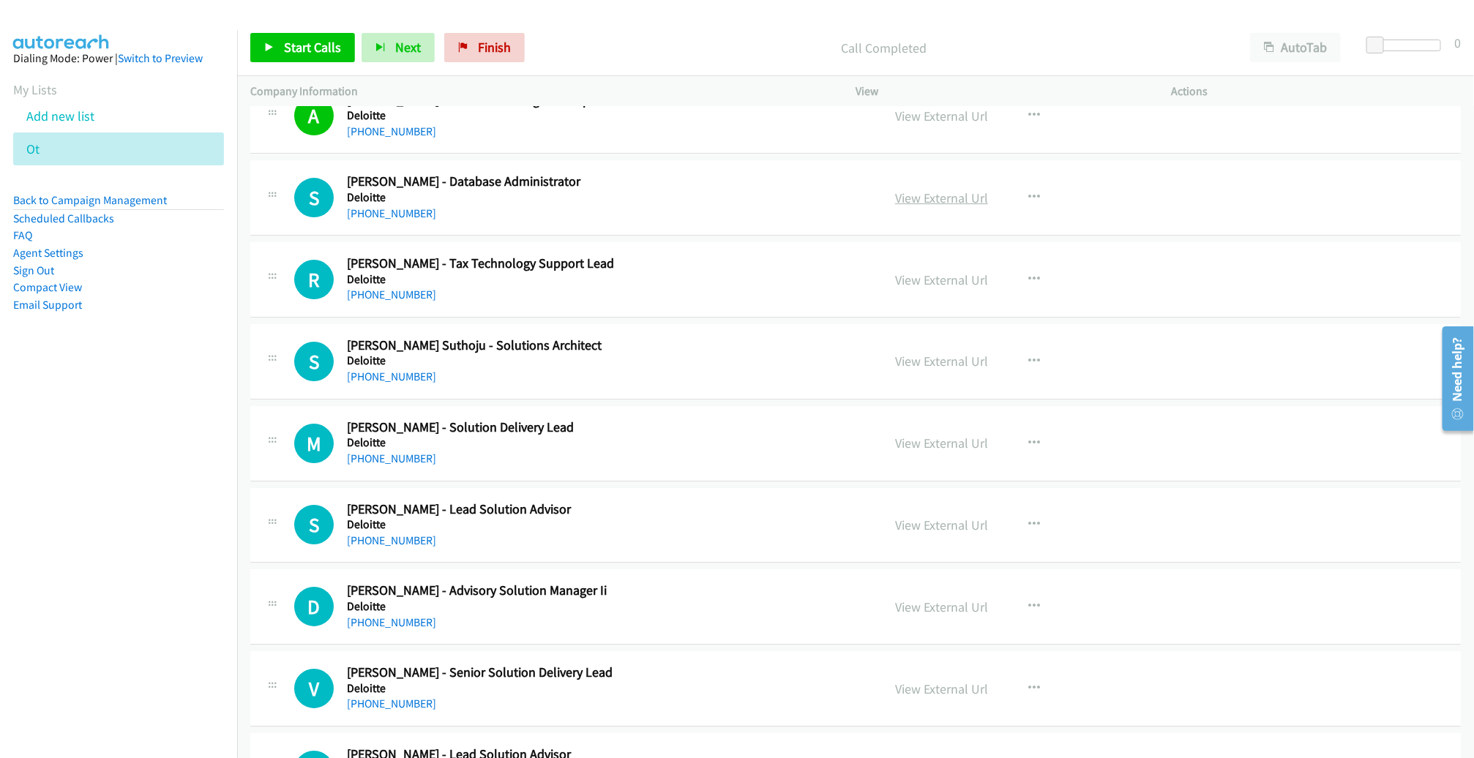
click at [920, 195] on link "View External Url" at bounding box center [941, 198] width 93 height 17
click at [321, 55] on span "Start Calls" at bounding box center [312, 47] width 57 height 17
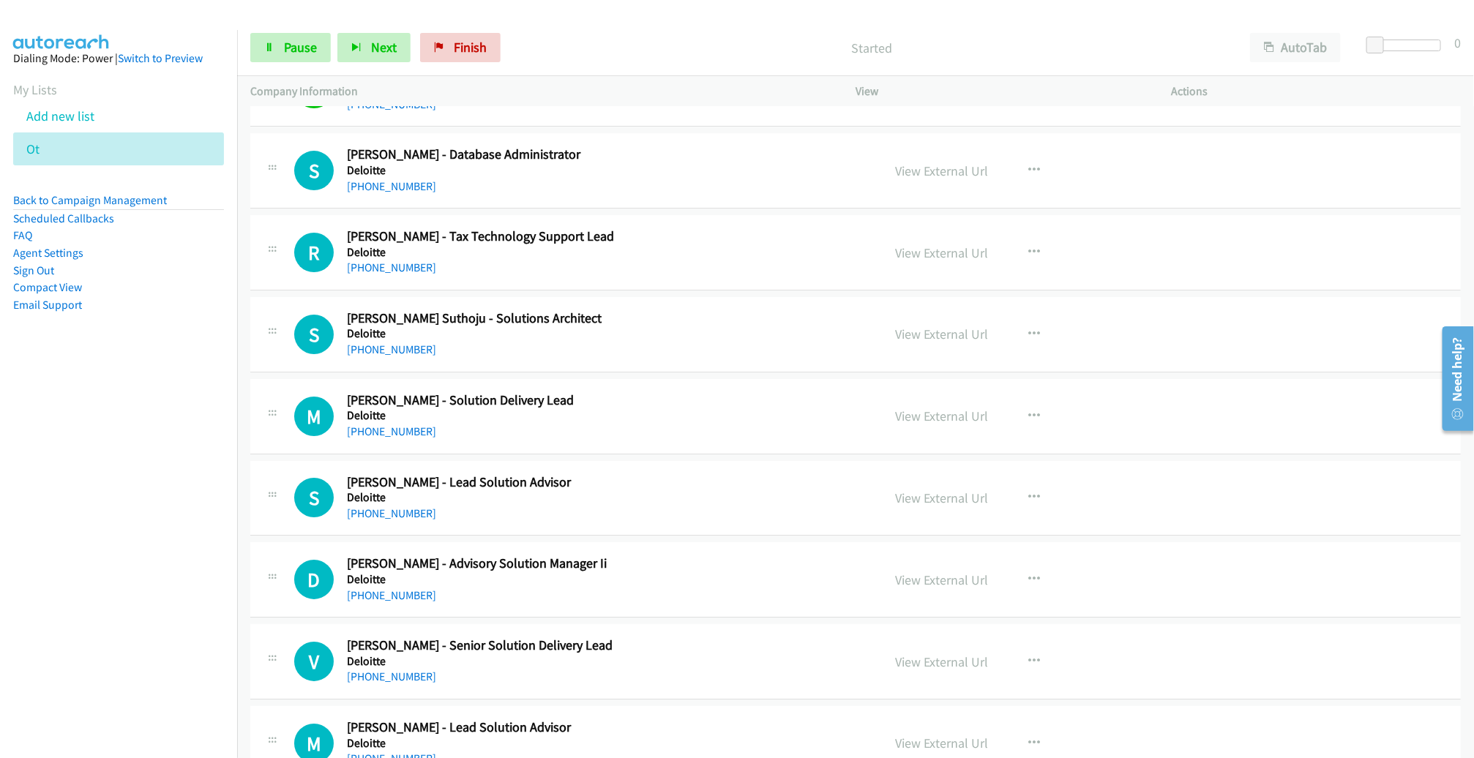
scroll to position [2682, 0]
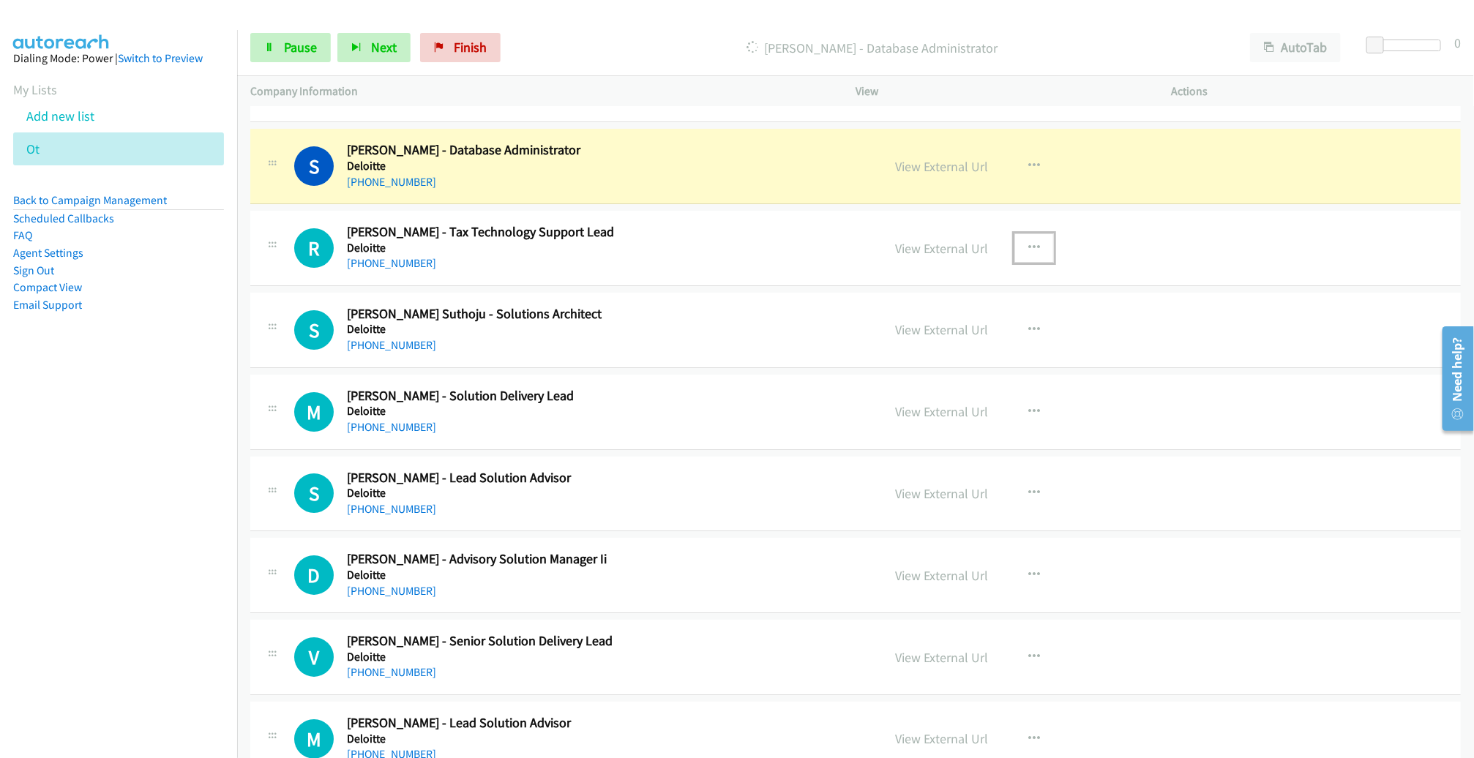
click at [1033, 247] on button "button" at bounding box center [1035, 248] width 40 height 29
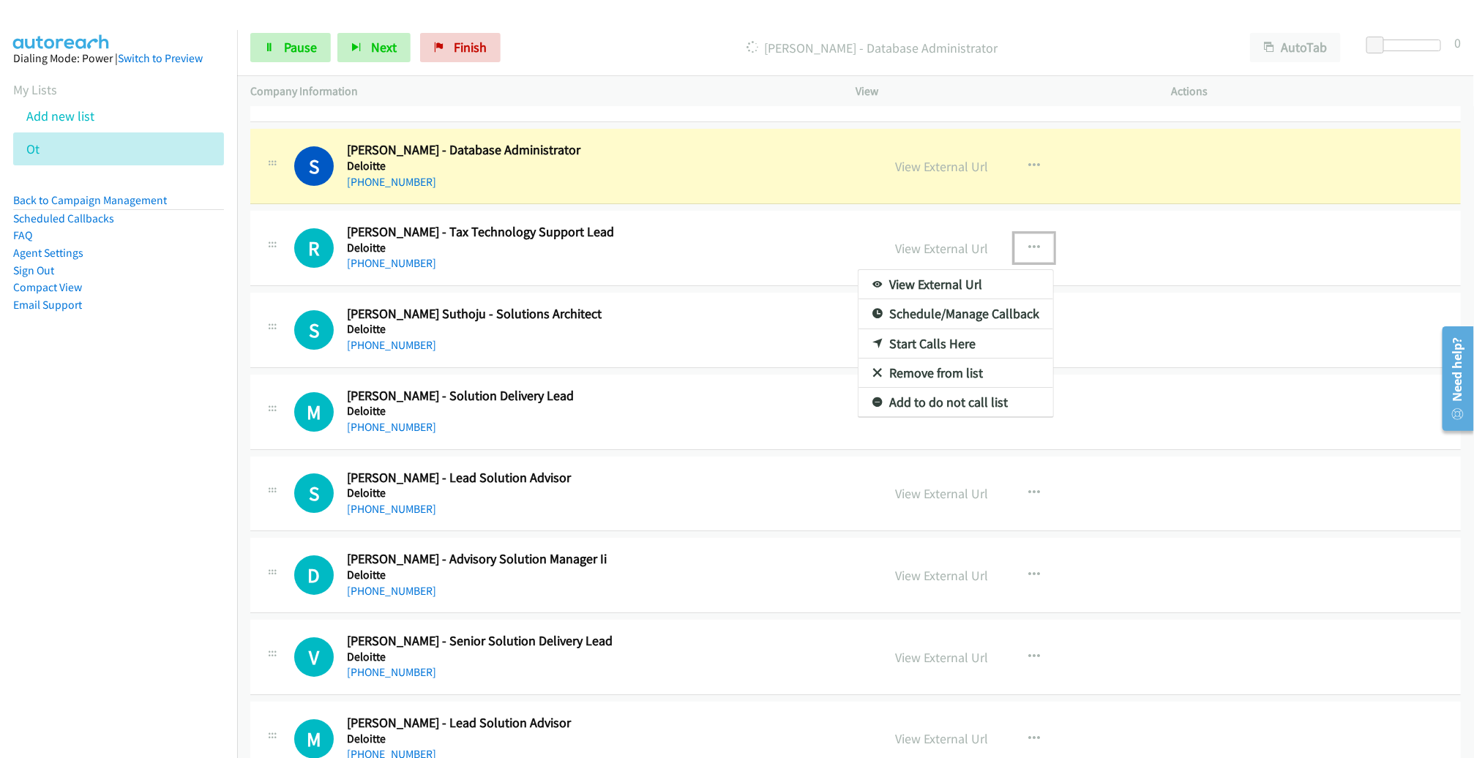
click at [973, 367] on link "Remove from list" at bounding box center [956, 373] width 195 height 29
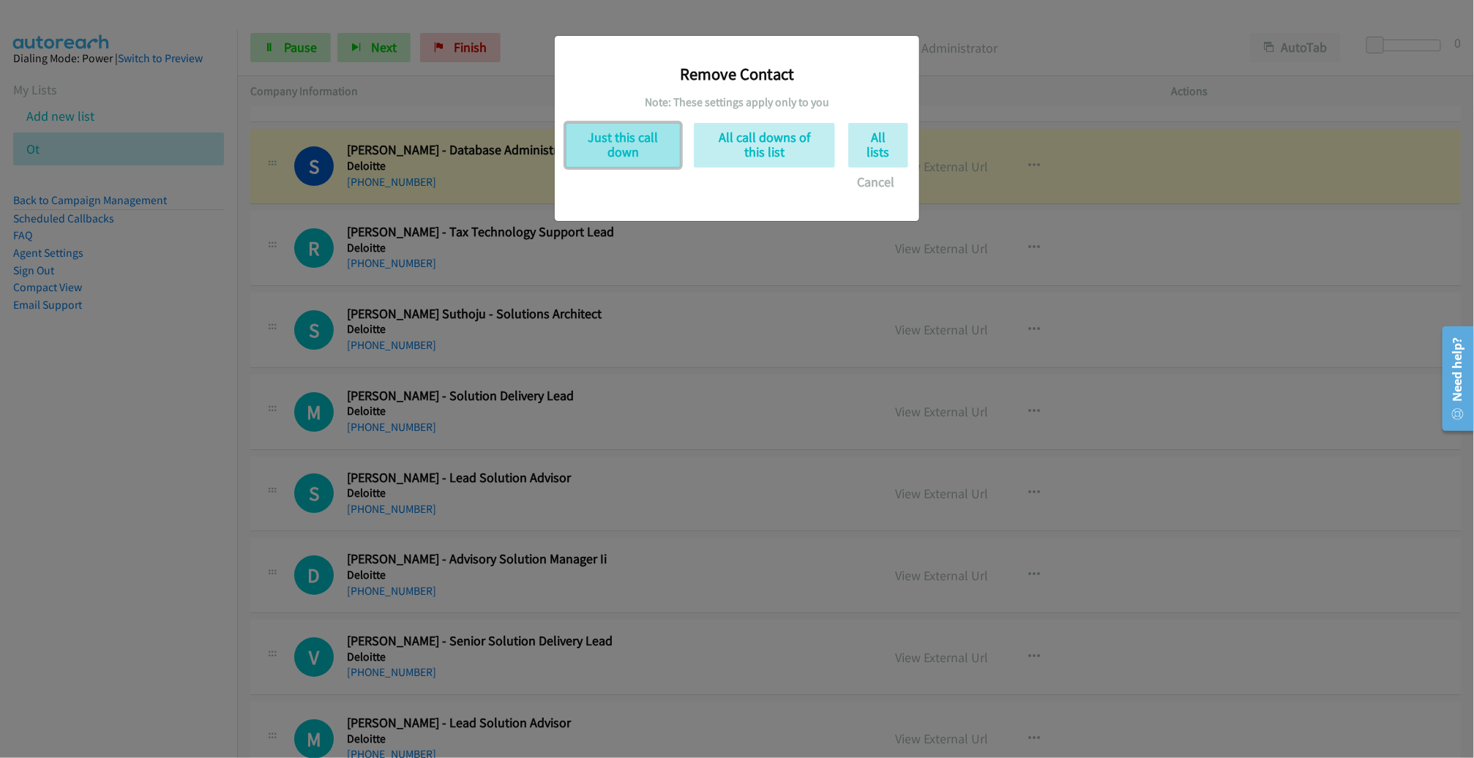
click at [660, 150] on button "Just this call down" at bounding box center [623, 145] width 115 height 45
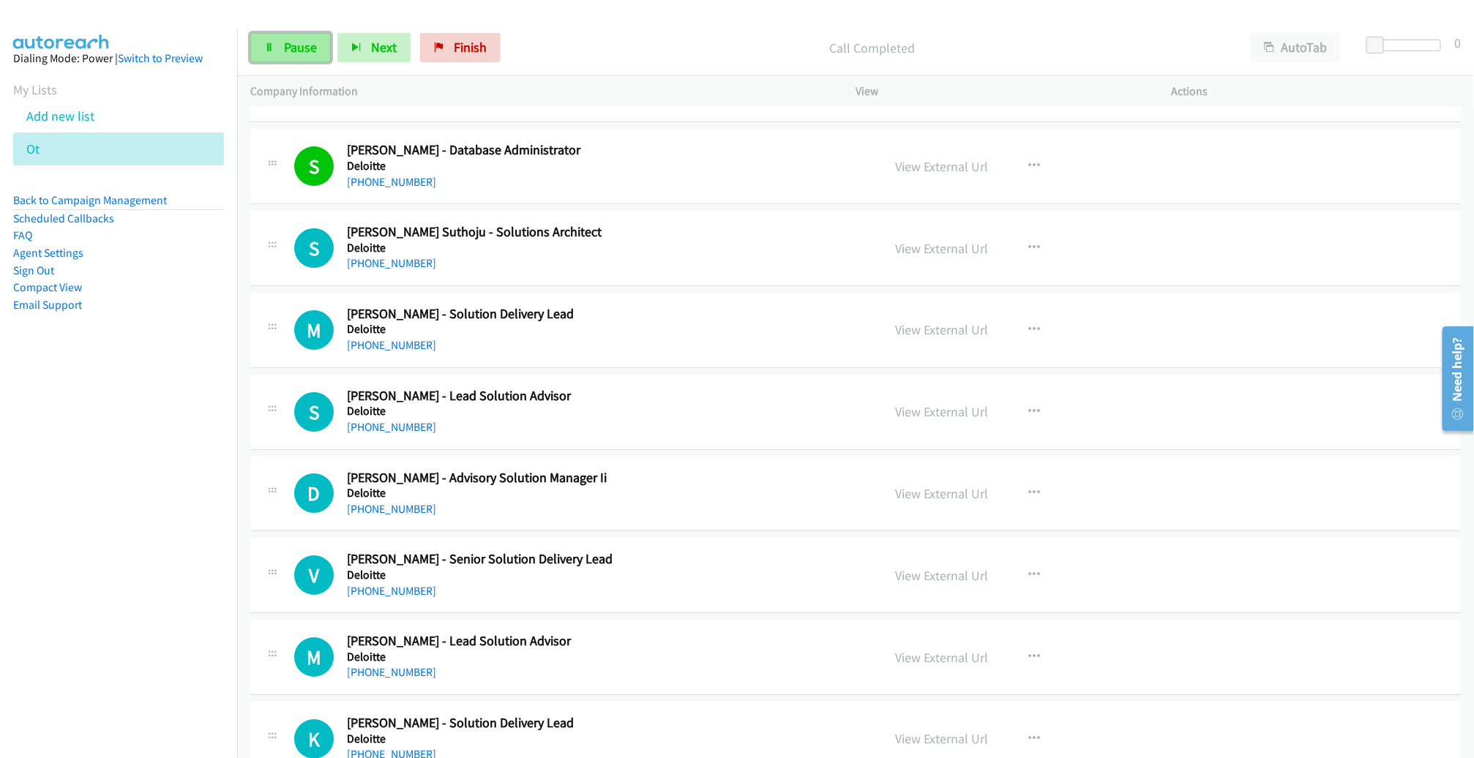
click at [277, 48] on link "Pause" at bounding box center [290, 47] width 81 height 29
